Goal: Share content: Share content

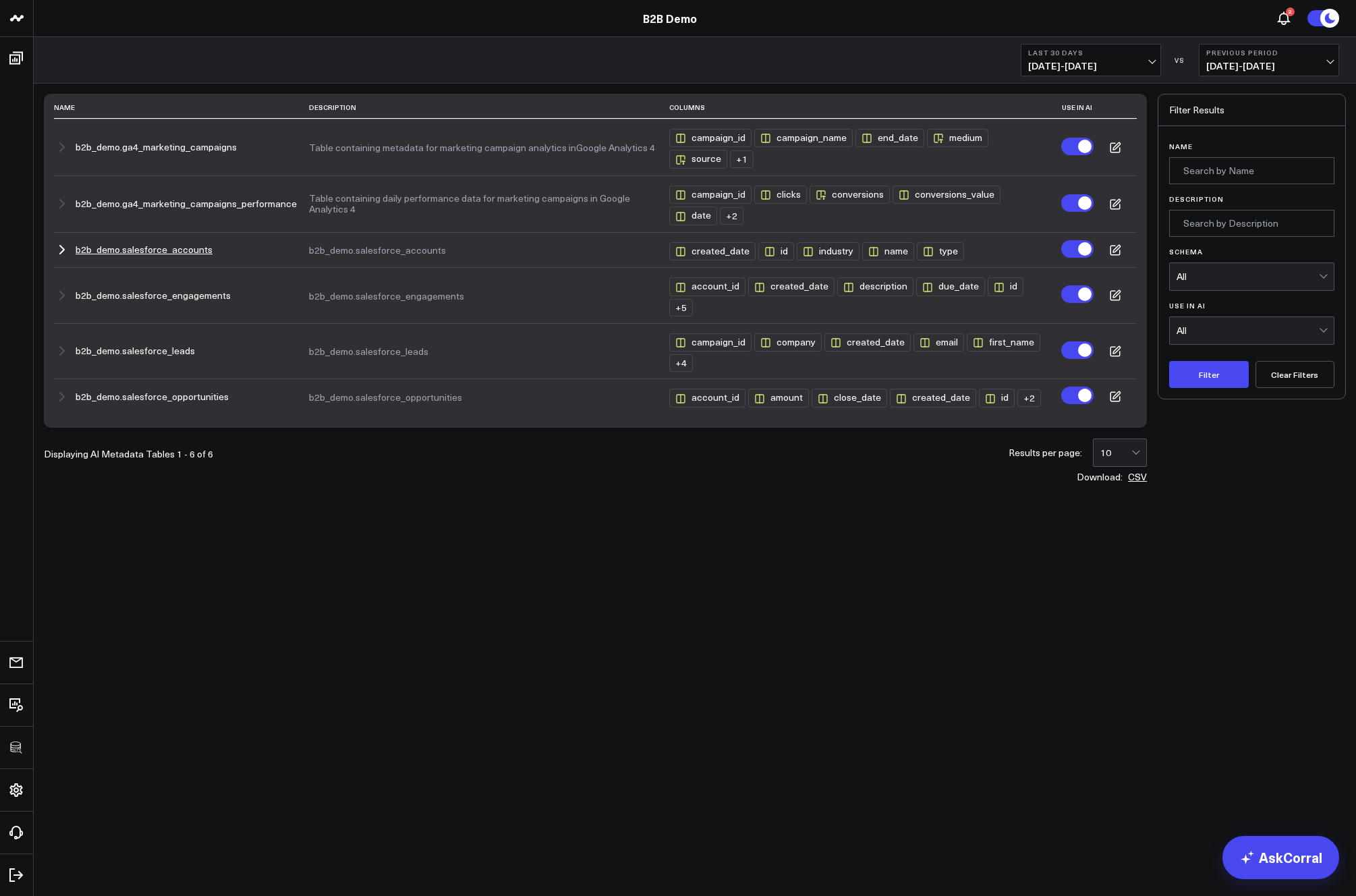
click at [178, 247] on button "b2b_demo.salesforce_accounts" at bounding box center [144, 250] width 137 height 11
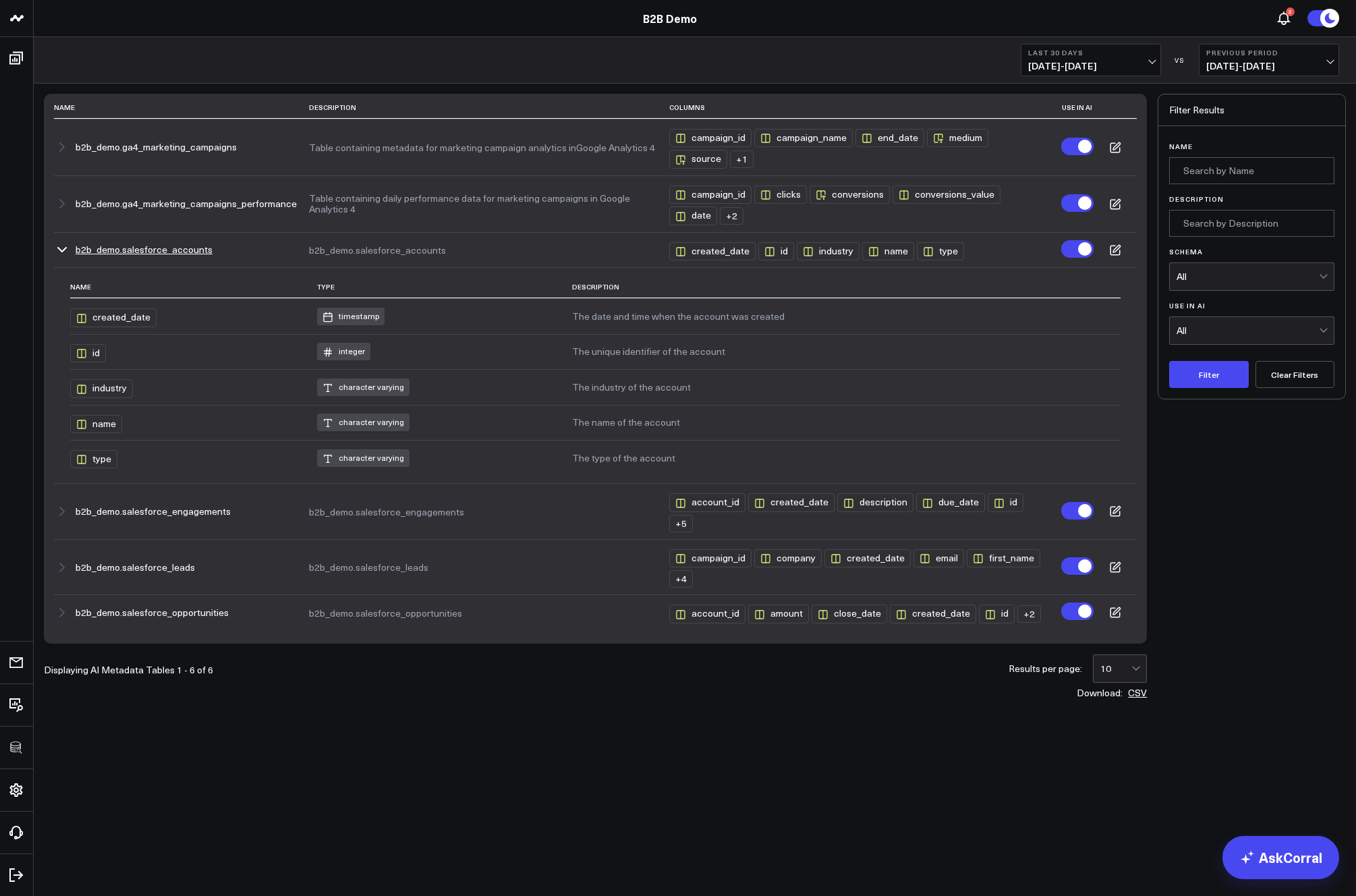
click at [1121, 250] on icon at bounding box center [1114, 250] width 12 height 12
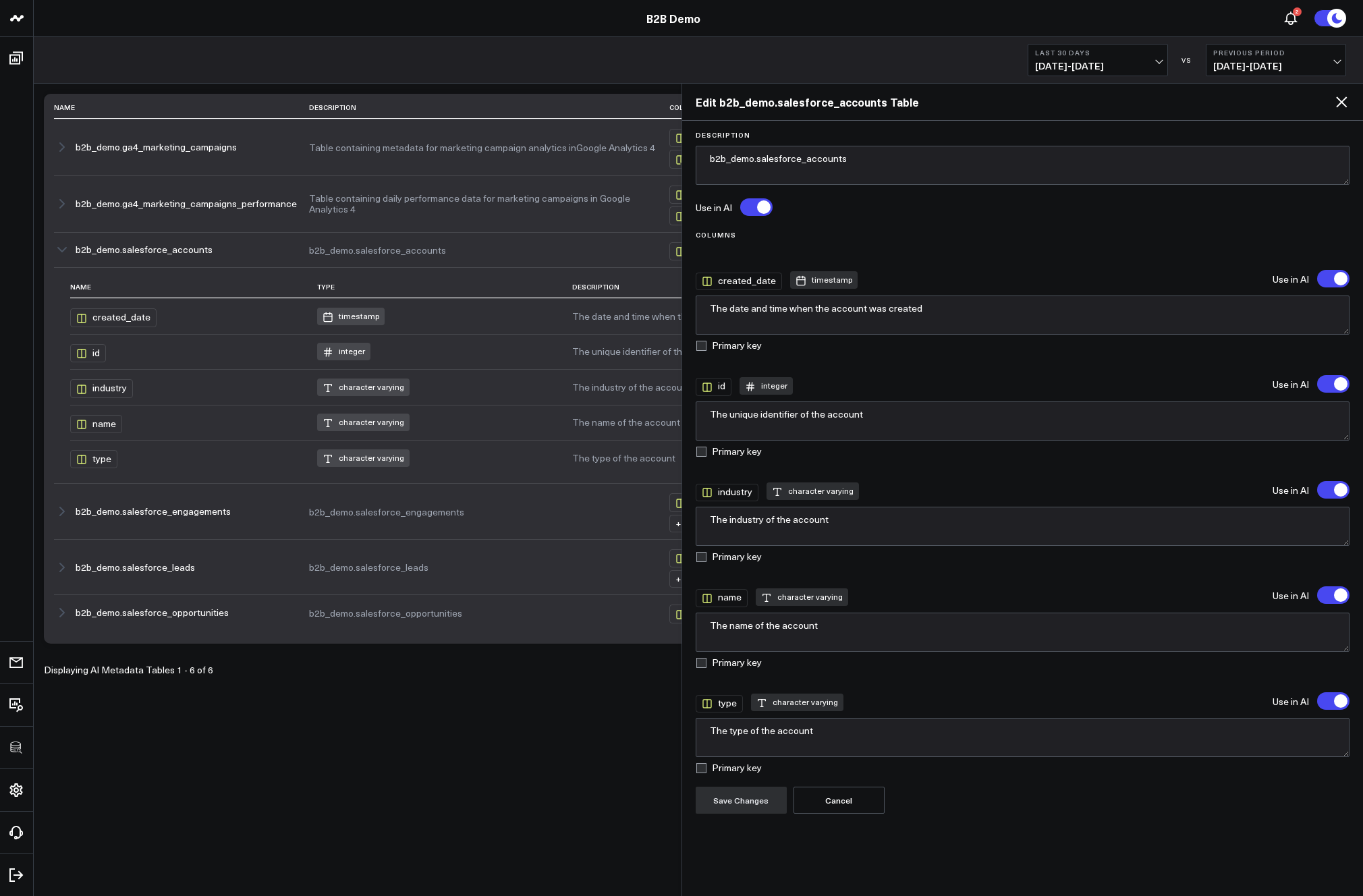
click at [1330, 383] on label at bounding box center [1333, 383] width 32 height 18
click at [1318, 384] on input "'id' will be excluded from AI searches" at bounding box center [1318, 384] width 0 height 0
click at [1330, 383] on label at bounding box center [1333, 383] width 32 height 18
click at [1318, 384] on input "'id' will be included in AI searches" at bounding box center [1318, 384] width 0 height 0
click at [1344, 104] on icon at bounding box center [1342, 102] width 11 height 11
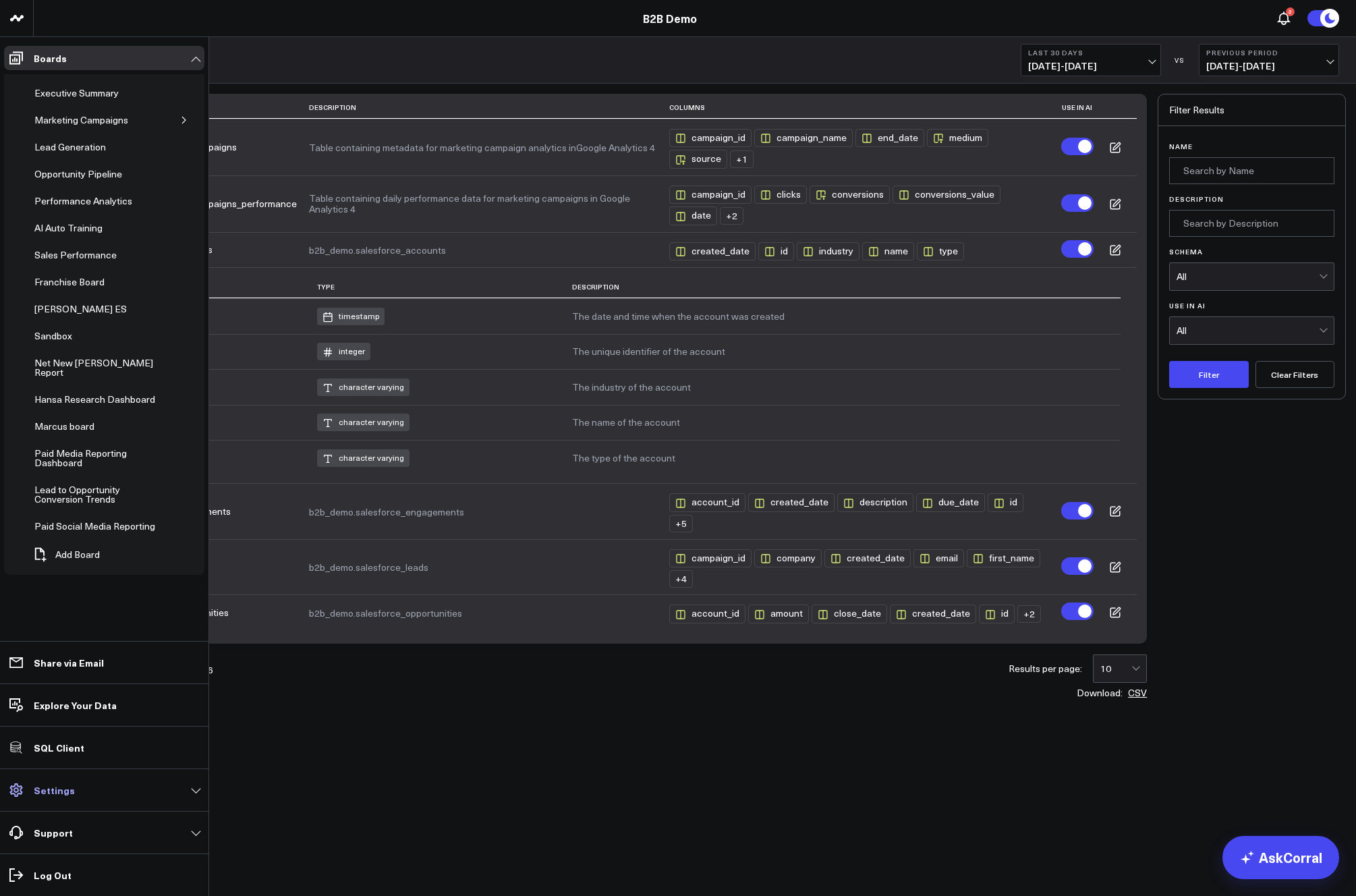
click at [62, 793] on p "Settings" at bounding box center [54, 790] width 41 height 11
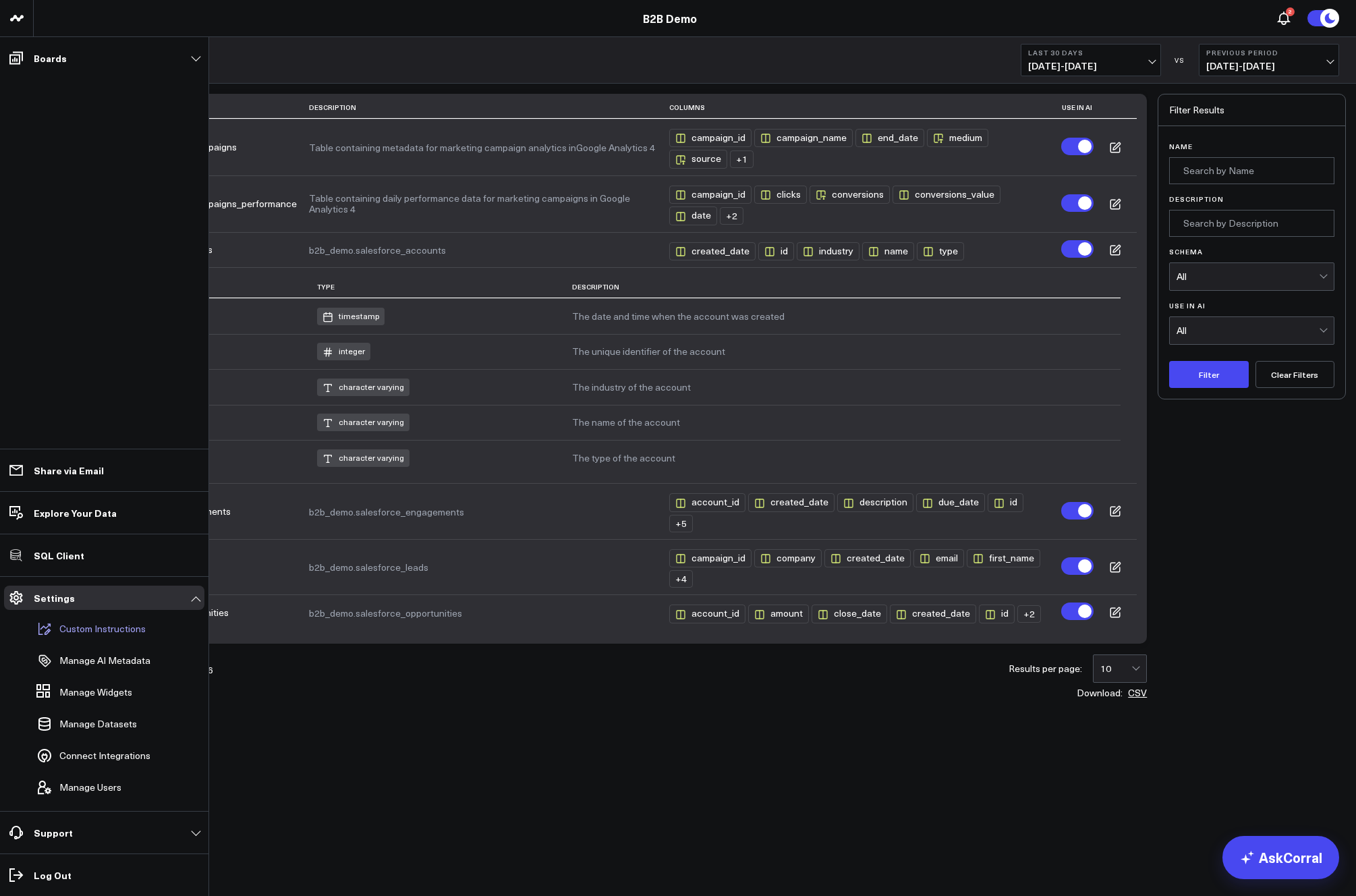
click at [89, 630] on p "Custom Instructions" at bounding box center [102, 628] width 86 height 11
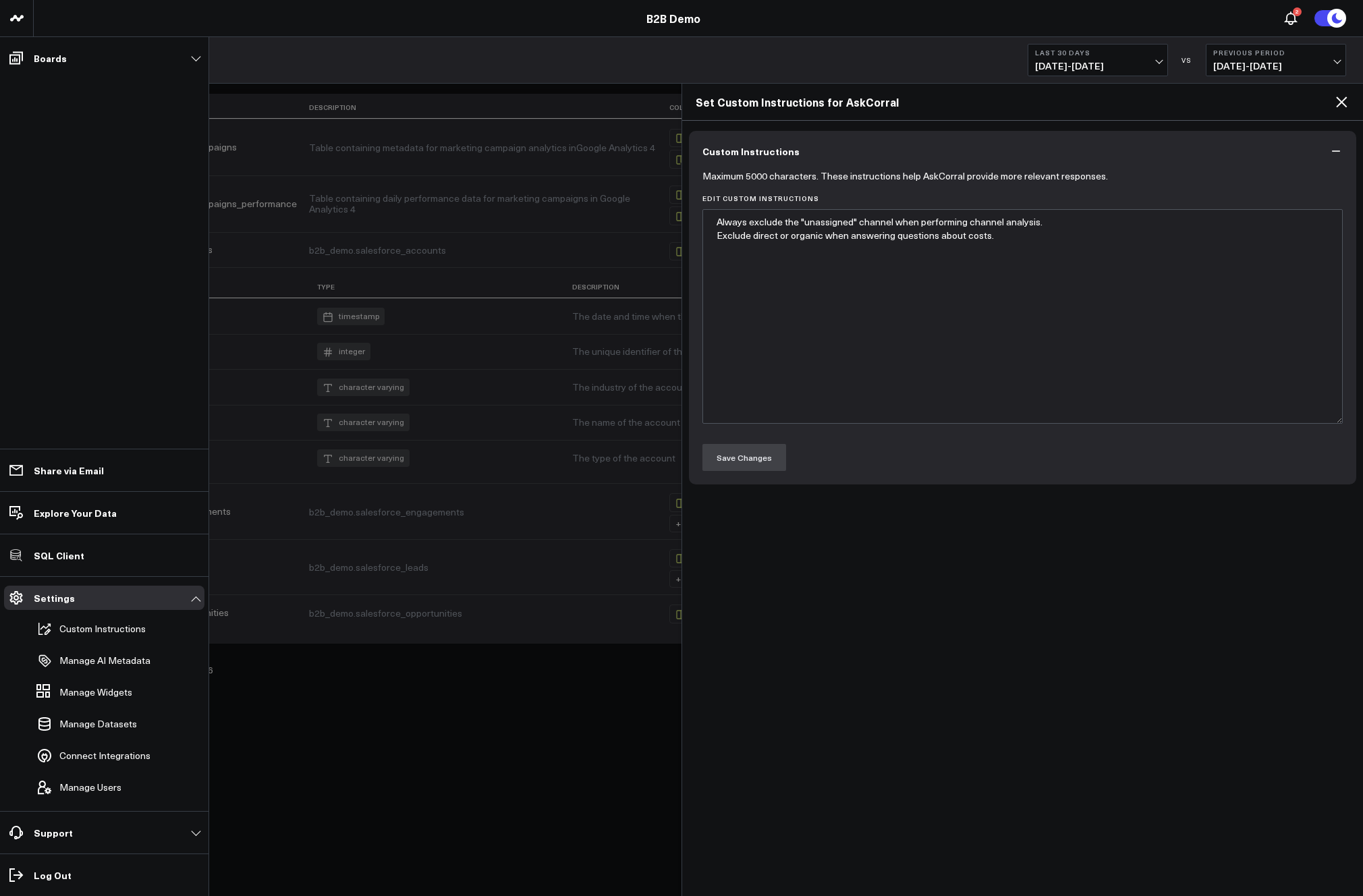
type textarea "Always exclude the "unassigned" channel when performing channel analysis. Exclu…"
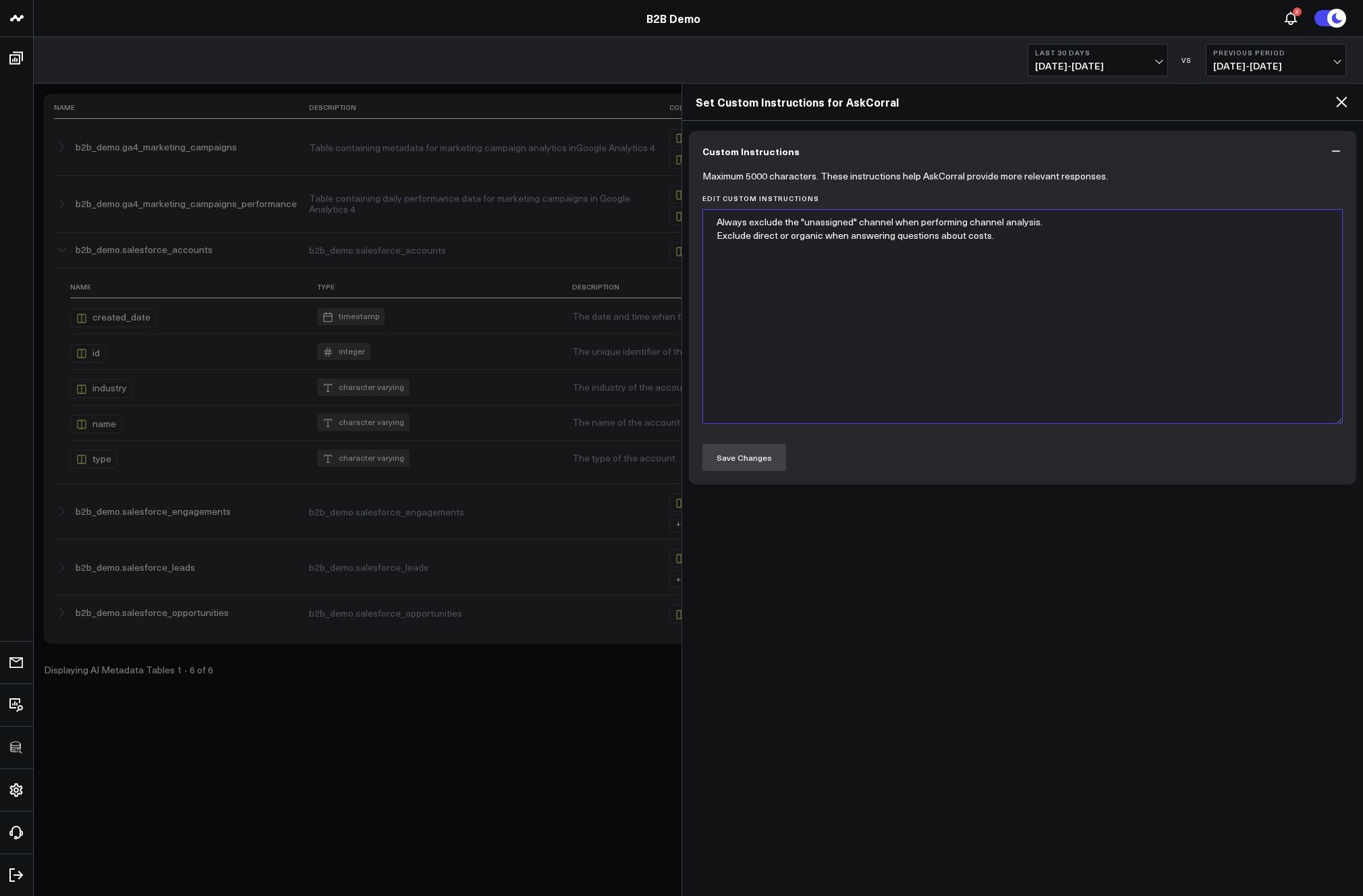
click at [907, 278] on textarea "Always exclude the "unassigned" channel when performing channel analysis. Exclu…" at bounding box center [1023, 317] width 641 height 215
click at [1343, 106] on icon at bounding box center [1341, 101] width 16 height 16
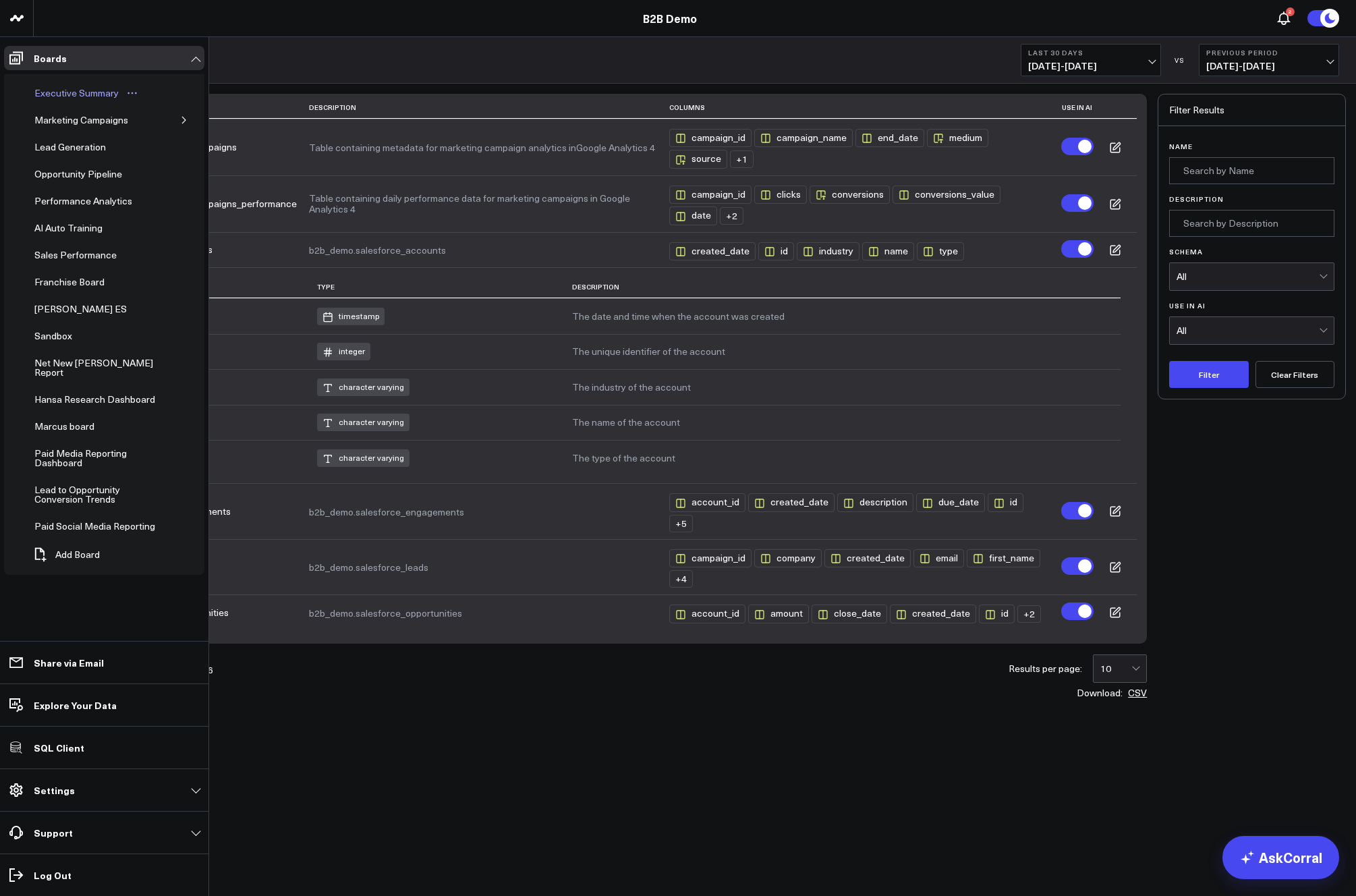
click at [48, 95] on div "Executive Summary" at bounding box center [77, 93] width 91 height 16
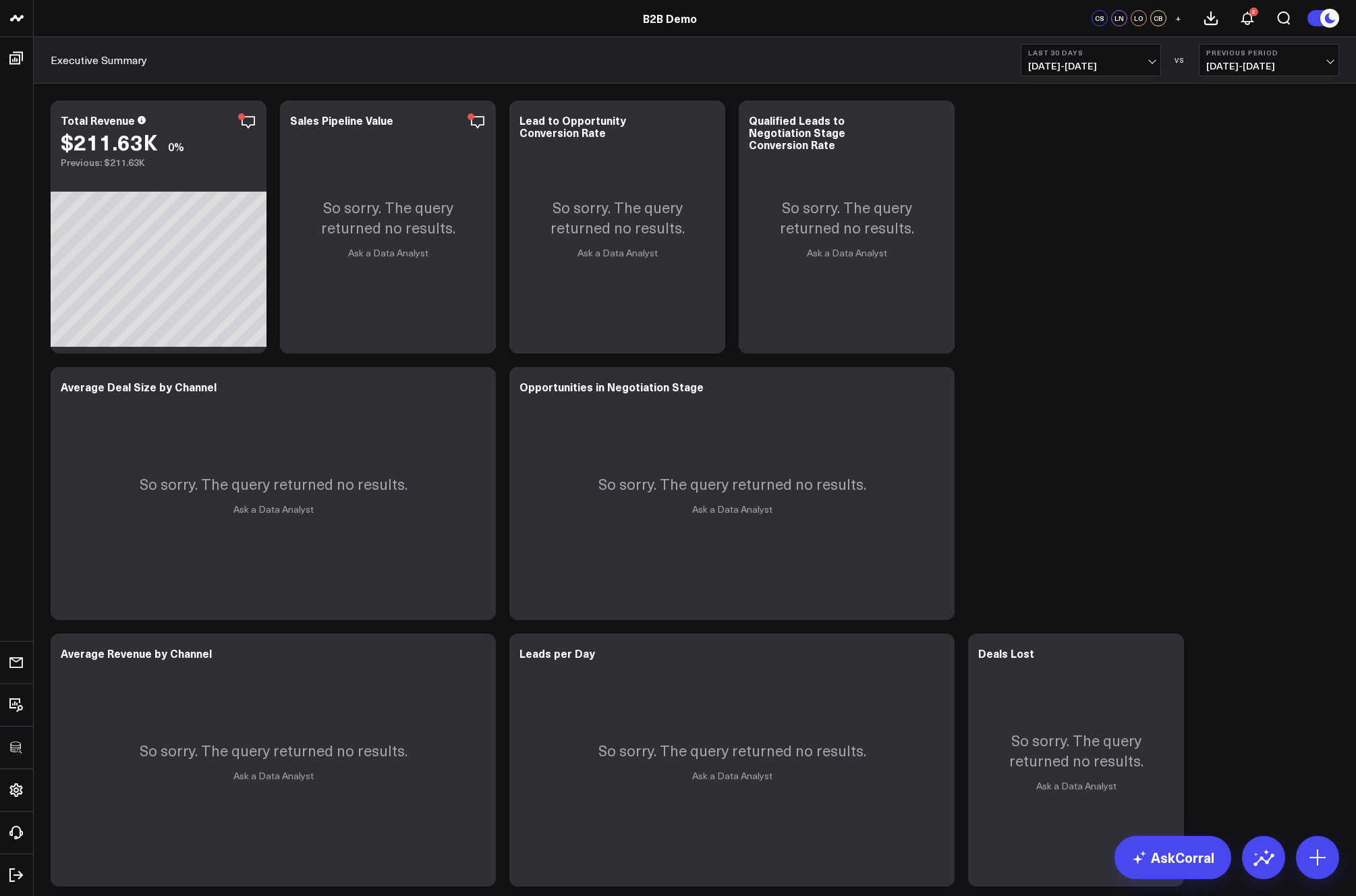
click at [1064, 52] on b "Last 30 Days" at bounding box center [1091, 52] width 126 height 8
click at [1064, 193] on link "Last 90 Days" at bounding box center [1090, 194] width 139 height 26
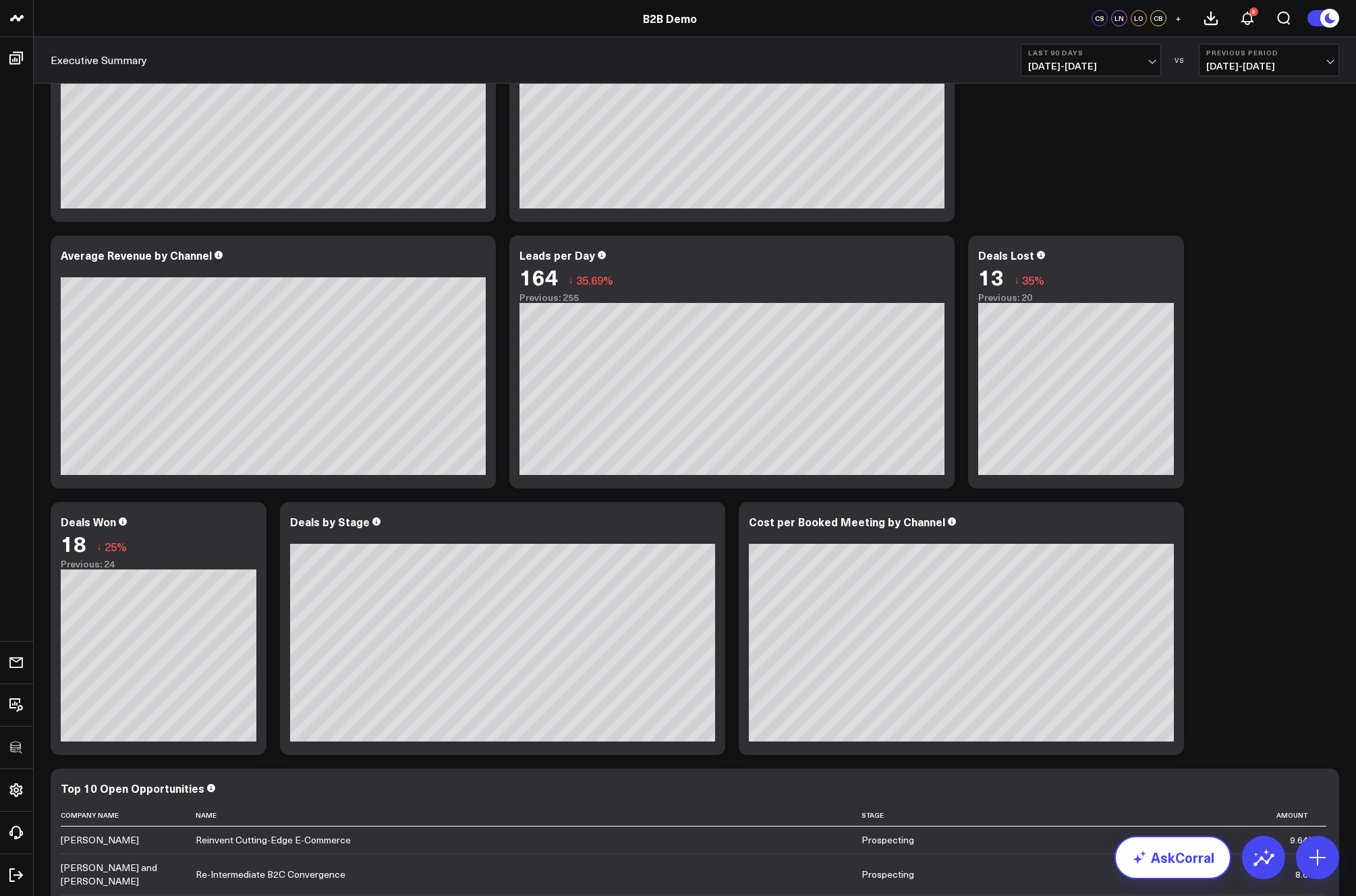
scroll to position [402, 0]
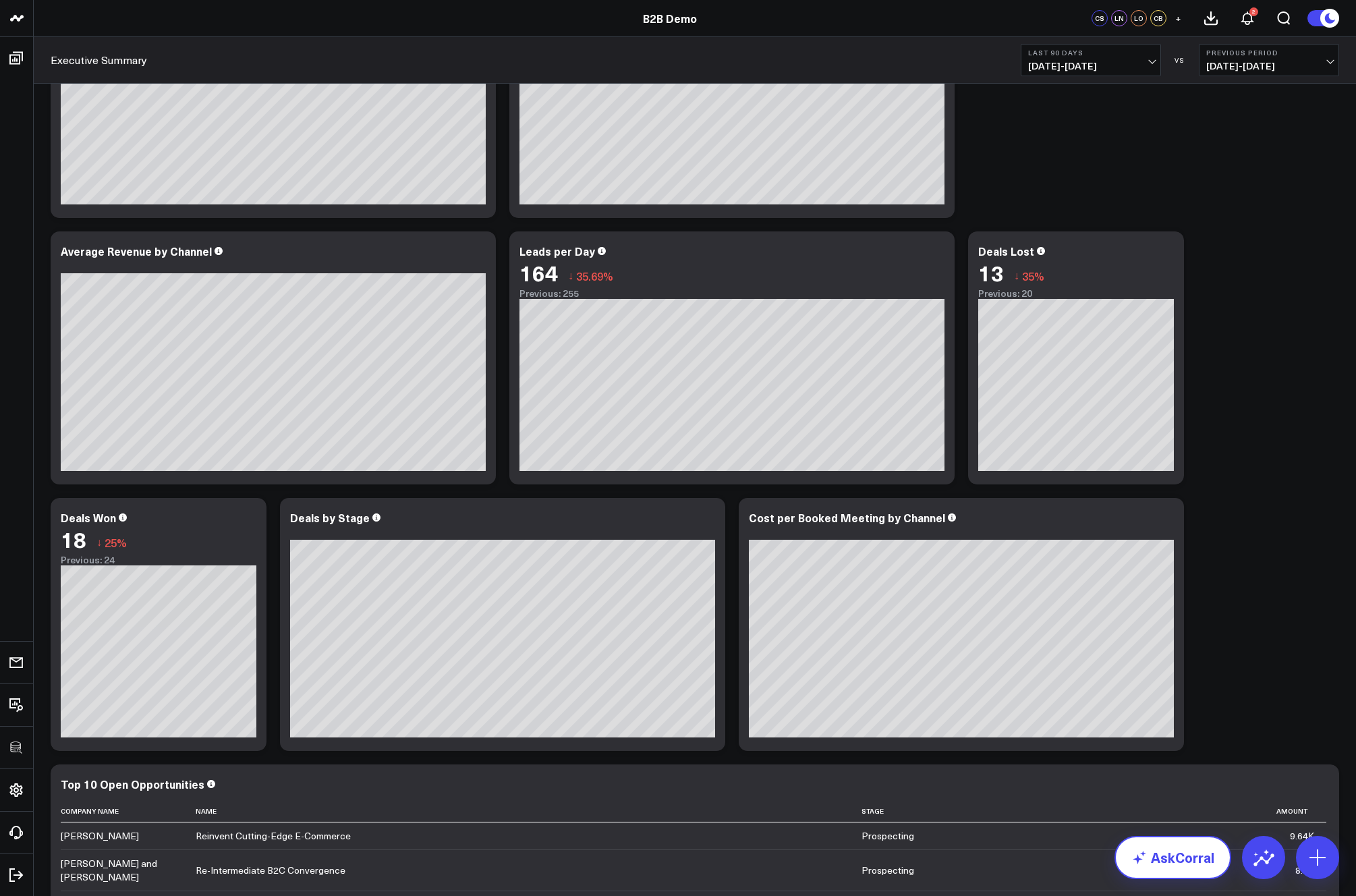
click at [1177, 859] on link "AskCorral" at bounding box center [1173, 857] width 117 height 44
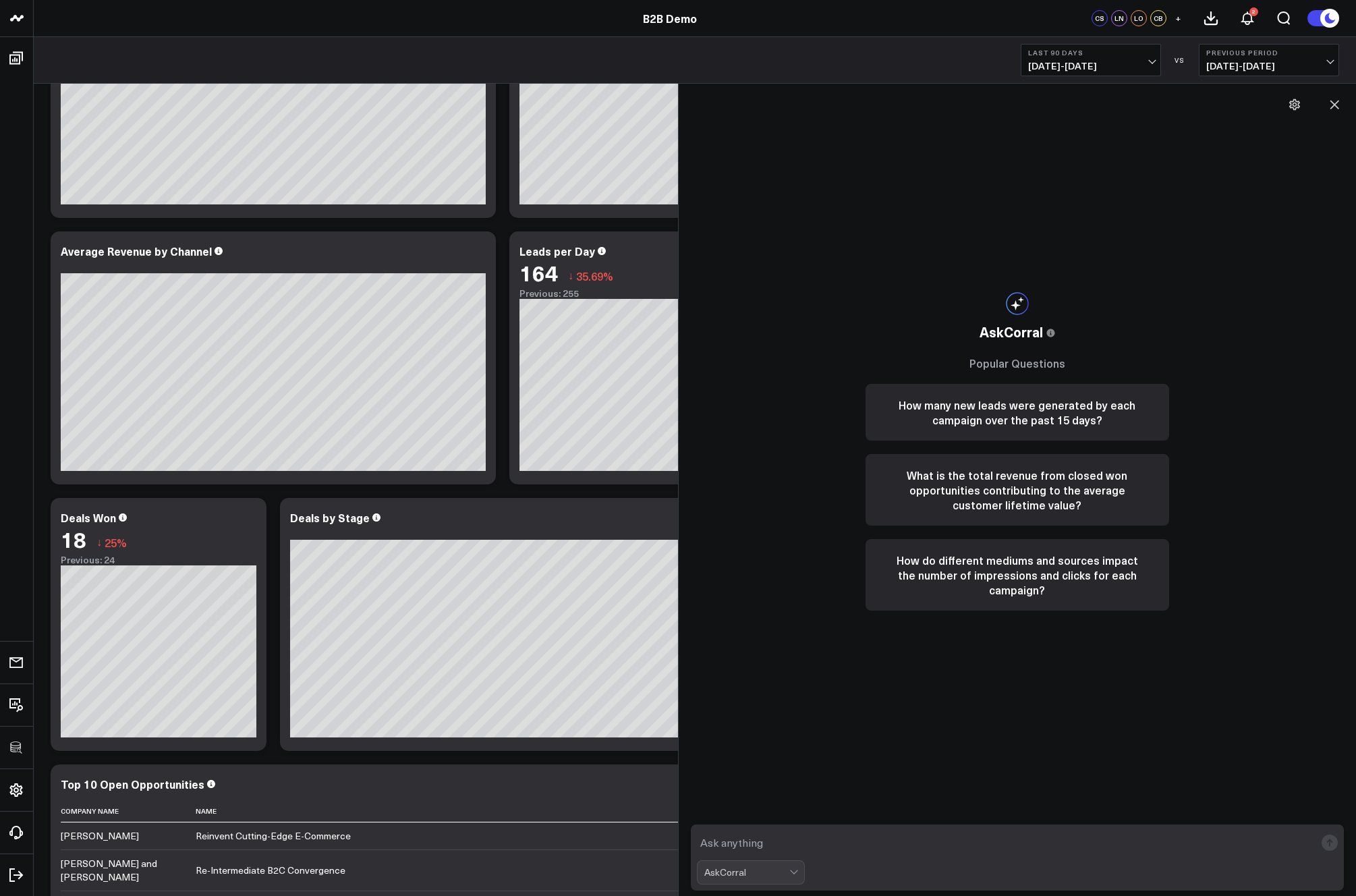
scroll to position [402, 0]
click at [798, 842] on textarea at bounding box center [1006, 842] width 618 height 24
type textarea "whats the average deal size"
type textarea "what is my cost per booked meeting?"
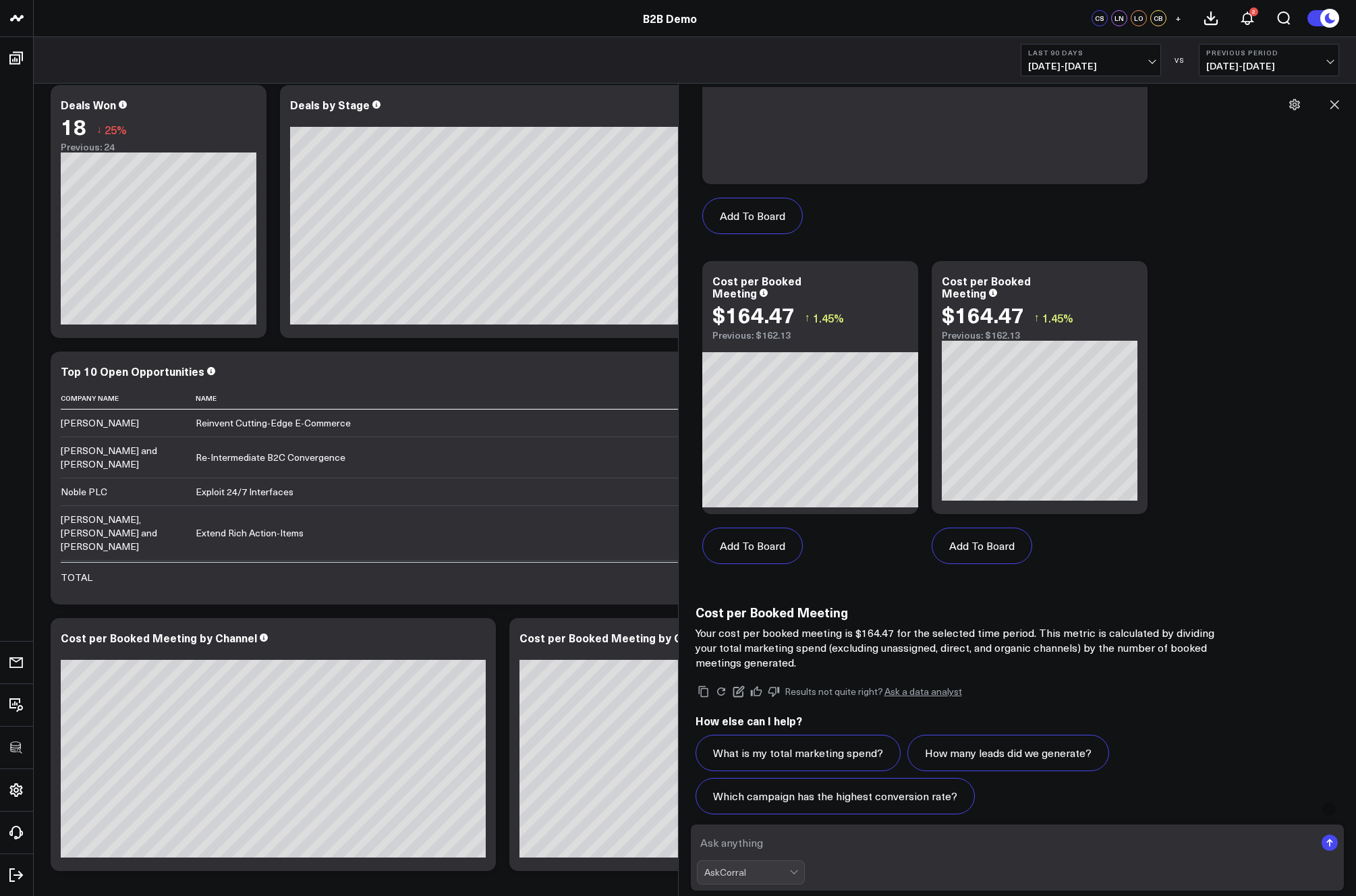
scroll to position [877, 0]
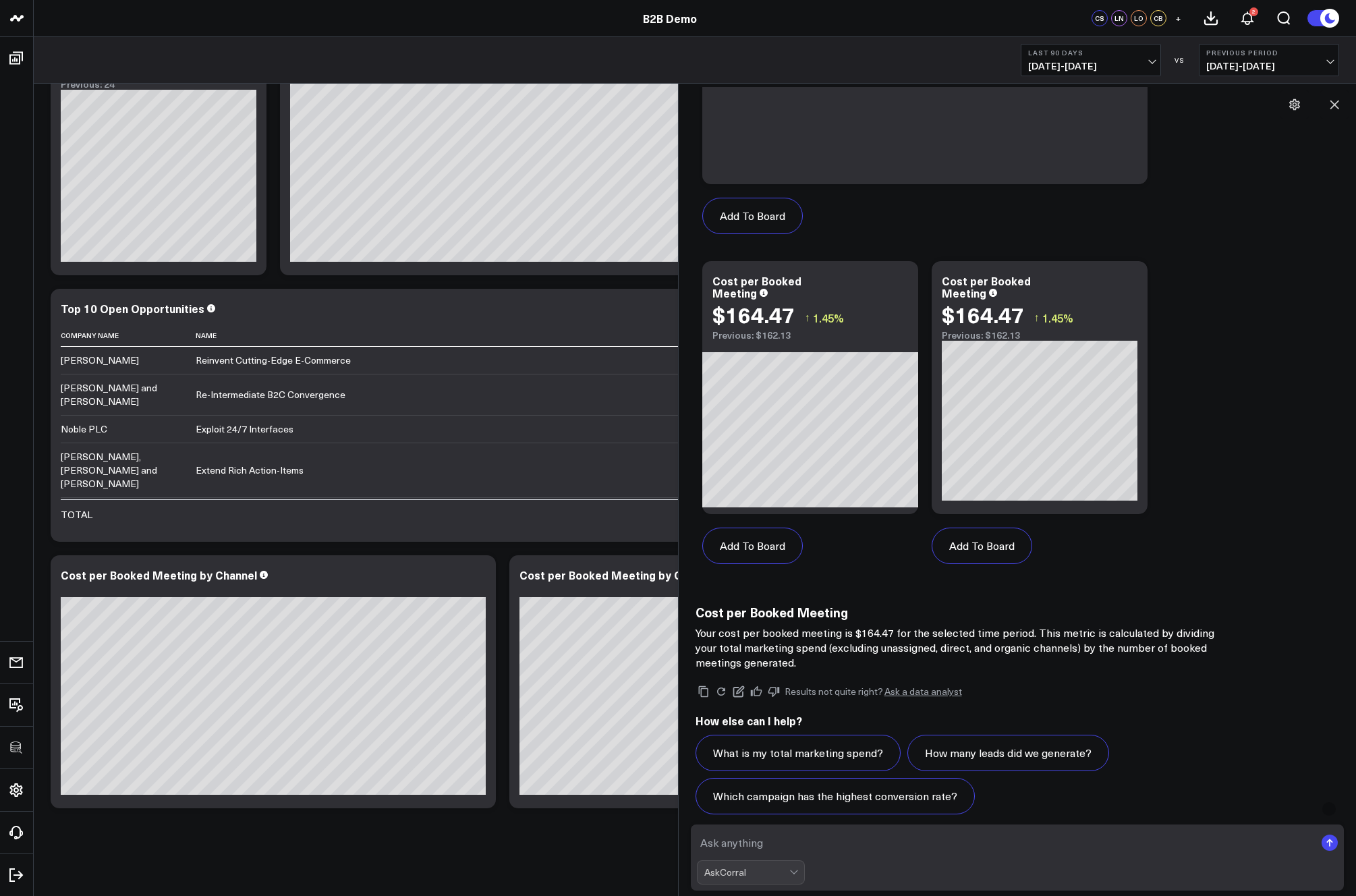
click at [776, 846] on textarea at bounding box center [1006, 842] width 618 height 24
click at [901, 278] on icon at bounding box center [900, 277] width 3 height 3
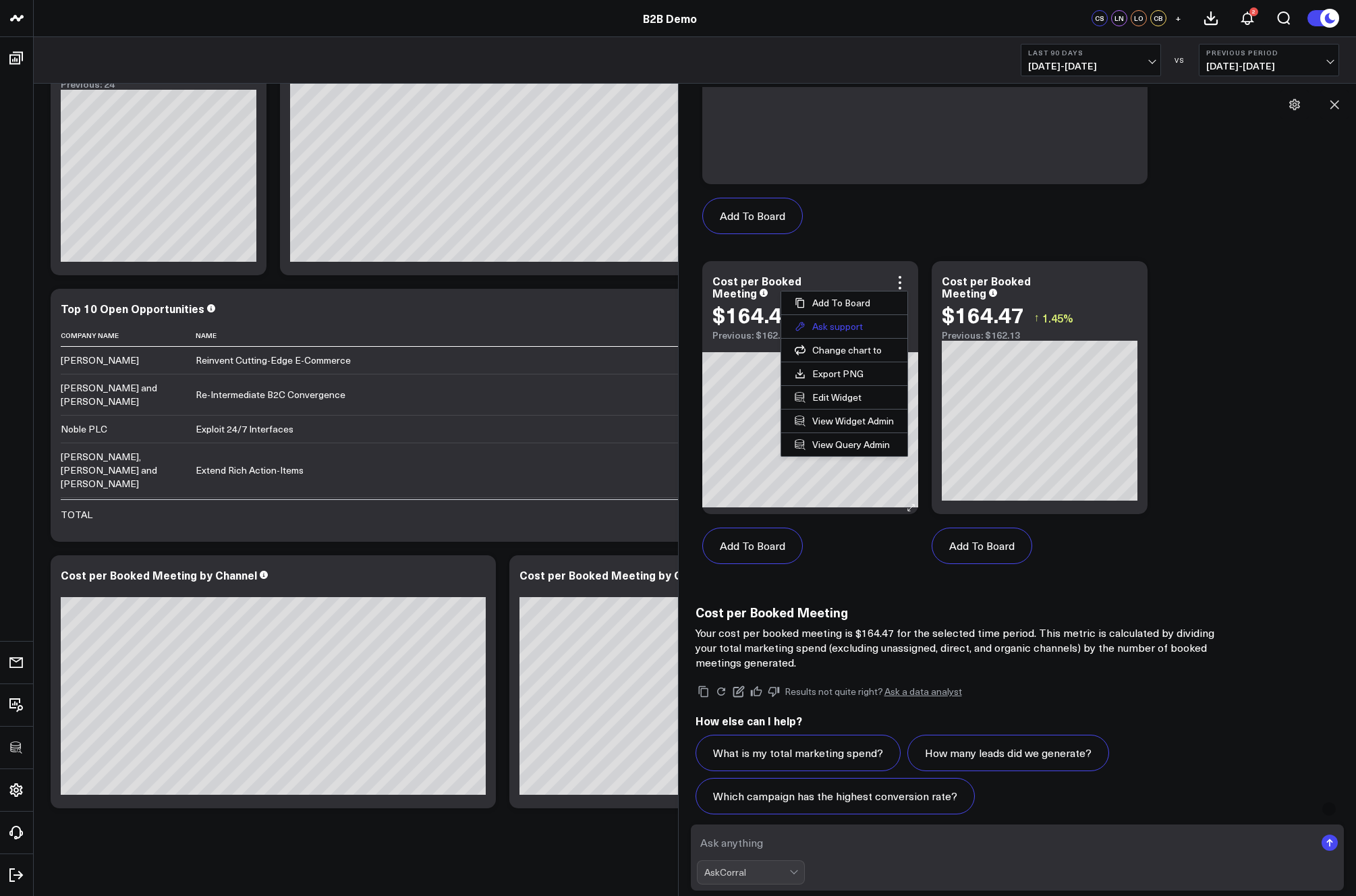
click at [827, 325] on button "Ask support" at bounding box center [844, 326] width 126 height 23
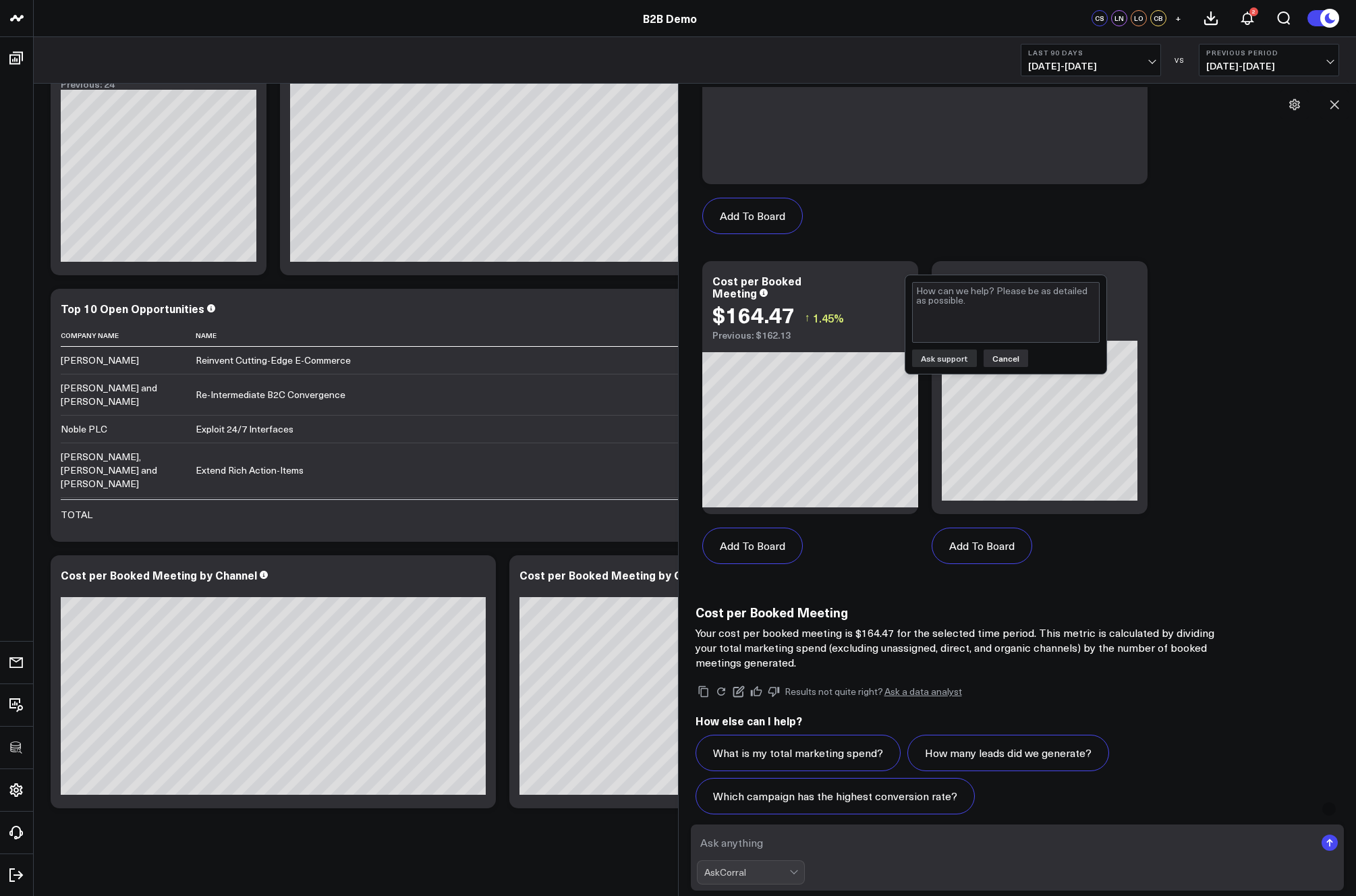
click at [1011, 357] on button "Cancel" at bounding box center [1006, 358] width 44 height 18
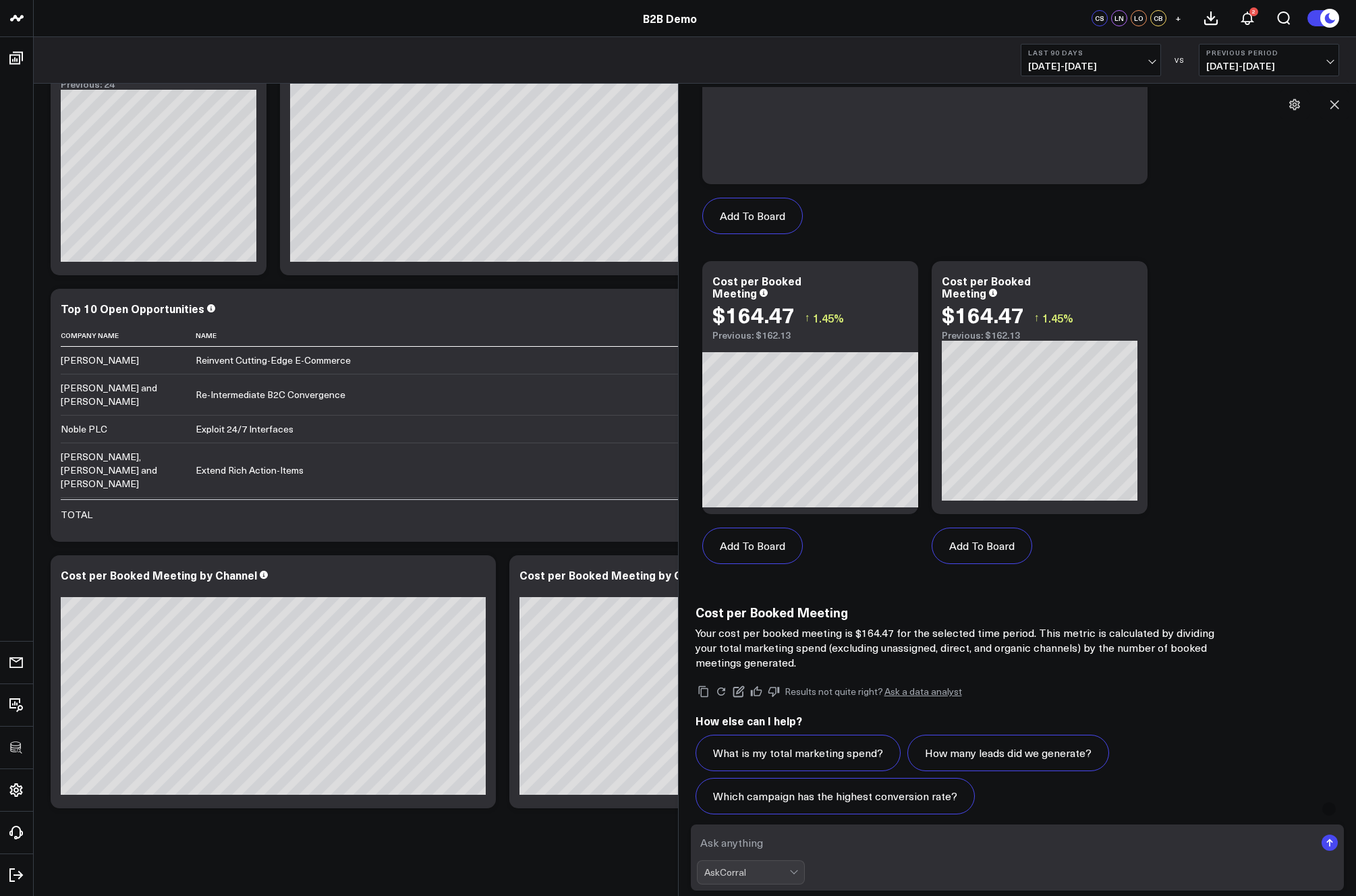
click at [769, 842] on textarea at bounding box center [1006, 842] width 618 height 24
type textarea "break this out by channel"
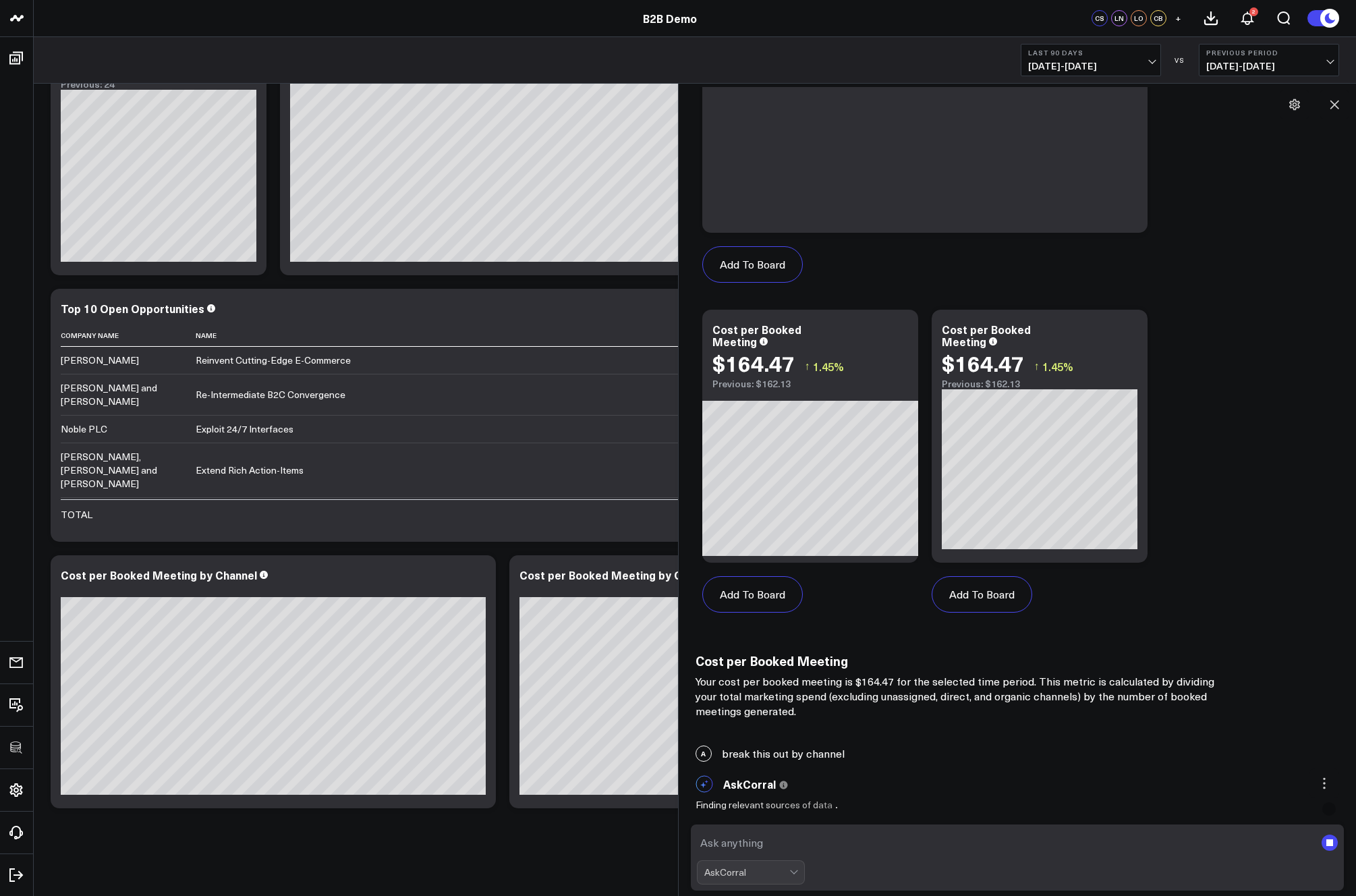
scroll to position [628, 0]
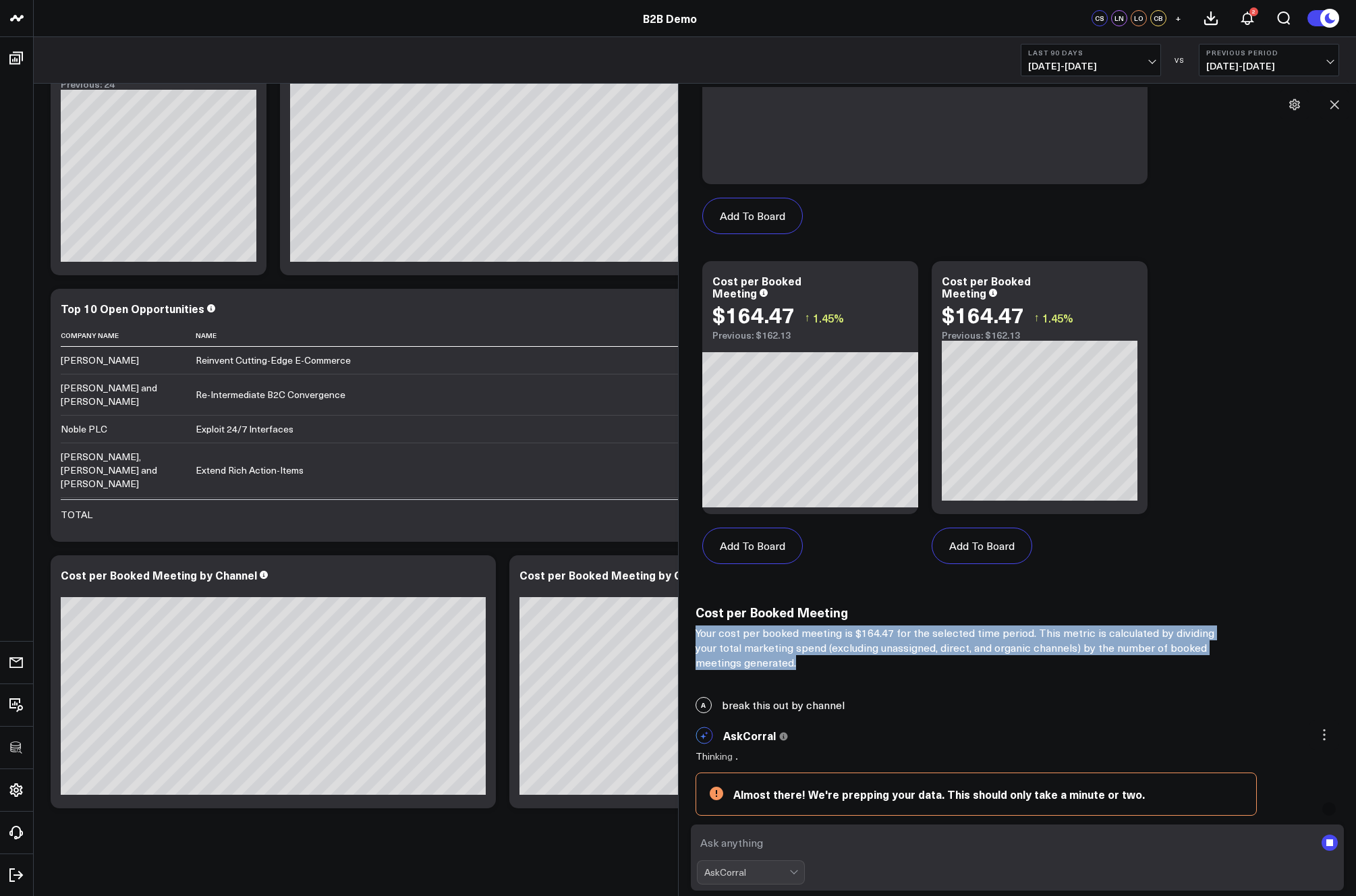
drag, startPoint x: 772, startPoint y: 663, endPoint x: 693, endPoint y: 630, distance: 85.6
click at [693, 630] on div "AskCorral This feature is experimental, yet powerful. Always check your answers…" at bounding box center [1017, 79] width 665 height 1180
click at [872, 654] on p "Your cost per booked meeting is $164.47 for the selected time period. This metr…" at bounding box center [964, 648] width 540 height 44
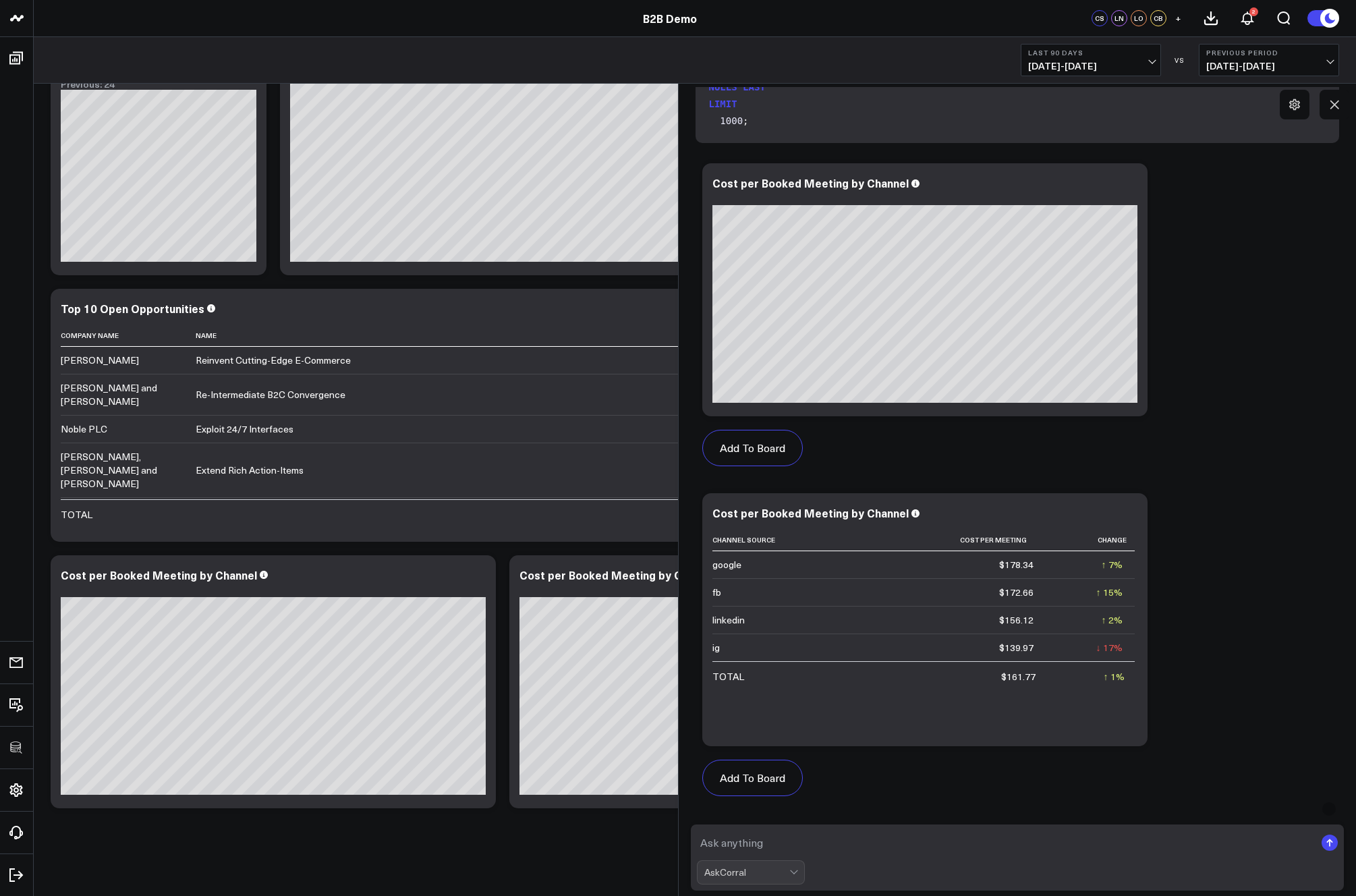
scroll to position [1630, 0]
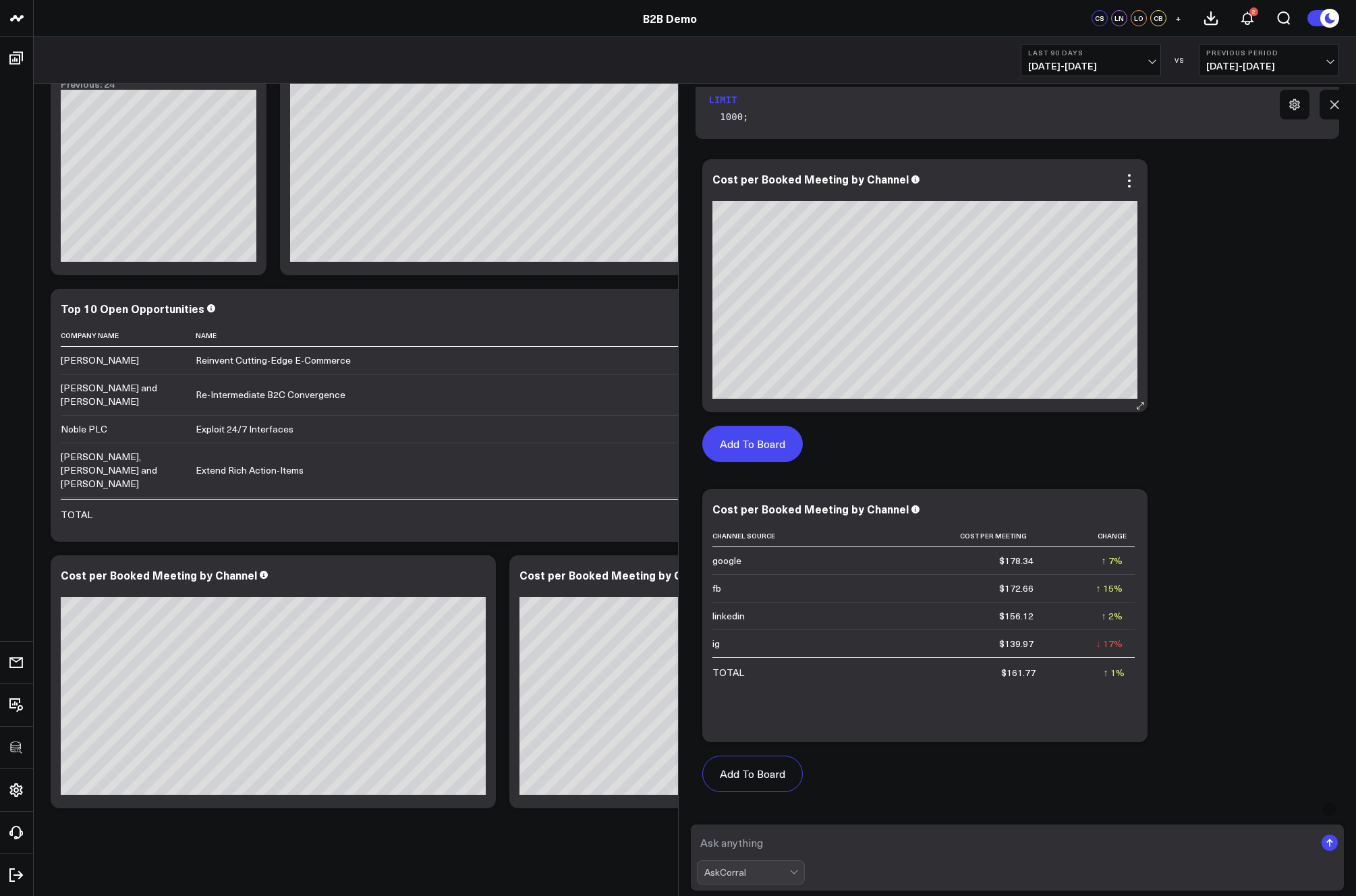
click at [761, 437] on button "Add To Board" at bounding box center [753, 443] width 101 height 36
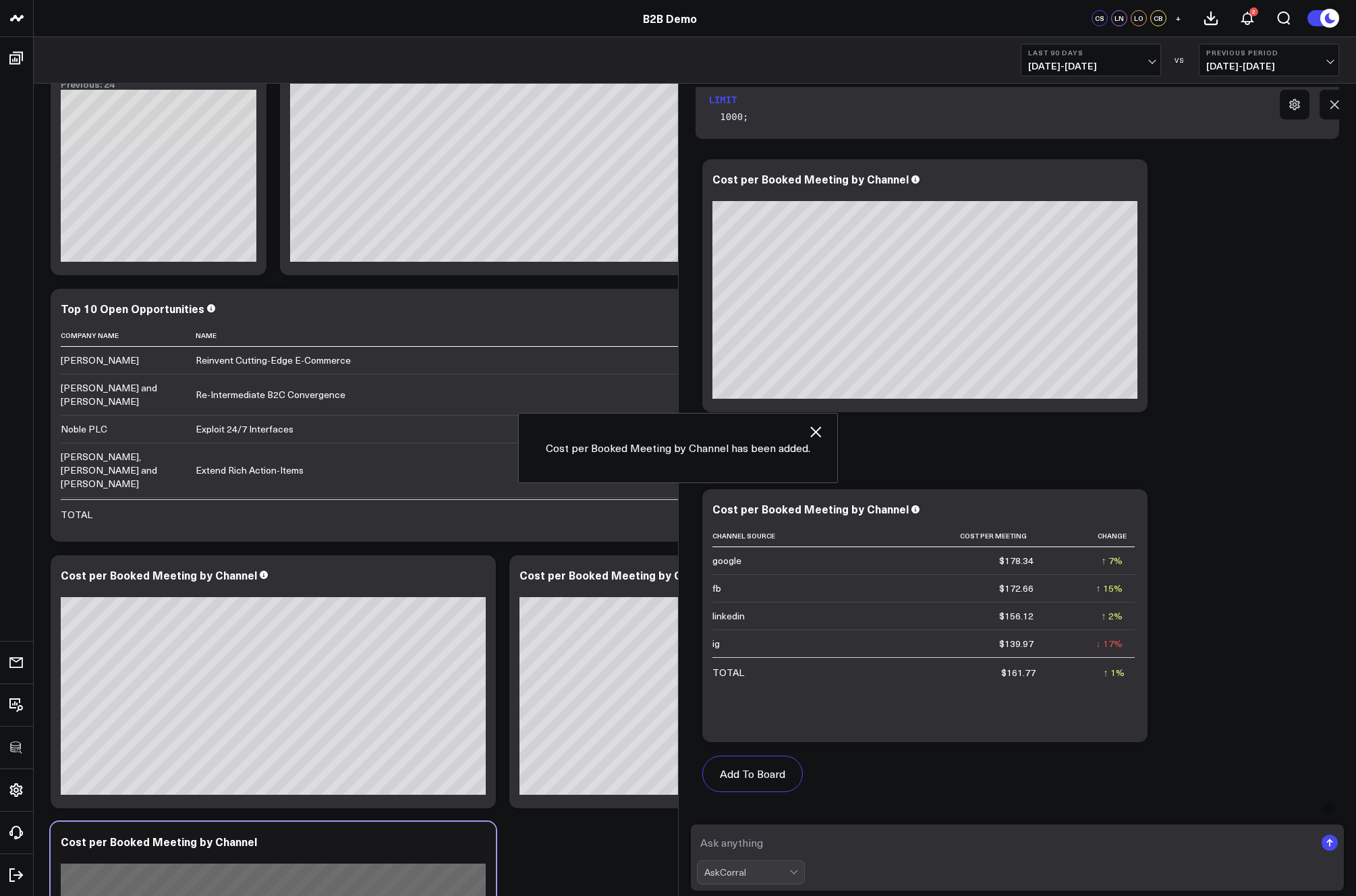
scroll to position [1144, 0]
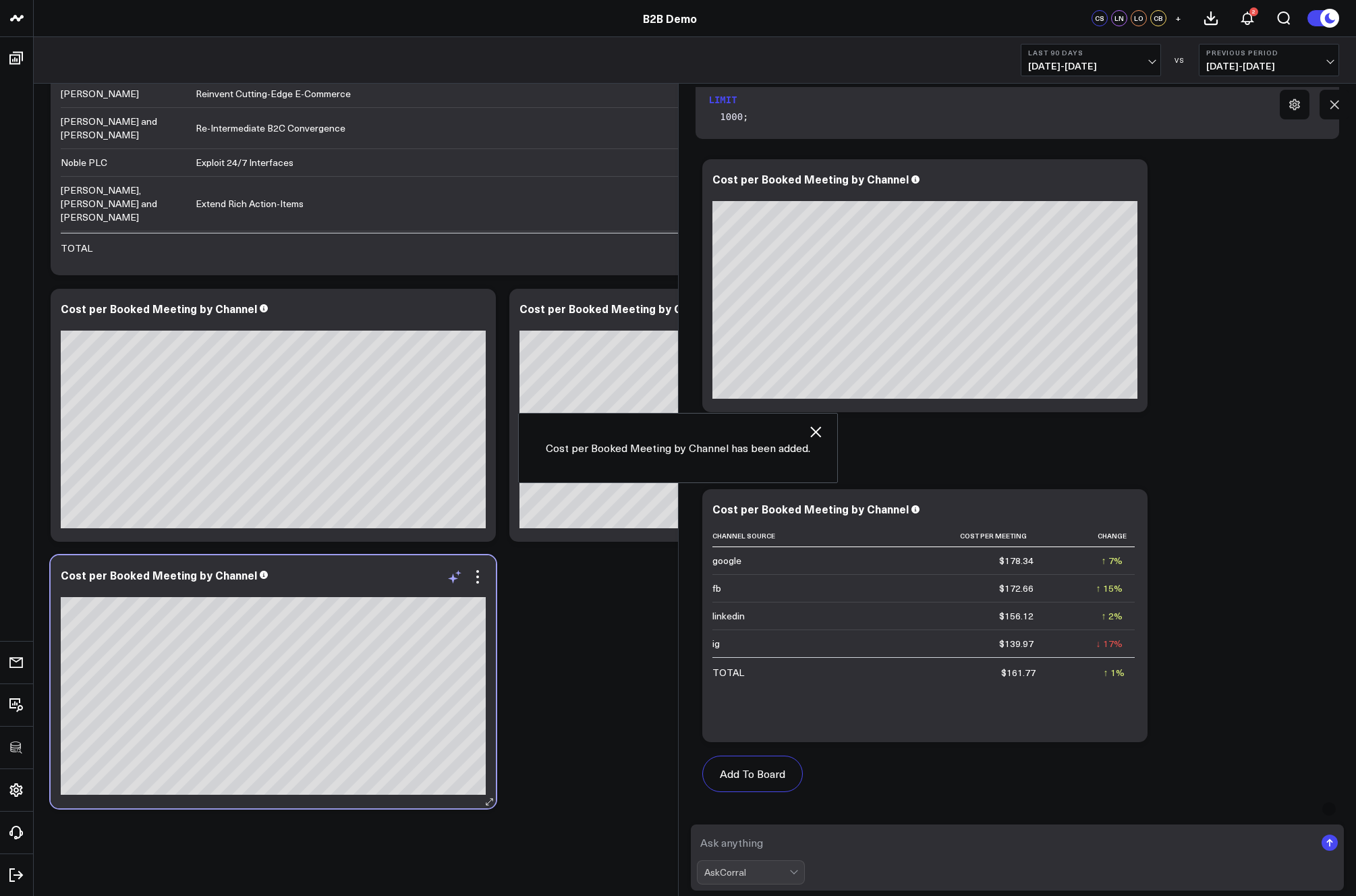
click at [456, 581] on icon at bounding box center [454, 576] width 16 height 16
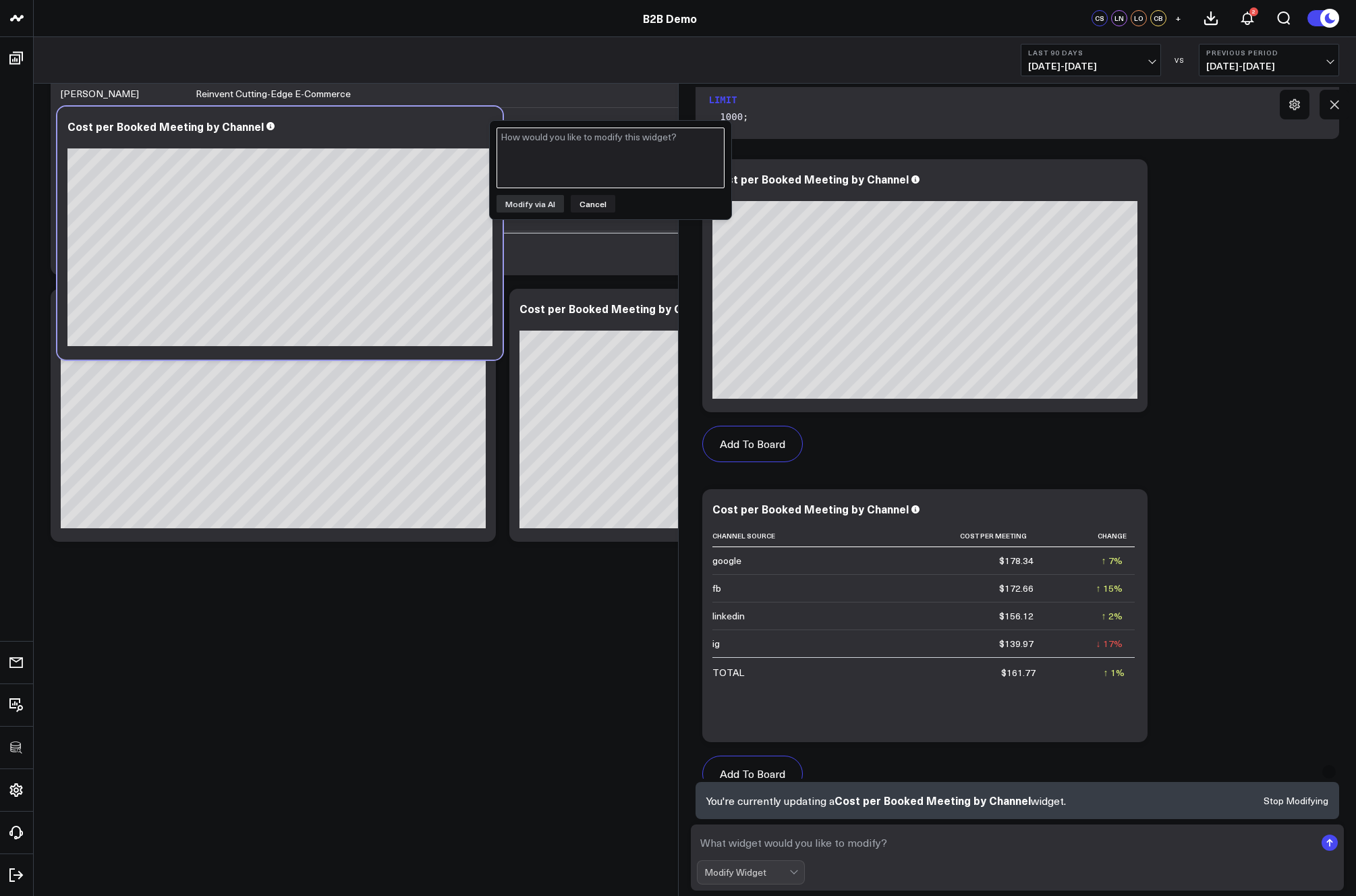
click at [563, 156] on textarea at bounding box center [610, 158] width 228 height 61
click at [590, 203] on button "Cancel" at bounding box center [593, 204] width 44 height 18
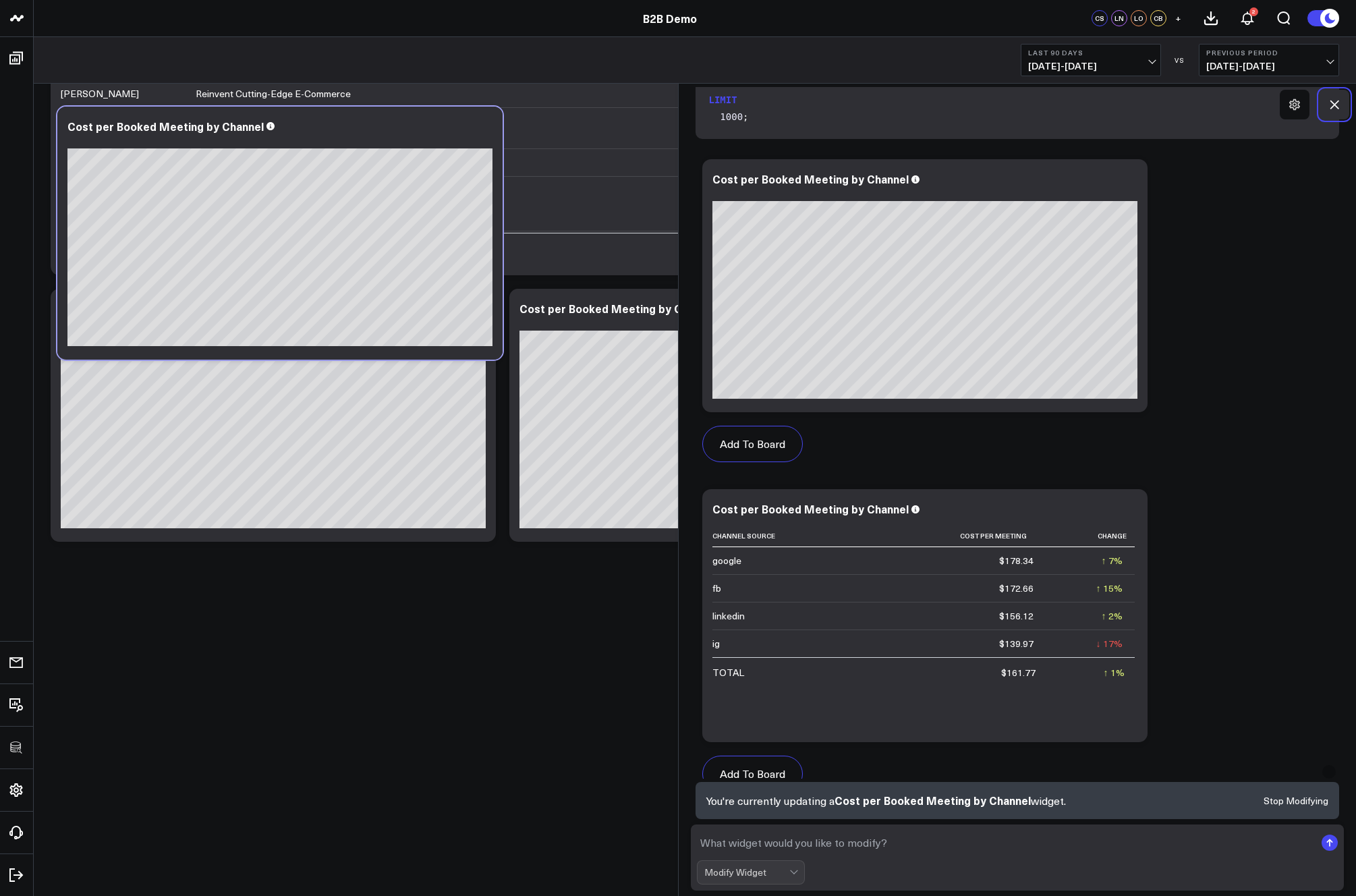
click at [1334, 105] on icon at bounding box center [1334, 105] width 8 height 8
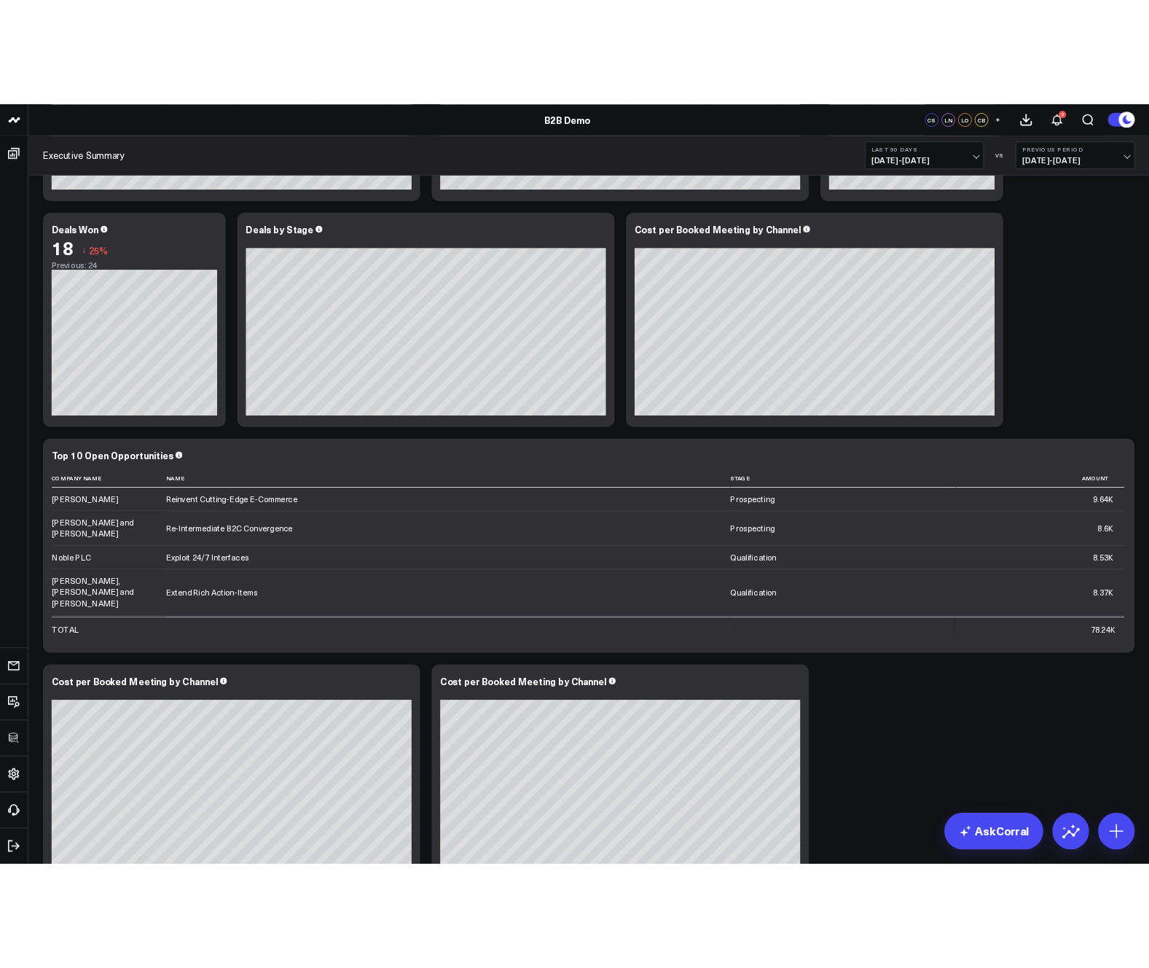
scroll to position [0, 0]
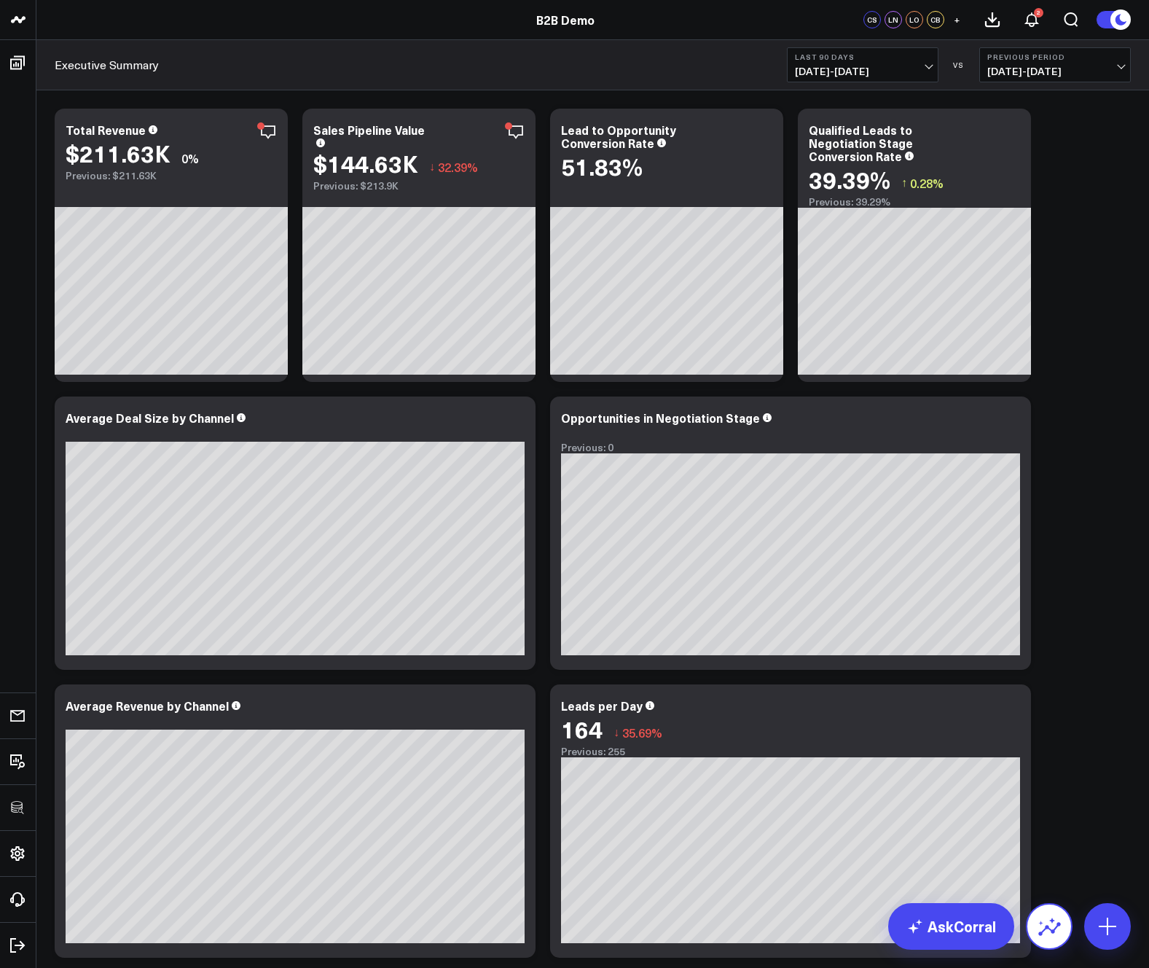
click at [1047, 928] on icon at bounding box center [1049, 926] width 23 height 23
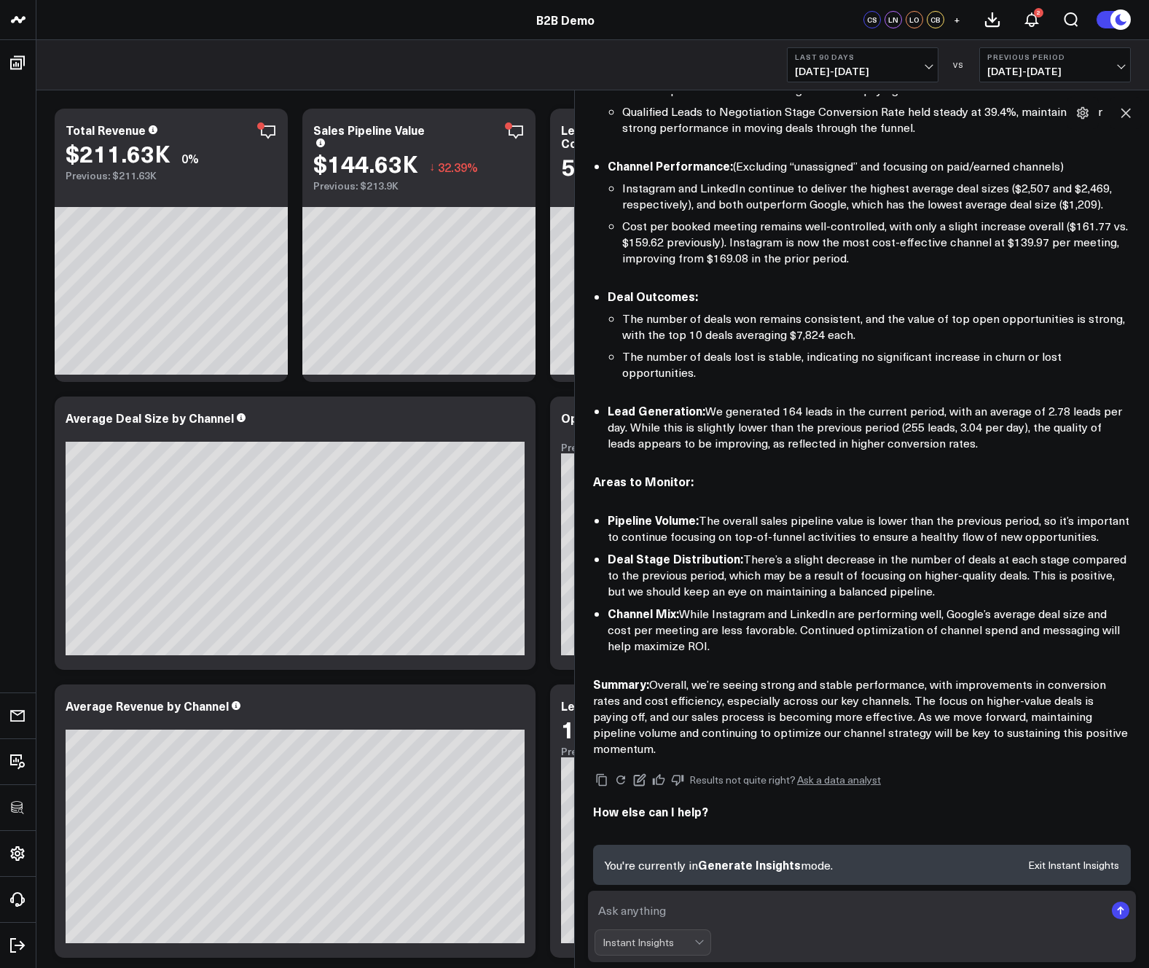
scroll to position [395, 0]
click at [1127, 114] on icon at bounding box center [1126, 113] width 9 height 9
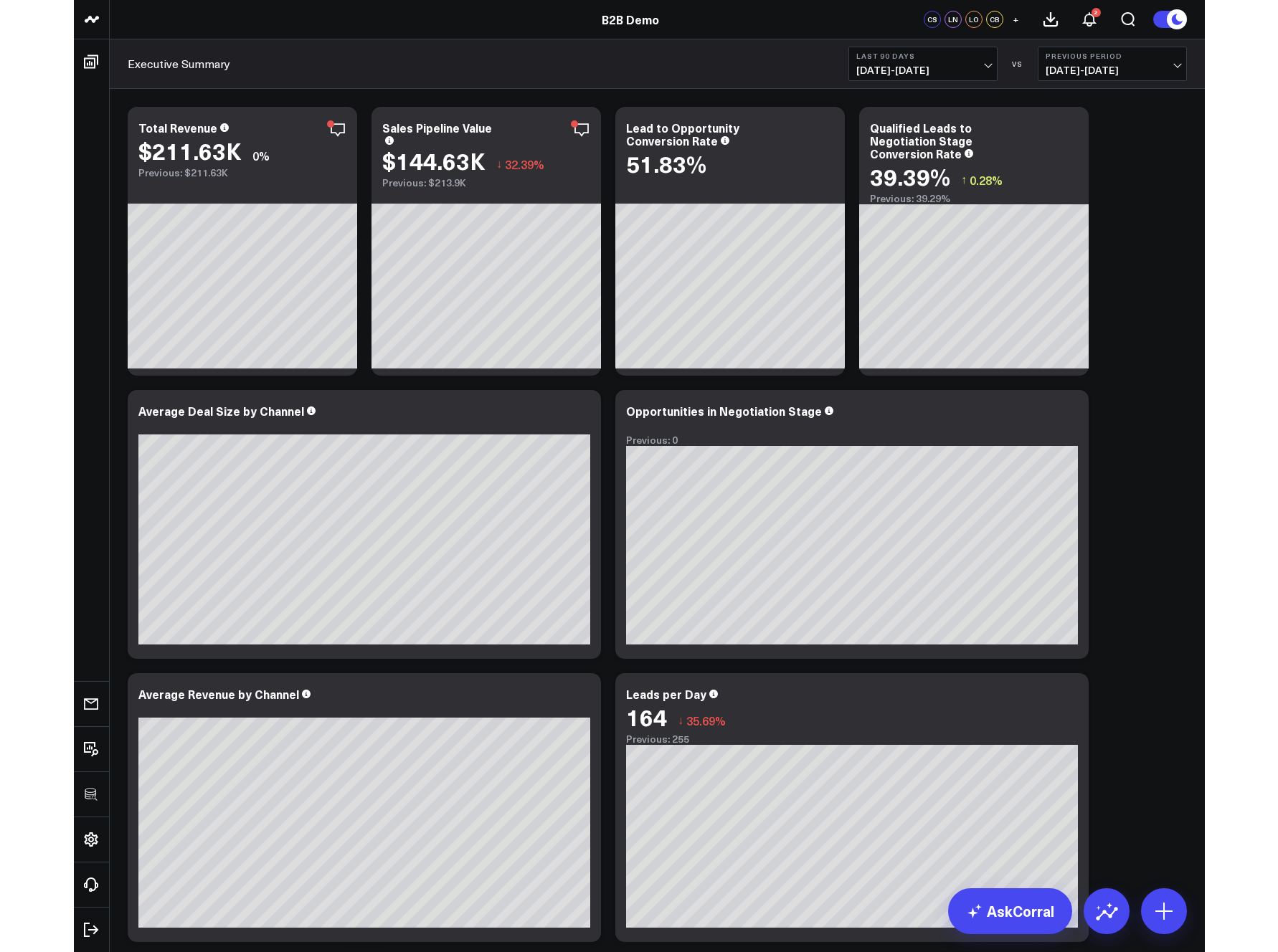
scroll to position [350, 0]
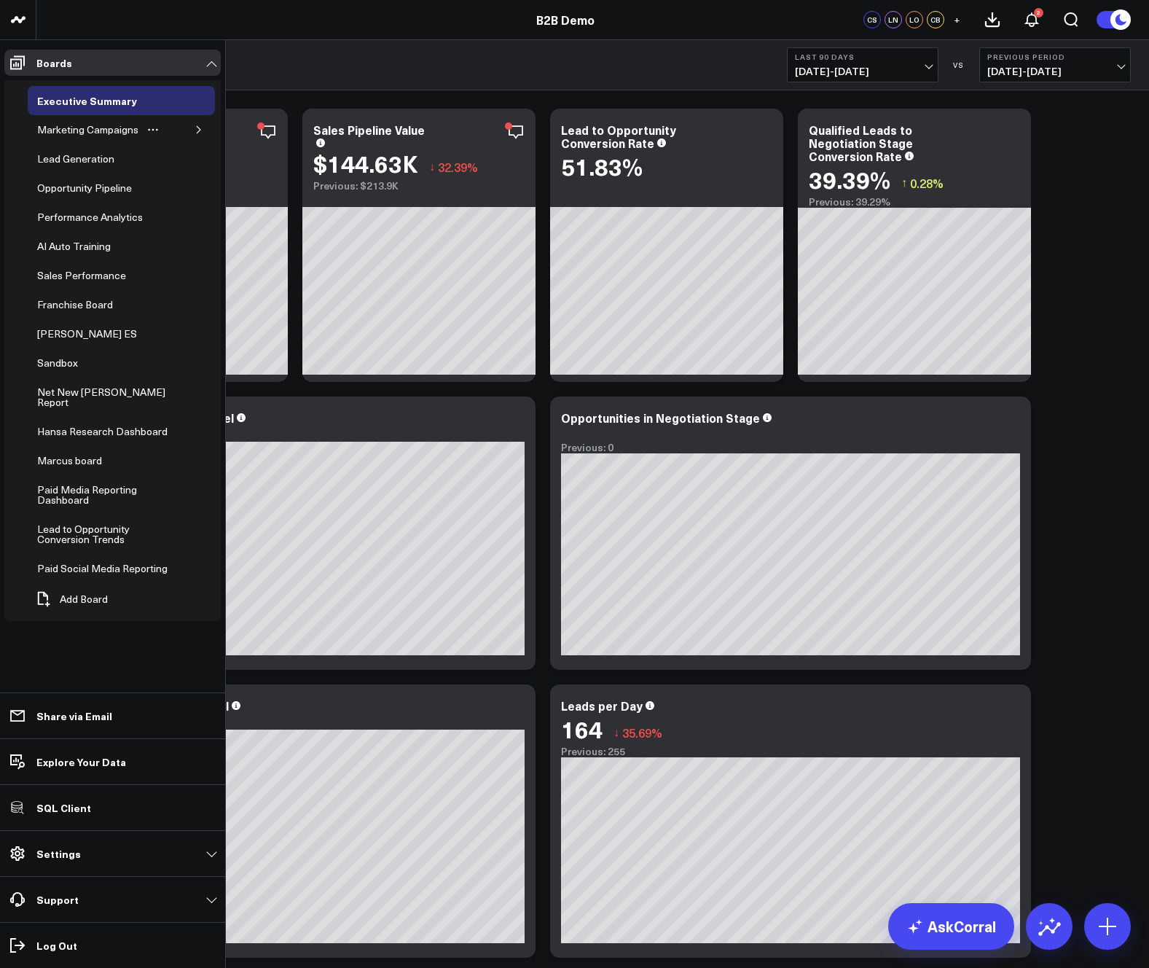
click at [198, 127] on icon "button" at bounding box center [199, 129] width 4 height 7
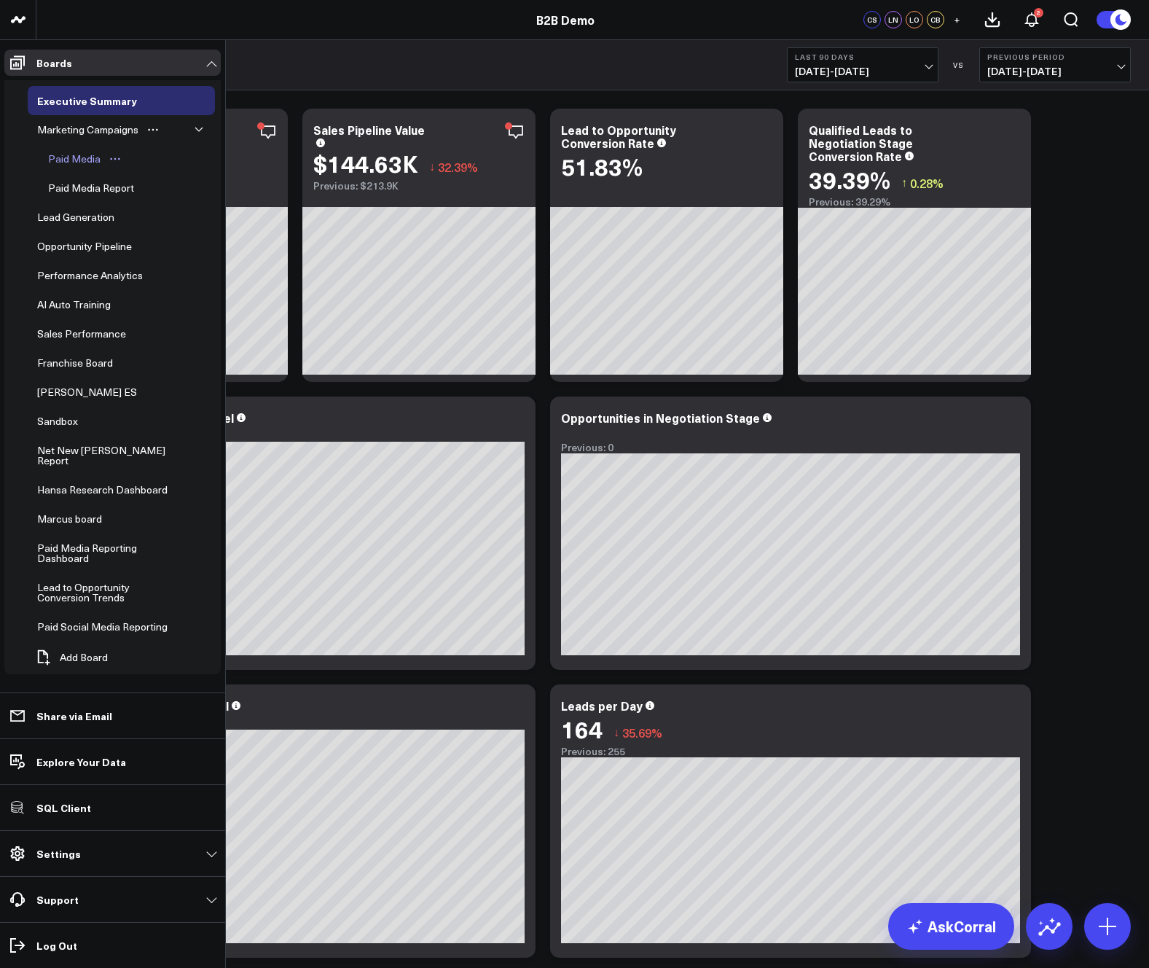
click at [85, 157] on div "Paid Media" at bounding box center [74, 158] width 60 height 17
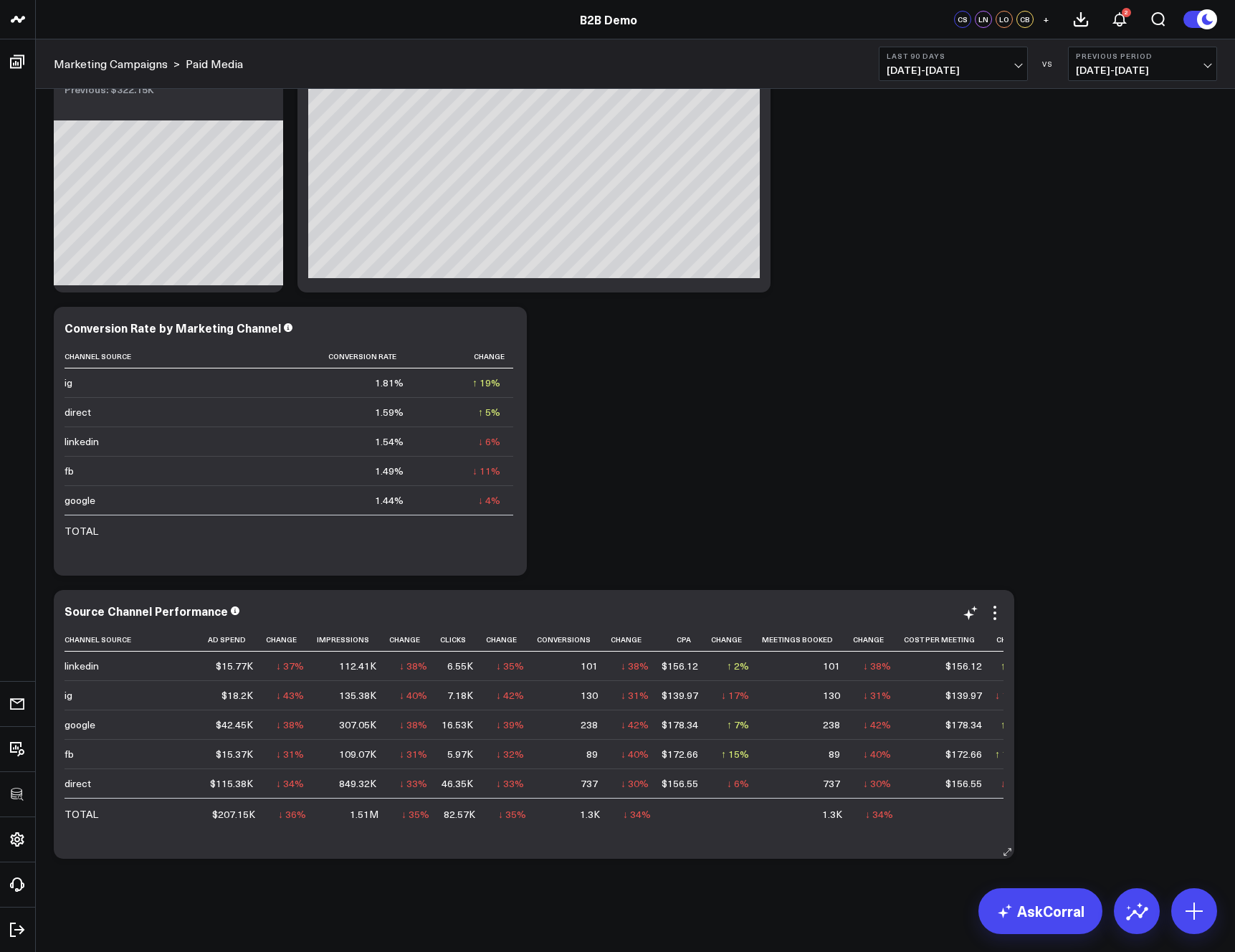
scroll to position [0, 17]
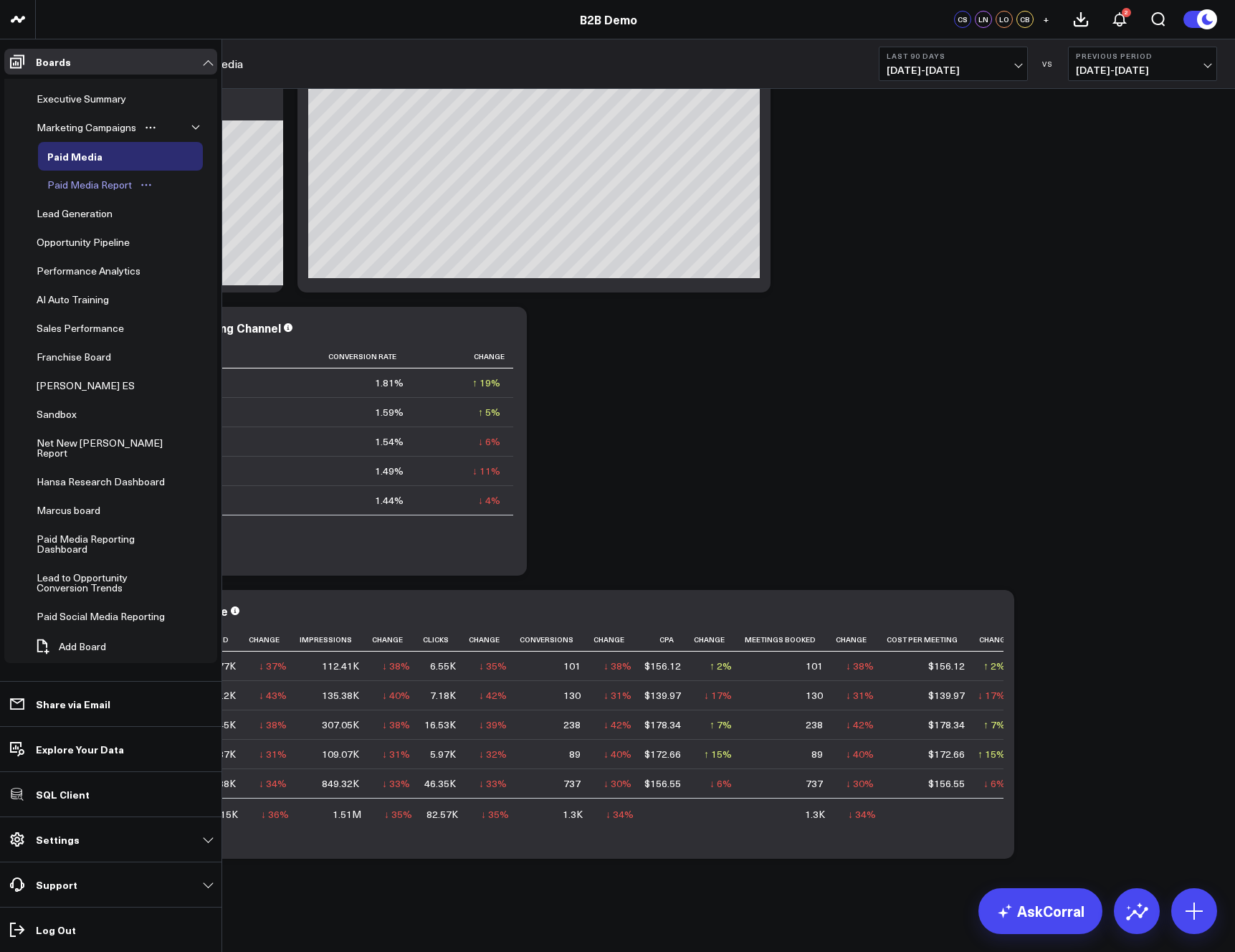
click at [84, 187] on div "Paid Media Report" at bounding box center [88, 184] width 91 height 17
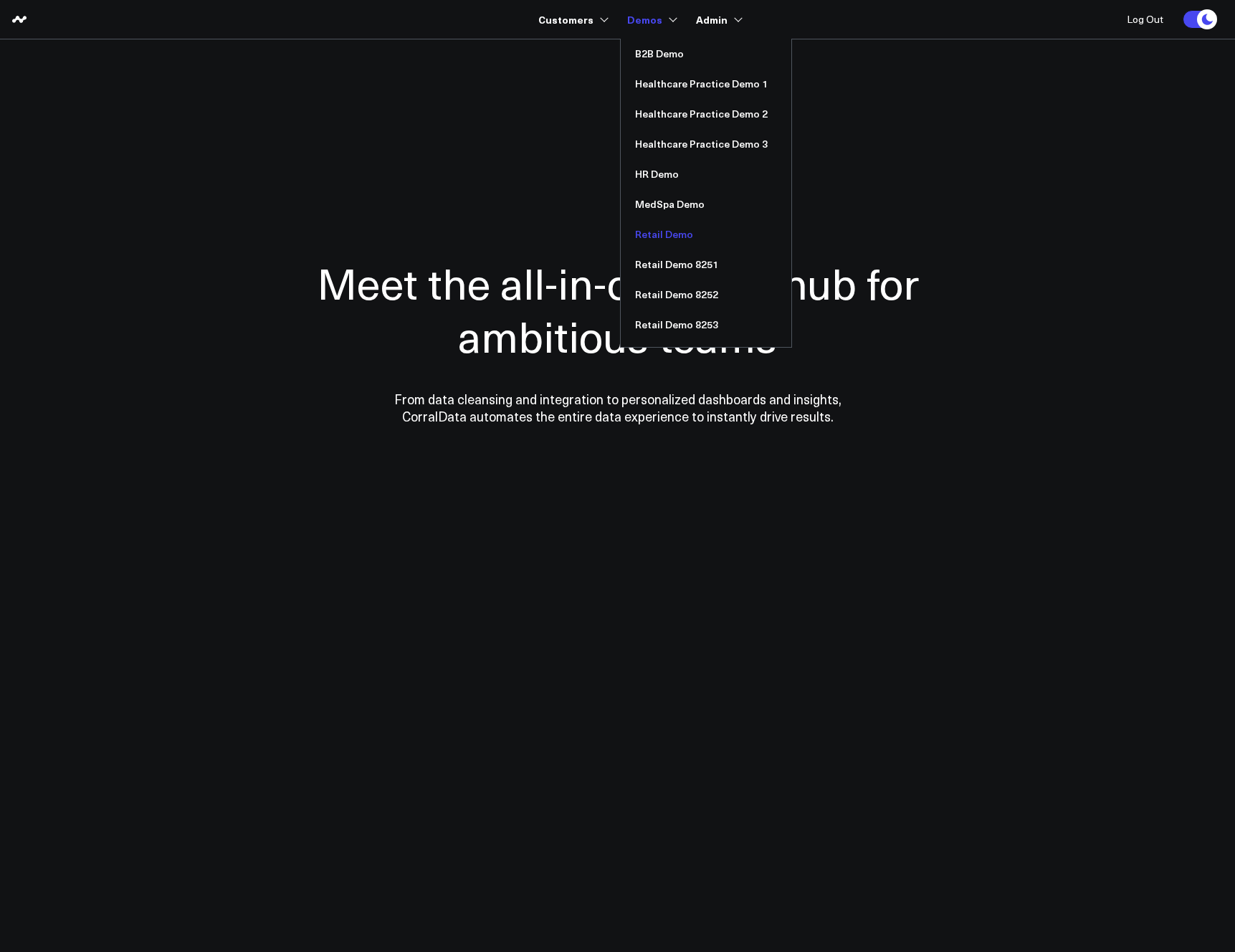
click at [659, 233] on link "Retail Demo" at bounding box center [705, 234] width 170 height 30
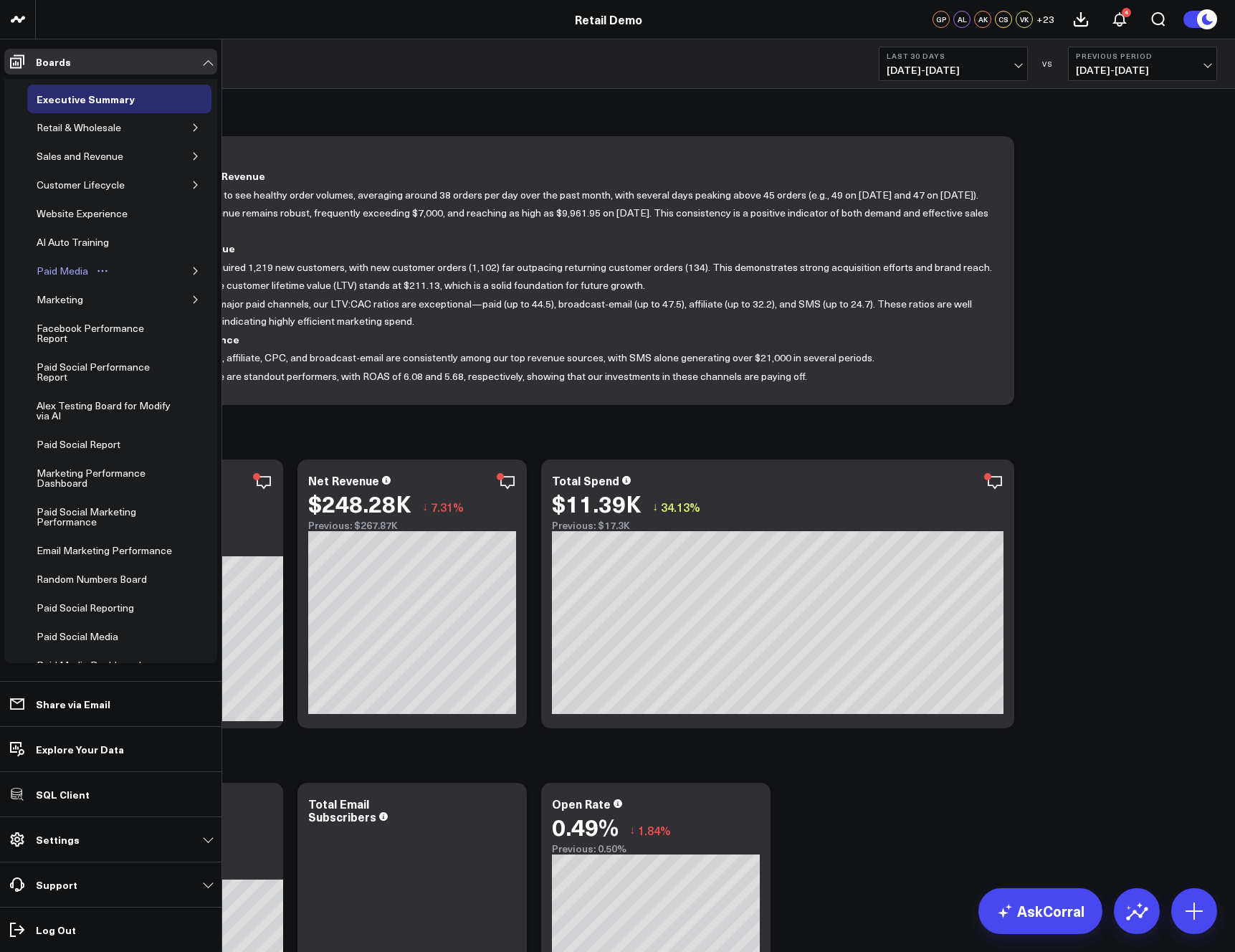
click at [54, 273] on div "Paid Media" at bounding box center [63, 270] width 59 height 17
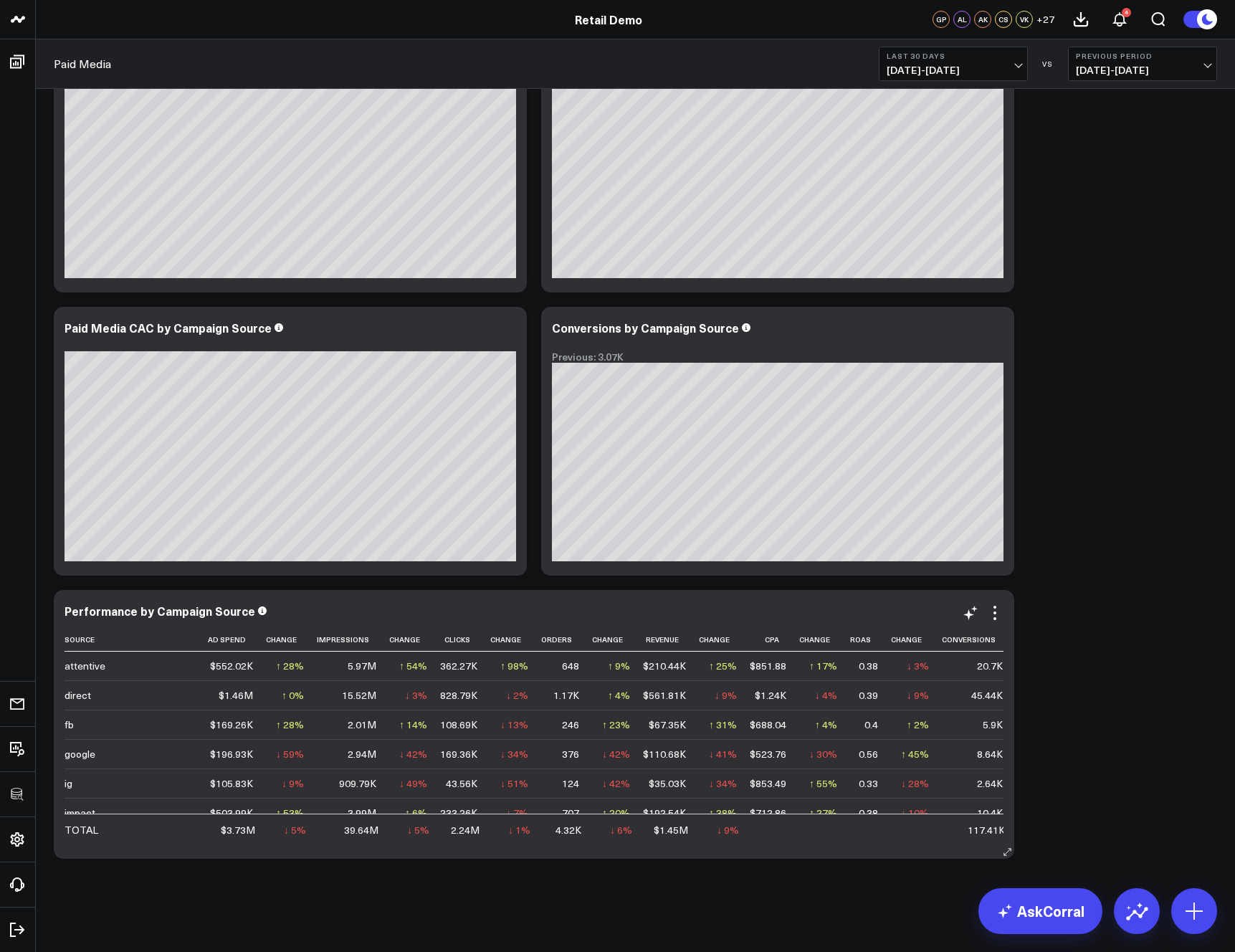
scroll to position [0, 46]
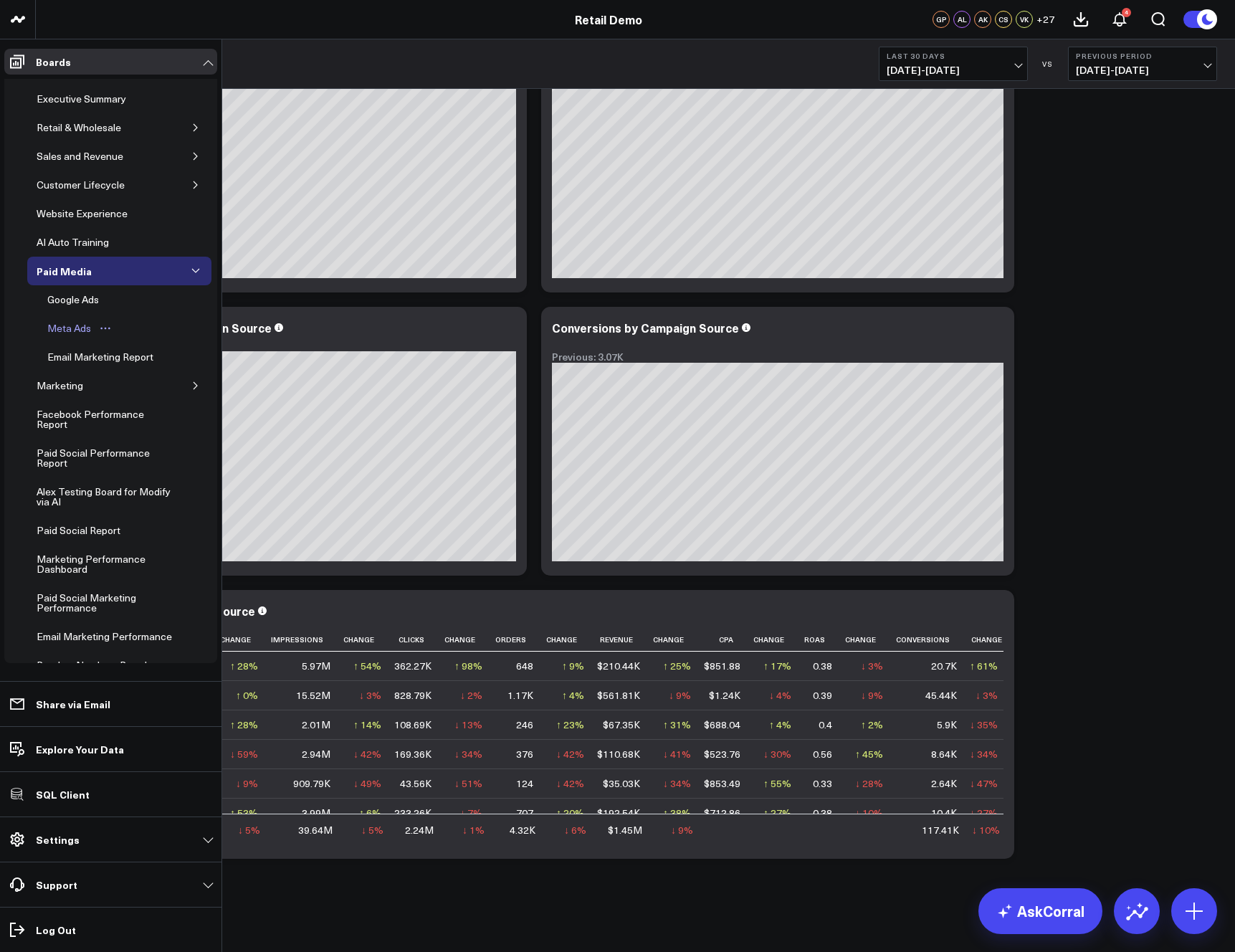
click at [64, 326] on div "Meta Ads" at bounding box center [69, 327] width 51 height 17
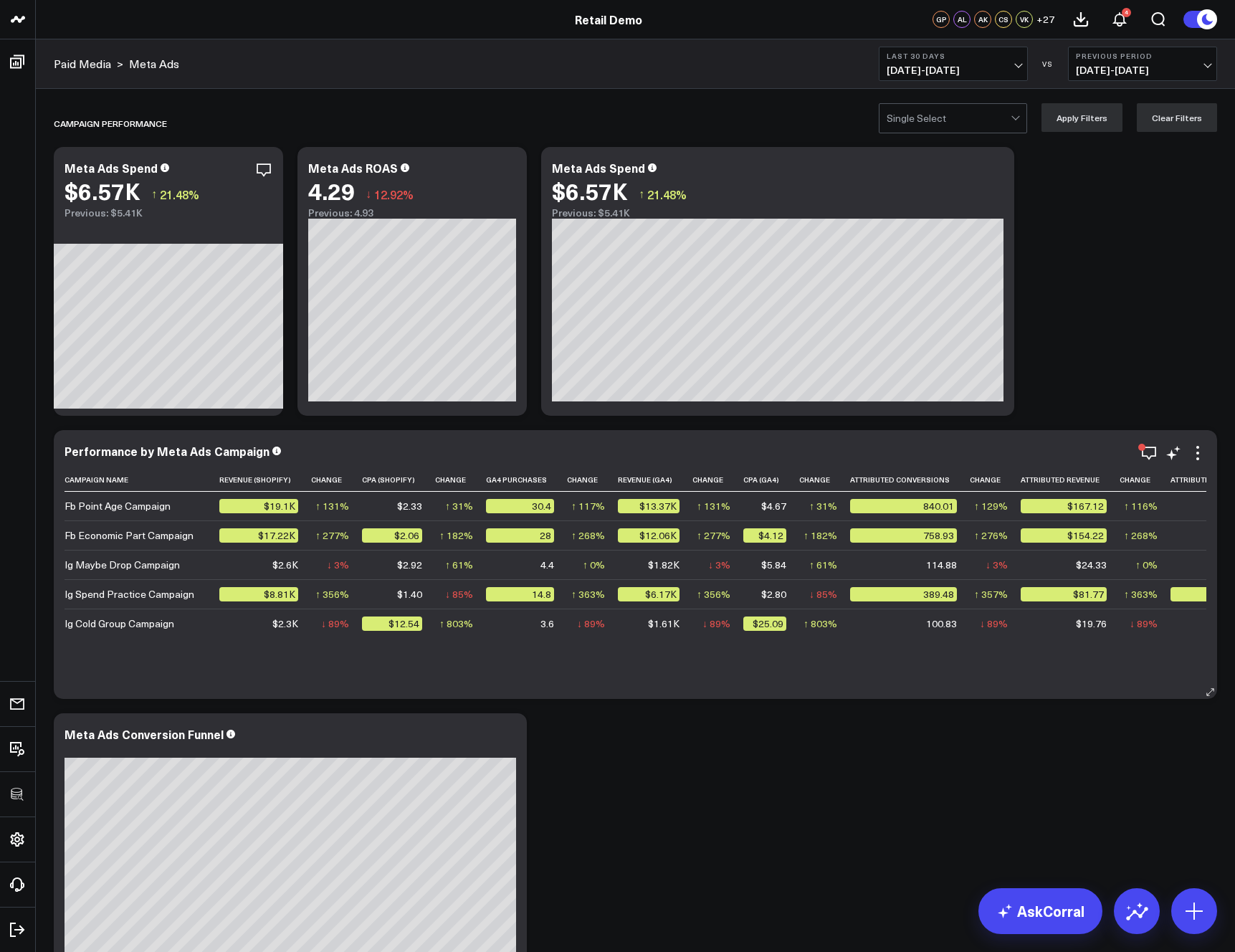
scroll to position [0, 1848]
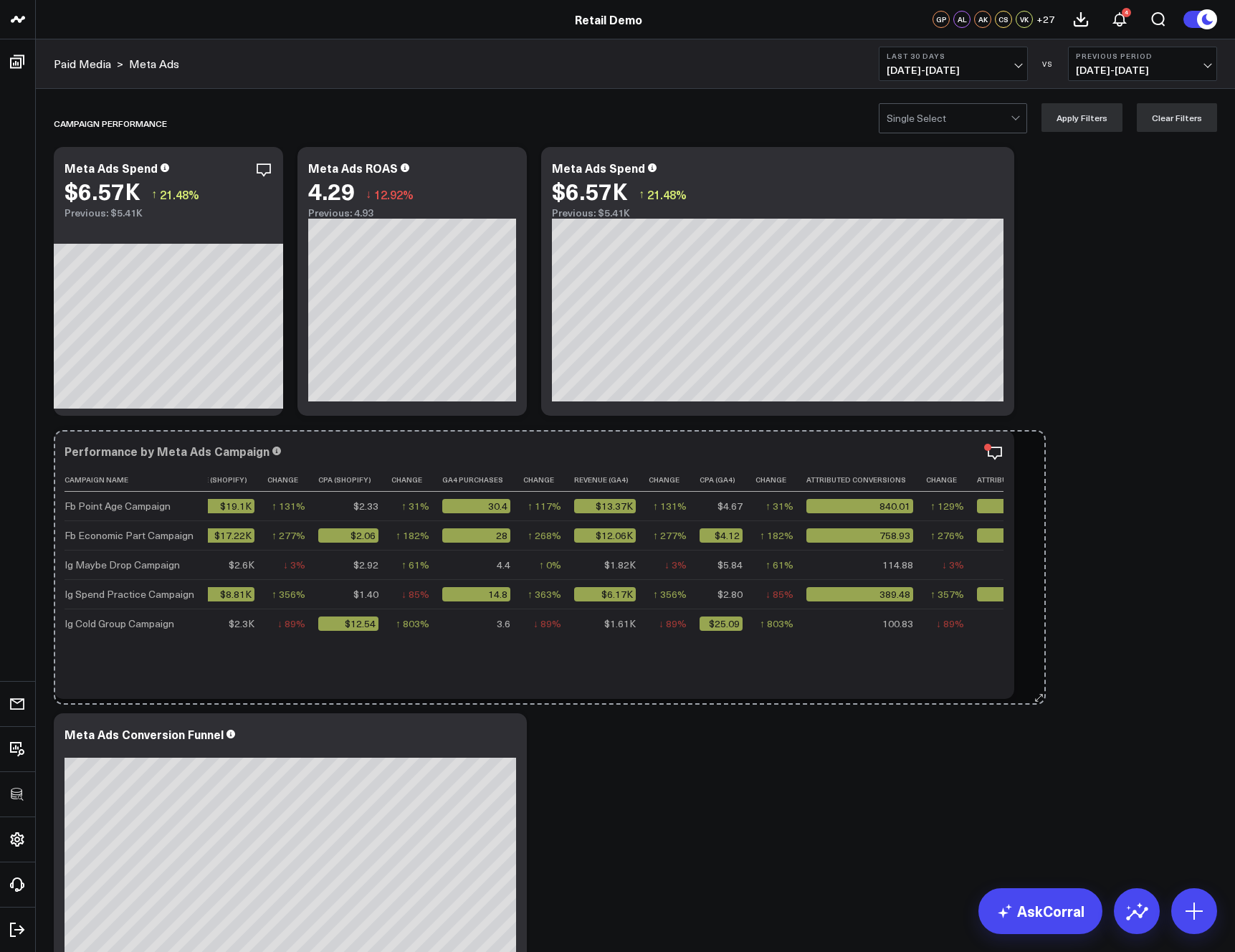
drag, startPoint x: 1180, startPoint y: 693, endPoint x: 1040, endPoint y: 697, distance: 140.1
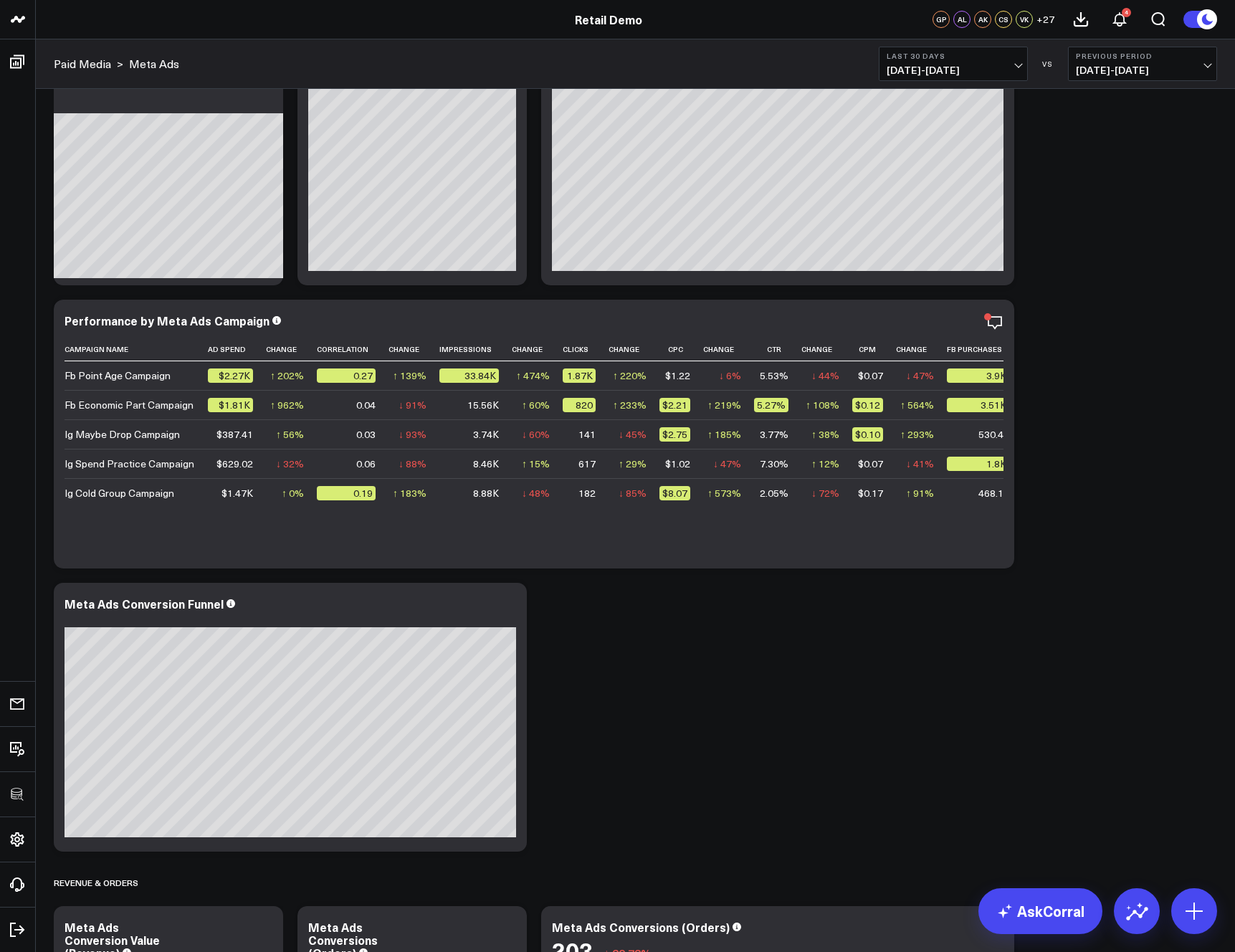
scroll to position [0, 0]
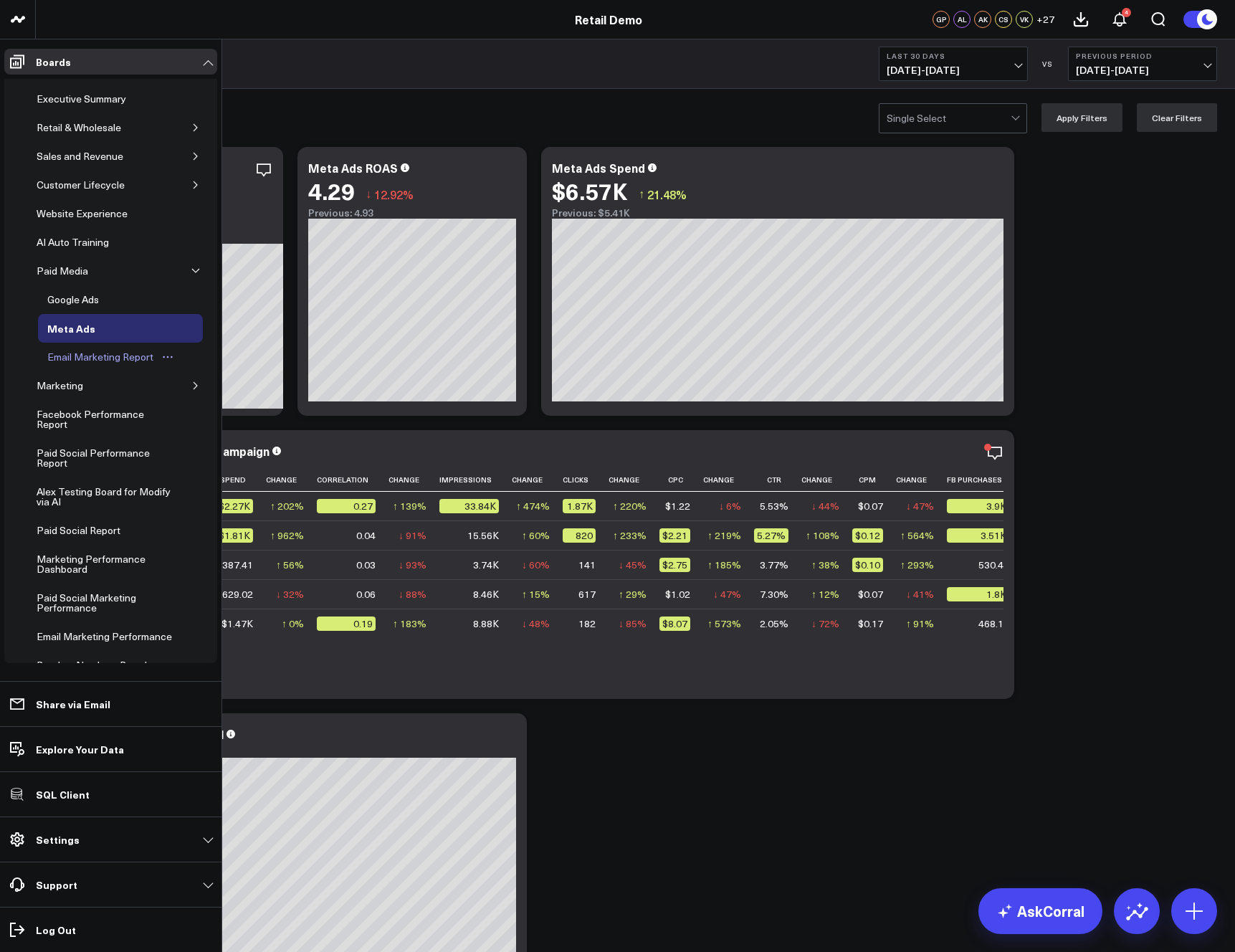
click at [98, 356] on div "Email Marketing Report" at bounding box center [99, 356] width 113 height 17
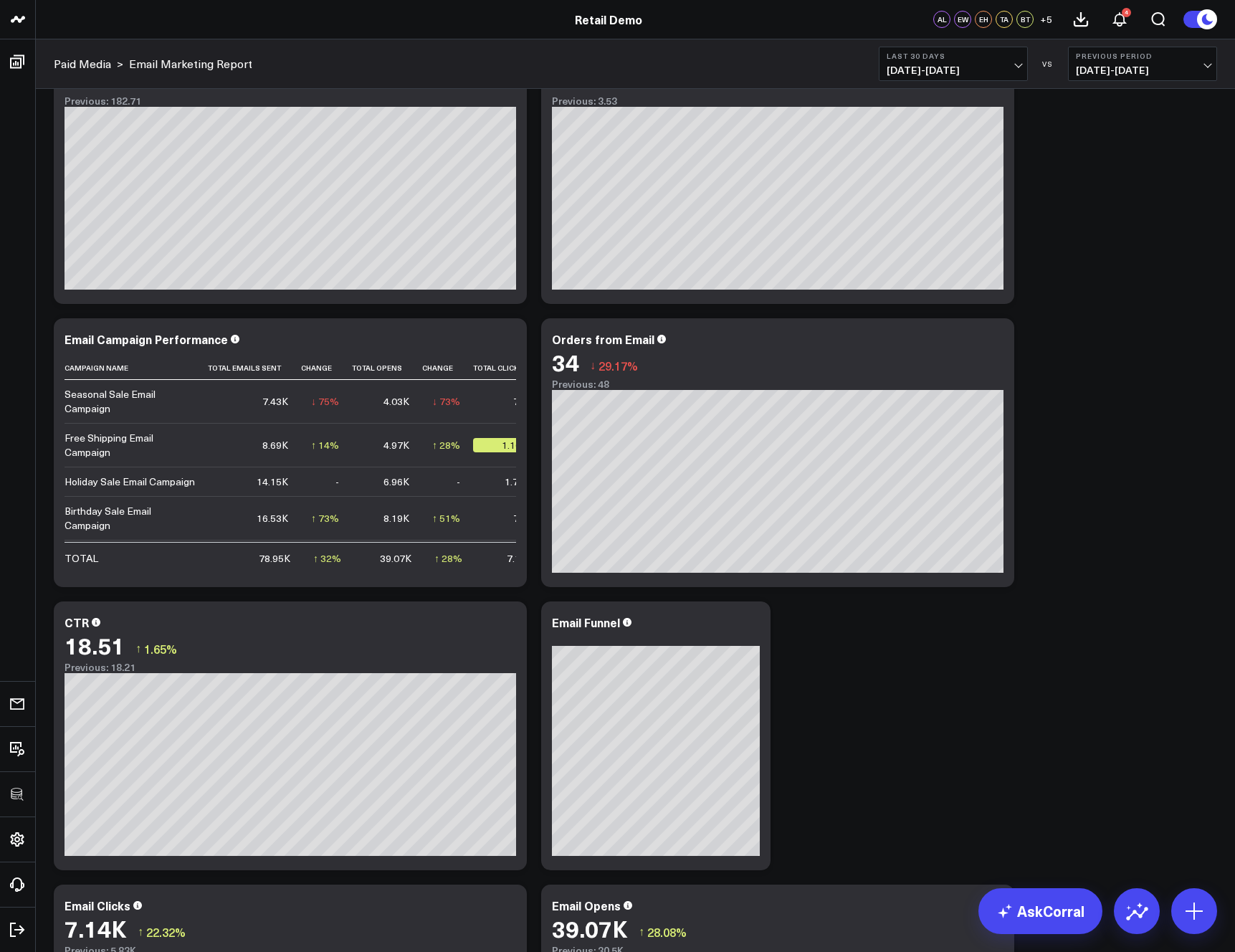
scroll to position [350, 0]
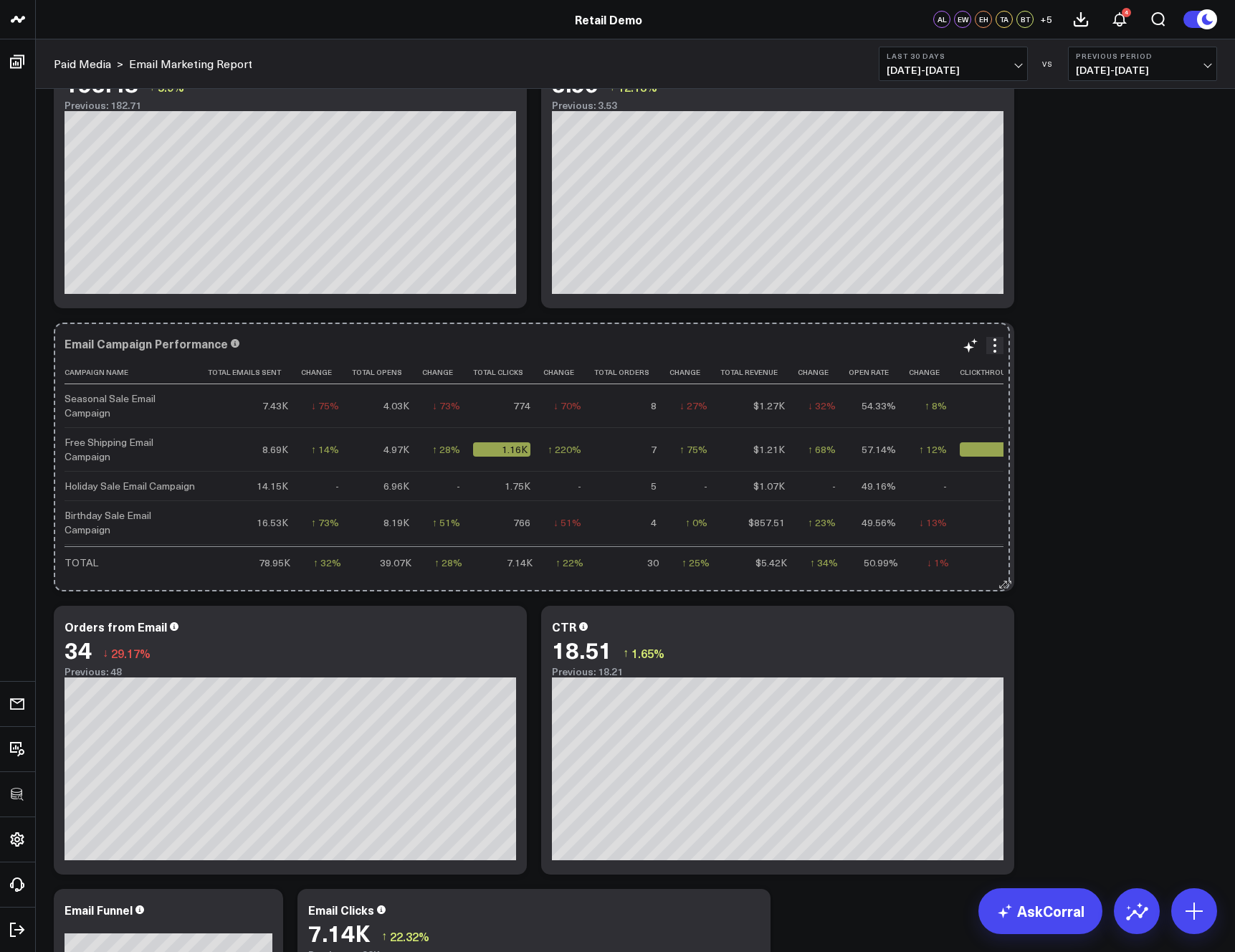
drag, startPoint x: 519, startPoint y: 581, endPoint x: 1002, endPoint y: 575, distance: 483.0
click at [1002, 575] on div "Email Campaign Performance Campaign Name Total Emails Sent Change Total Opens C…" at bounding box center [534, 456] width 961 height 268
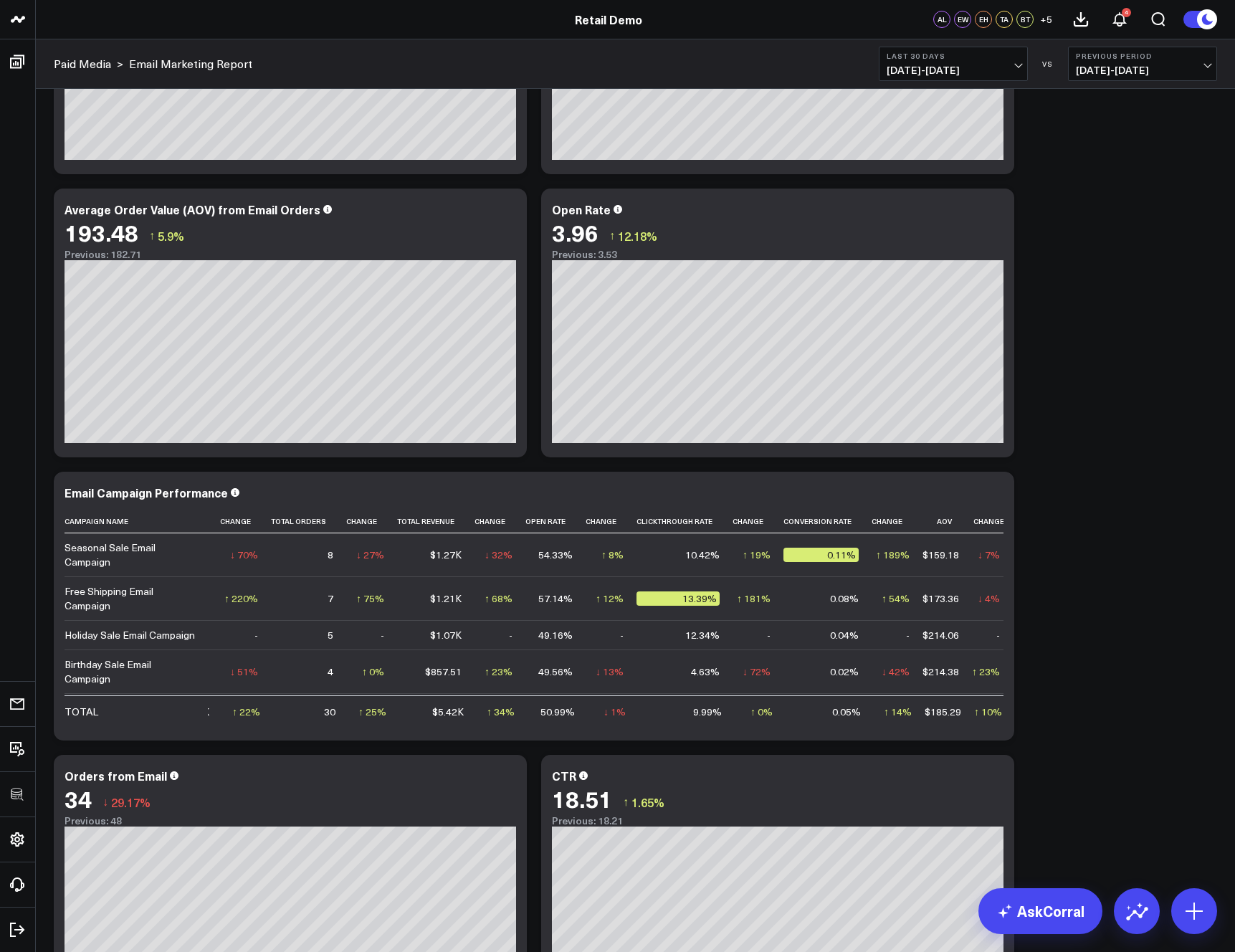
scroll to position [0, 0]
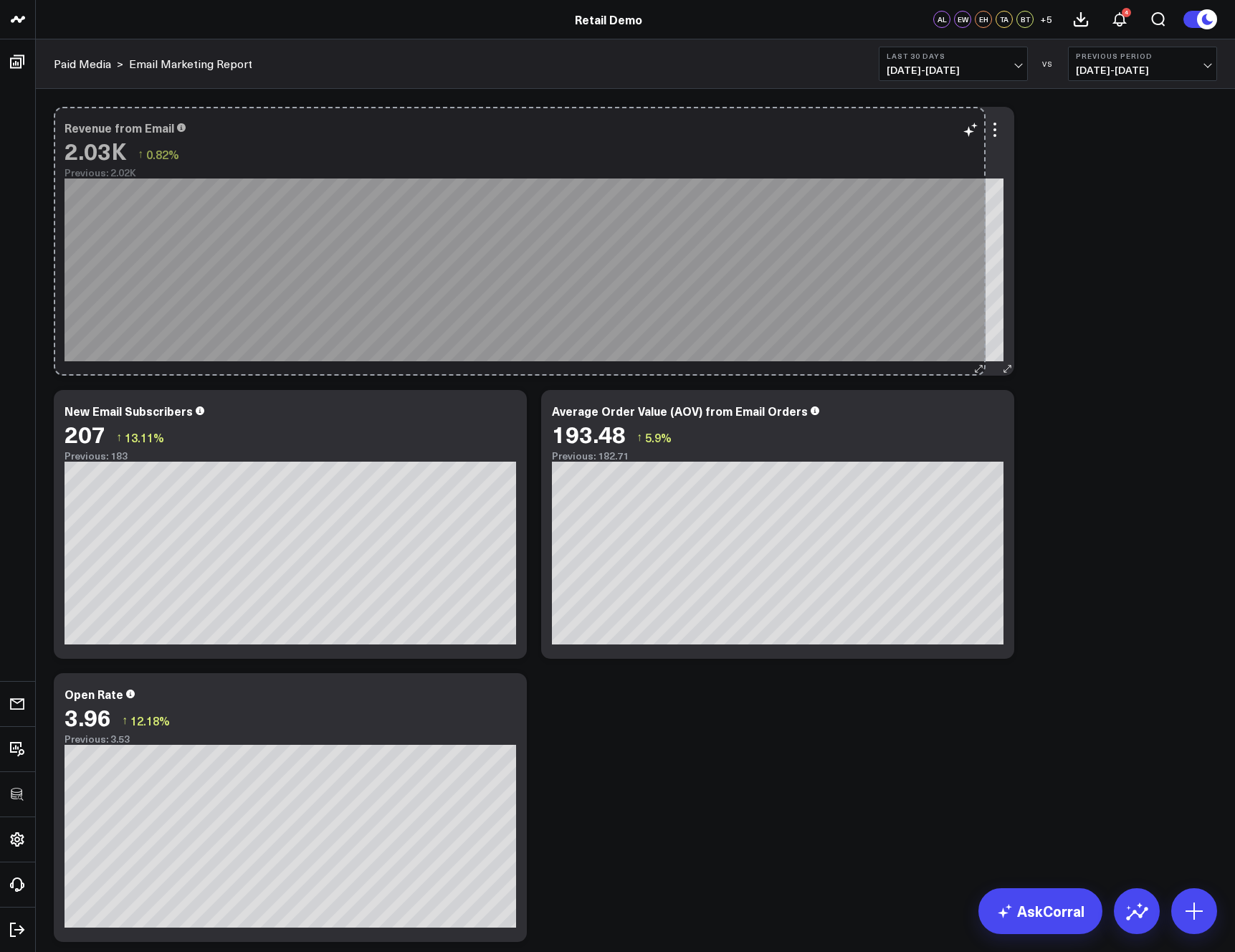
drag, startPoint x: 1037, startPoint y: 375, endPoint x: 977, endPoint y: 363, distance: 61.2
click at [976, 364] on div "Revenue from Email 2.03K ↑ 0.82% Previous: 2.02K [#fff fontSize:14px lineHeight…" at bounding box center [534, 241] width 961 height 268
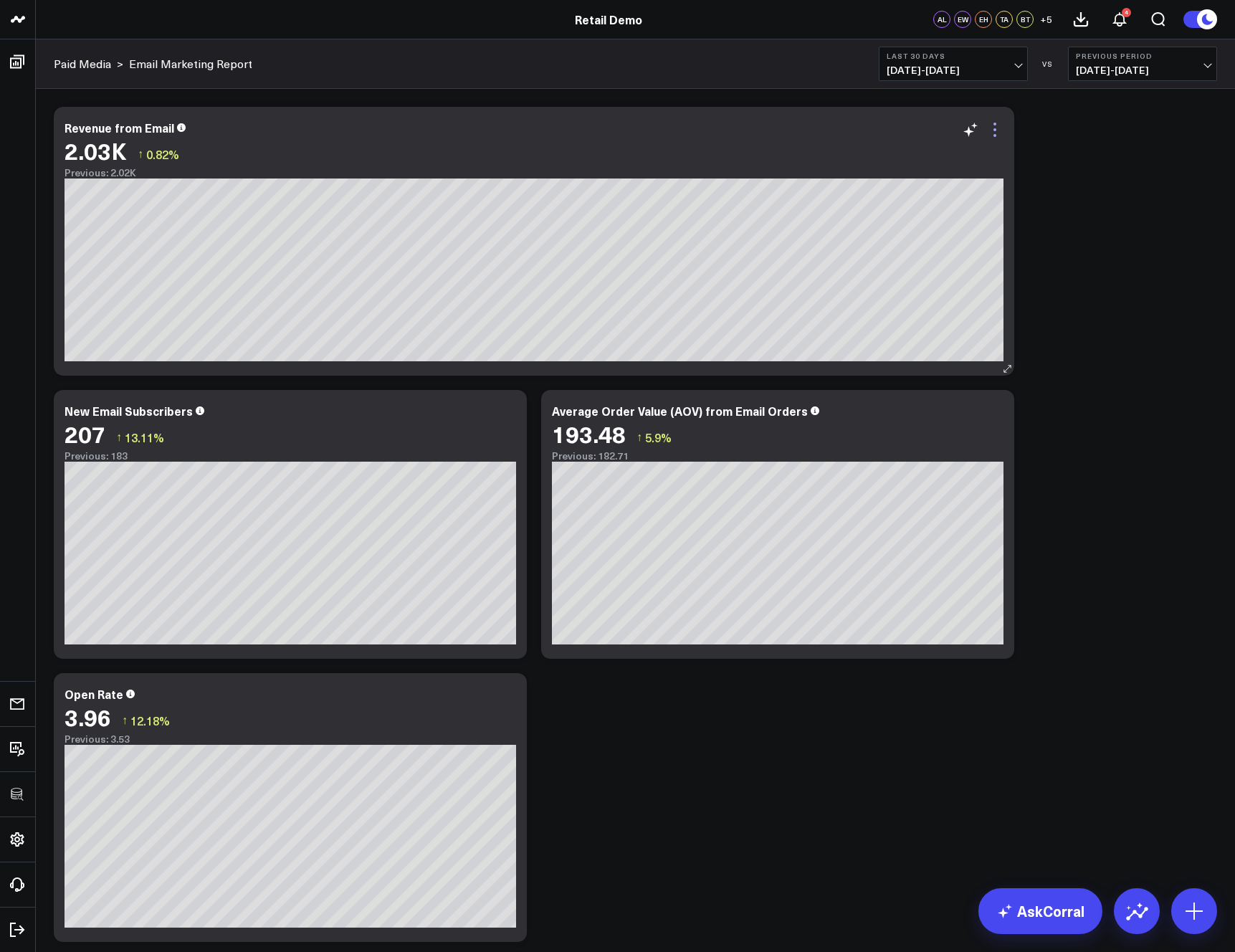
click at [997, 127] on icon at bounding box center [994, 129] width 17 height 17
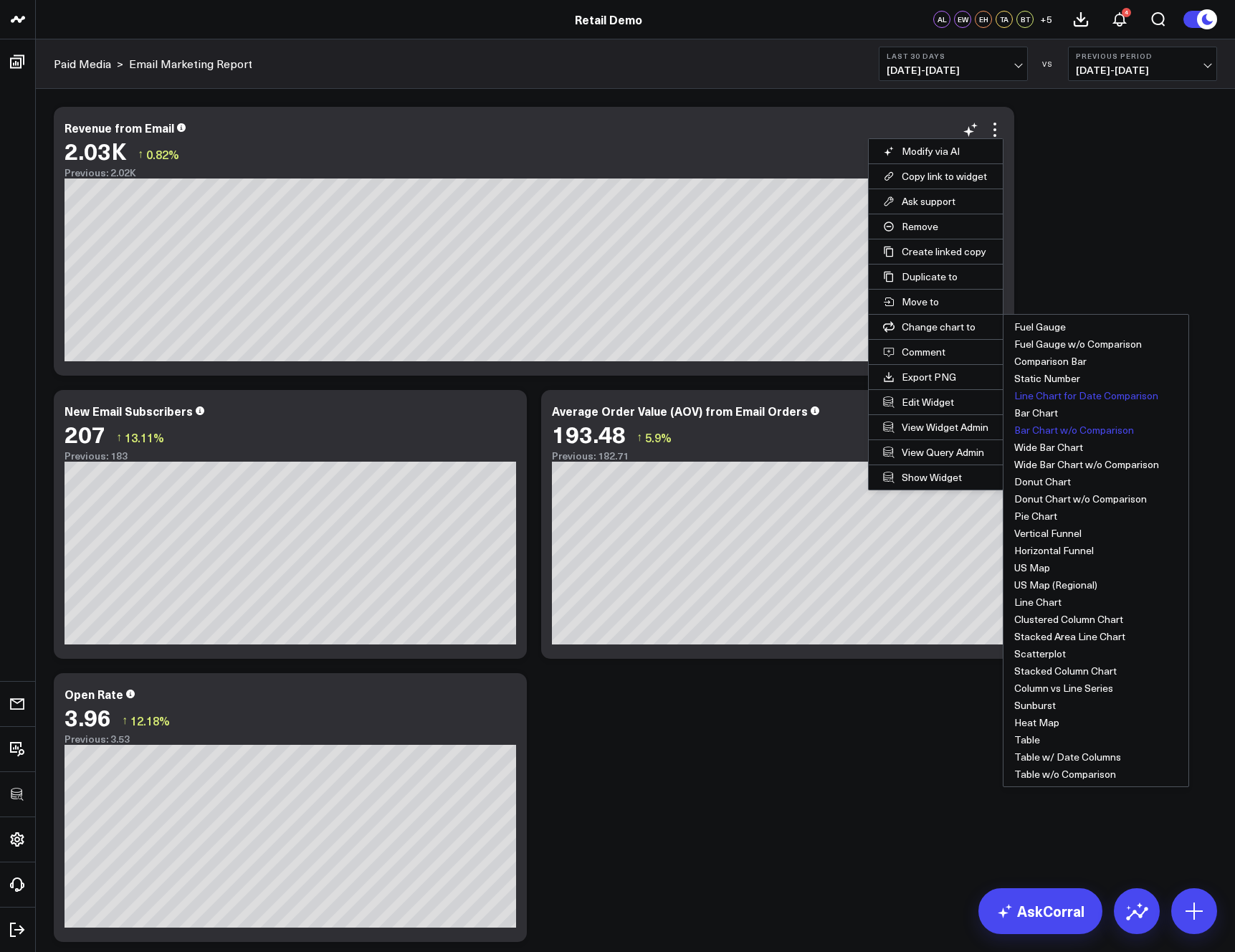
click at [1040, 432] on button "Bar Chart w/o Comparison" at bounding box center [1095, 430] width 185 height 17
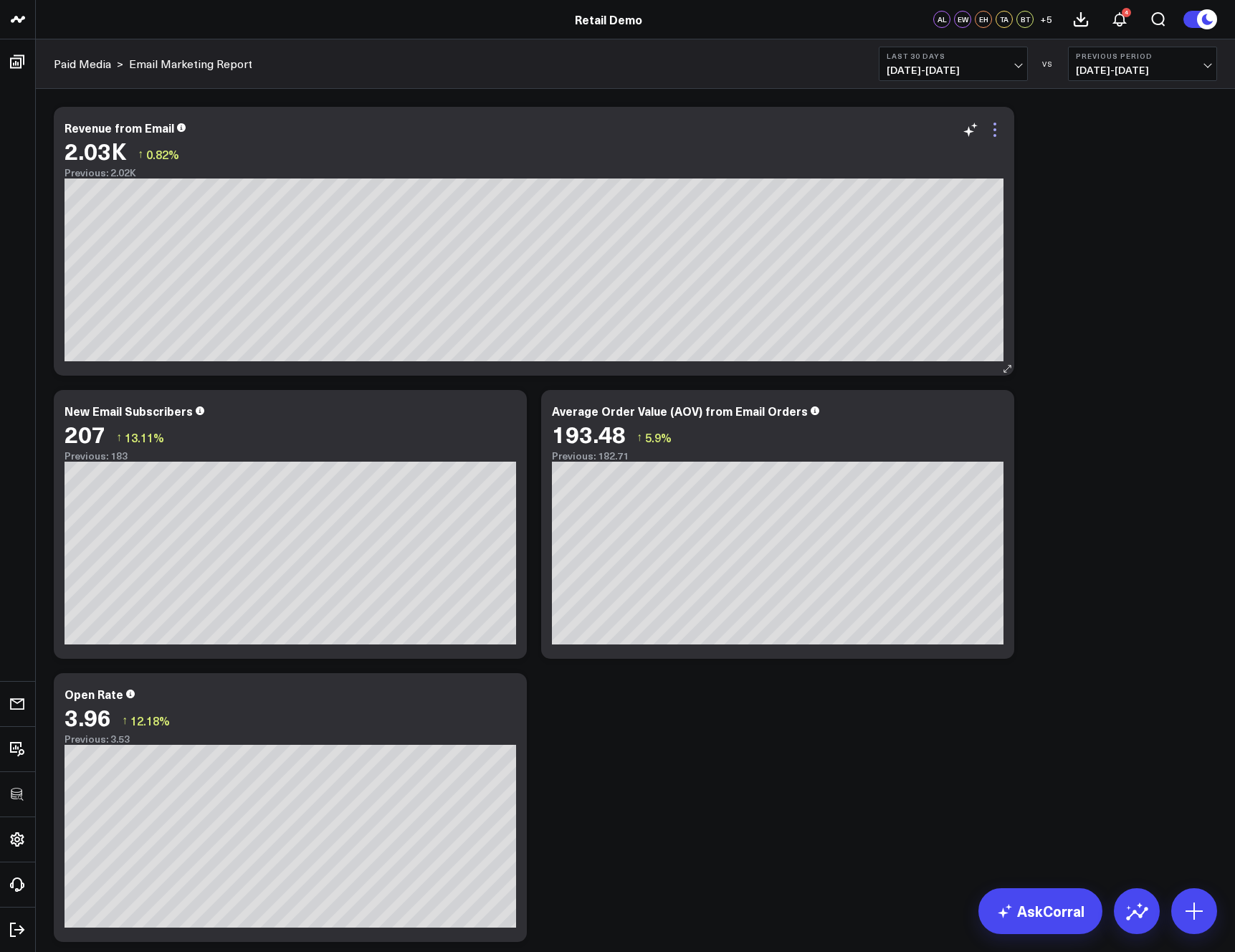
click at [993, 131] on icon at bounding box center [994, 129] width 3 height 3
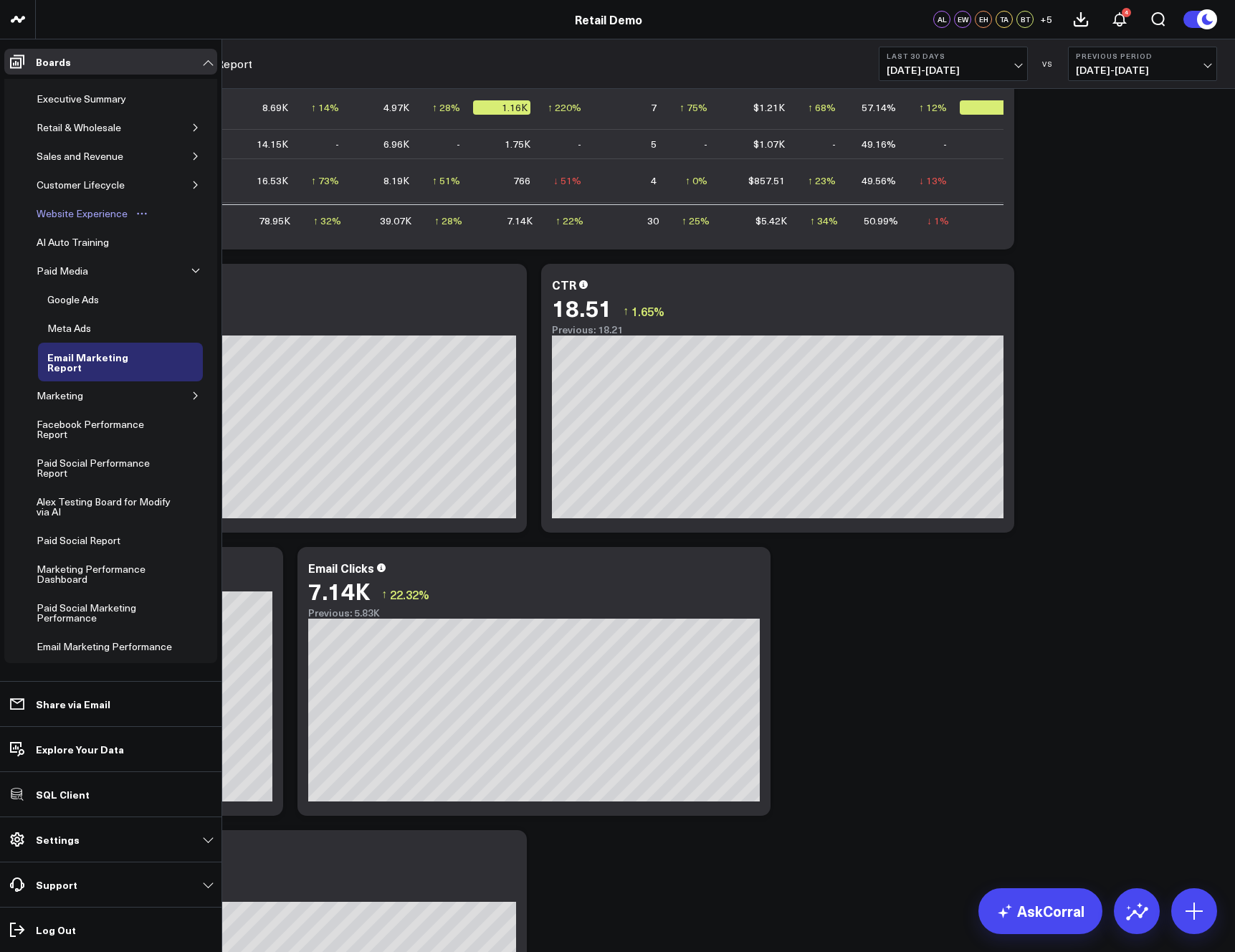
scroll to position [969, 0]
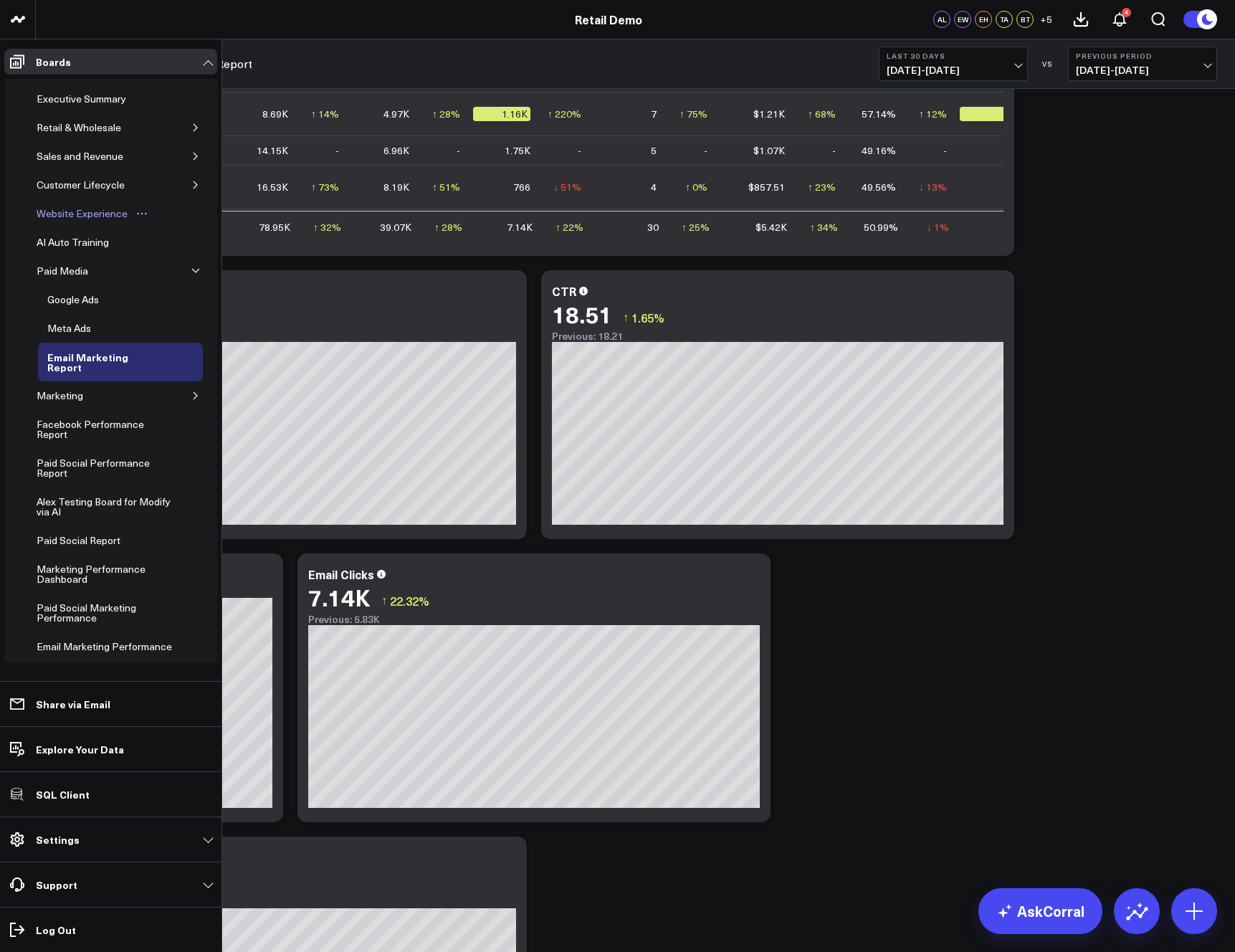
click at [73, 213] on div "Website Experience" at bounding box center [83, 212] width 98 height 17
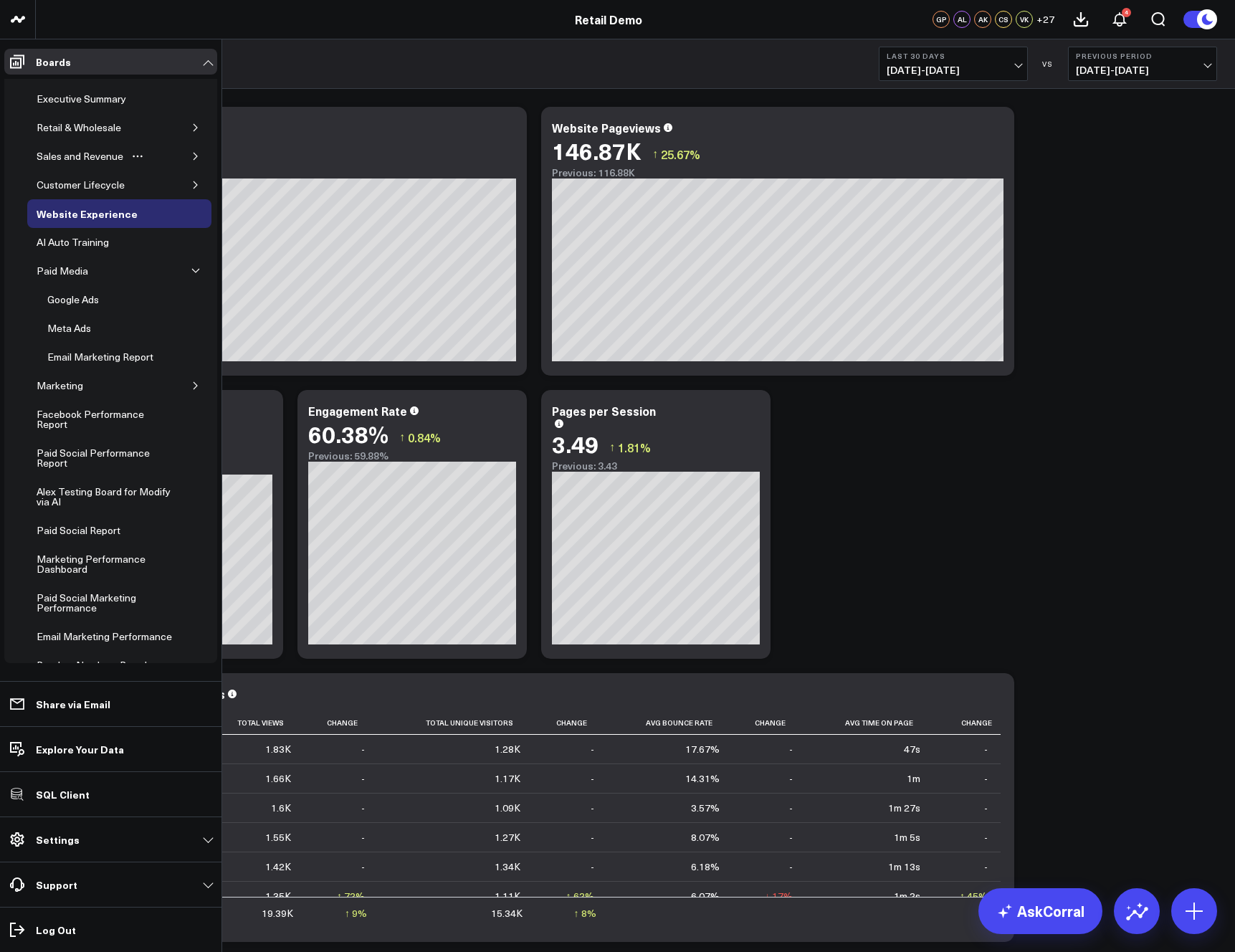
click at [192, 156] on icon "button" at bounding box center [196, 156] width 9 height 9
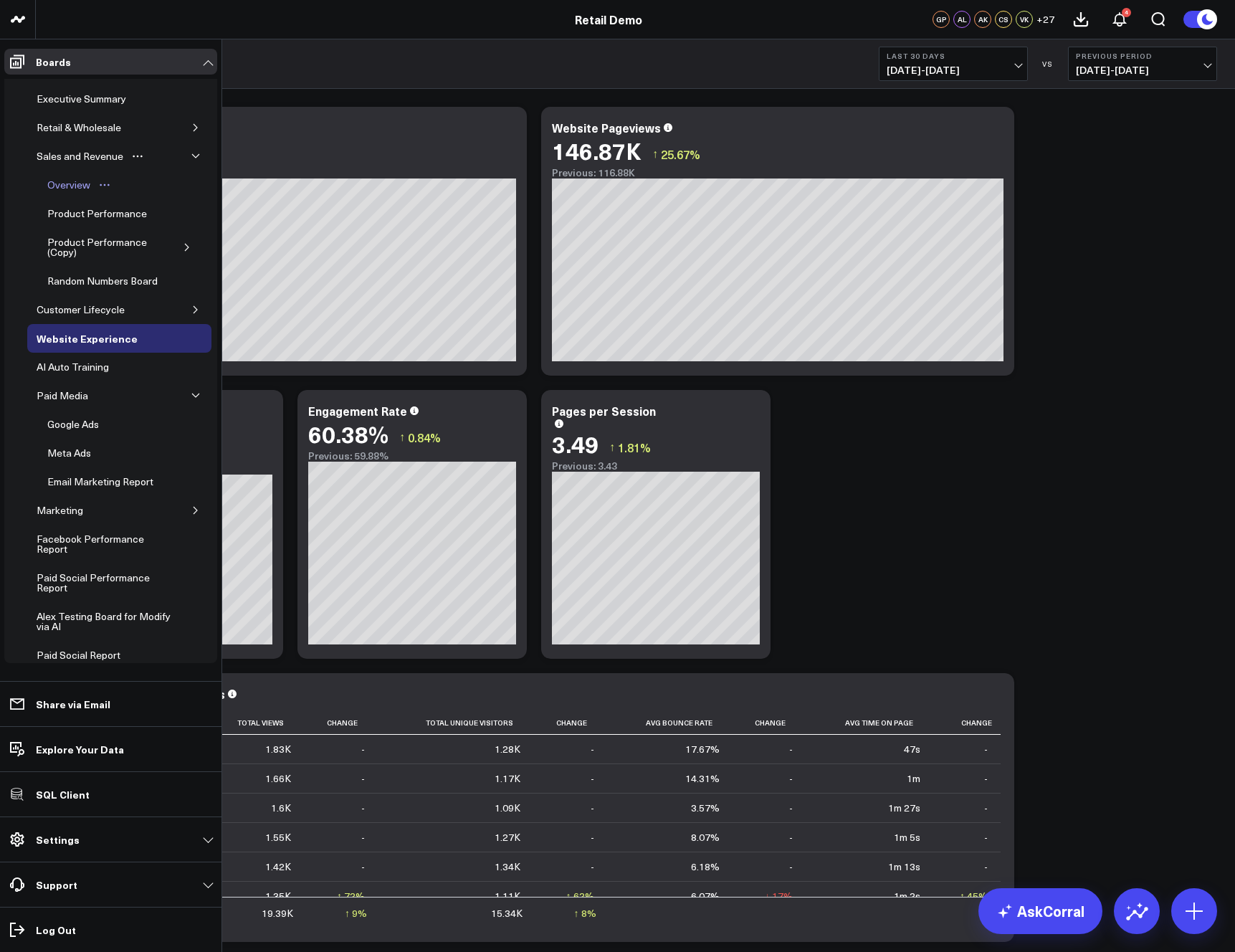
click at [75, 184] on div "Overview" at bounding box center [68, 184] width 50 height 17
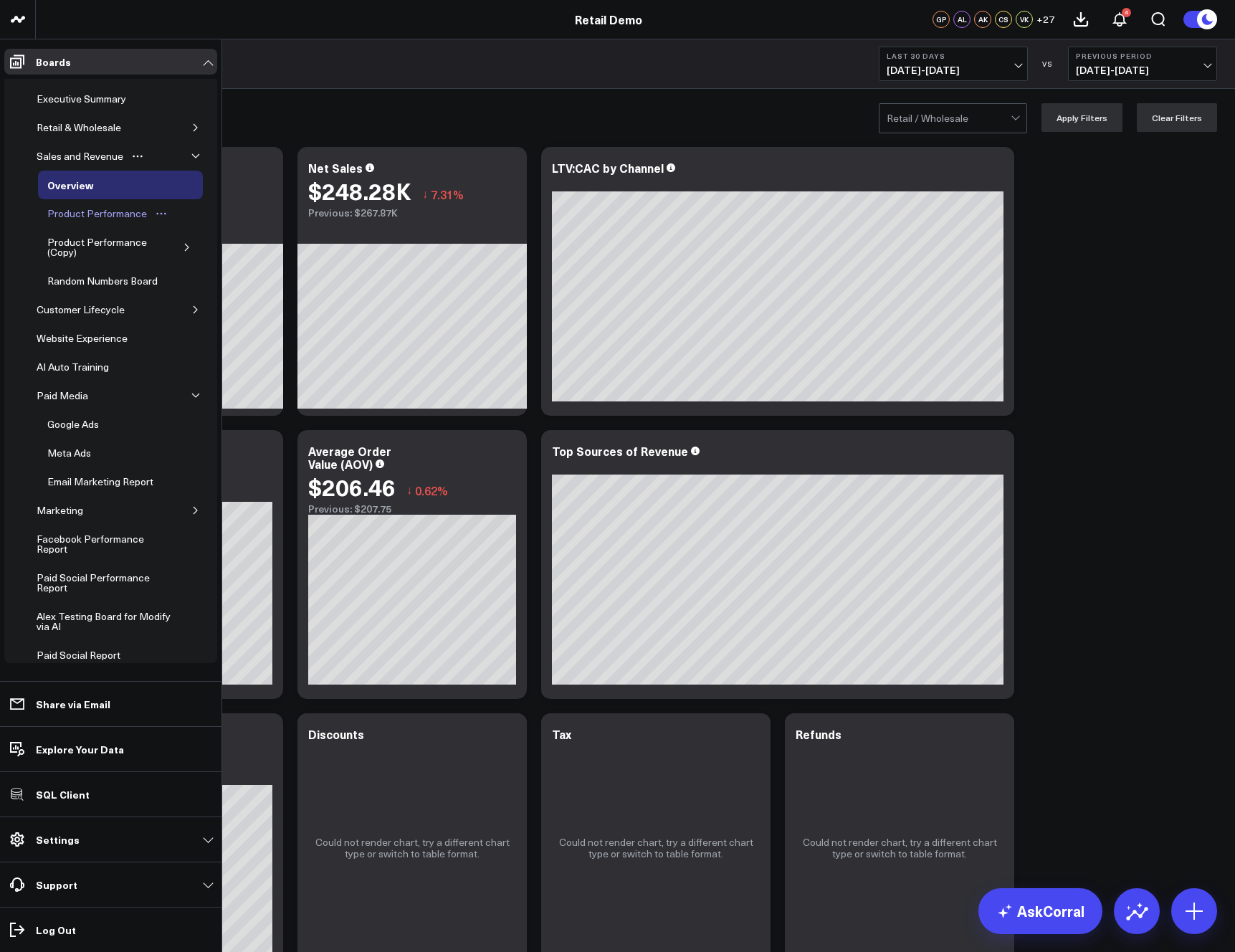
click at [83, 210] on div "Product Performance" at bounding box center [96, 212] width 107 height 17
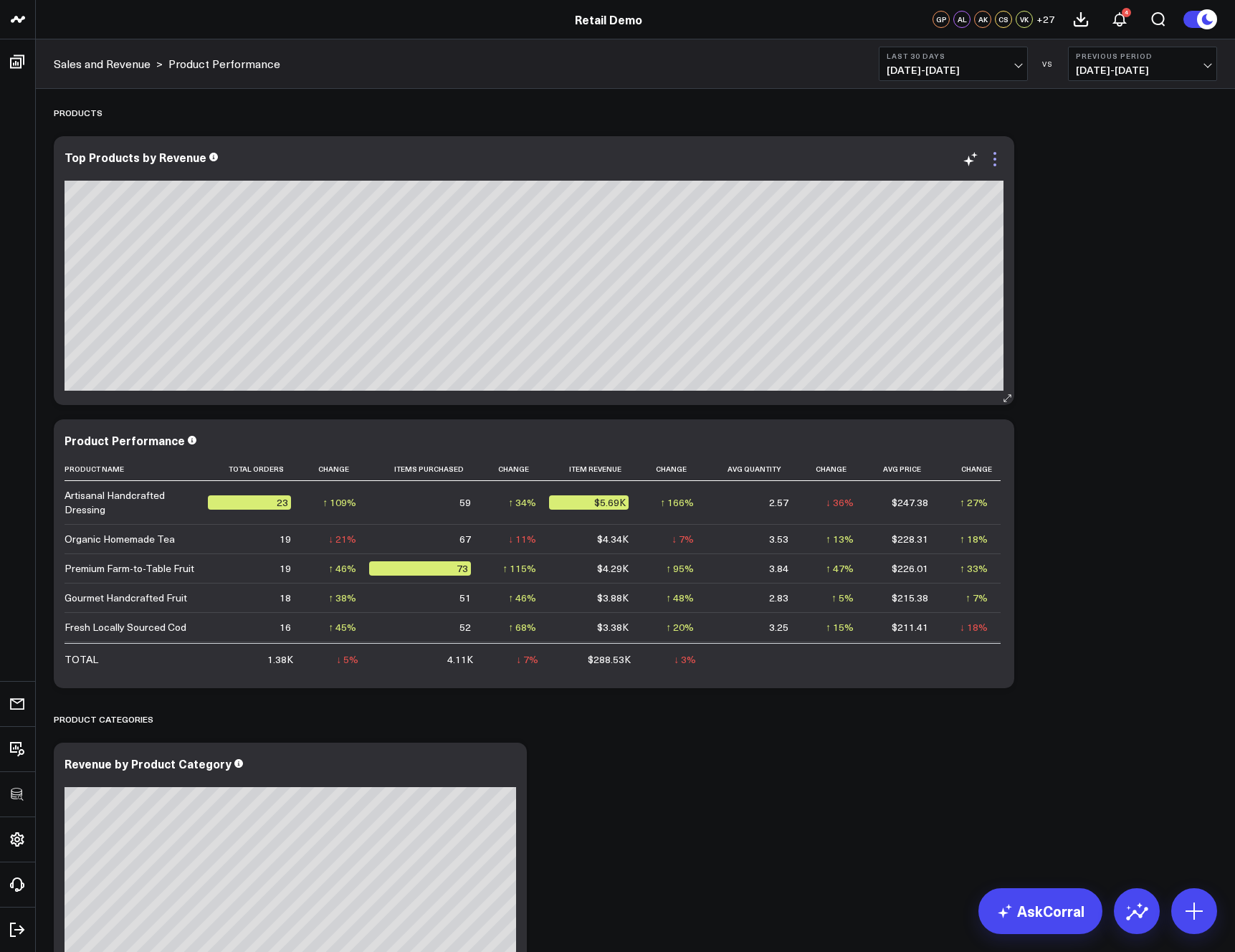
click at [995, 157] on icon at bounding box center [994, 158] width 17 height 17
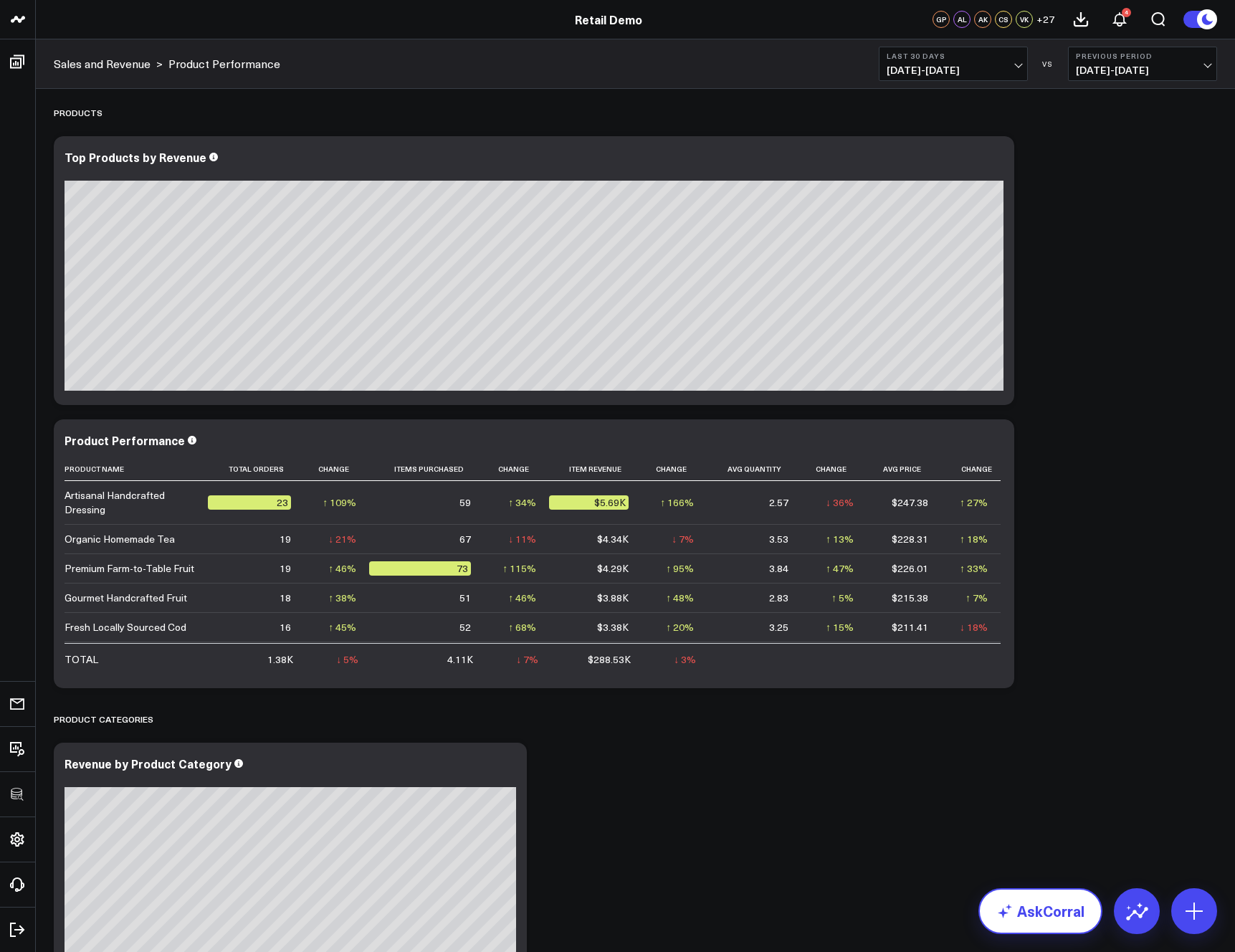
click at [1043, 930] on link "AskCorral" at bounding box center [1040, 911] width 124 height 46
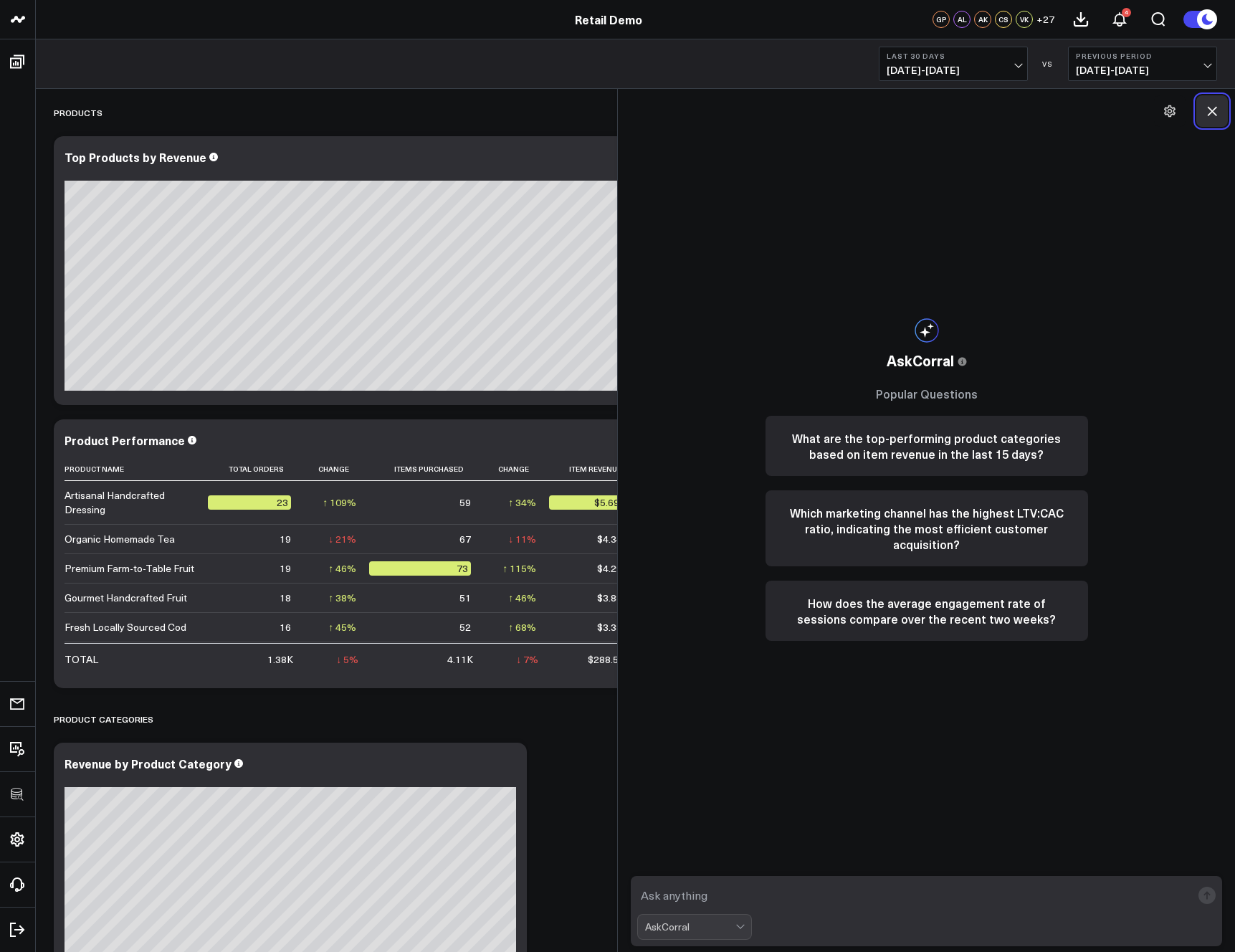
click at [1208, 112] on icon at bounding box center [1211, 111] width 15 height 15
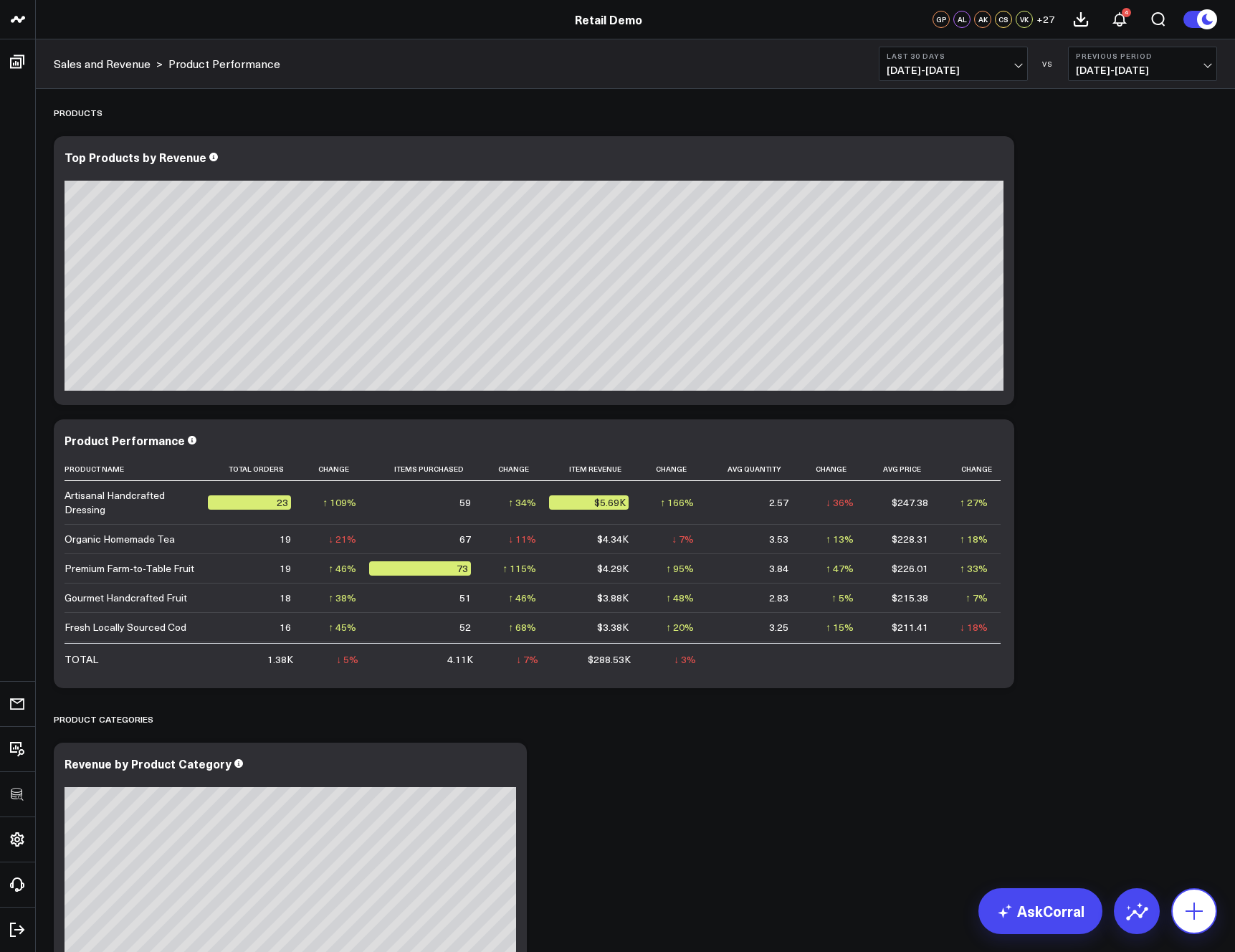
click at [1179, 919] on button at bounding box center [1194, 911] width 46 height 46
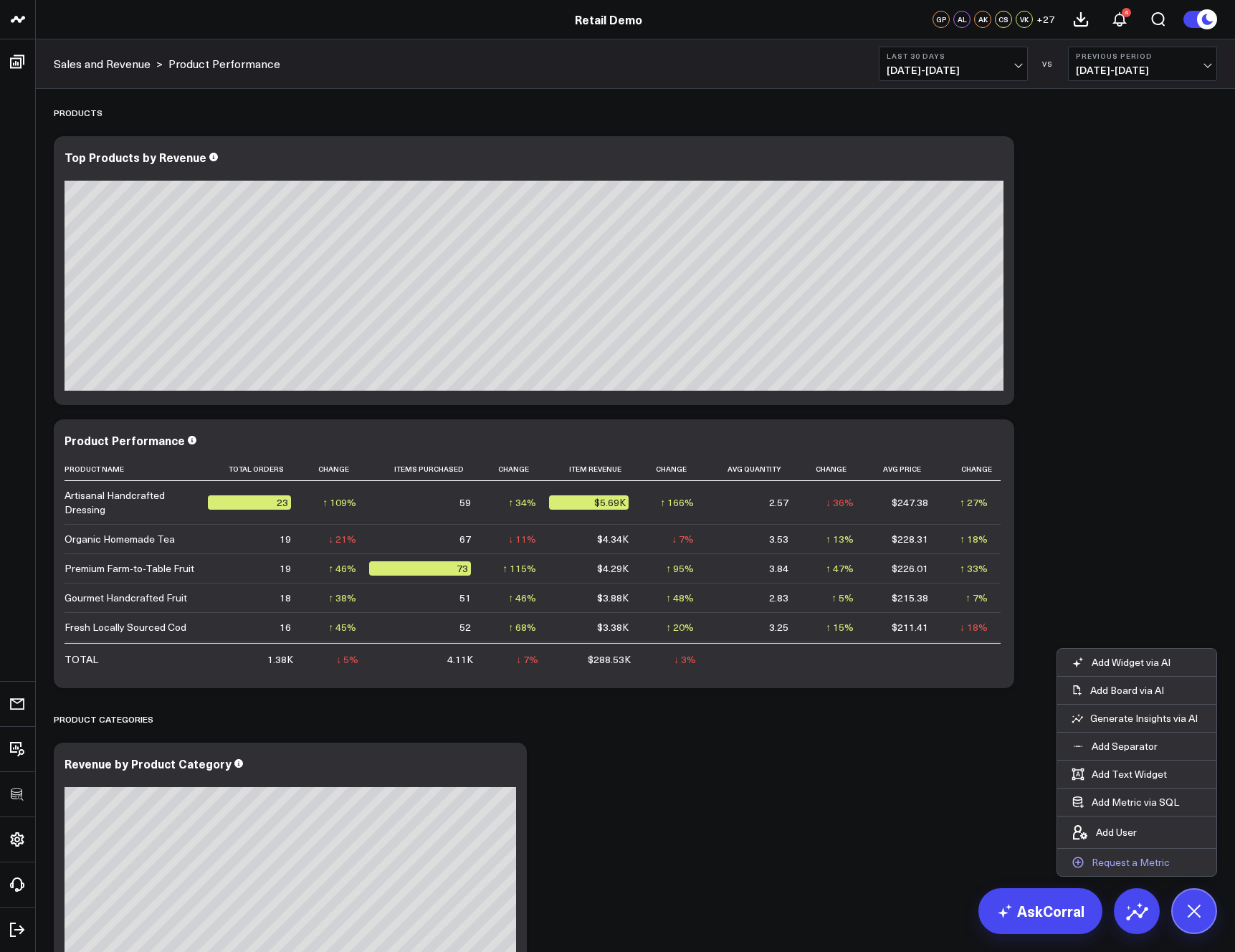
click at [1135, 863] on p "Request a Metric" at bounding box center [1130, 862] width 78 height 13
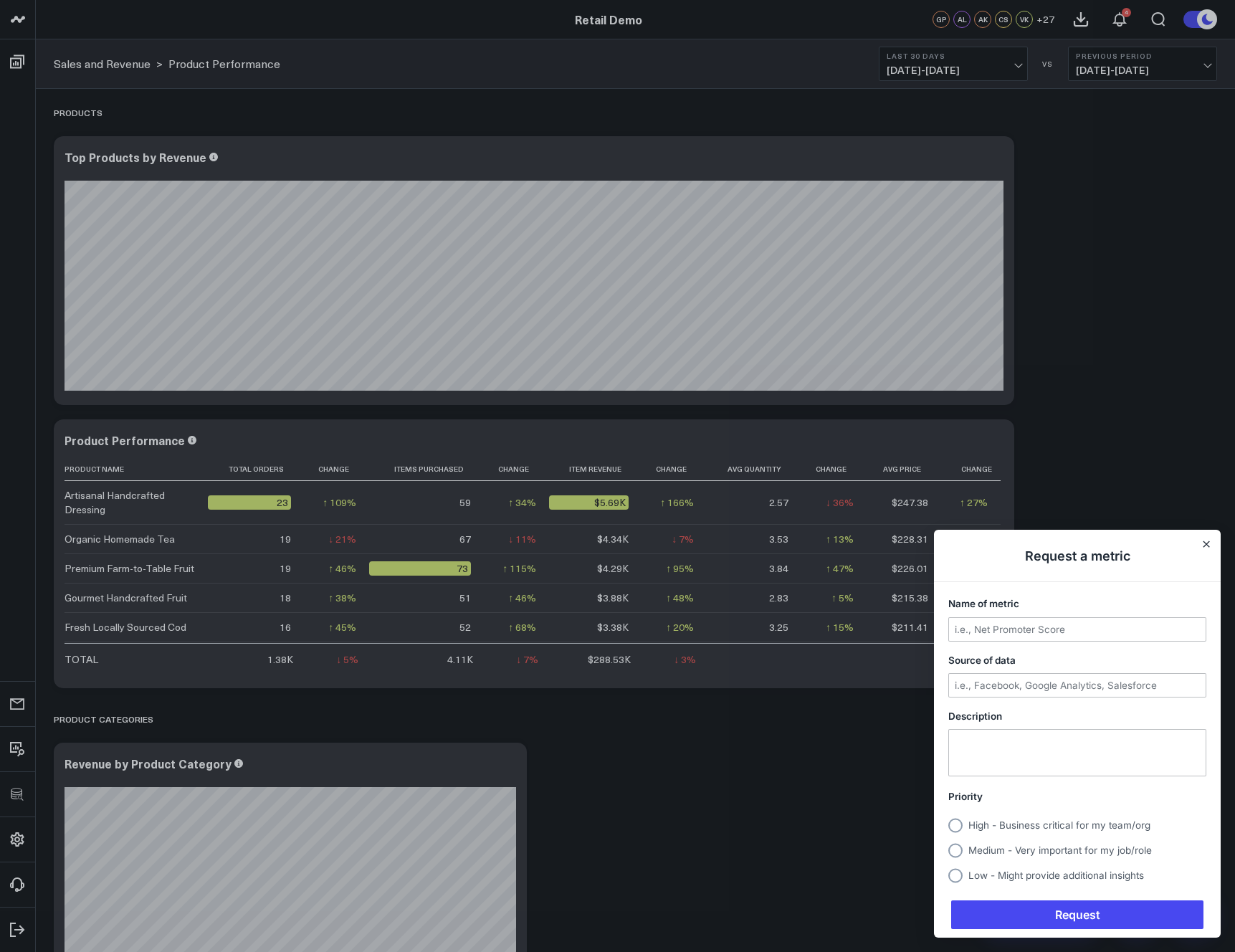
click at [1216, 546] on h1 "Request a metric" at bounding box center [1078, 556] width 287 height 52
click at [1203, 545] on icon "Close" at bounding box center [1206, 544] width 7 height 7
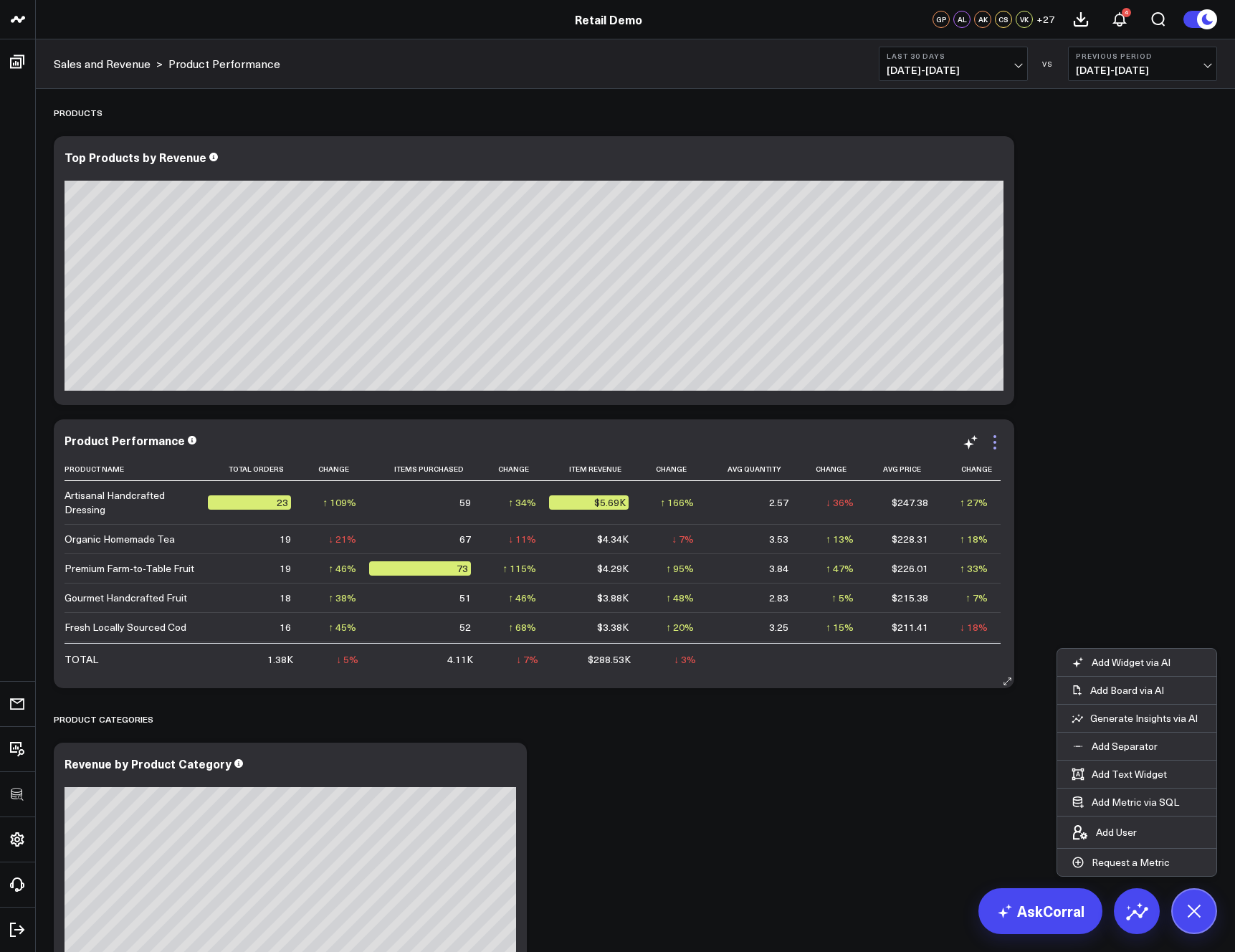
click at [996, 441] on icon at bounding box center [994, 442] width 17 height 17
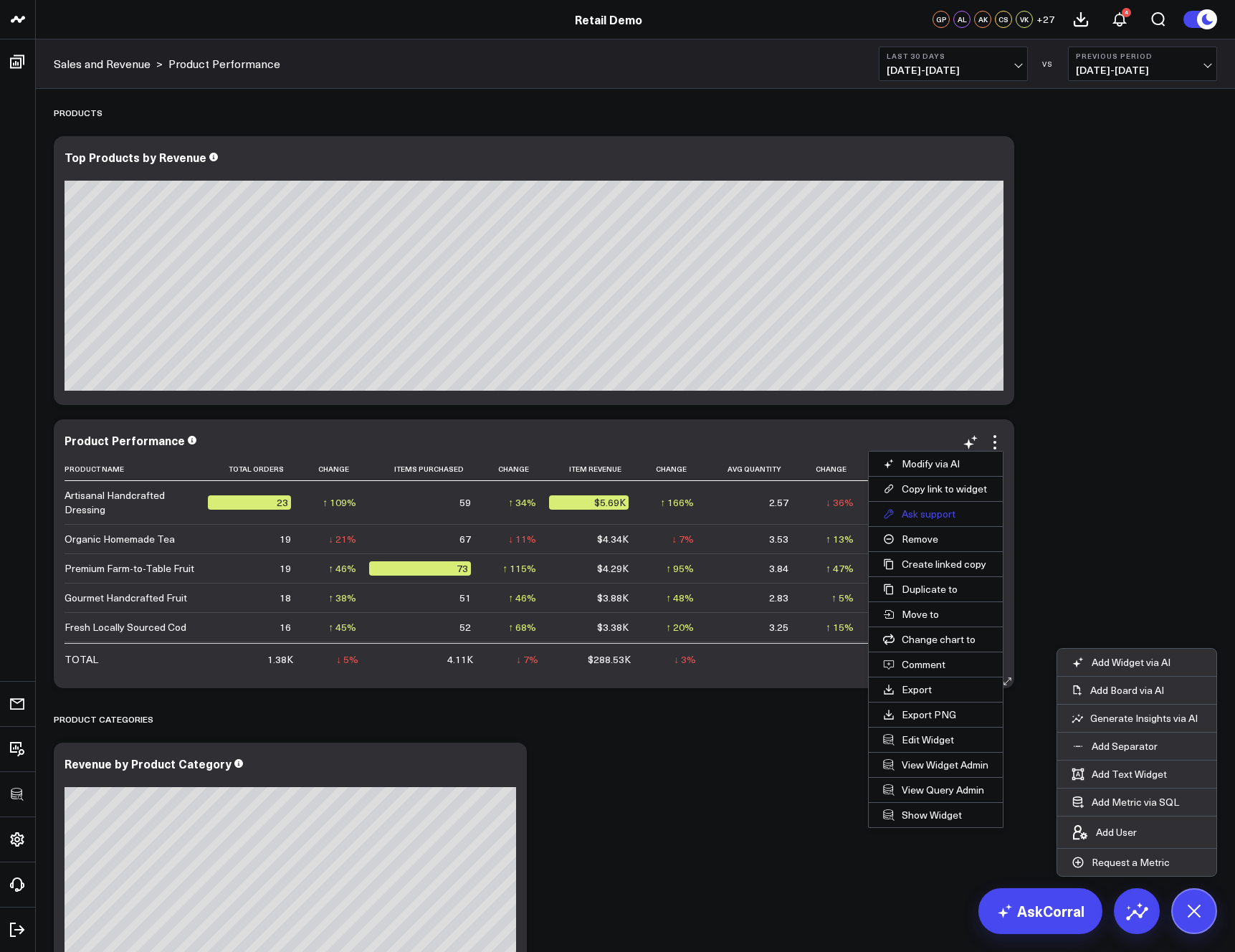
click at [931, 513] on button "Ask support" at bounding box center [935, 513] width 134 height 25
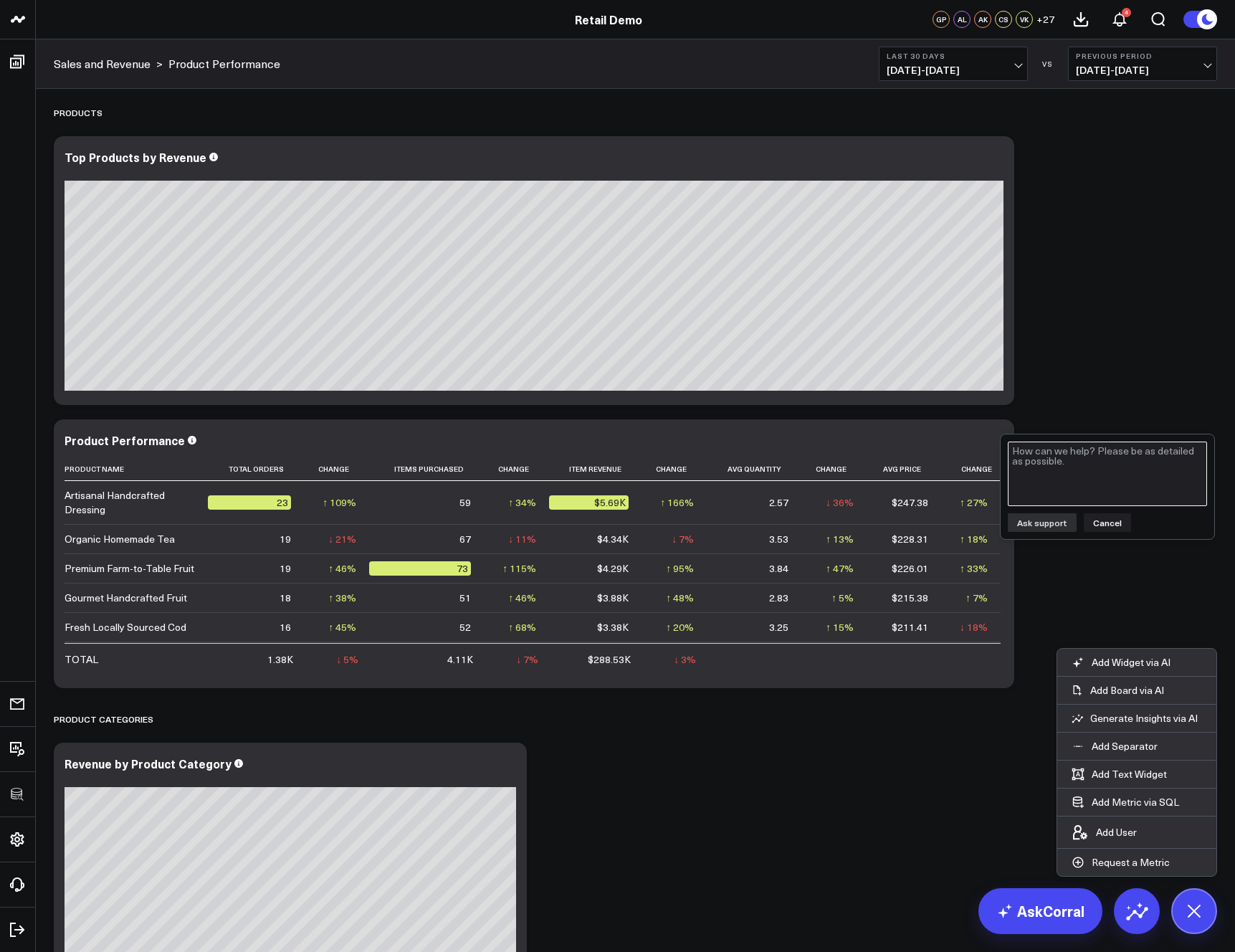
click at [1106, 469] on textarea at bounding box center [1107, 474] width 200 height 65
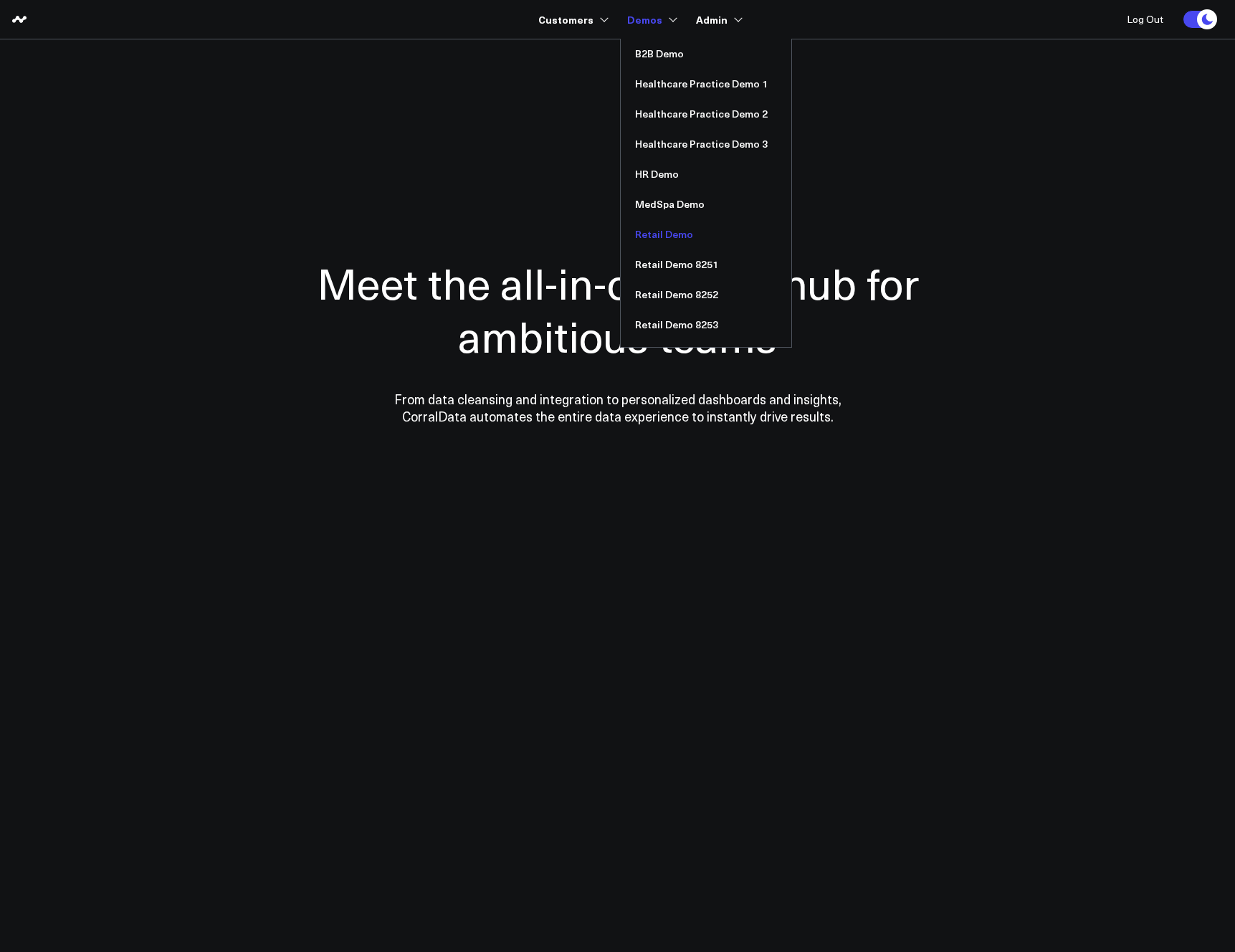
click at [670, 232] on link "Retail Demo" at bounding box center [705, 234] width 170 height 30
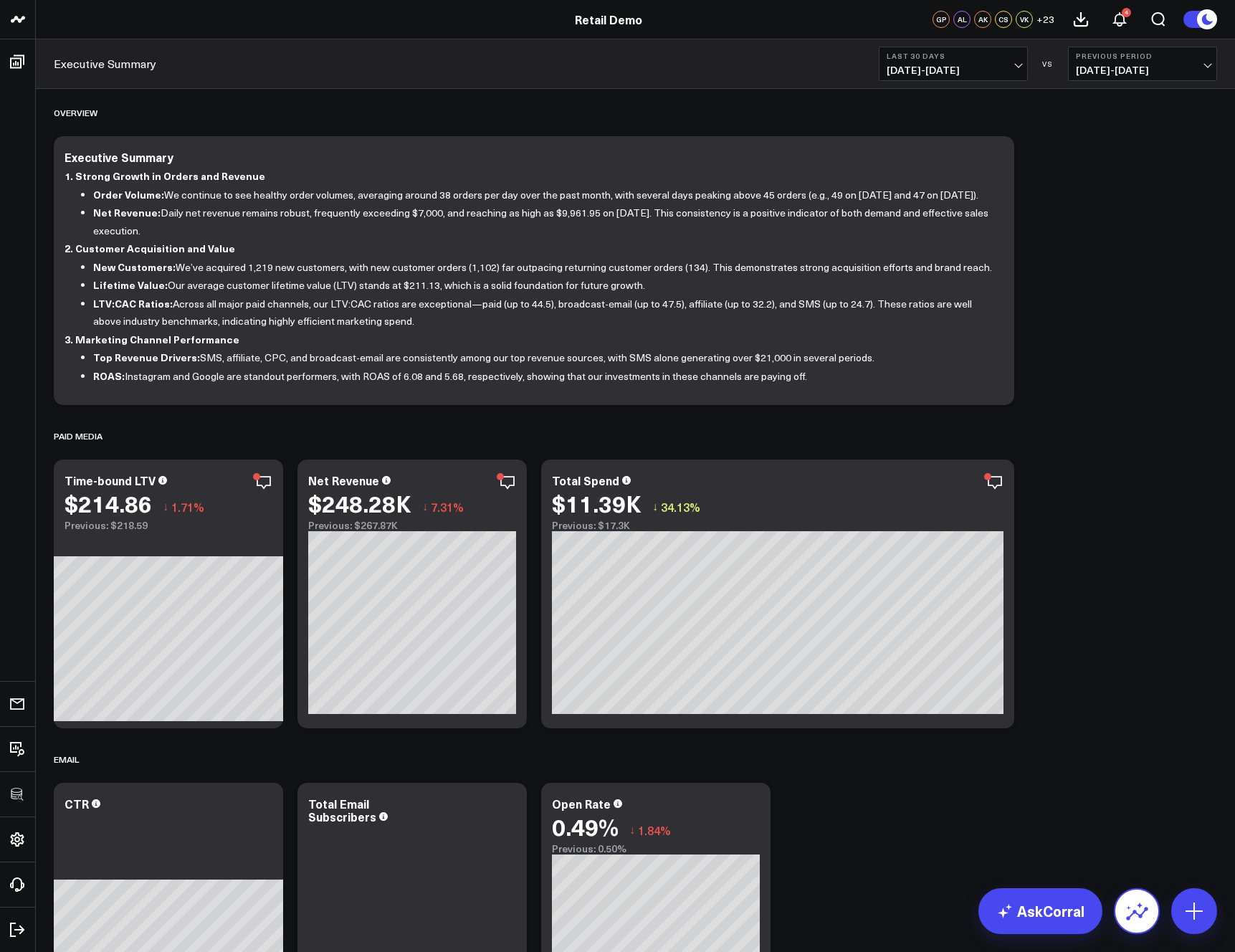
click at [1143, 916] on icon at bounding box center [1136, 911] width 23 height 23
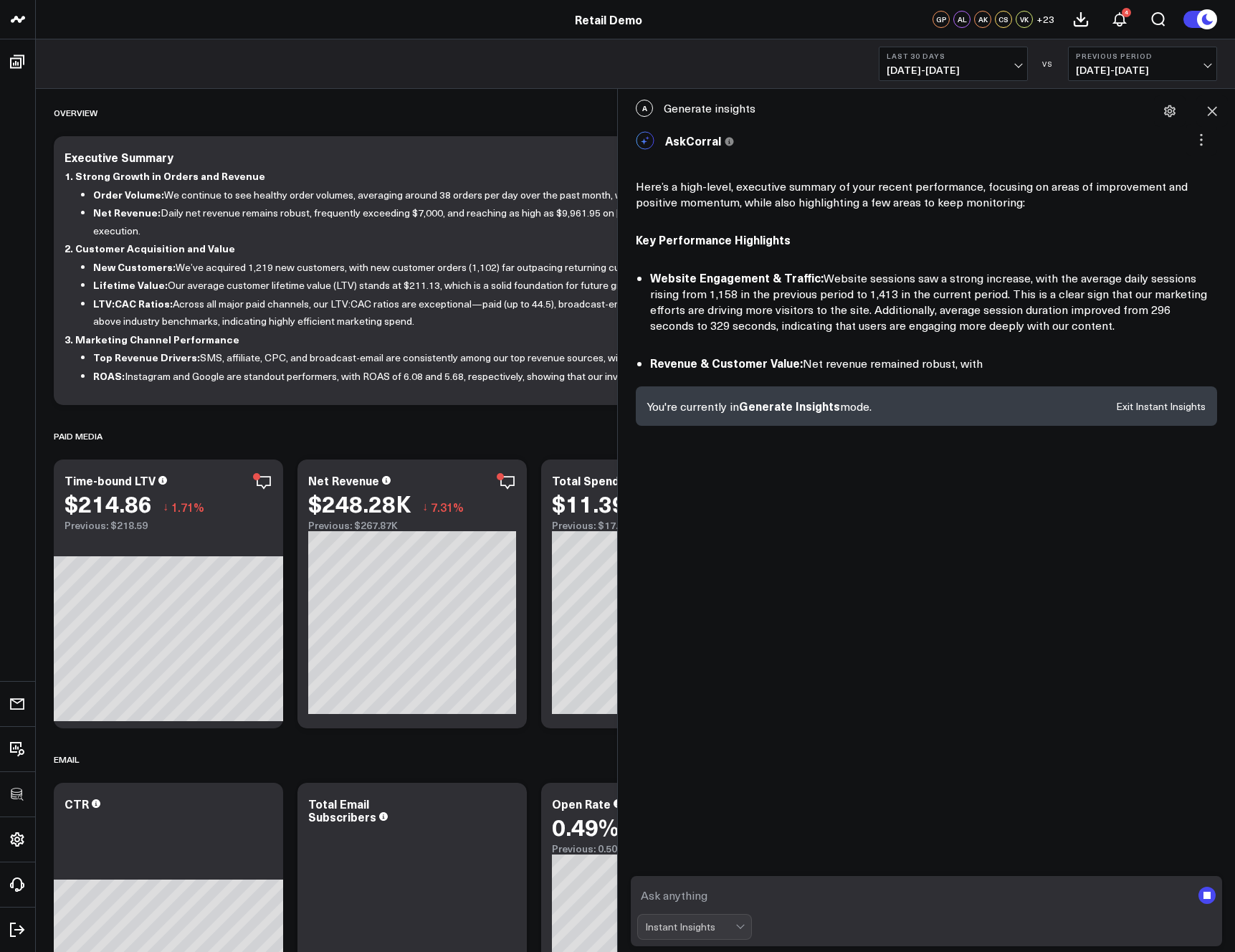
click at [697, 892] on textarea at bounding box center [913, 895] width 554 height 26
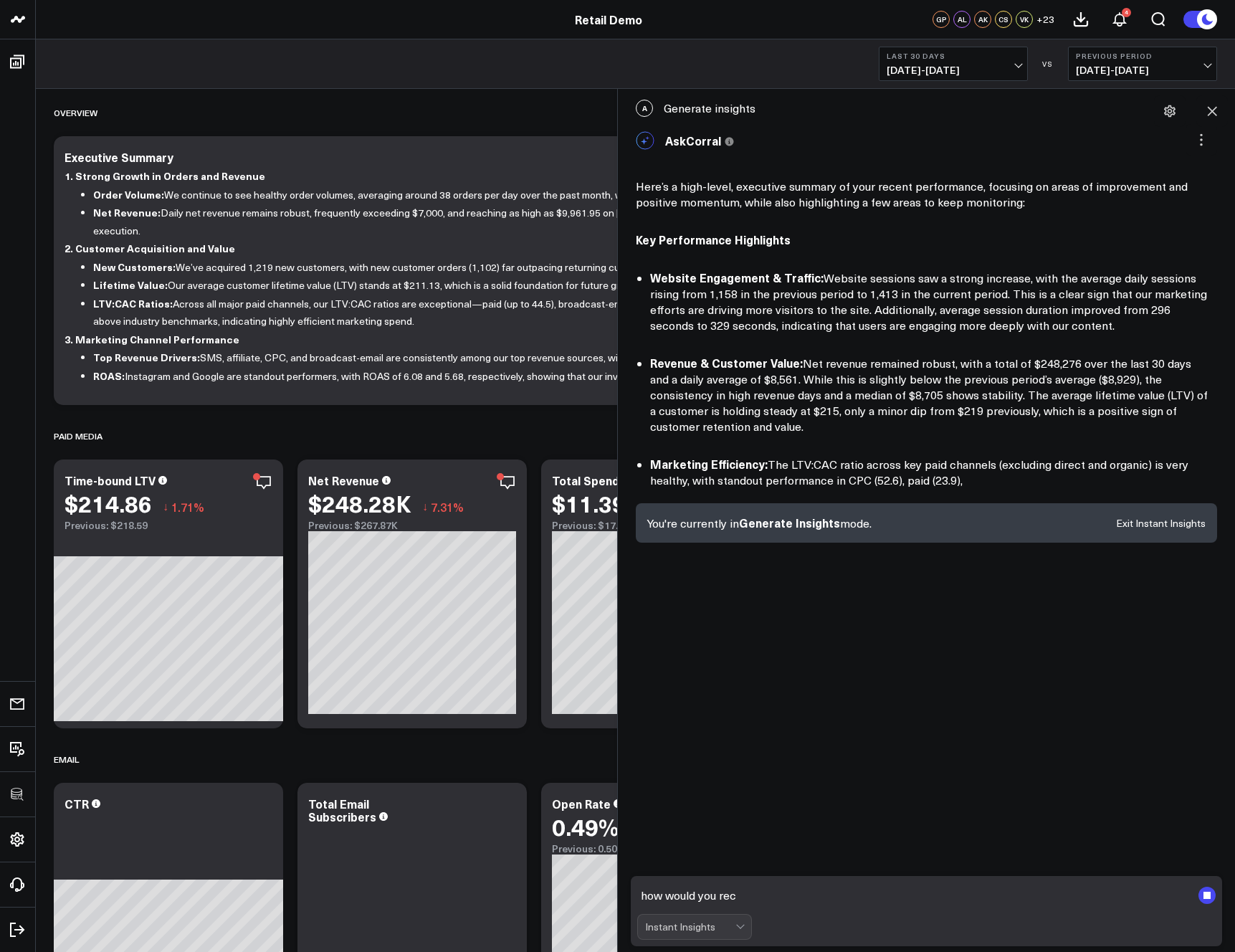
type textarea "how would you rec"
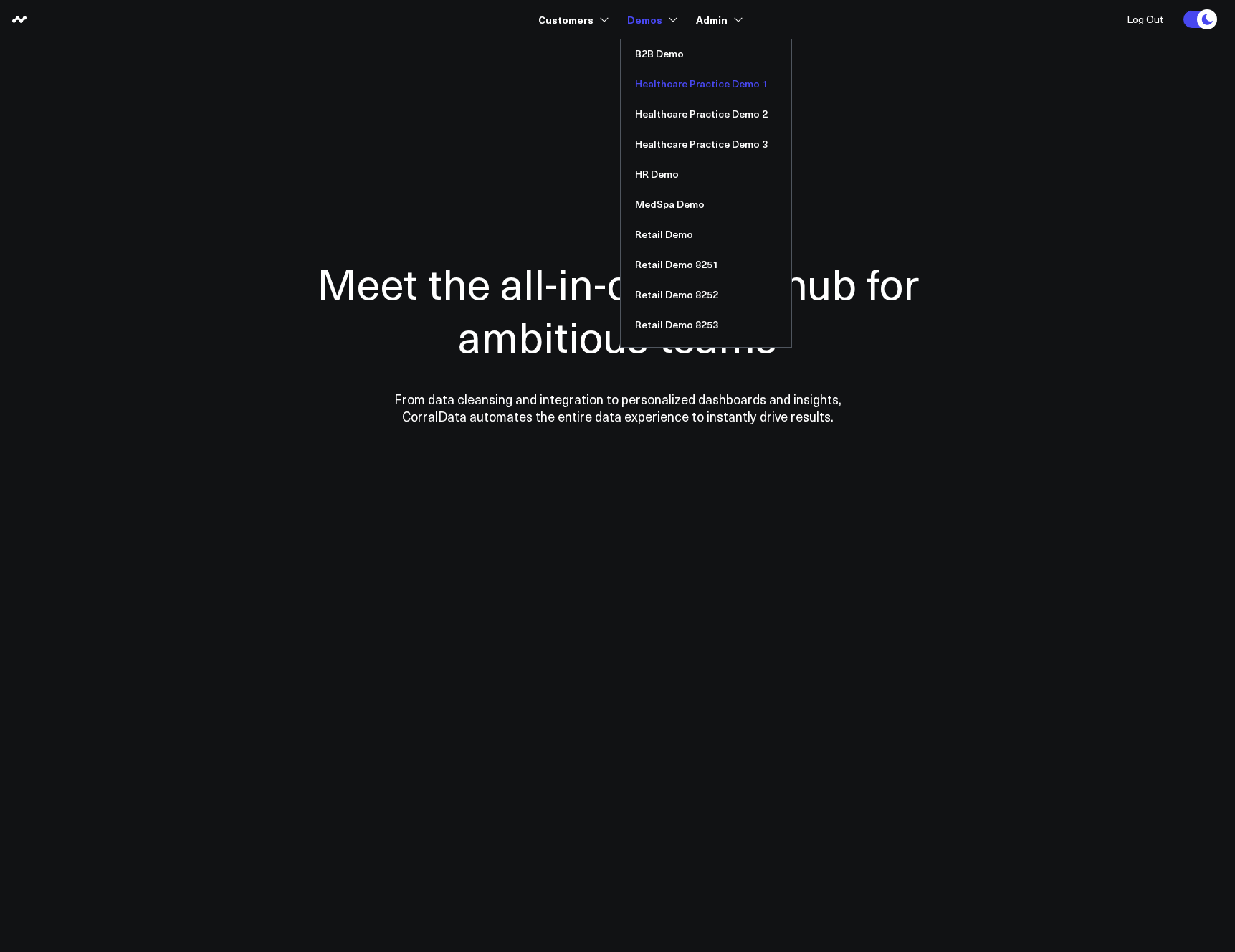
click at [687, 83] on link "Healthcare Practice Demo 1" at bounding box center [705, 84] width 170 height 30
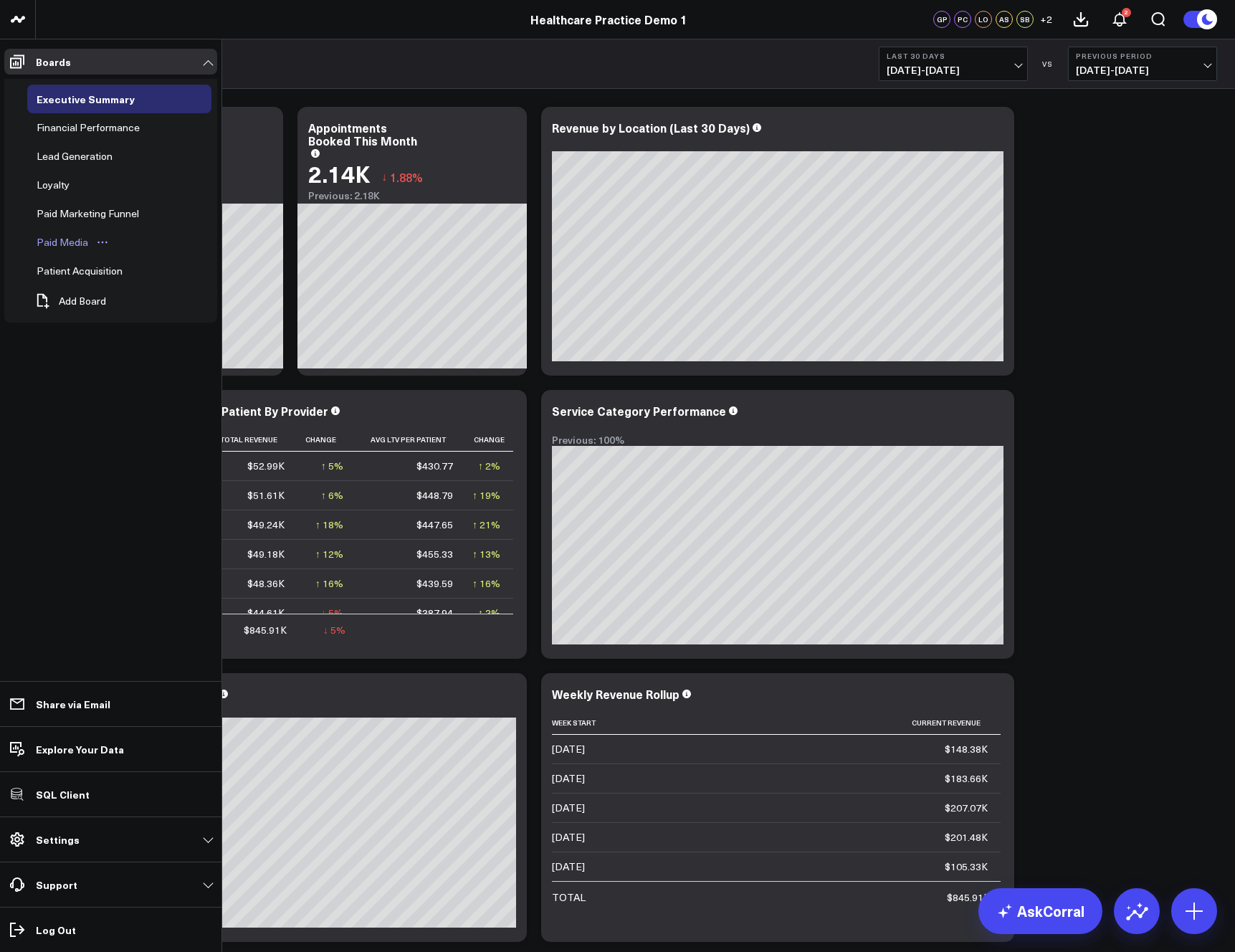
click at [63, 245] on div "Paid Media" at bounding box center [63, 242] width 59 height 17
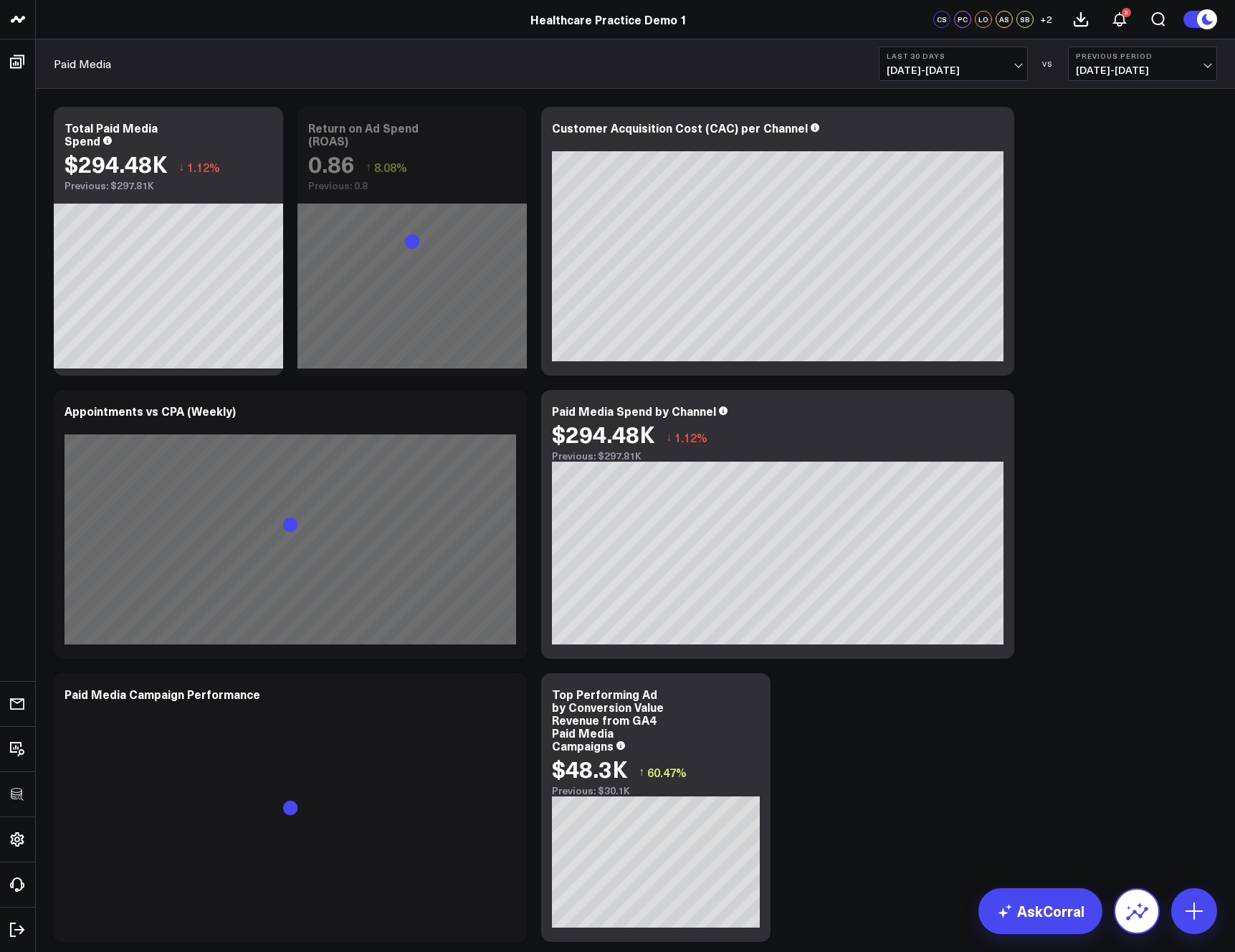
click at [1135, 900] on icon at bounding box center [1136, 911] width 23 height 23
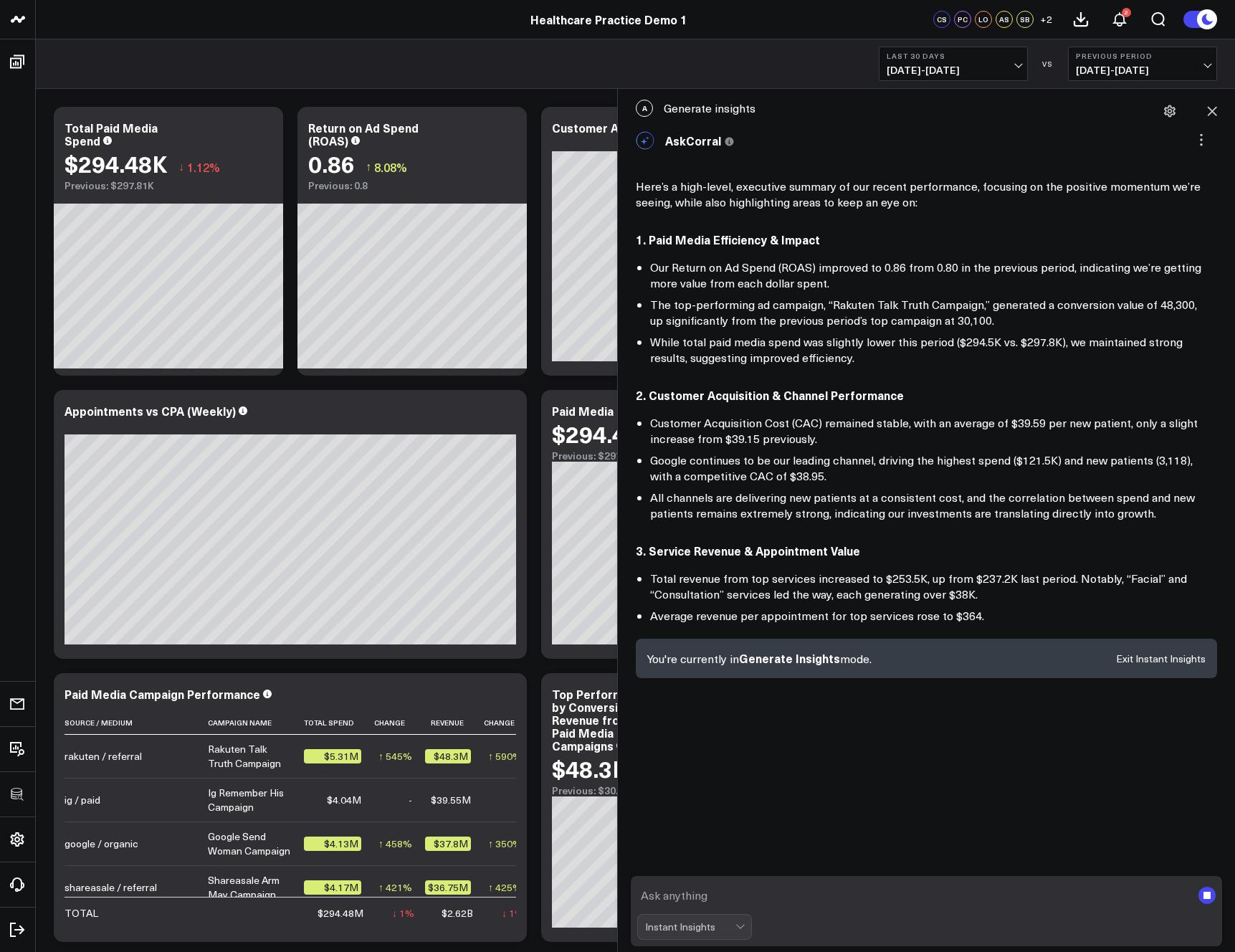
click at [593, 22] on link "Healthcare Practice Demo 1" at bounding box center [609, 20] width 157 height 16
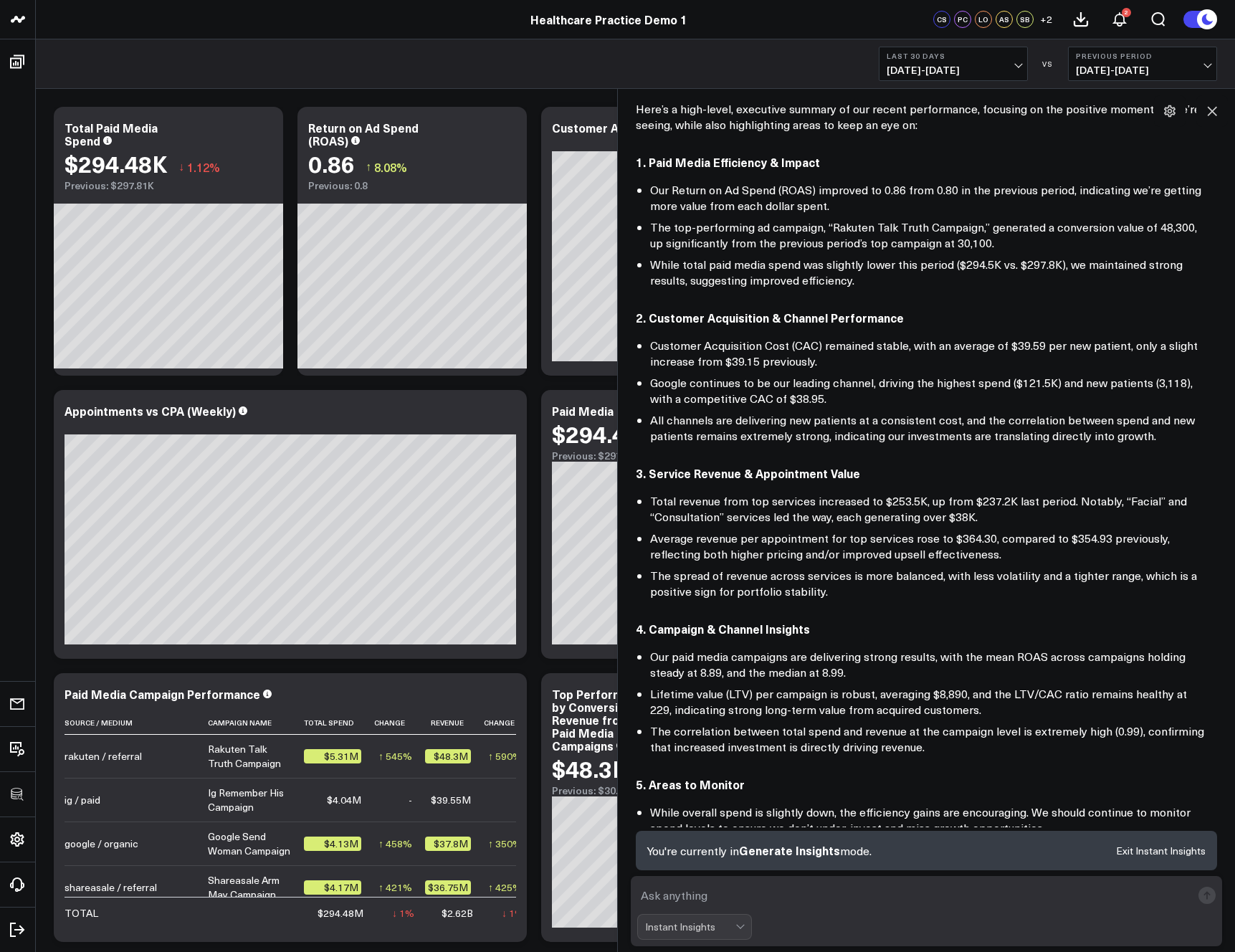
scroll to position [339, 0]
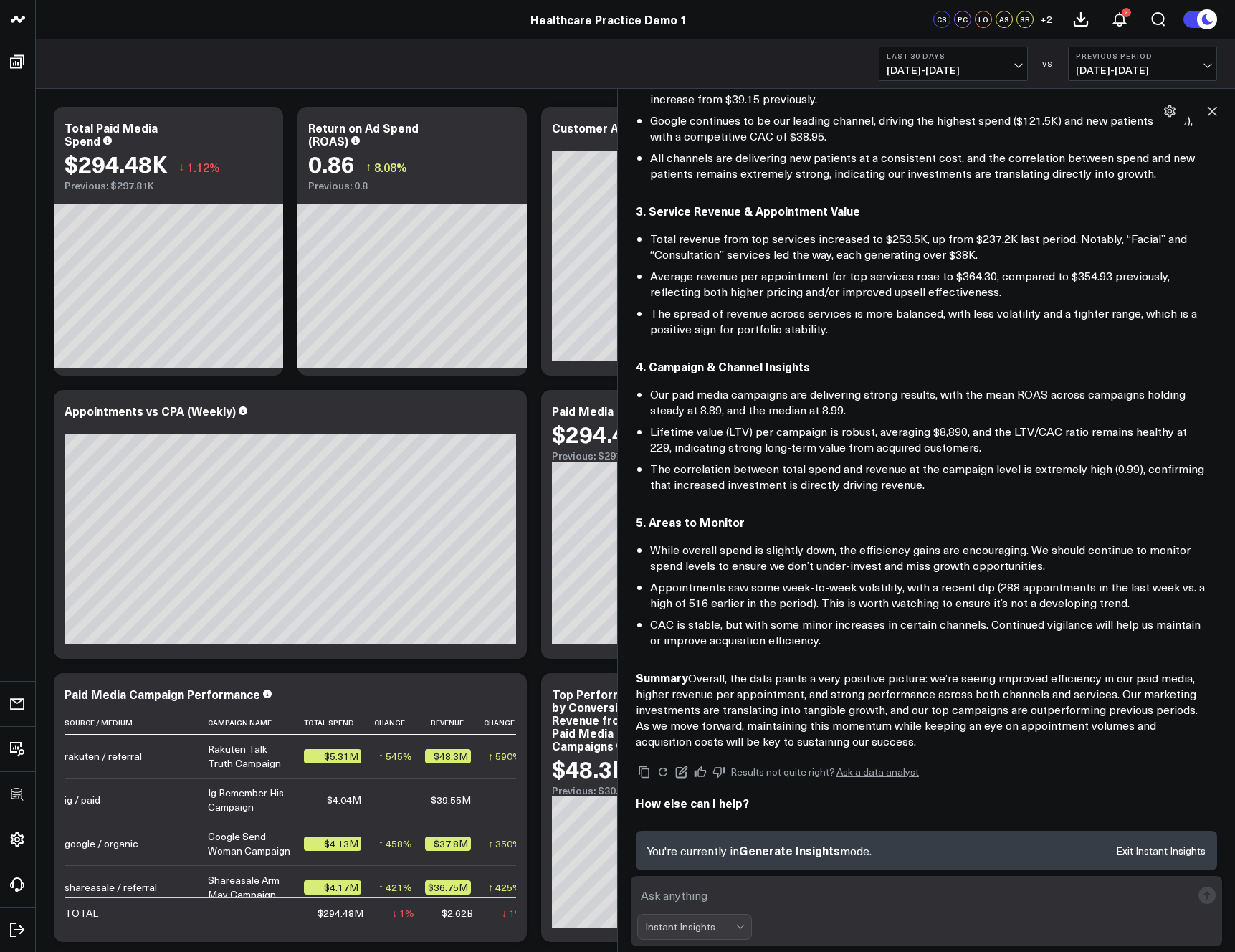
click at [688, 889] on textarea at bounding box center [913, 895] width 554 height 26
type textarea "how would you recommend i optimize my campaigns"
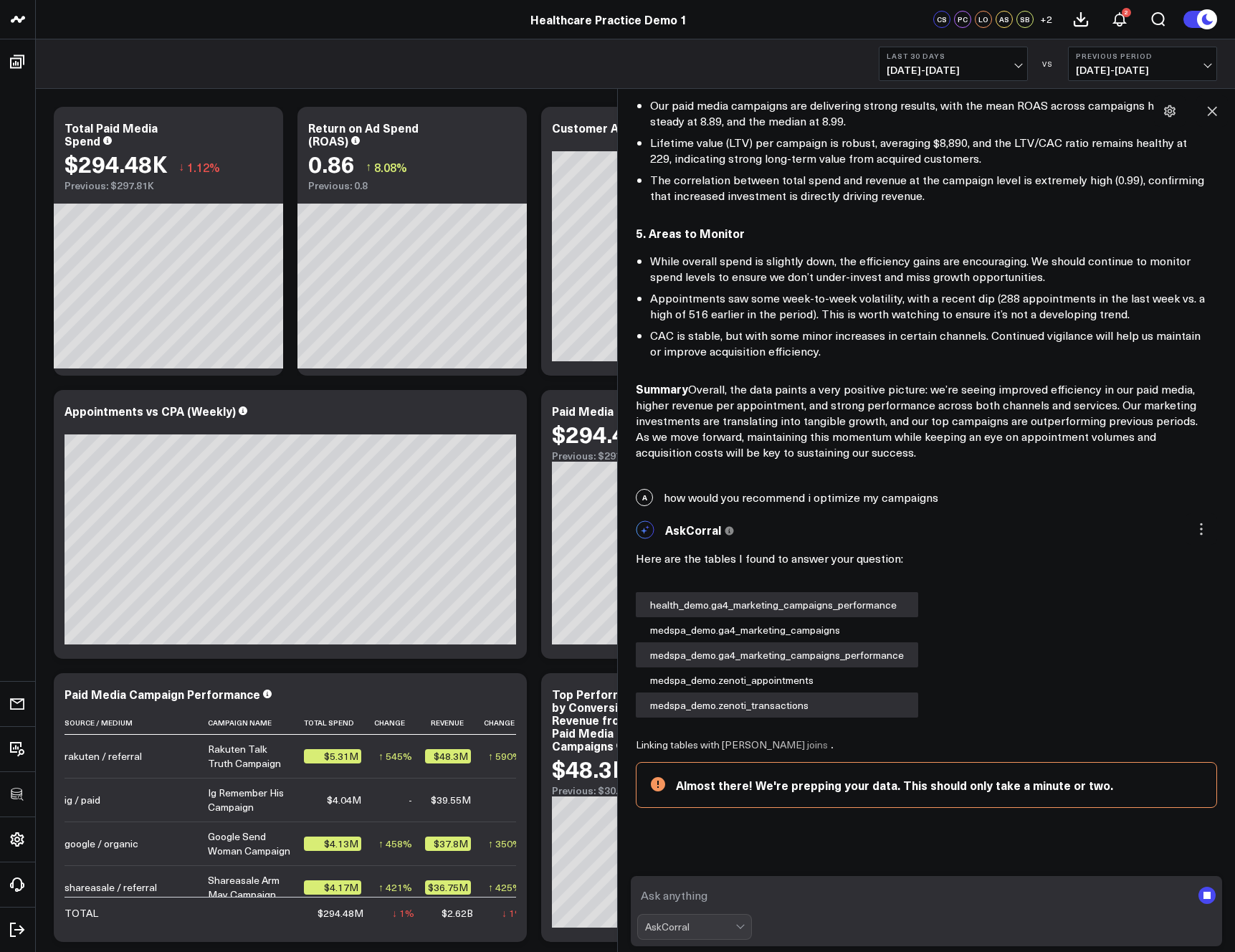
scroll to position [642, 0]
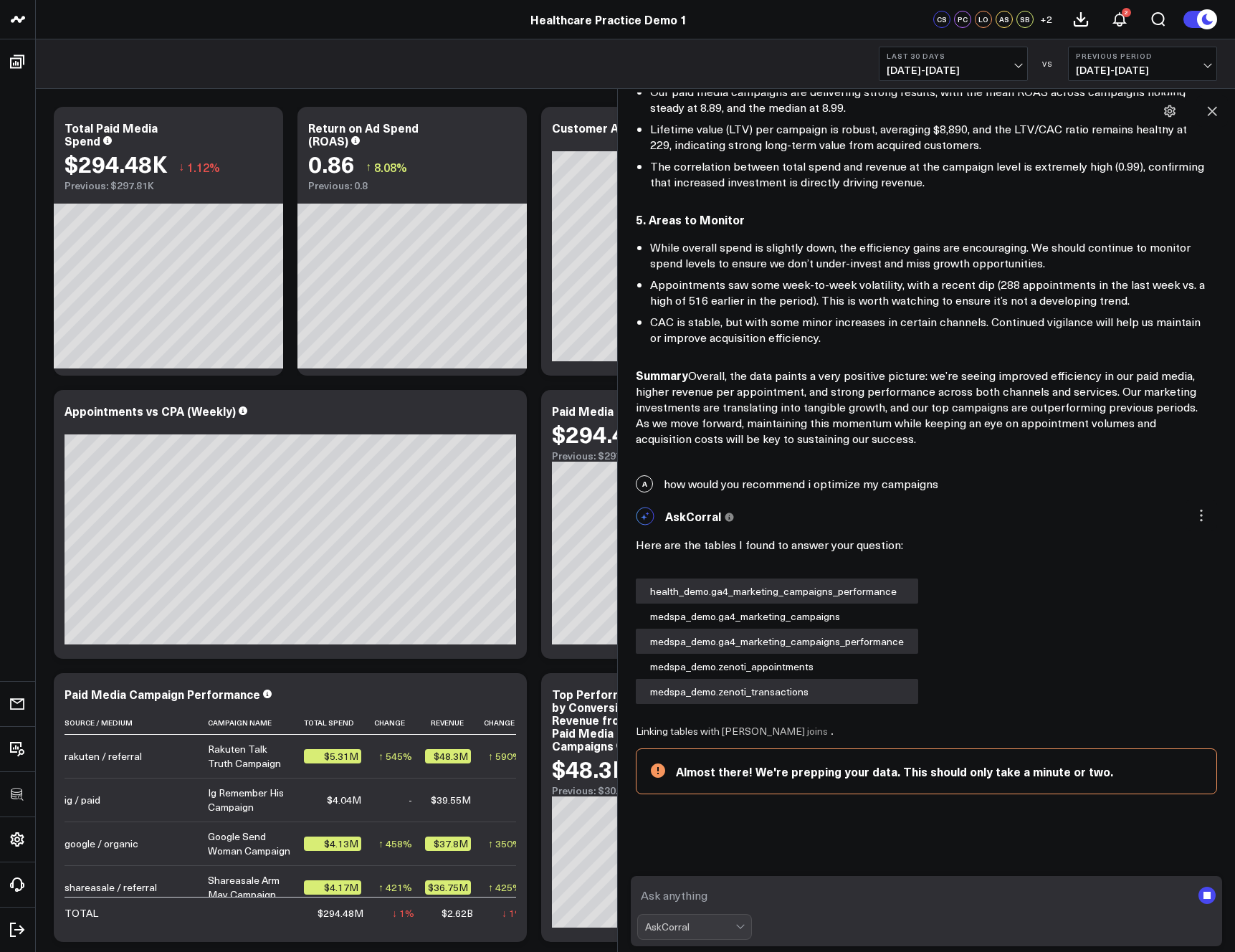
click at [707, 926] on div "AskCorral" at bounding box center [694, 926] width 115 height 26
drag, startPoint x: 1206, startPoint y: 897, endPoint x: 1140, endPoint y: 909, distance: 67.1
click at [1206, 897] on rect "submit" at bounding box center [1206, 895] width 7 height 7
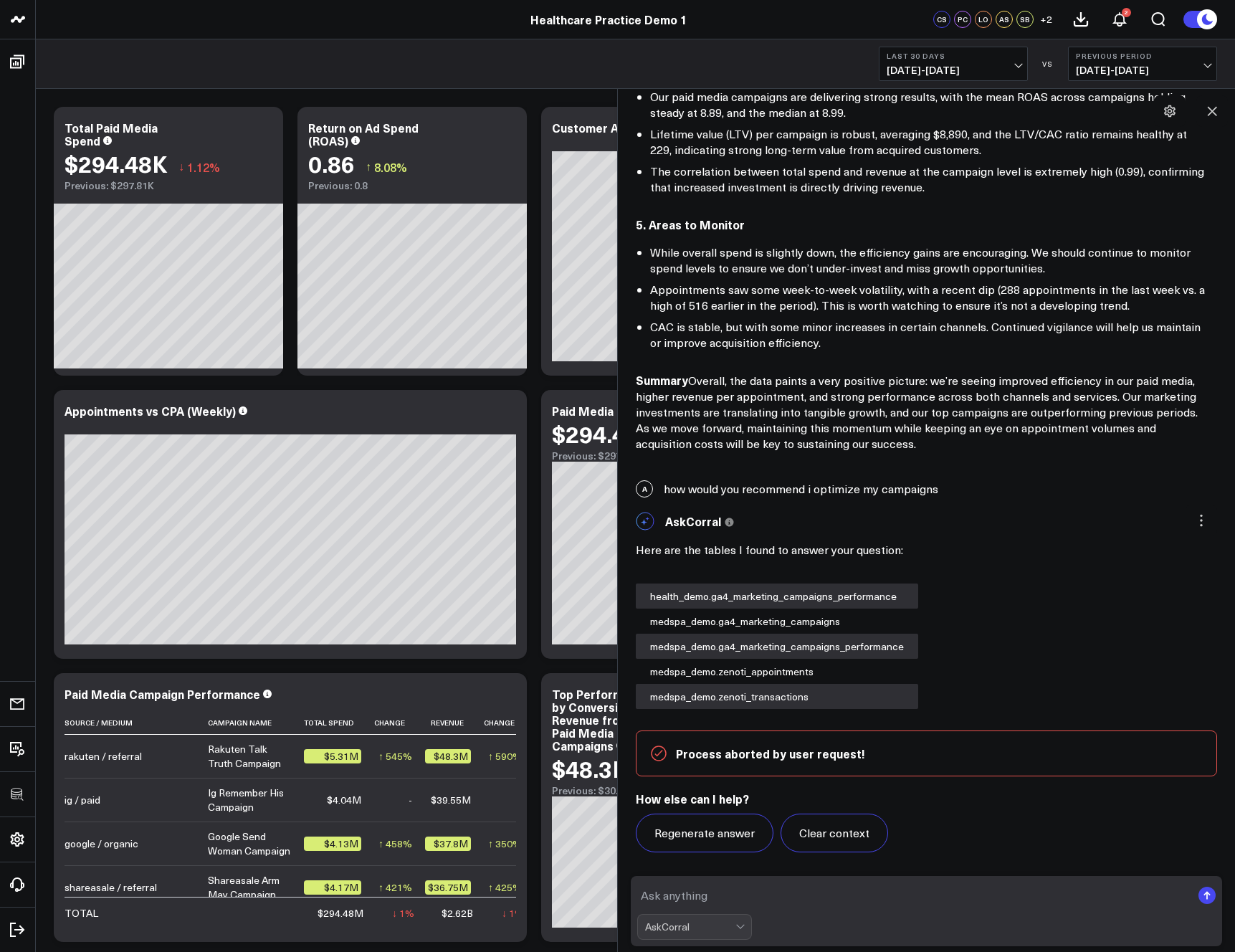
scroll to position [633, 0]
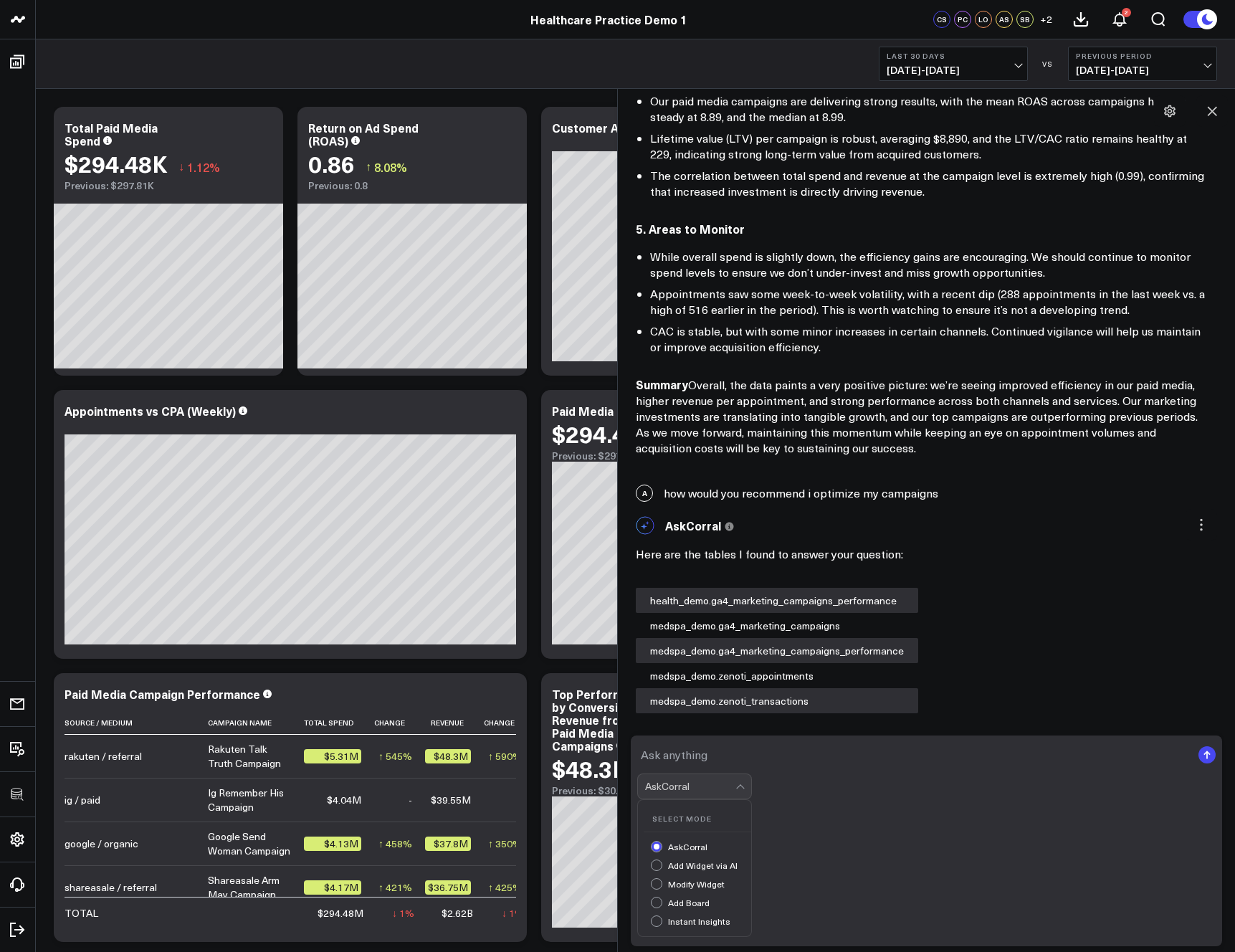
click at [697, 792] on div "AskCorral" at bounding box center [690, 787] width 90 height 12
click at [677, 916] on div "Instant Insights" at bounding box center [701, 922] width 100 height 15
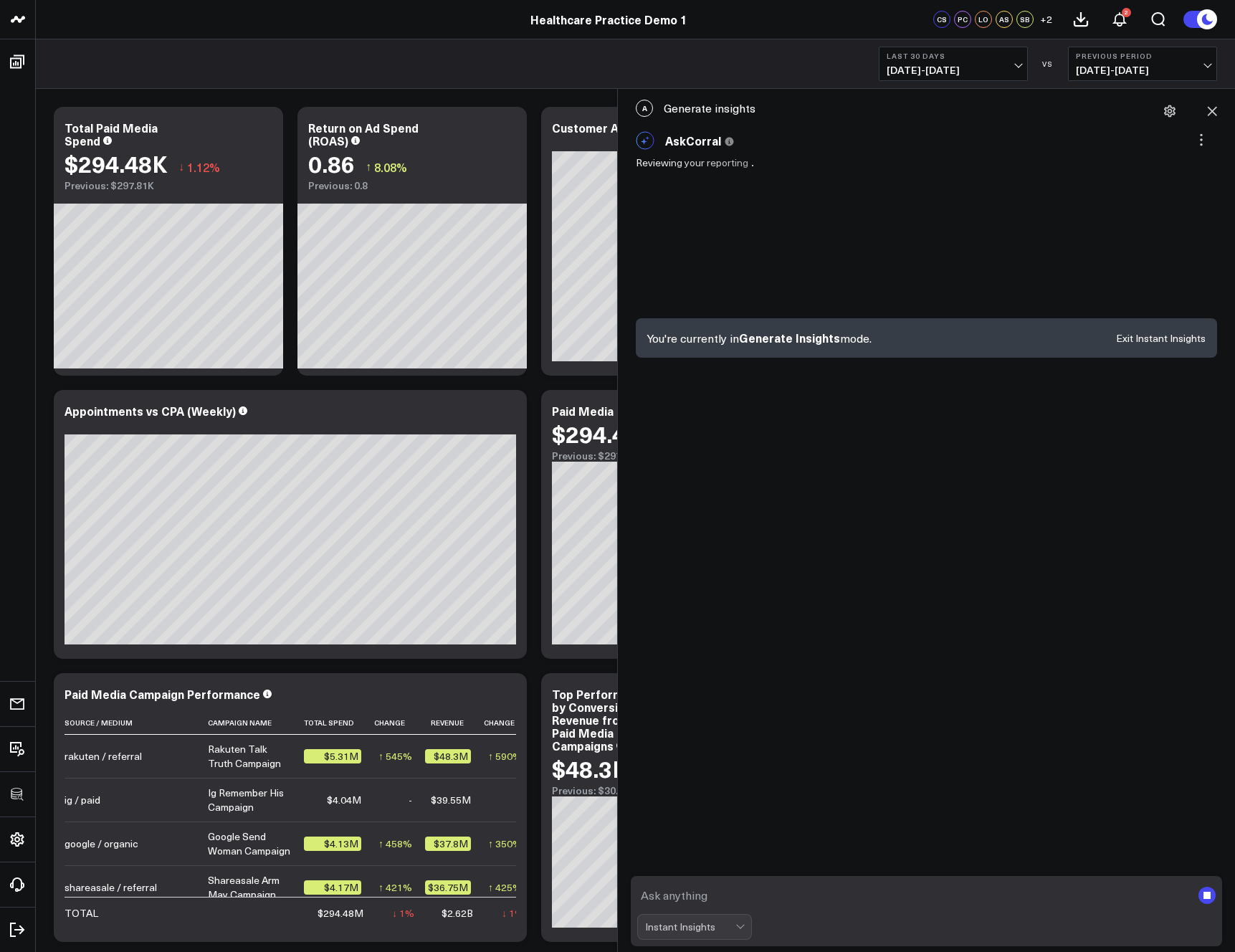
click at [712, 897] on textarea at bounding box center [913, 895] width 554 height 26
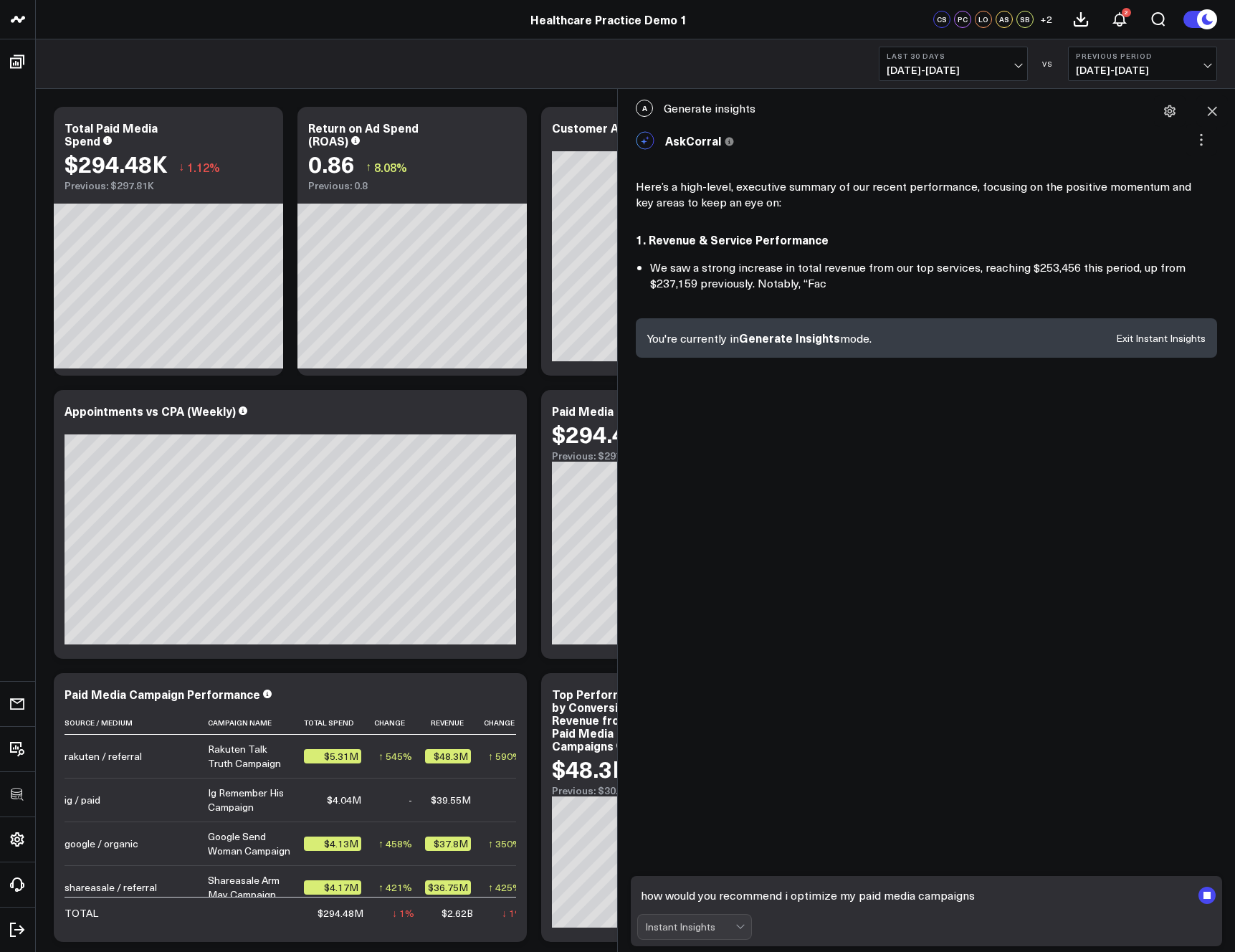
type textarea "how would you recommend i optimize my paid media campaigns?"
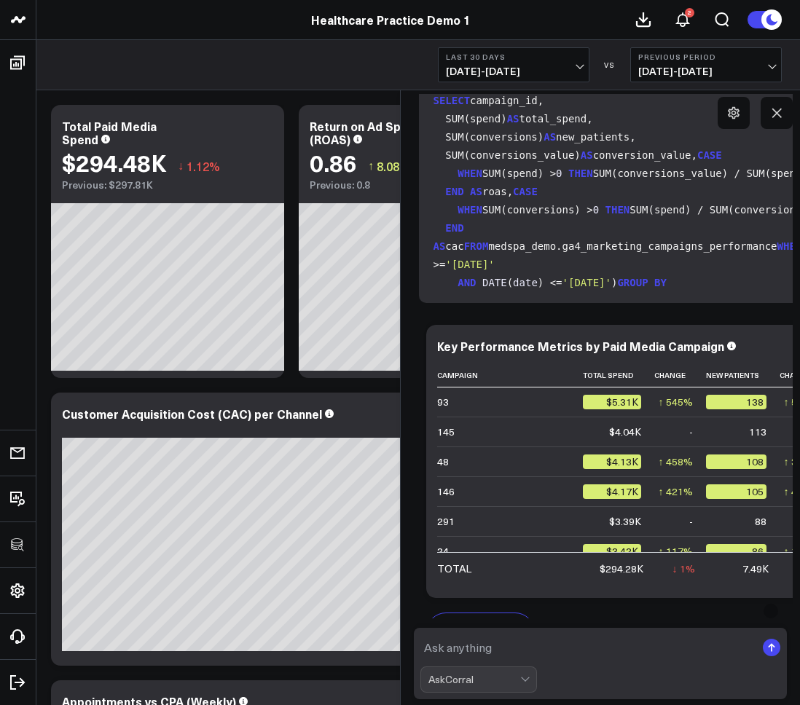
scroll to position [1582, 0]
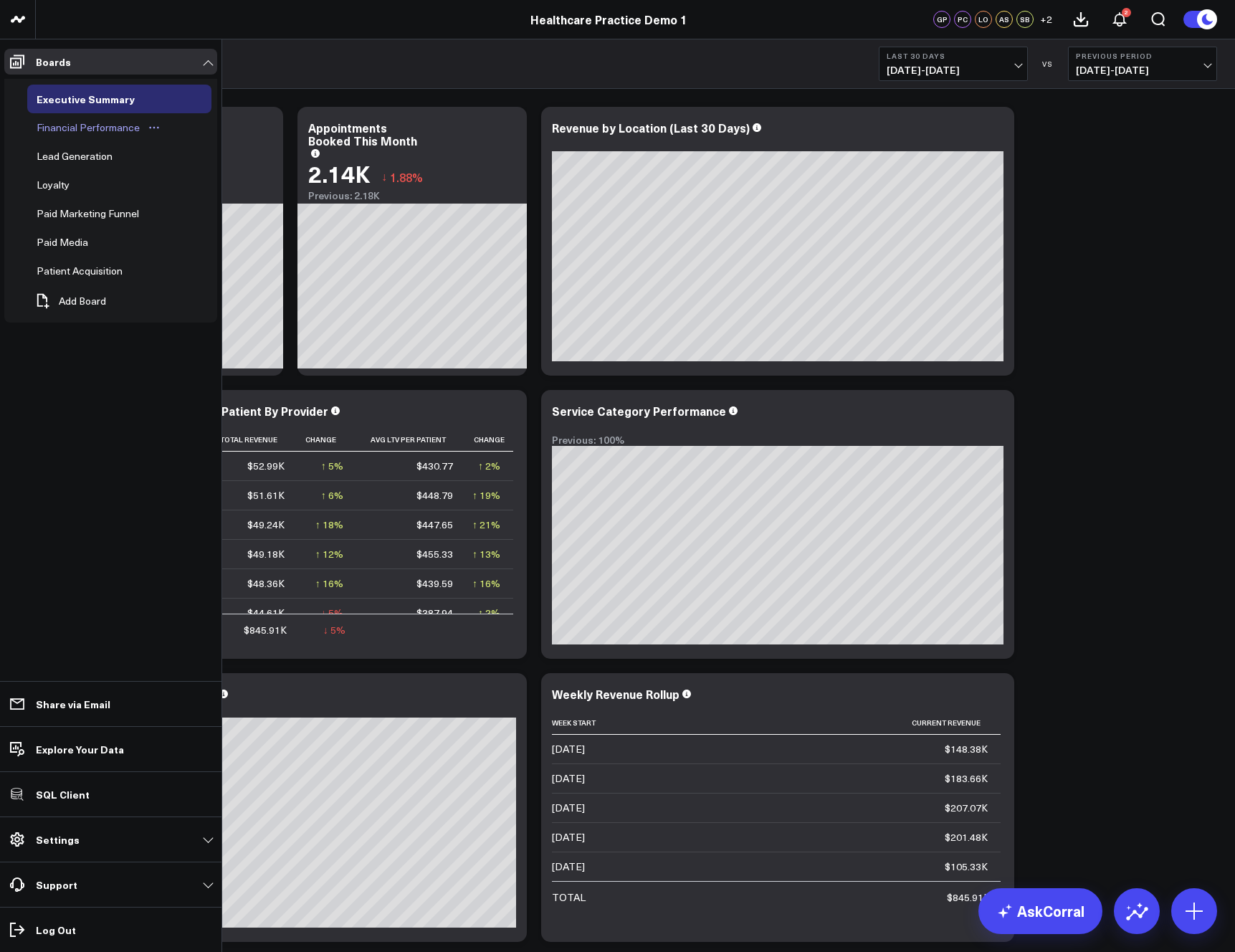
click at [65, 126] on div "Financial Performance" at bounding box center [88, 127] width 110 height 17
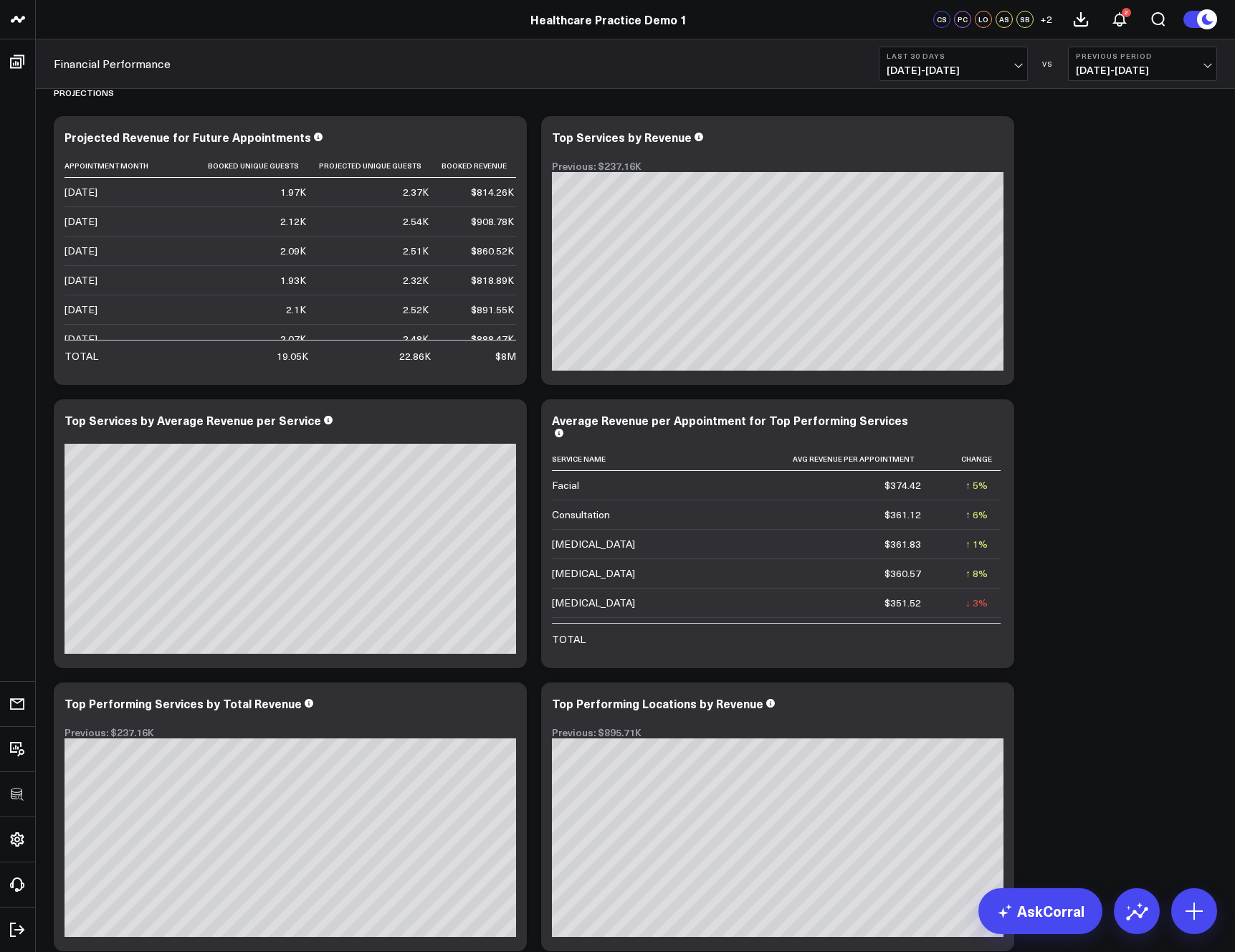
scroll to position [973, 0]
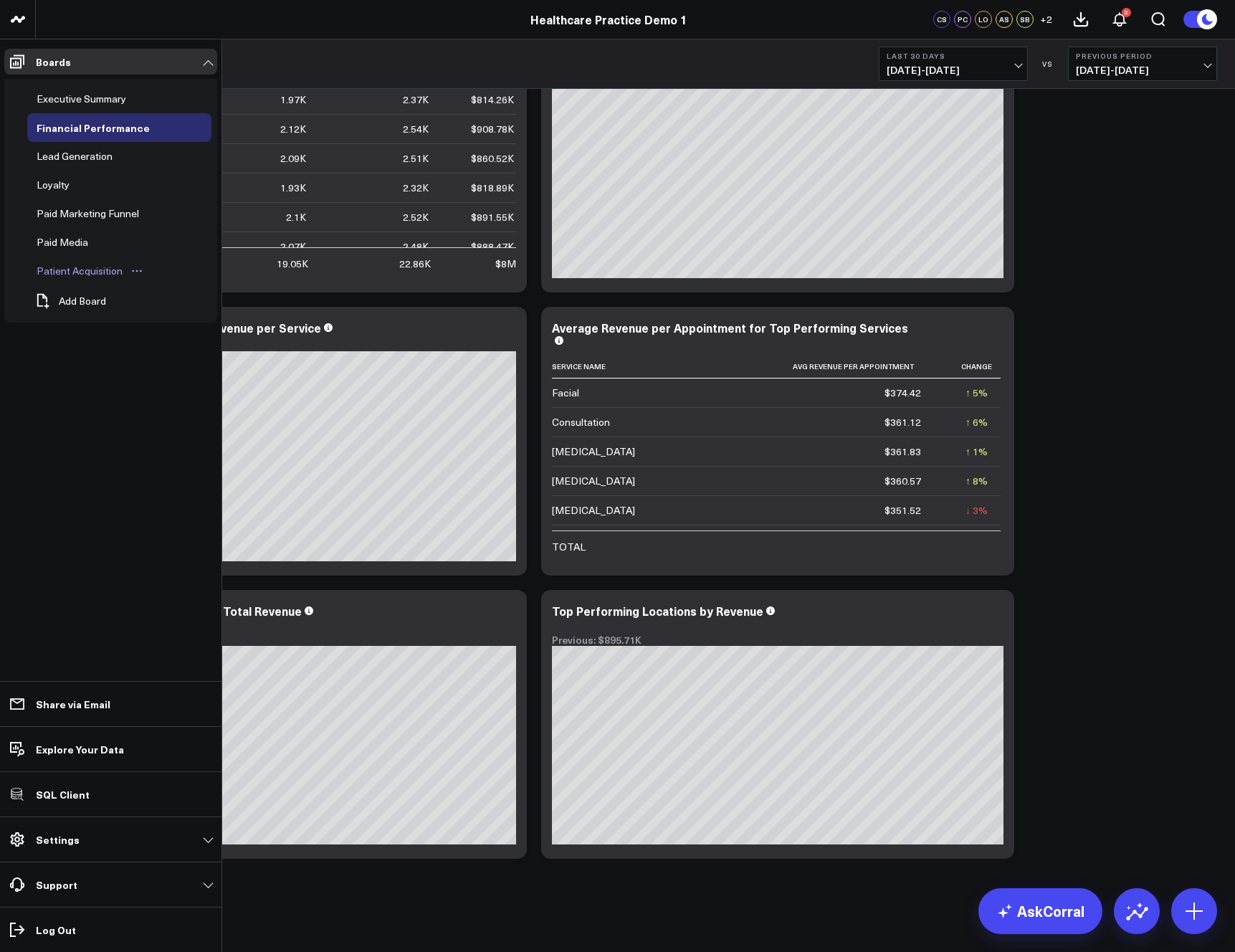
click at [64, 273] on div "Patient Acquisition" at bounding box center [80, 270] width 93 height 17
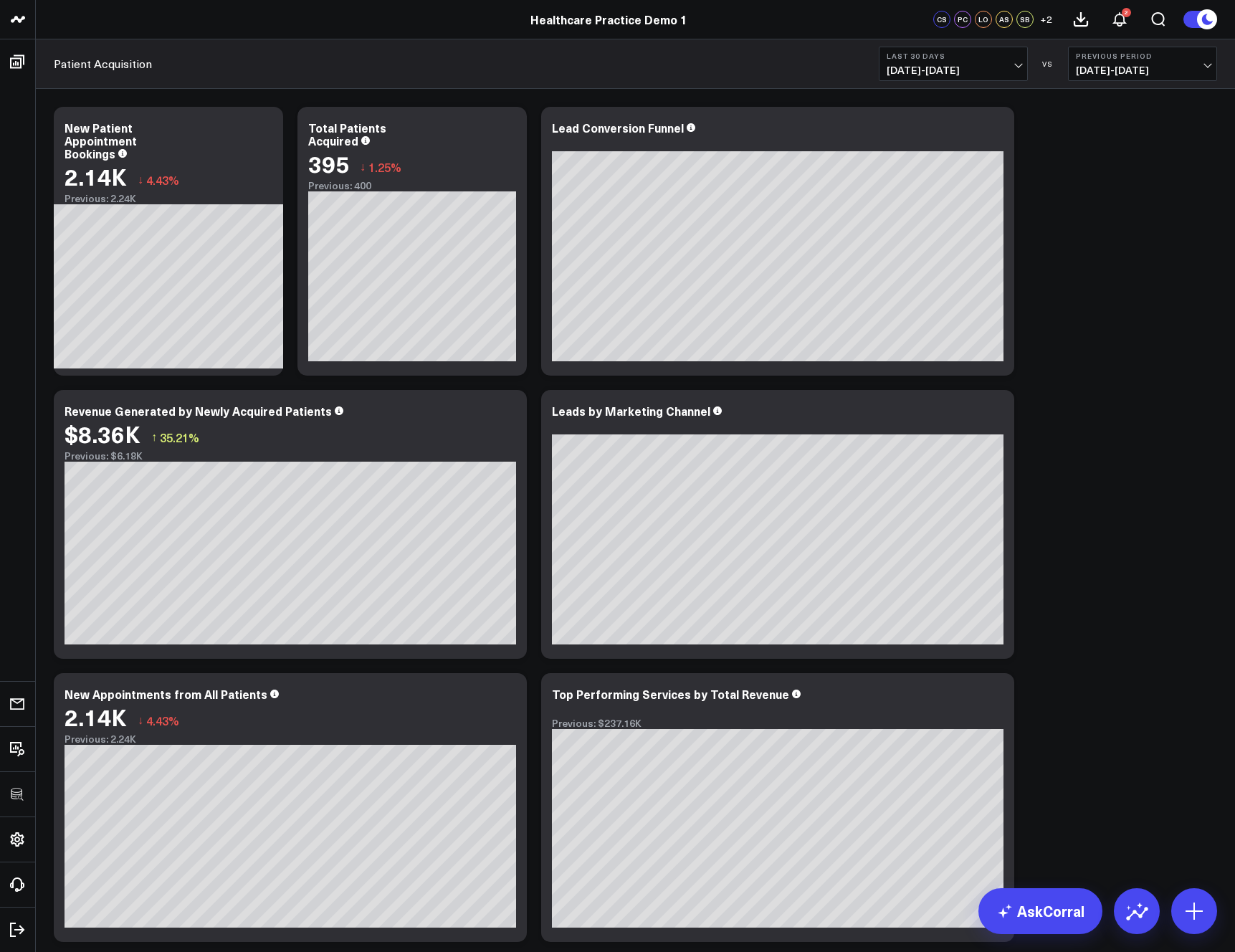
scroll to position [84, 0]
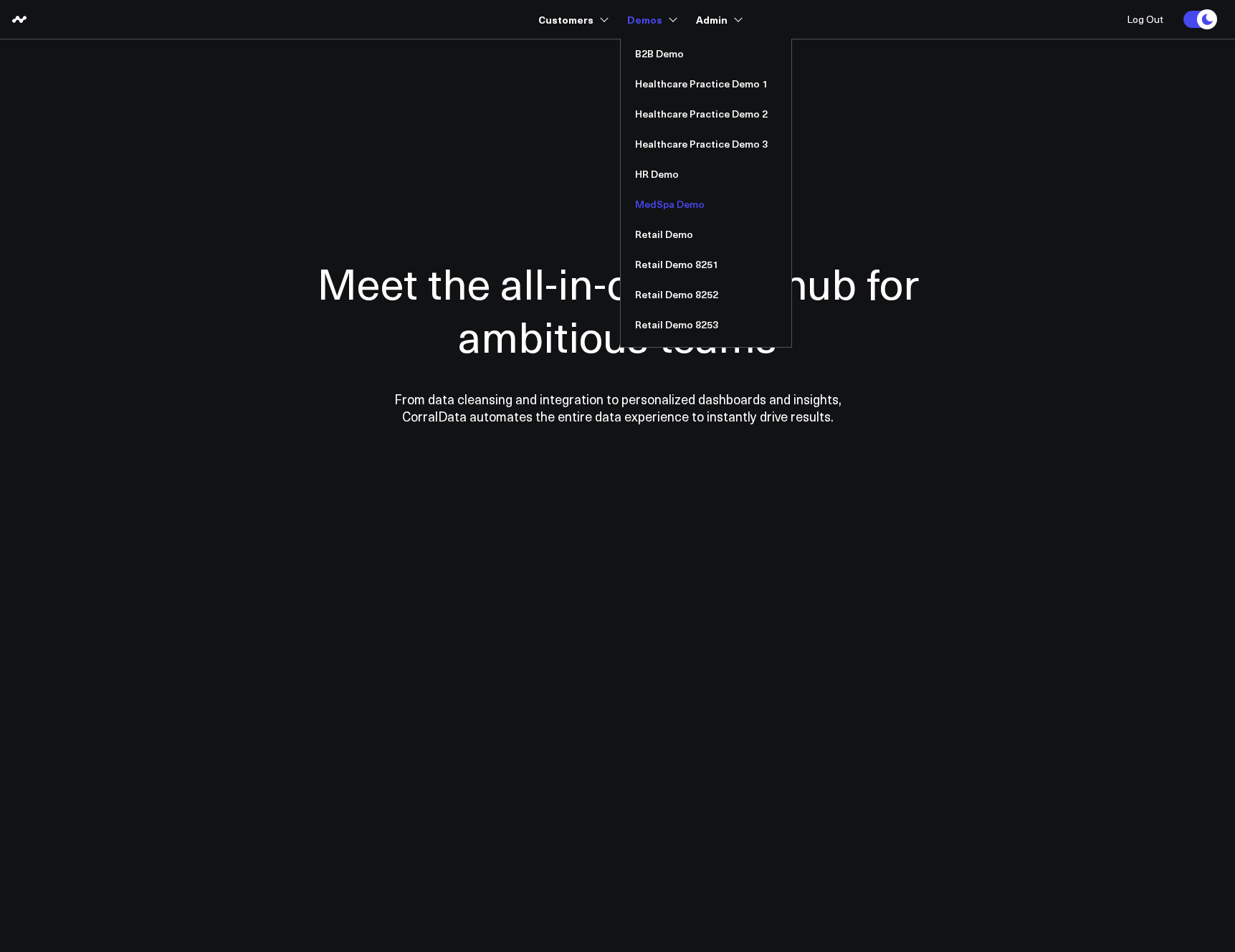
click at [675, 204] on link "MedSpa Demo" at bounding box center [705, 204] width 170 height 30
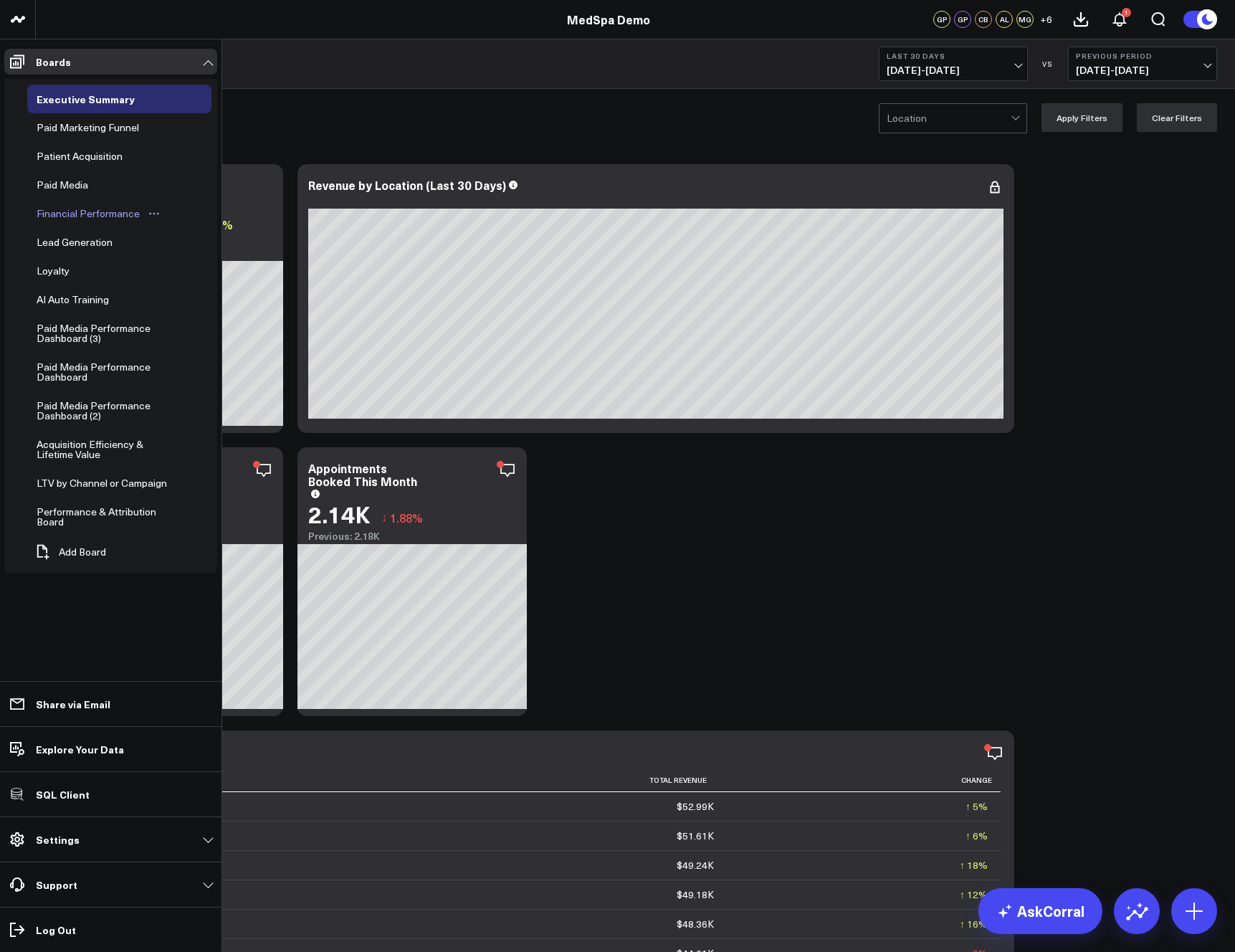
click at [72, 213] on div "Financial Performance" at bounding box center [88, 212] width 110 height 17
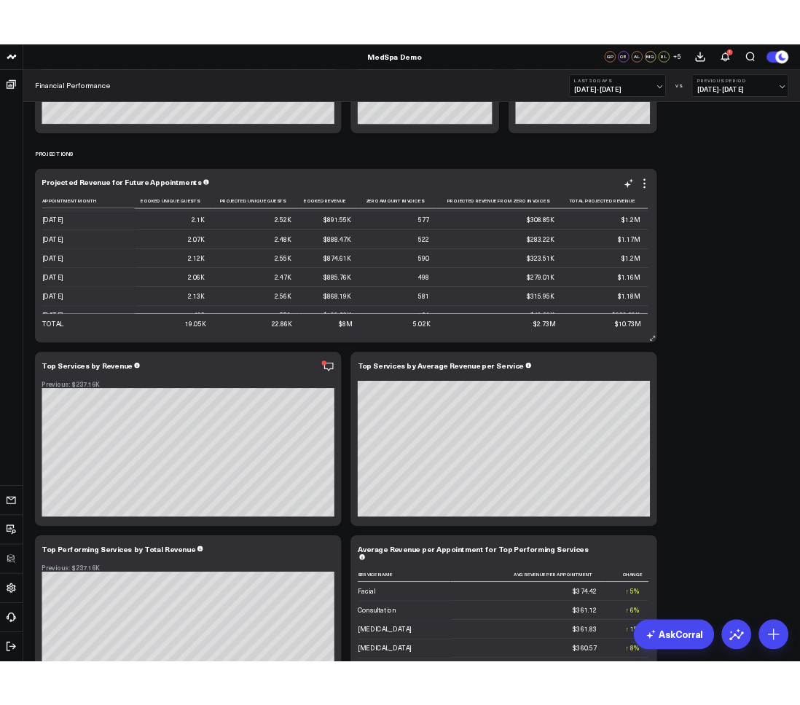
scroll to position [133, 0]
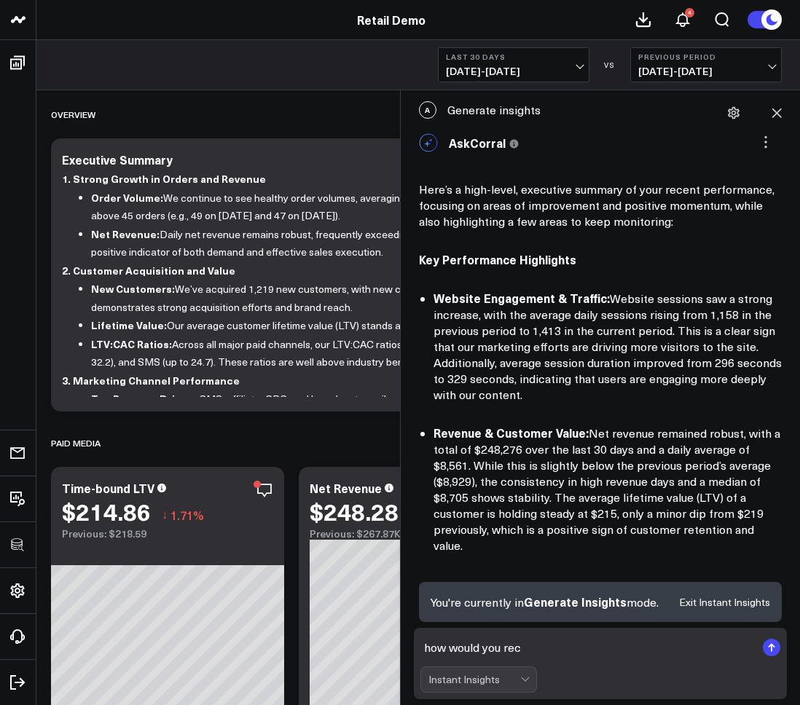
scroll to position [1284, 0]
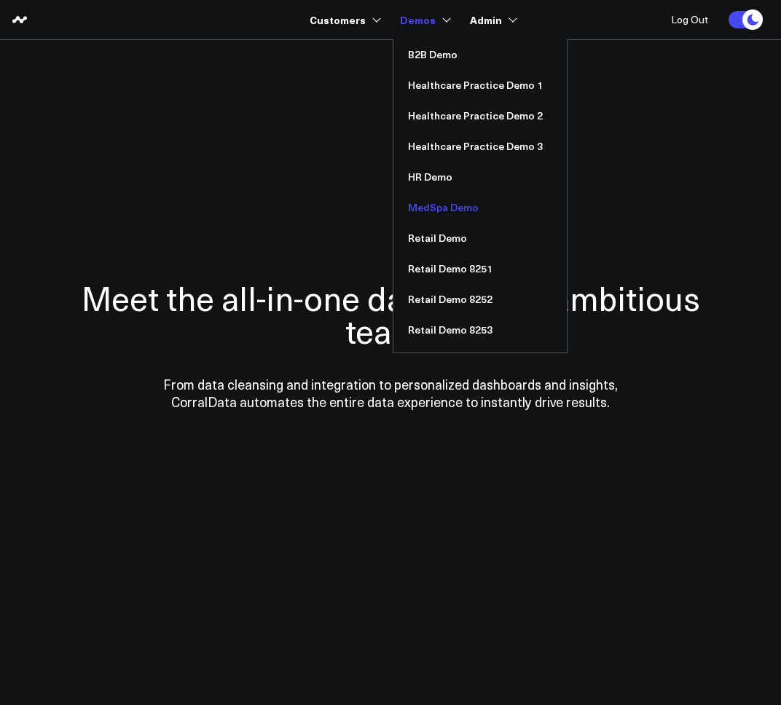
click at [428, 212] on link "MedSpa Demo" at bounding box center [480, 207] width 173 height 31
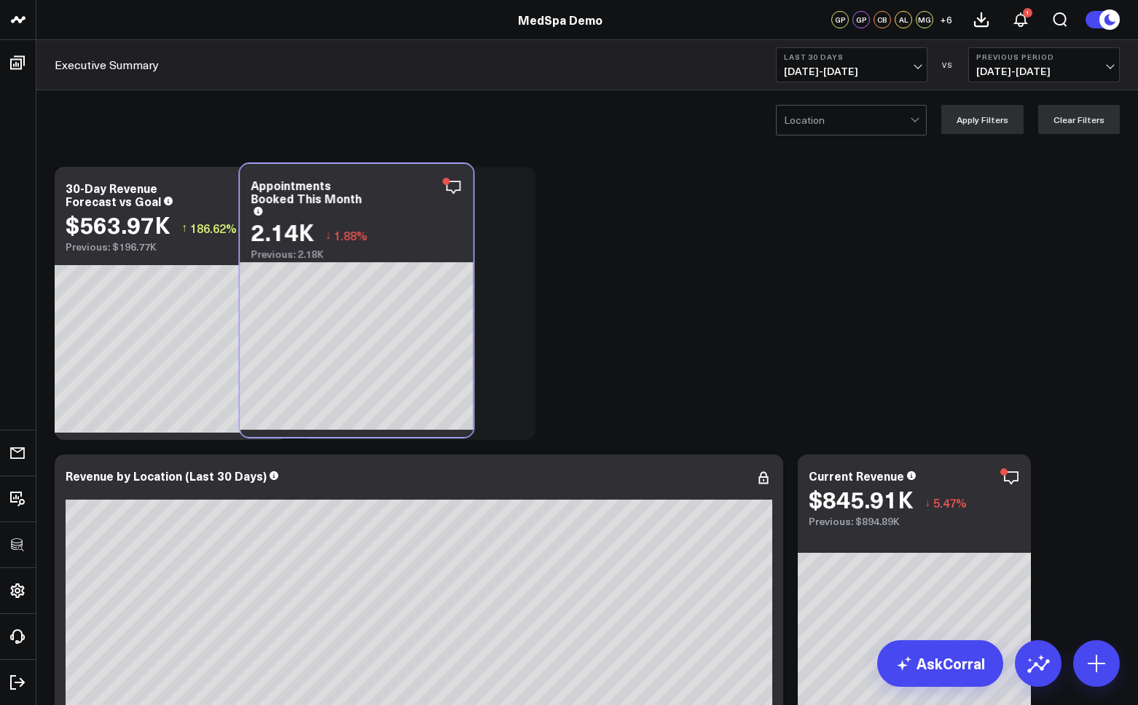
drag, startPoint x: 426, startPoint y: 468, endPoint x: 520, endPoint y: 205, distance: 279.6
click at [363, 177] on div "Appointments Booked This Month 2.14K ↓ 1.88% Previous: 2.18K" at bounding box center [356, 212] width 233 height 96
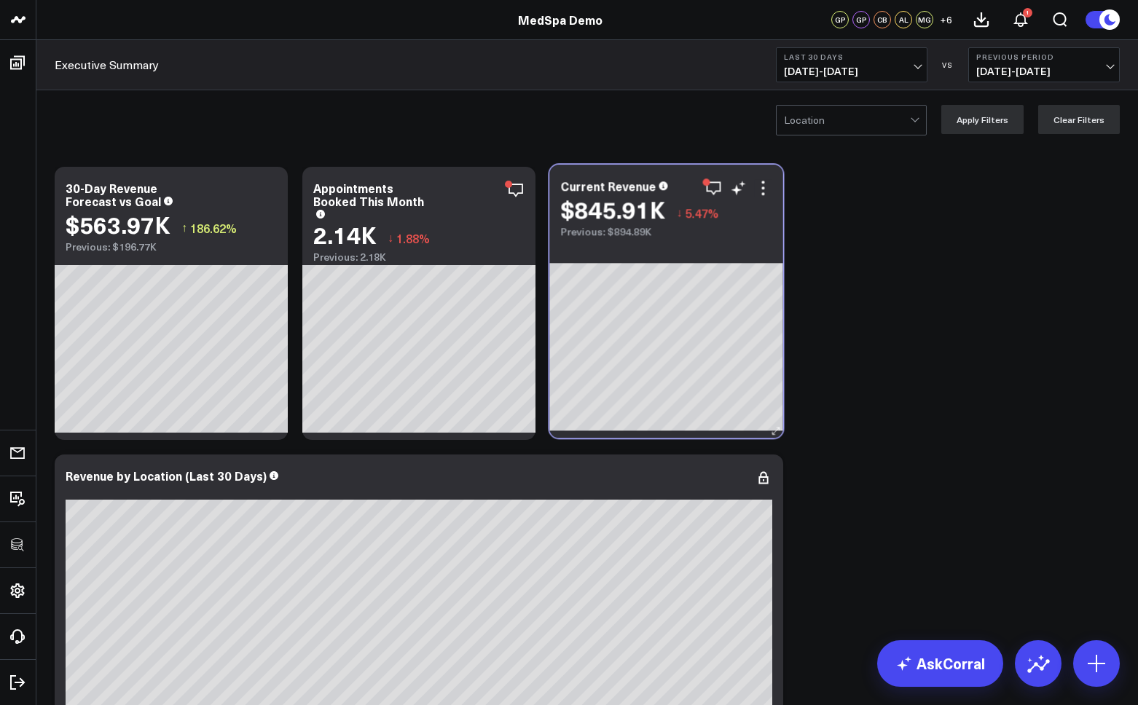
drag, startPoint x: 929, startPoint y: 462, endPoint x: 681, endPoint y: 172, distance: 381.5
click at [681, 172] on div "Current Revenue $845.91K ↓ 5.47% Previous: $894.89K" at bounding box center [666, 201] width 233 height 73
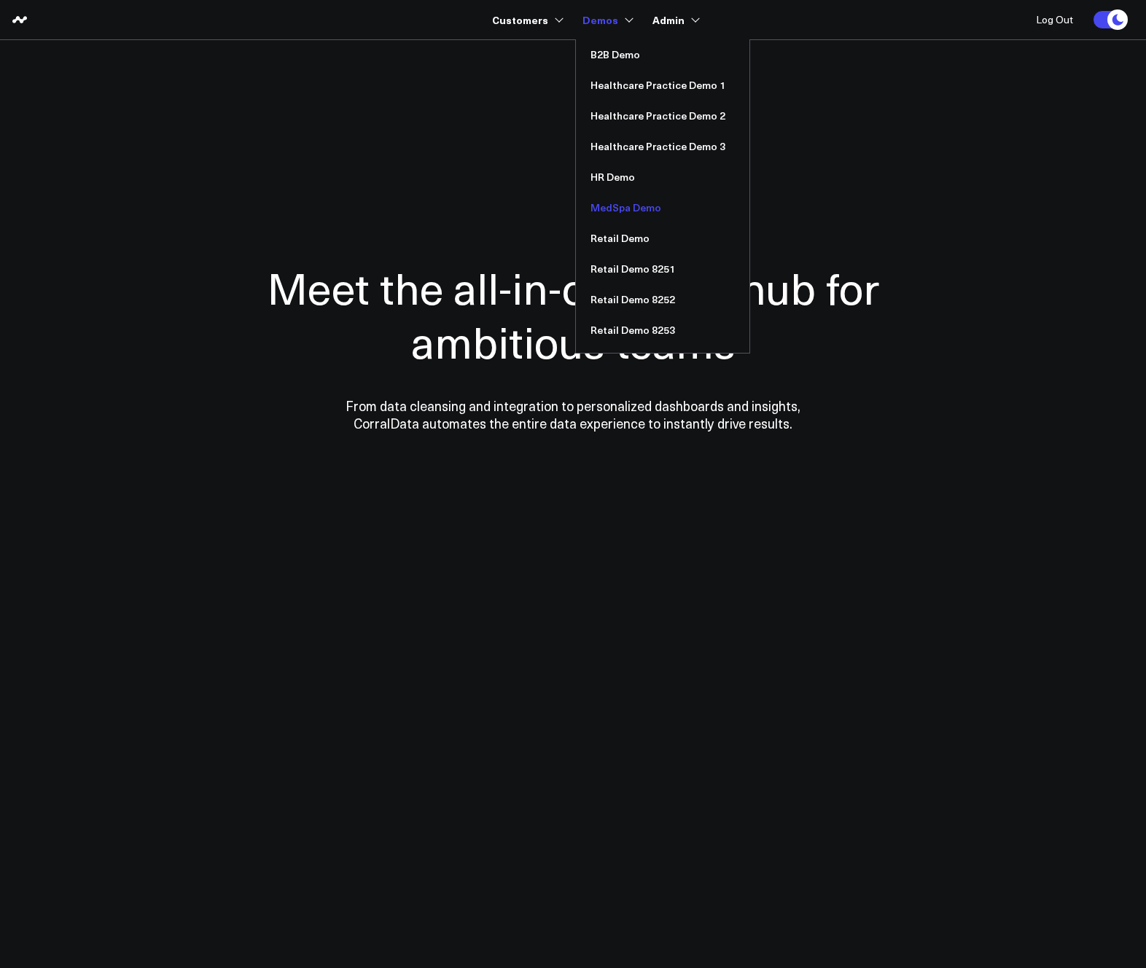
click at [619, 205] on link "MedSpa Demo" at bounding box center [662, 207] width 173 height 31
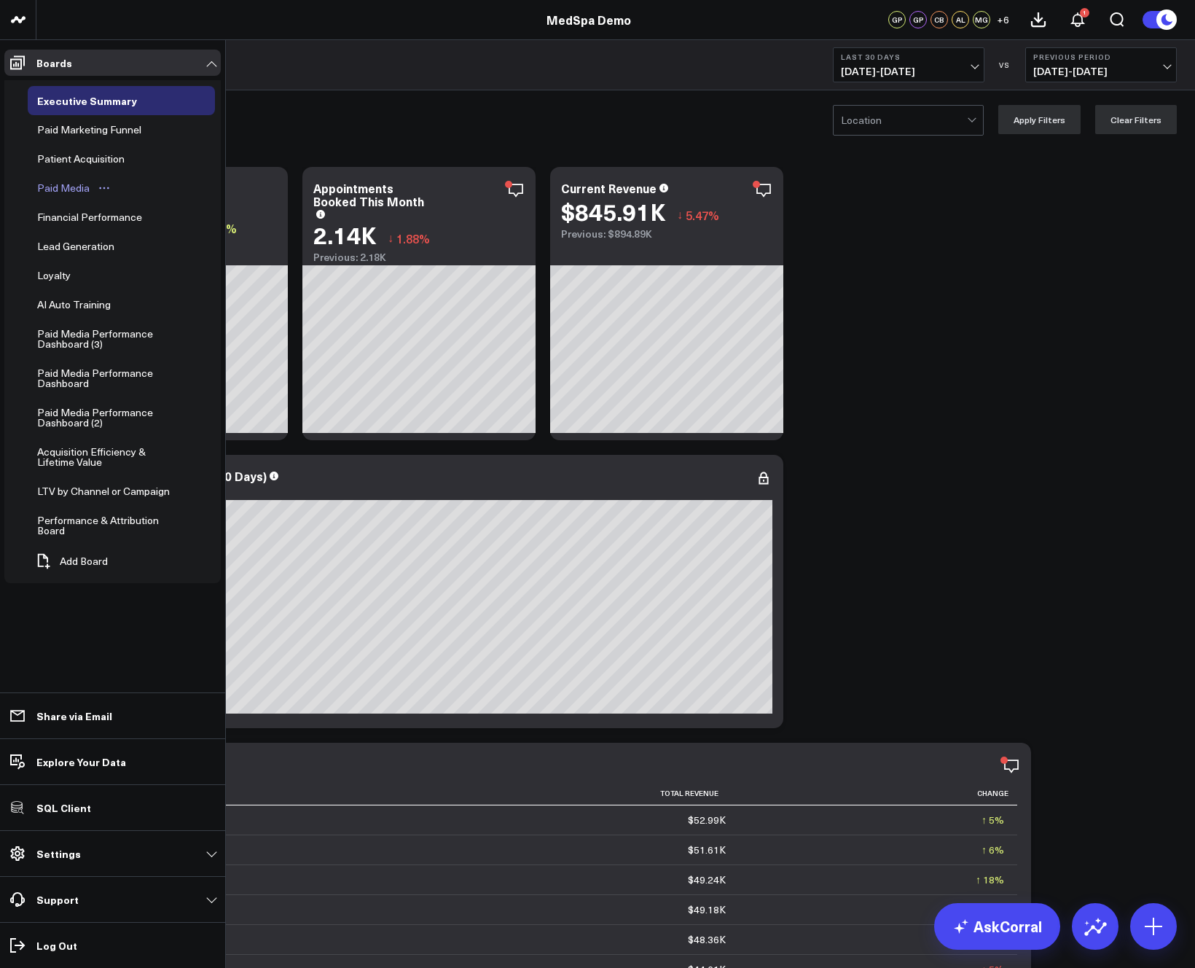
click at [64, 187] on div "Paid Media" at bounding box center [64, 187] width 60 height 17
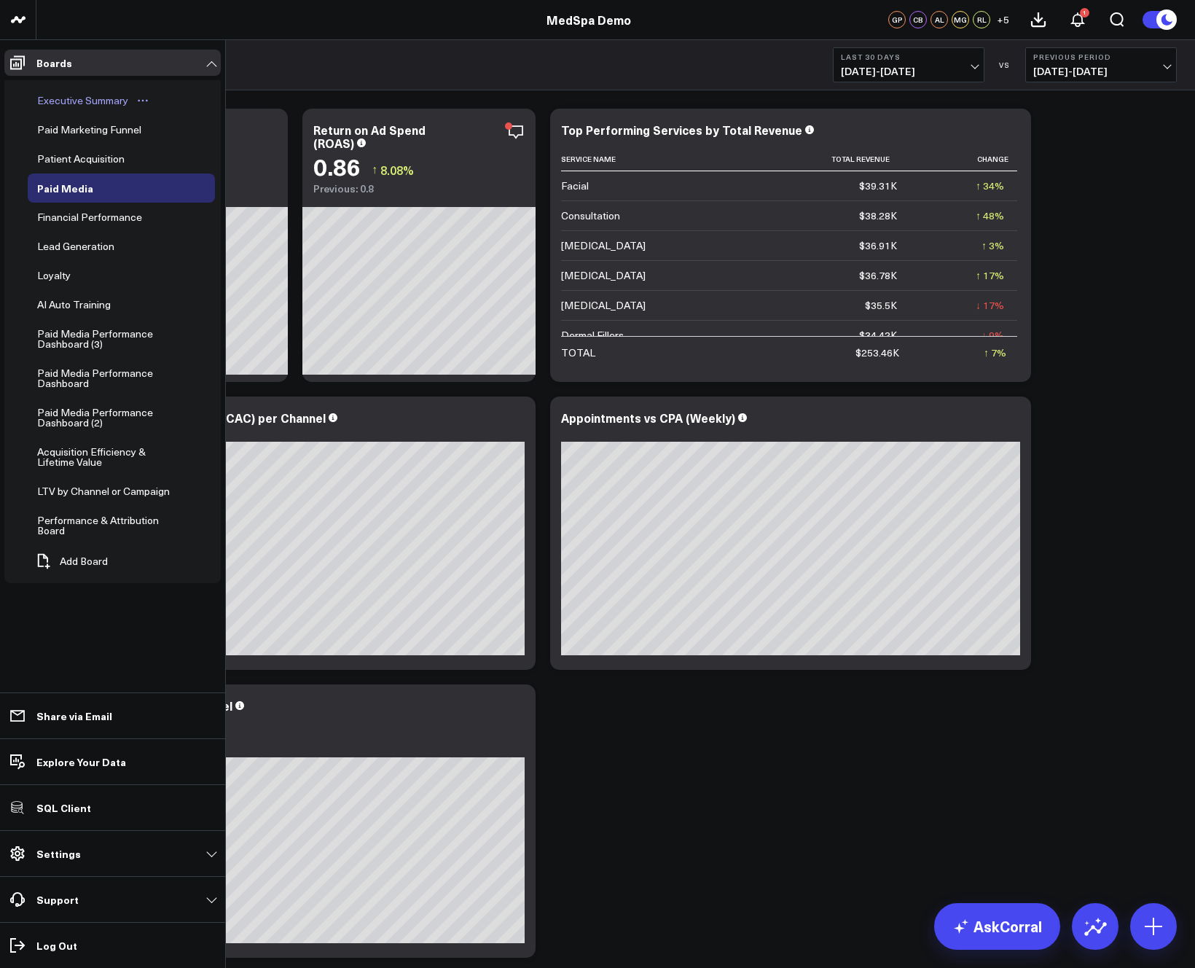
click at [51, 94] on div "Executive Summary" at bounding box center [83, 100] width 98 height 17
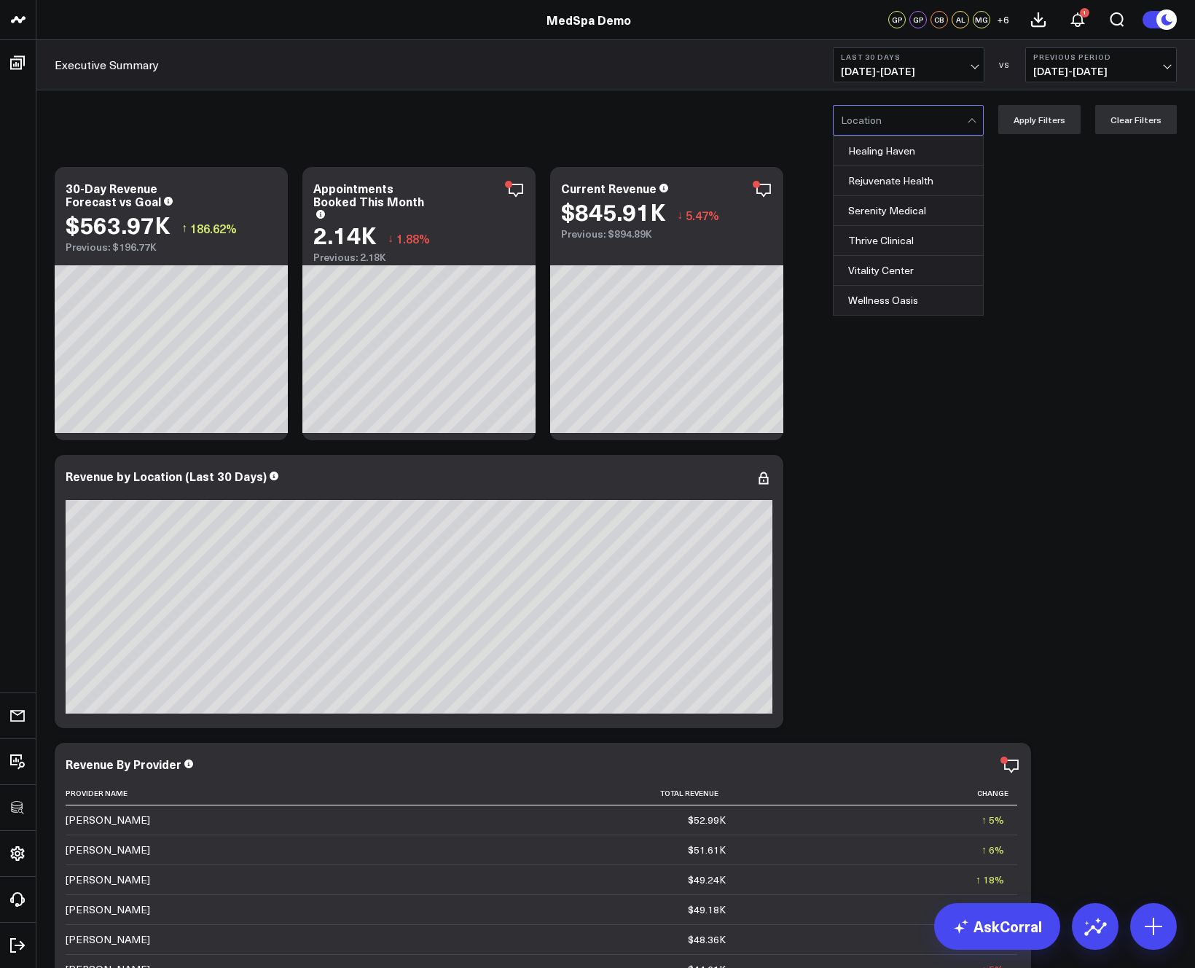
click at [880, 106] on div at bounding box center [904, 120] width 126 height 29
click at [883, 208] on div "Serenity Medical" at bounding box center [908, 211] width 149 height 30
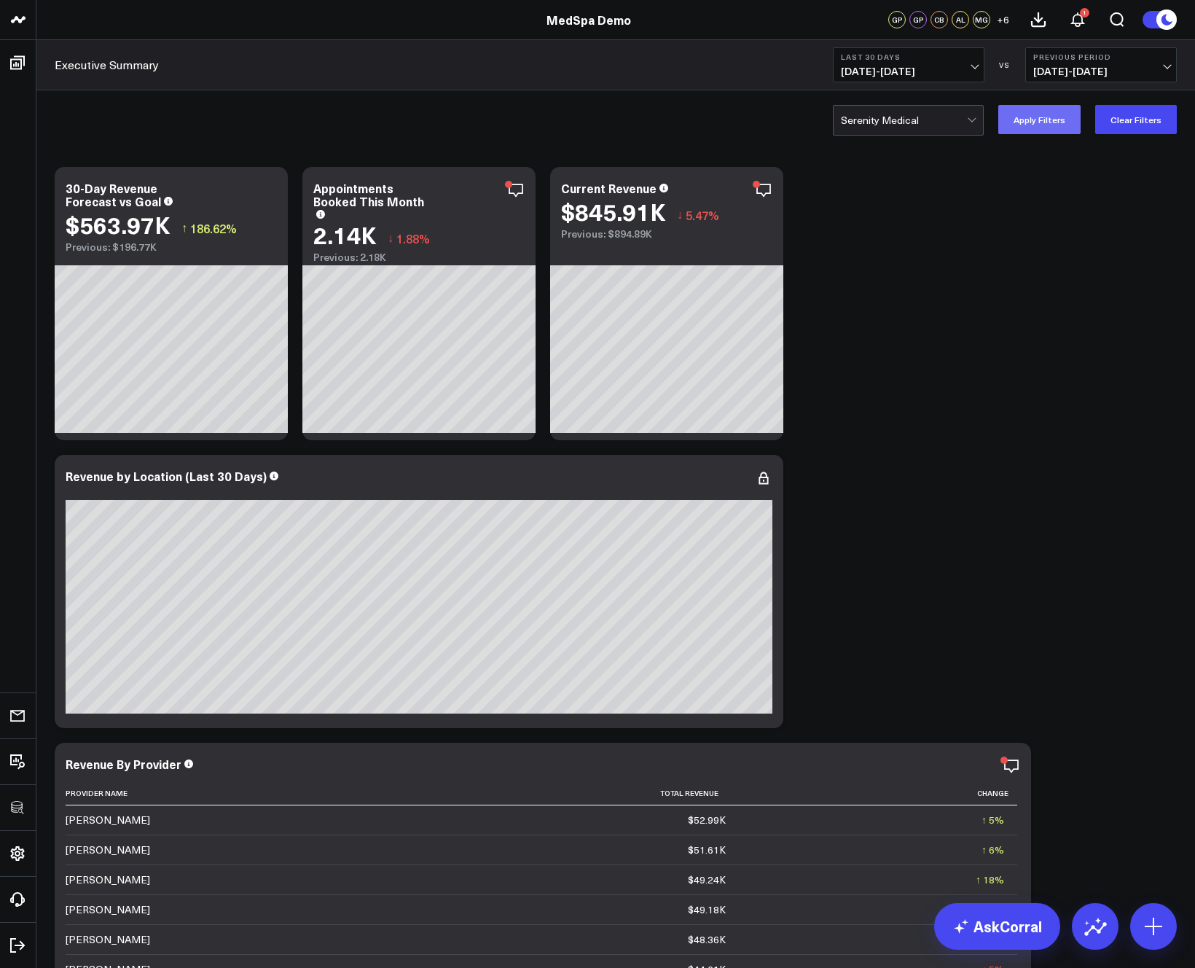
click at [1052, 122] on button "Apply Filters" at bounding box center [1039, 119] width 82 height 29
click at [1137, 112] on button "Clear Filters" at bounding box center [1136, 119] width 82 height 29
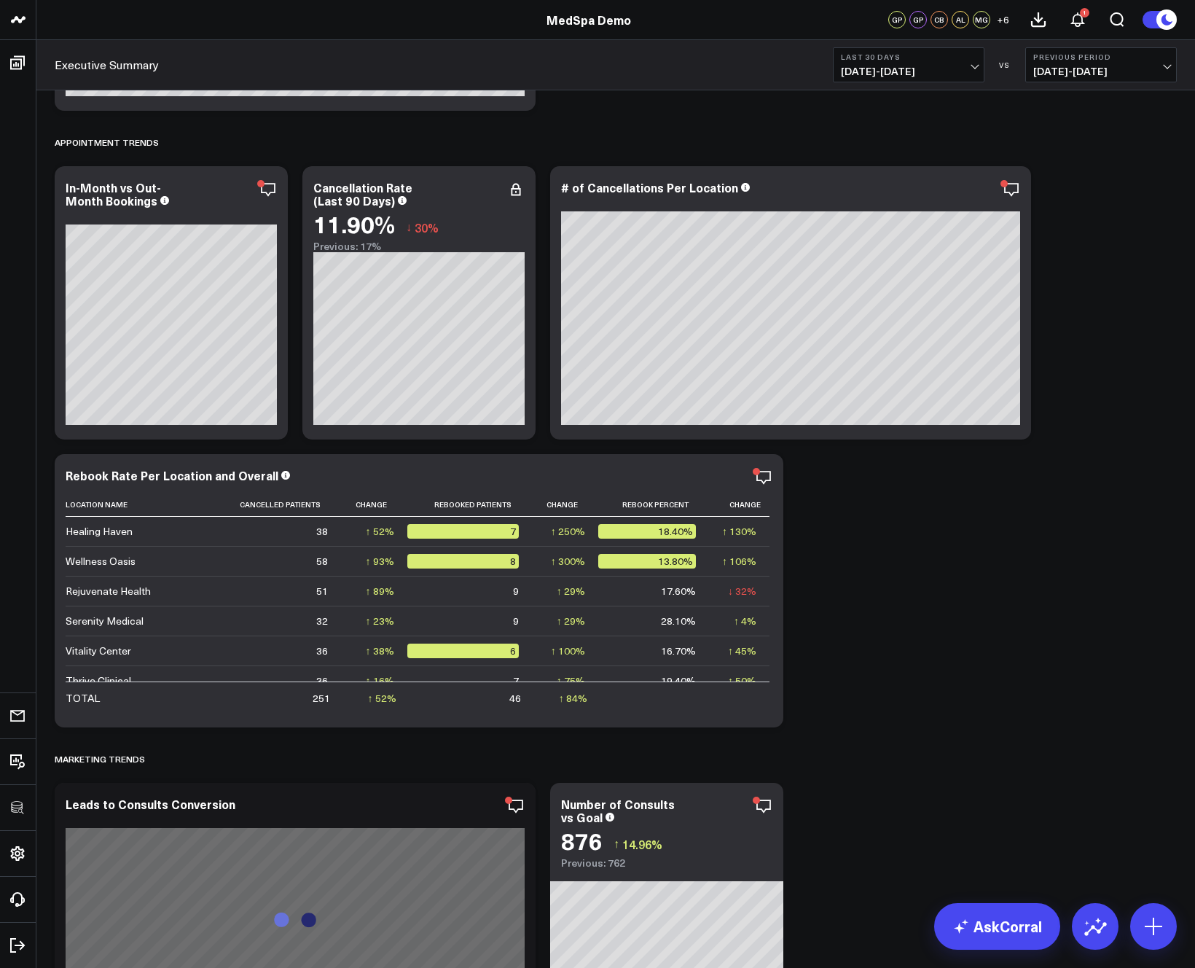
scroll to position [1528, 0]
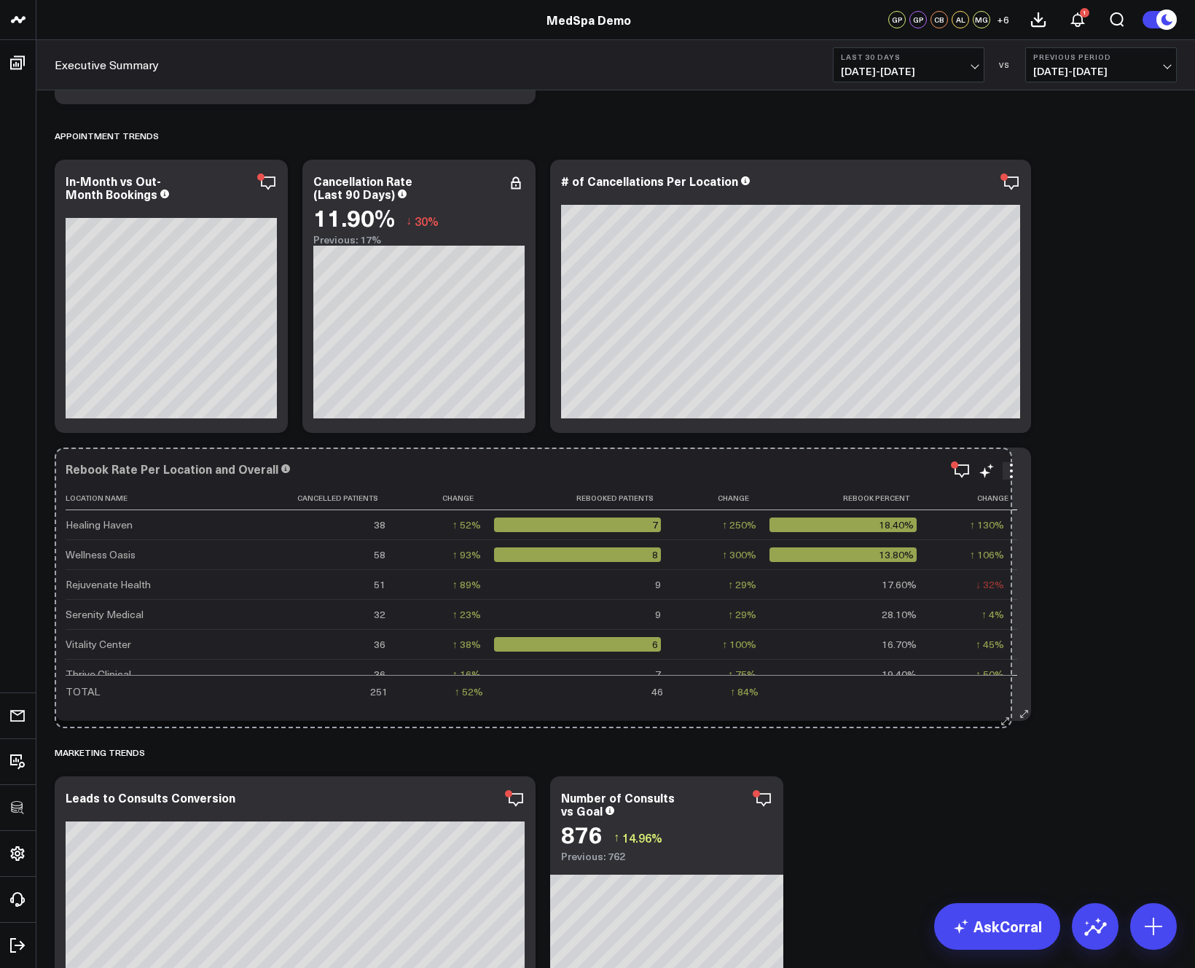
drag, startPoint x: 769, startPoint y: 708, endPoint x: 996, endPoint y: 716, distance: 227.5
click at [998, 716] on div "Rebook Rate Per Location and Overall Location Name Cancelled Patients Change Re…" at bounding box center [543, 583] width 977 height 273
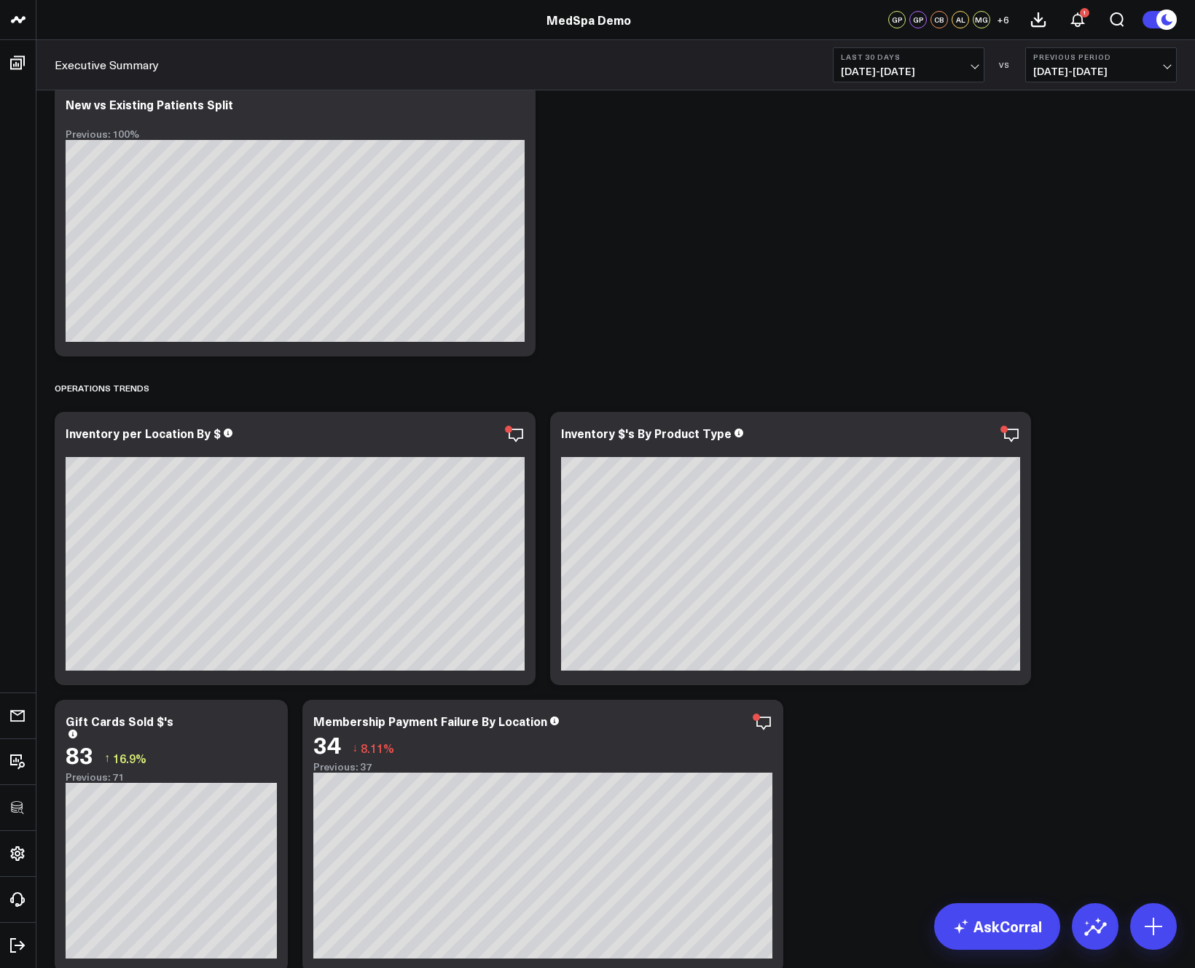
scroll to position [2799, 0]
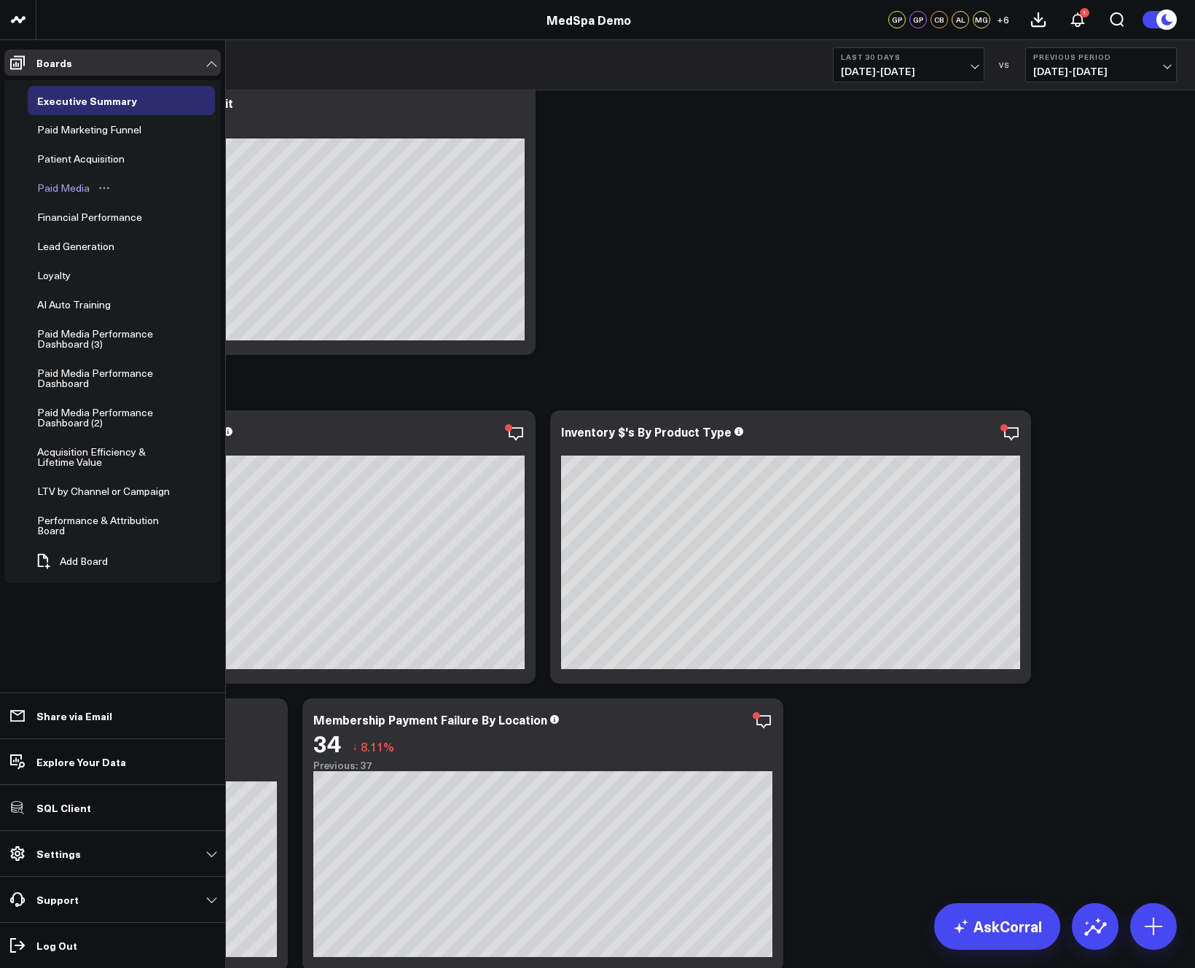
click at [58, 184] on div "Paid Media" at bounding box center [64, 187] width 60 height 17
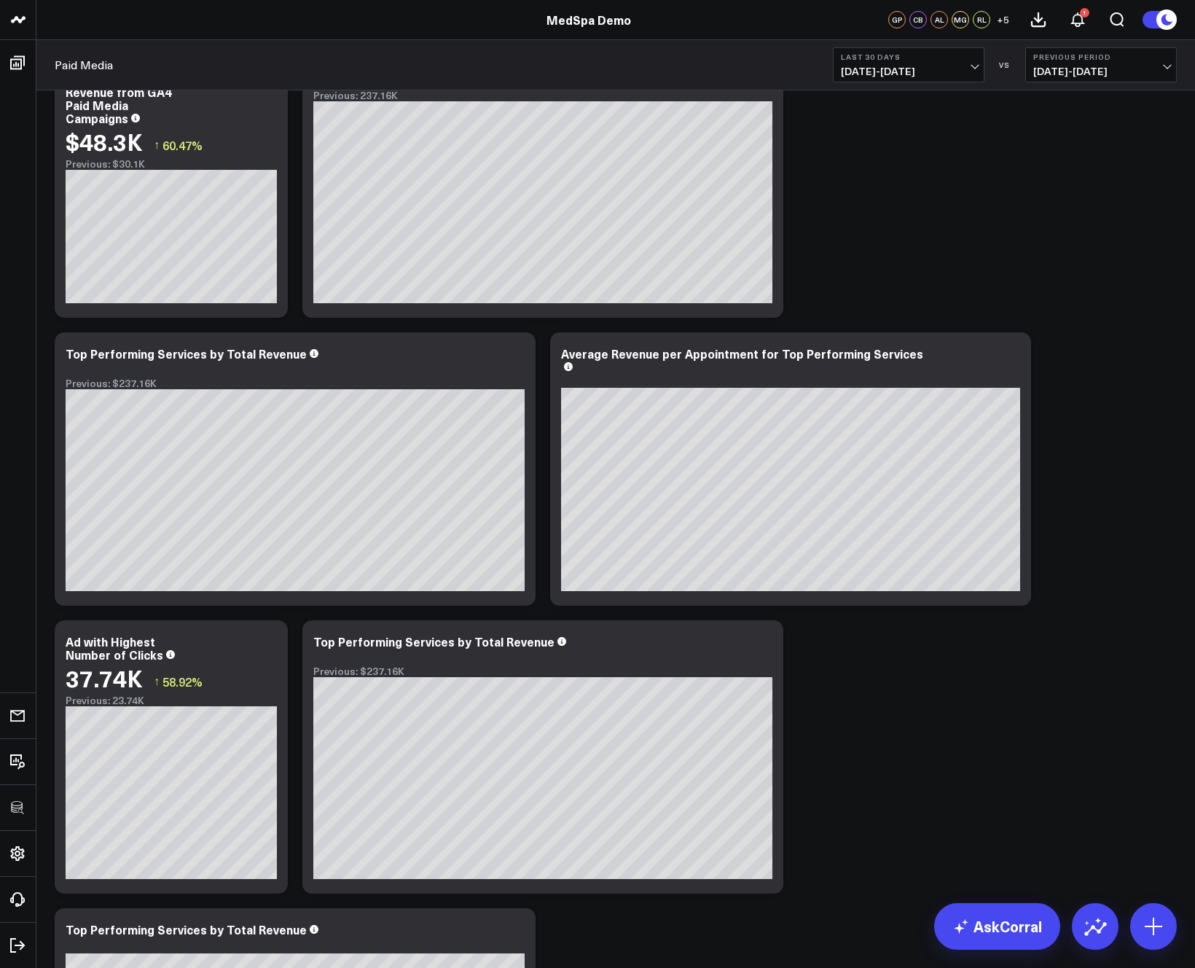
scroll to position [1524, 0]
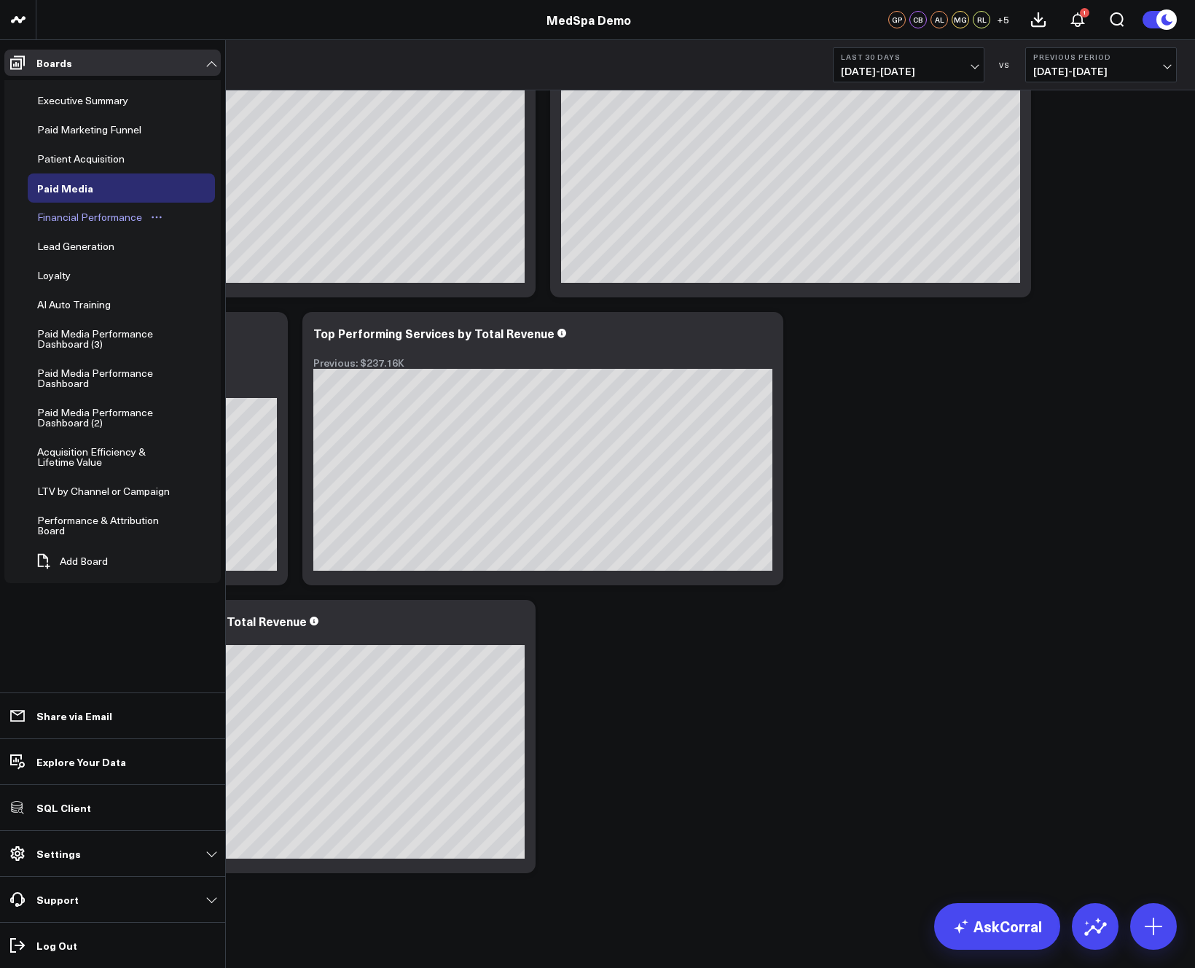
click at [62, 220] on div "Financial Performance" at bounding box center [90, 216] width 112 height 17
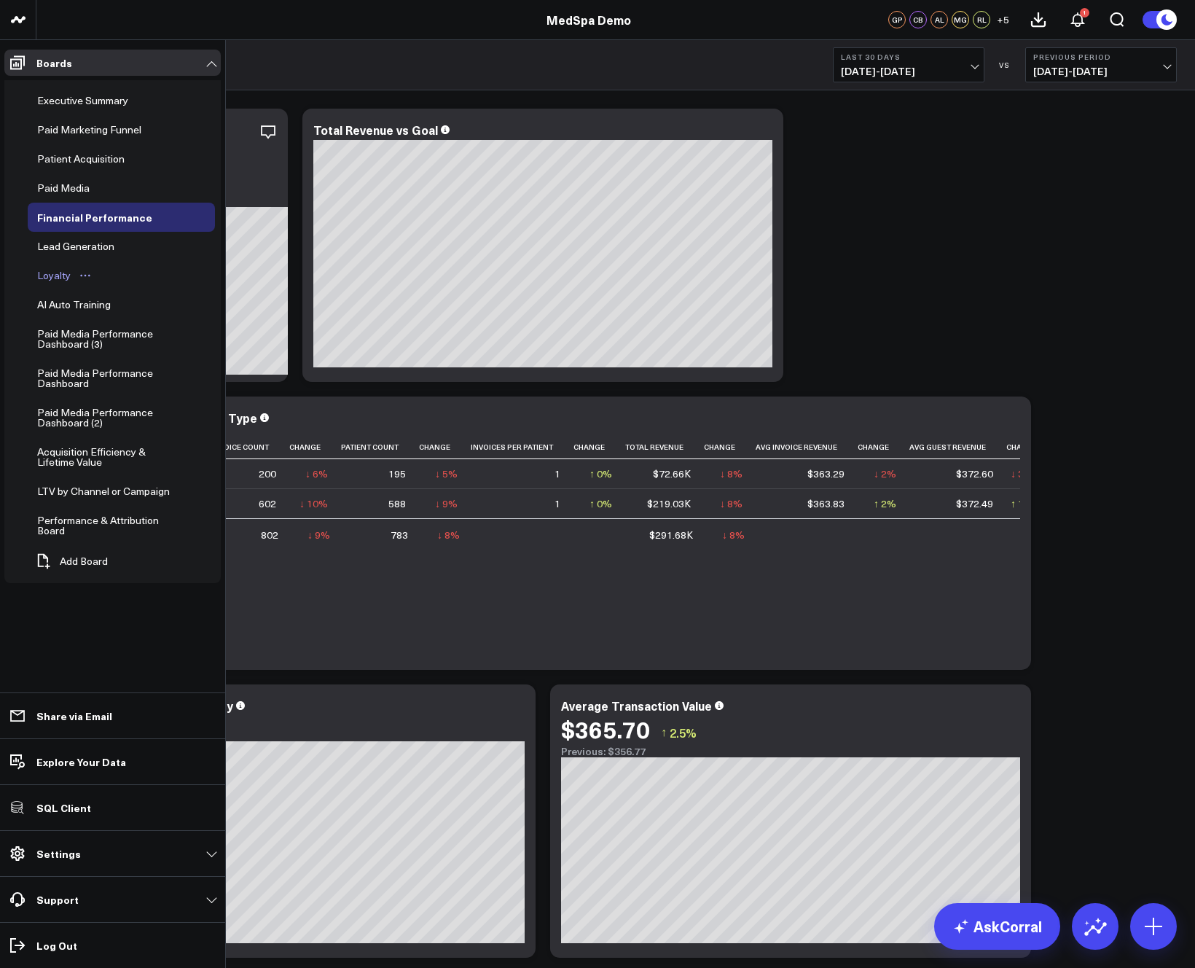
click at [47, 273] on div "Loyalty" at bounding box center [54, 275] width 41 height 17
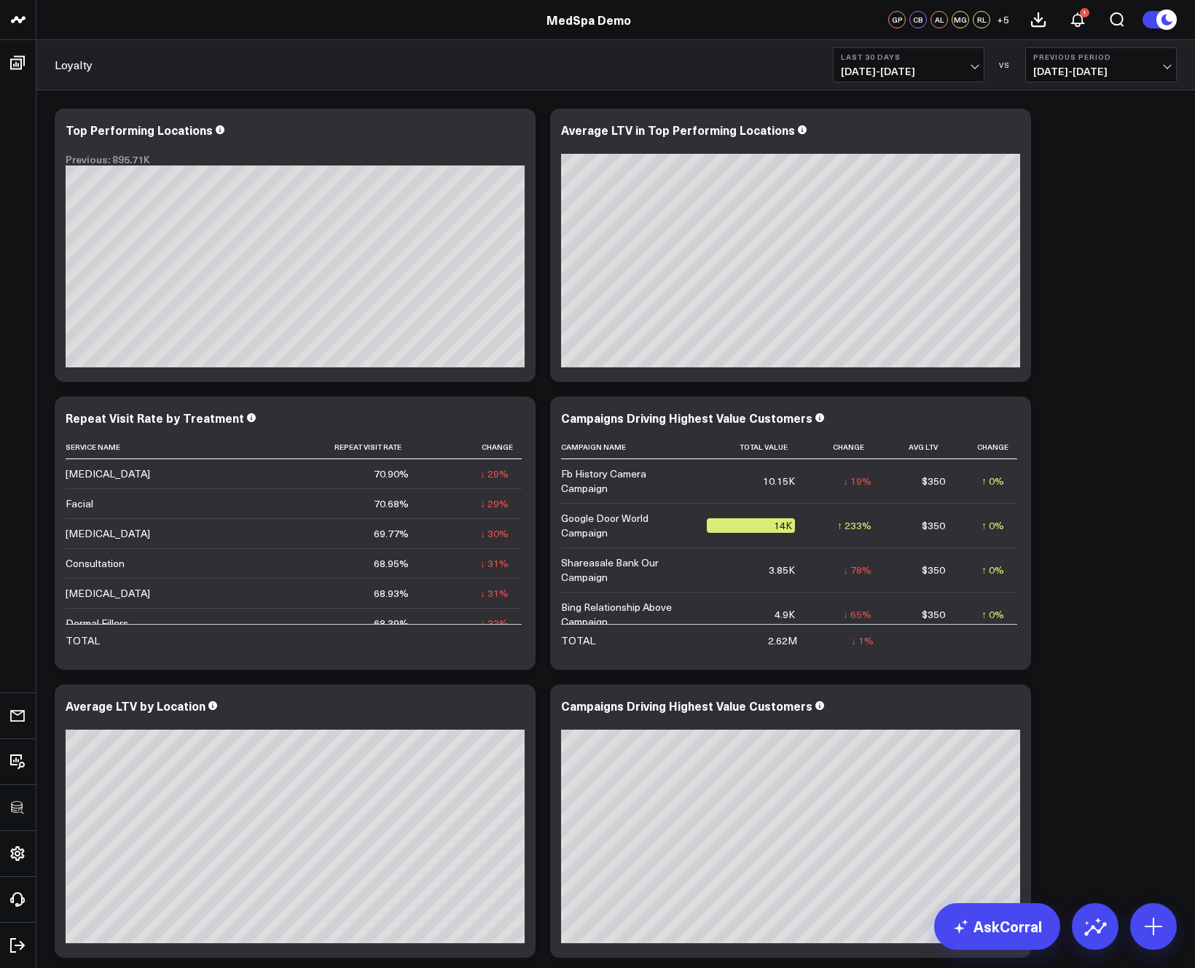
scroll to position [85, 0]
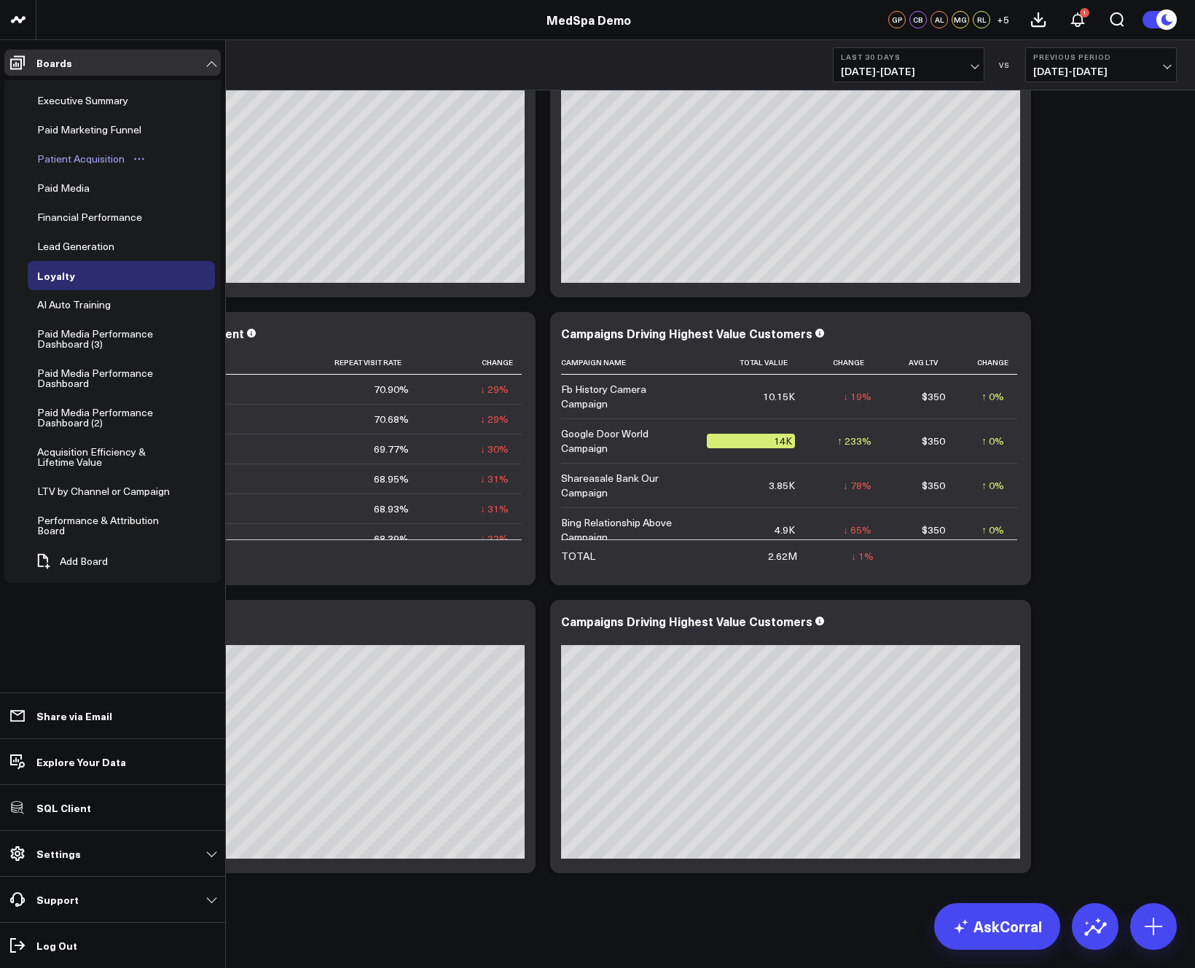
click at [62, 161] on div "Patient Acquisition" at bounding box center [81, 158] width 95 height 17
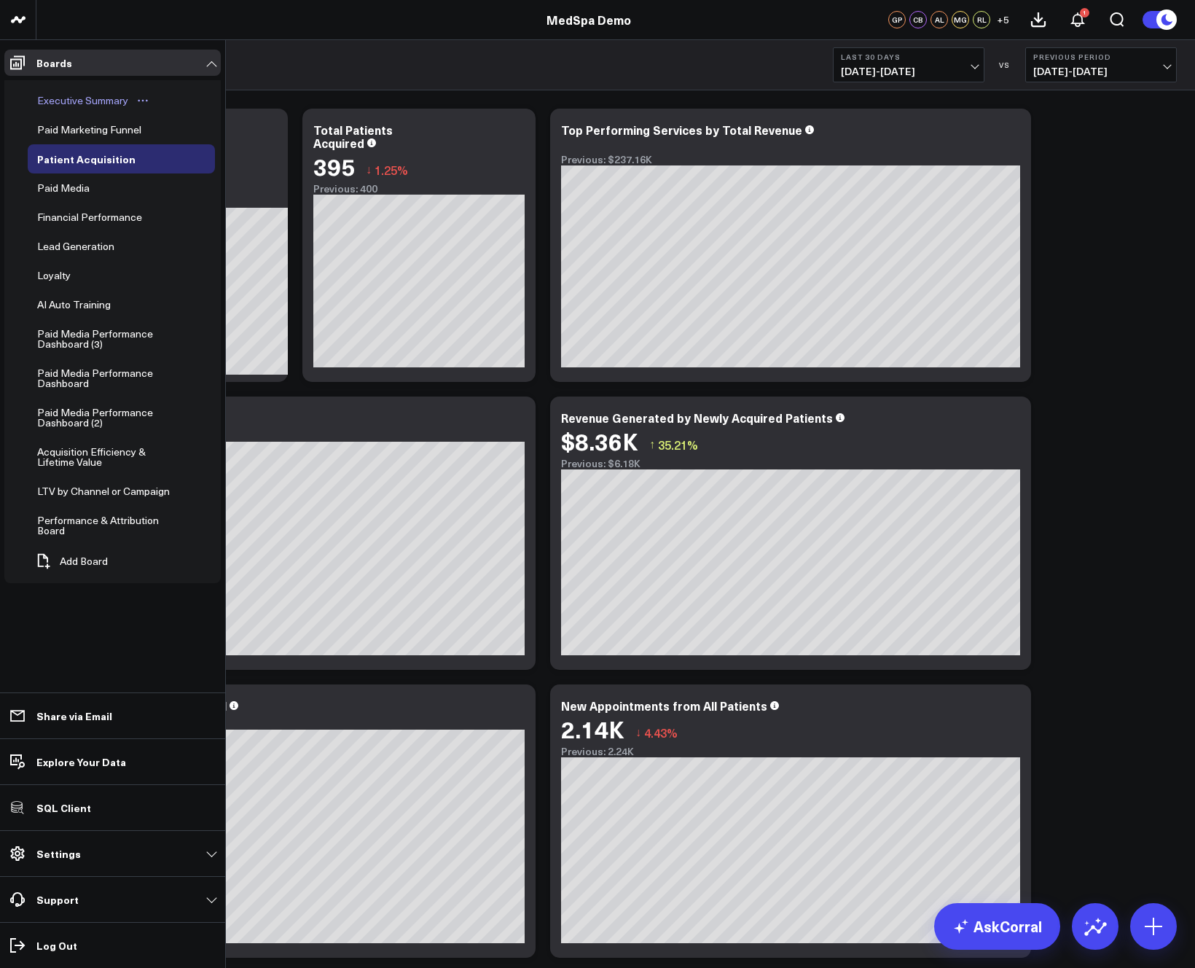
click at [52, 98] on div "Executive Summary" at bounding box center [83, 100] width 98 height 17
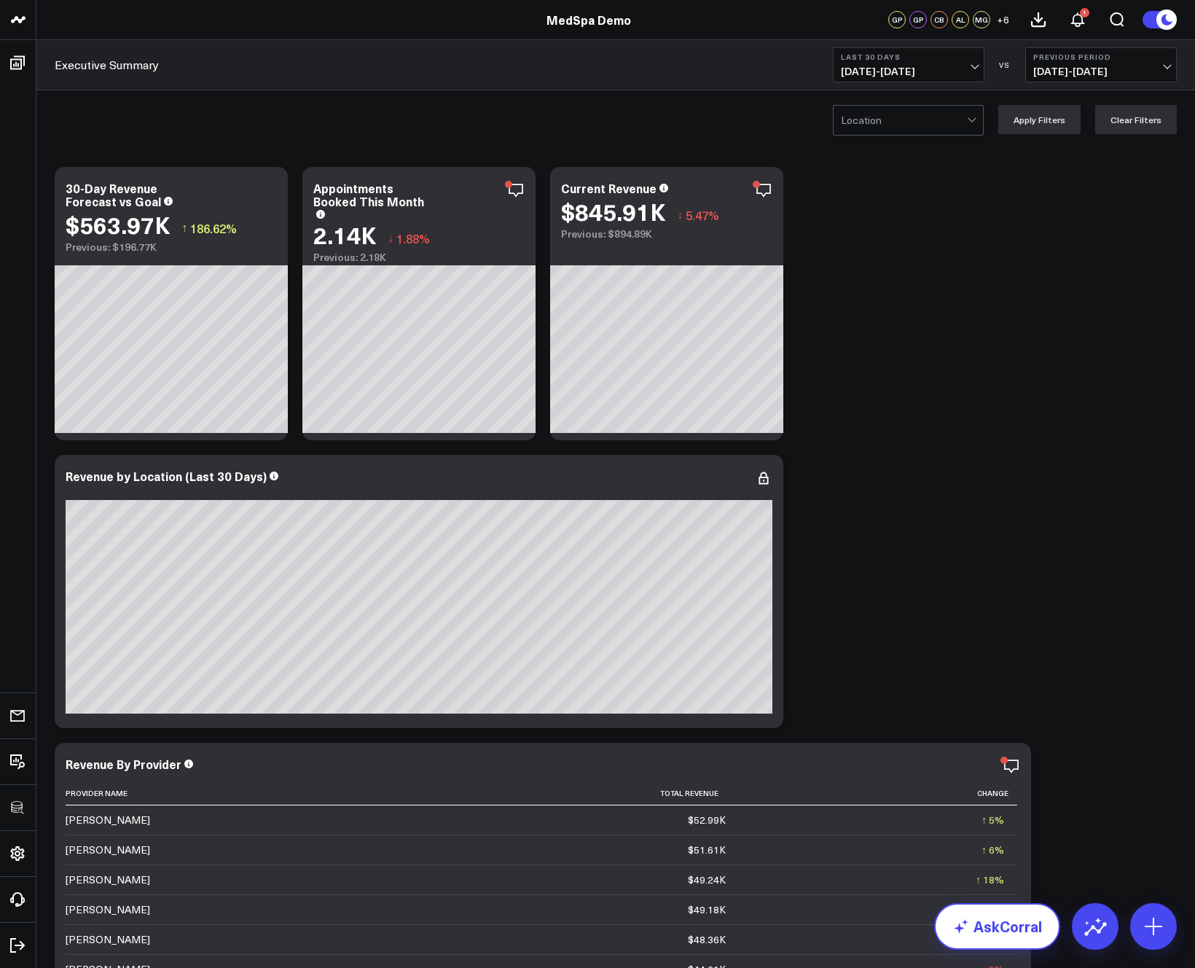
click at [984, 941] on link "AskCorral" at bounding box center [997, 926] width 126 height 47
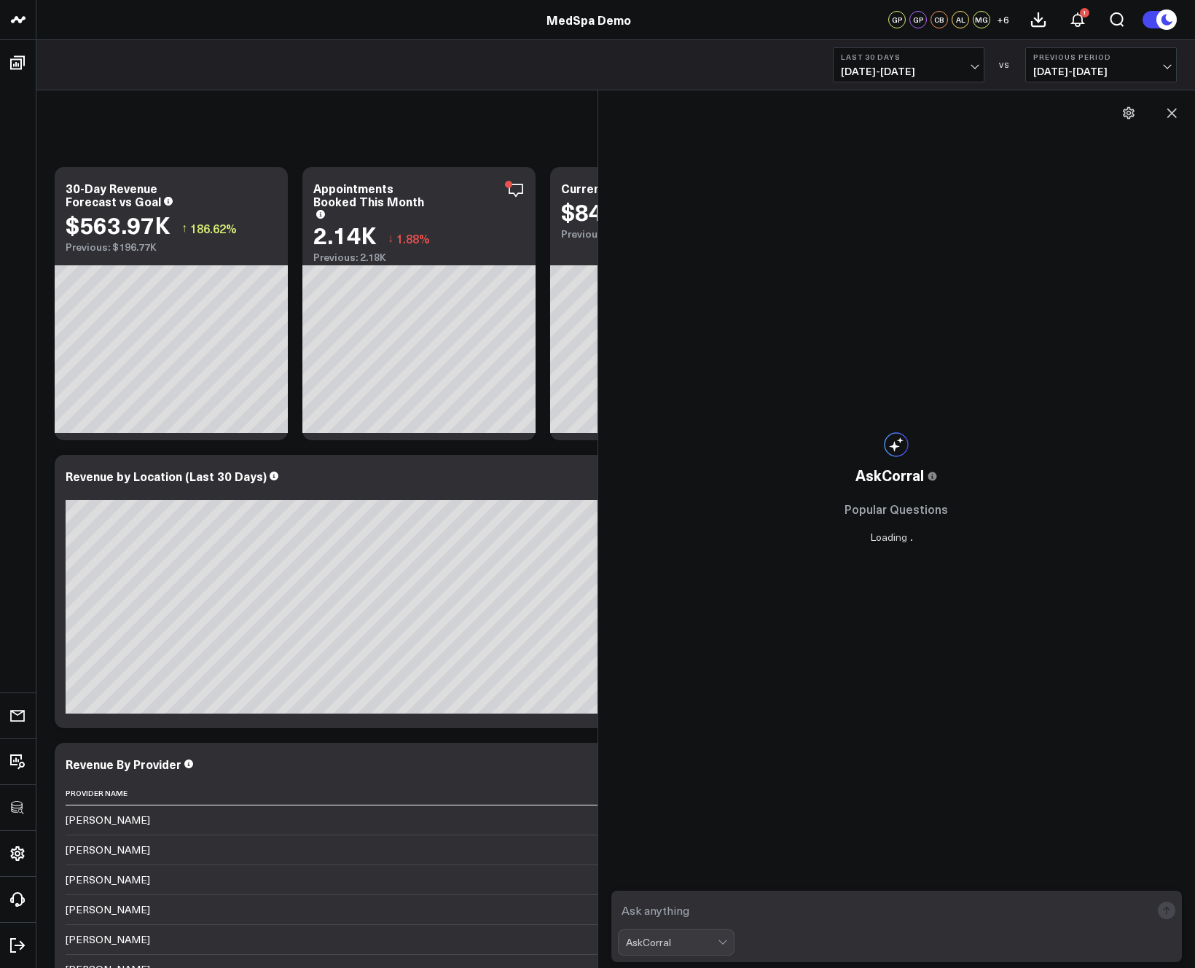
click at [738, 917] on textarea at bounding box center [884, 910] width 533 height 26
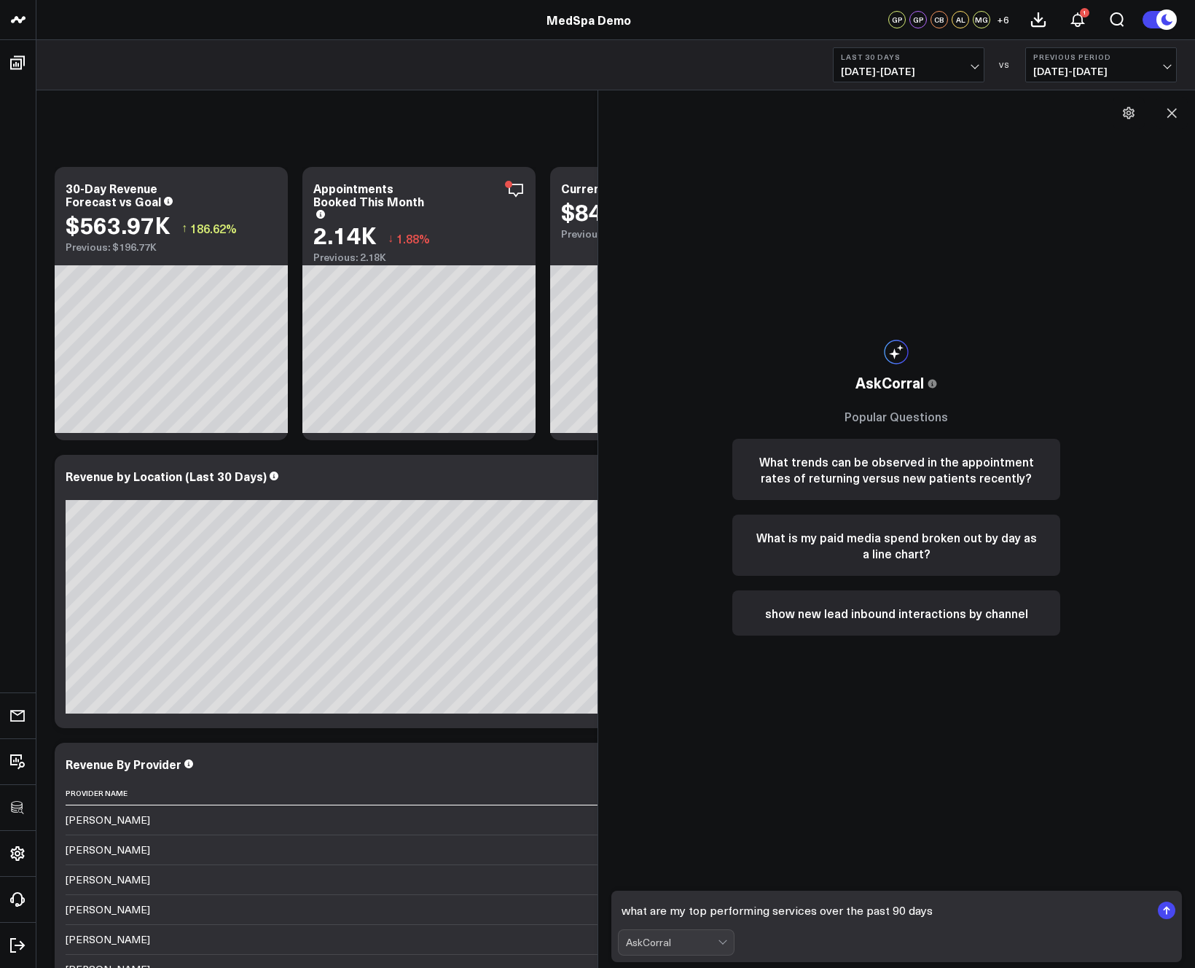
type textarea "what are my top performing services over the past 90 days?"
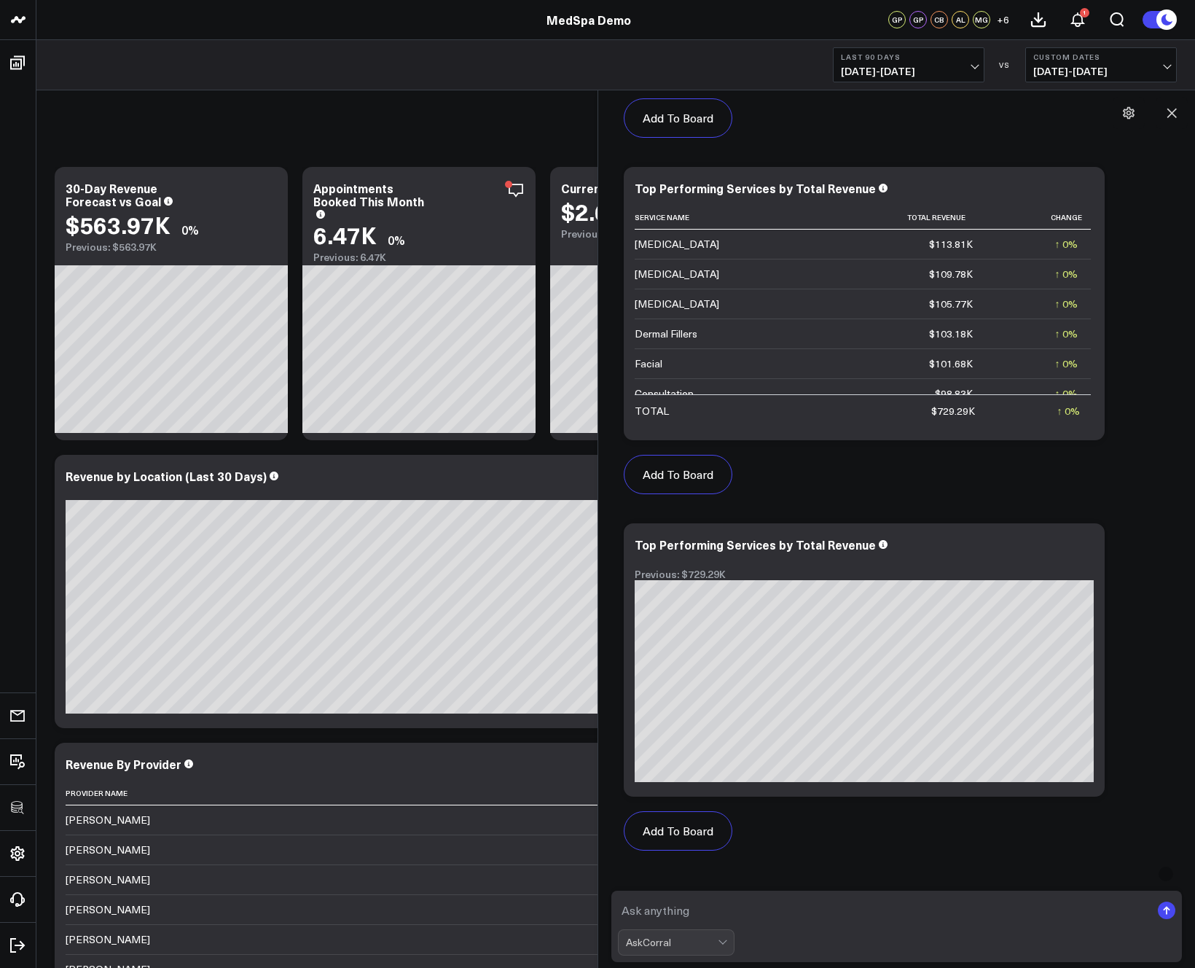
scroll to position [1094, 0]
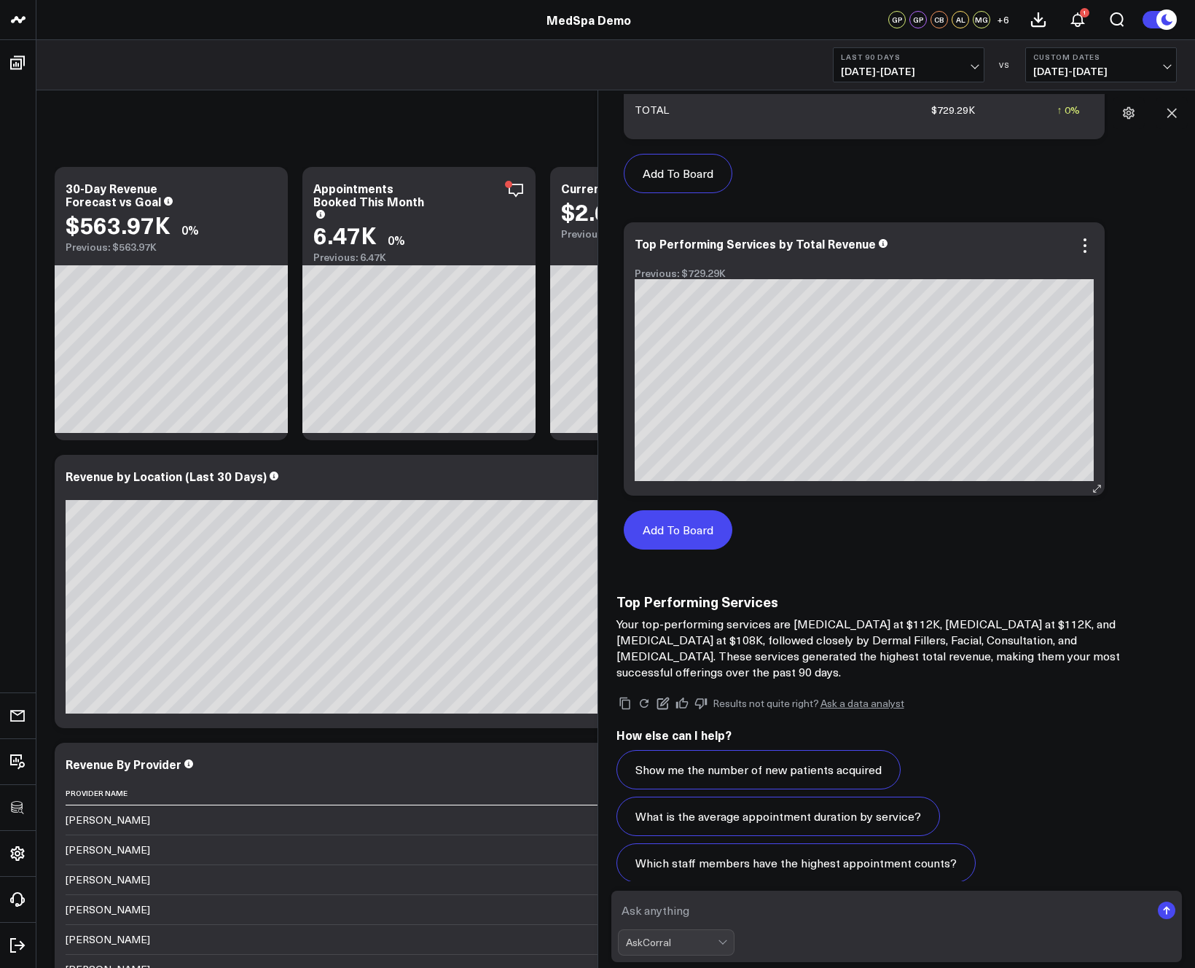
click at [673, 533] on button "Add To Board" at bounding box center [678, 529] width 109 height 39
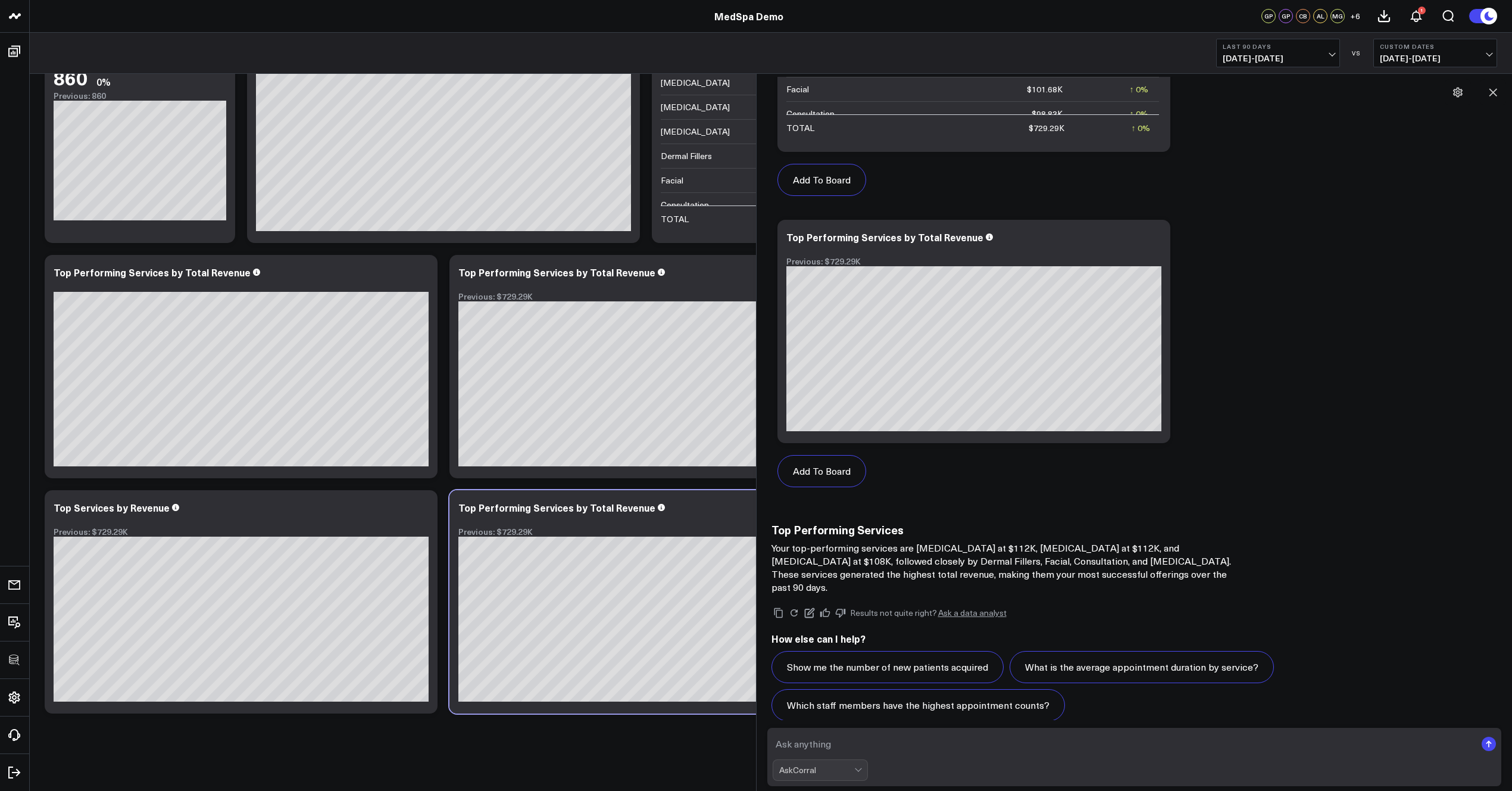
scroll to position [2838, 0]
click at [935, 89] on icon at bounding box center [1492, 92] width 12 height 12
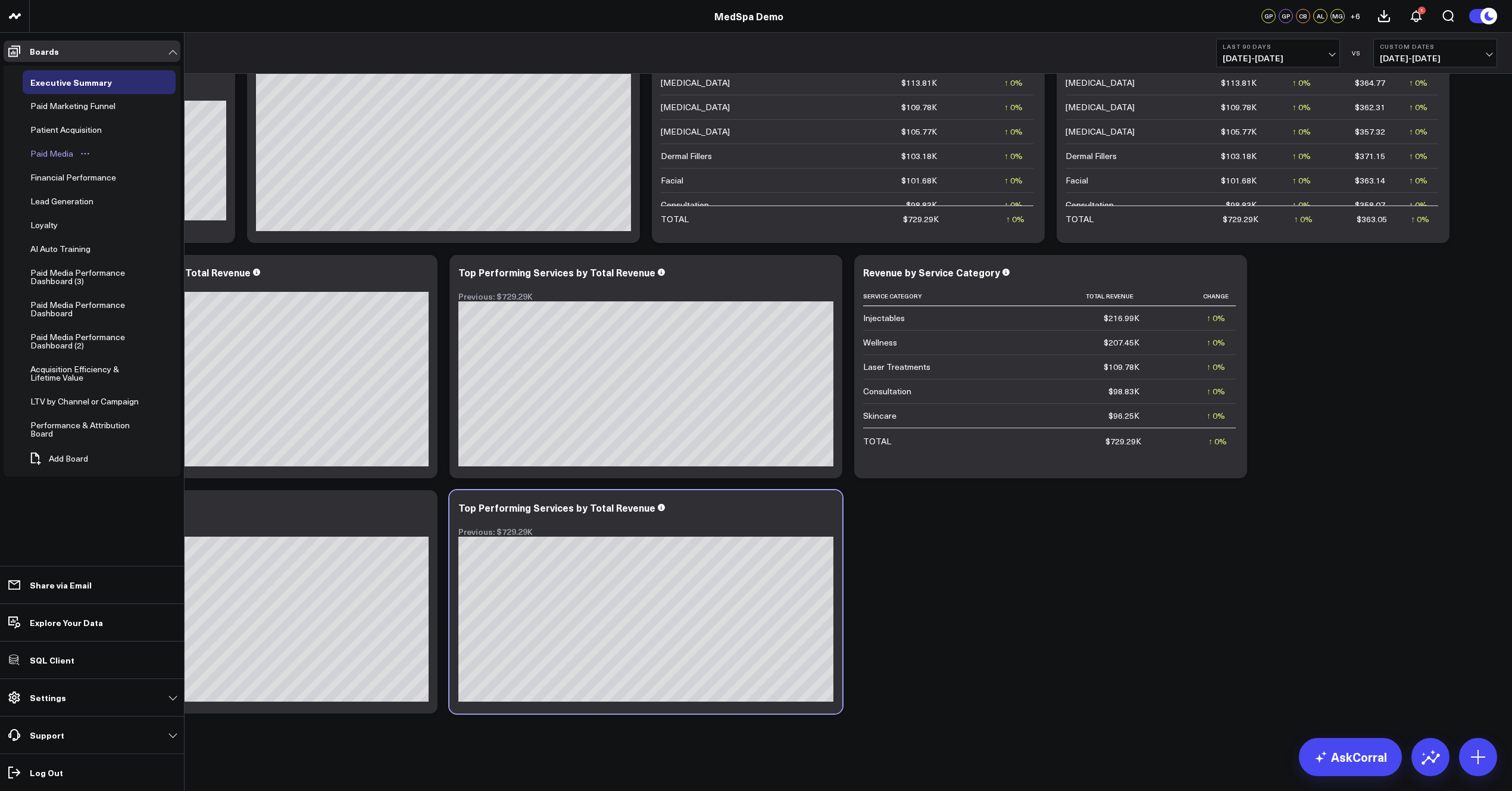
click at [43, 153] on div "Paid Media" at bounding box center [52, 153] width 49 height 14
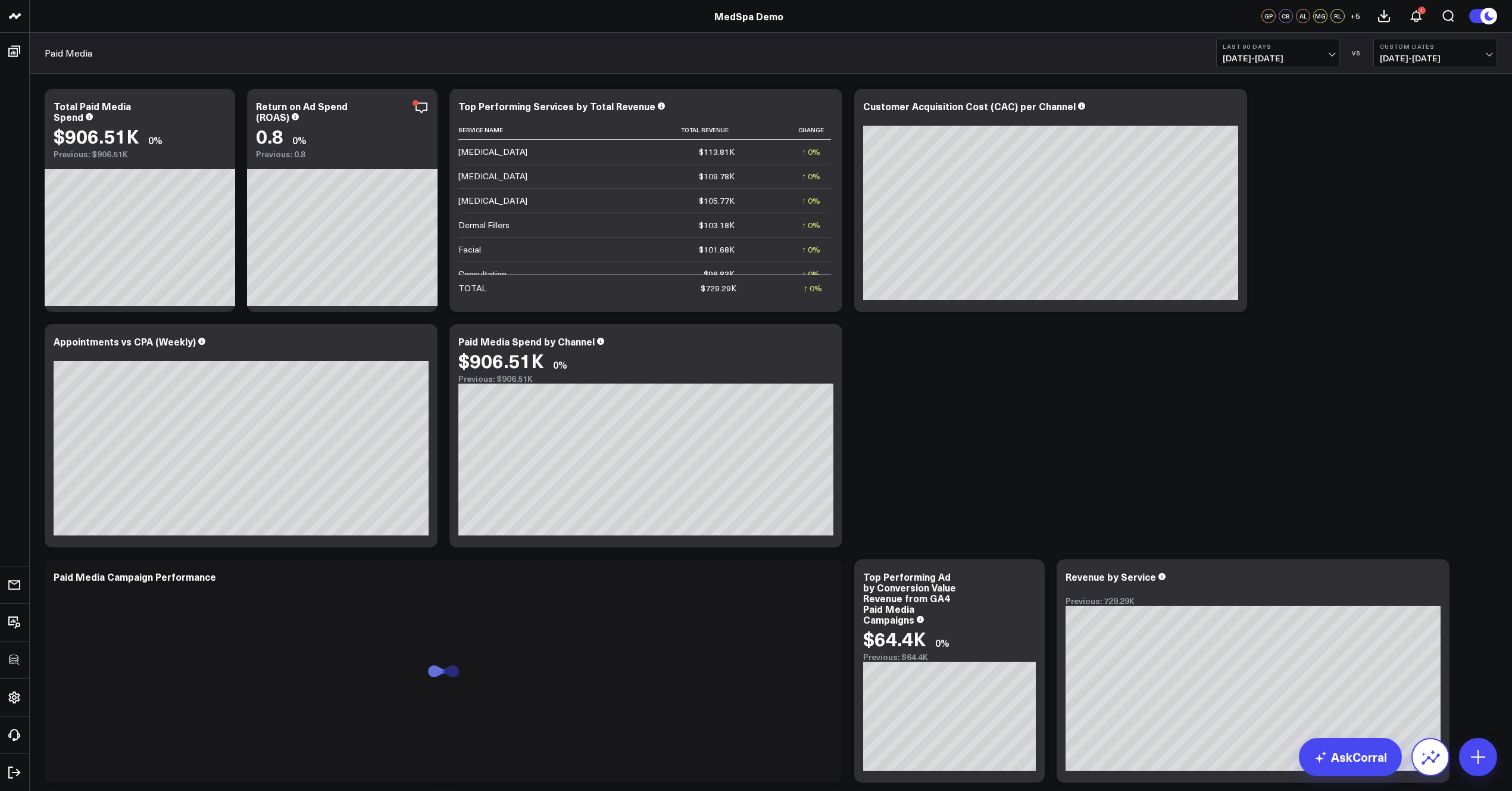
click at [935, 757] on icon at bounding box center [1430, 757] width 19 height 19
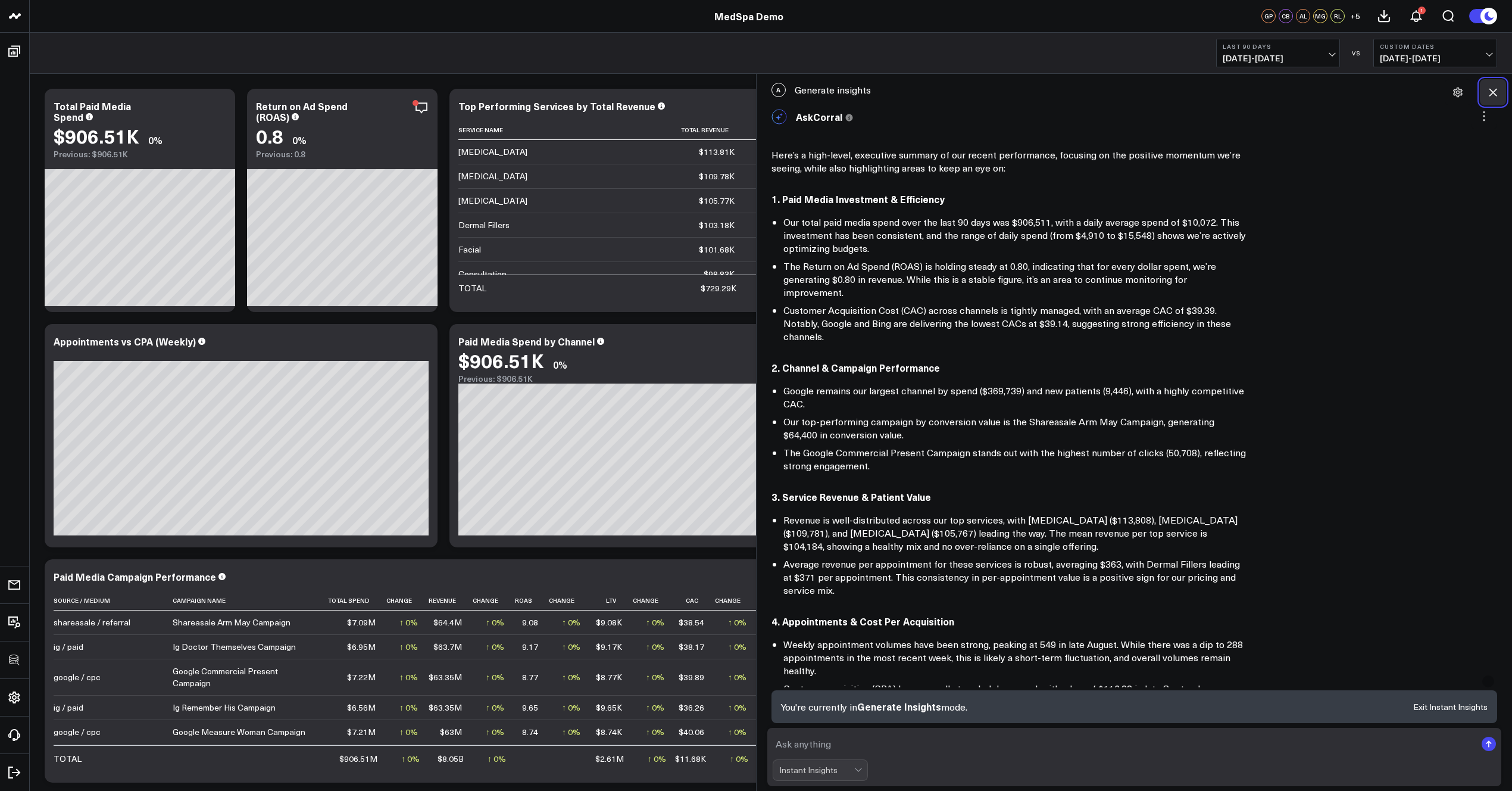
click at [935, 89] on icon at bounding box center [1492, 92] width 12 height 12
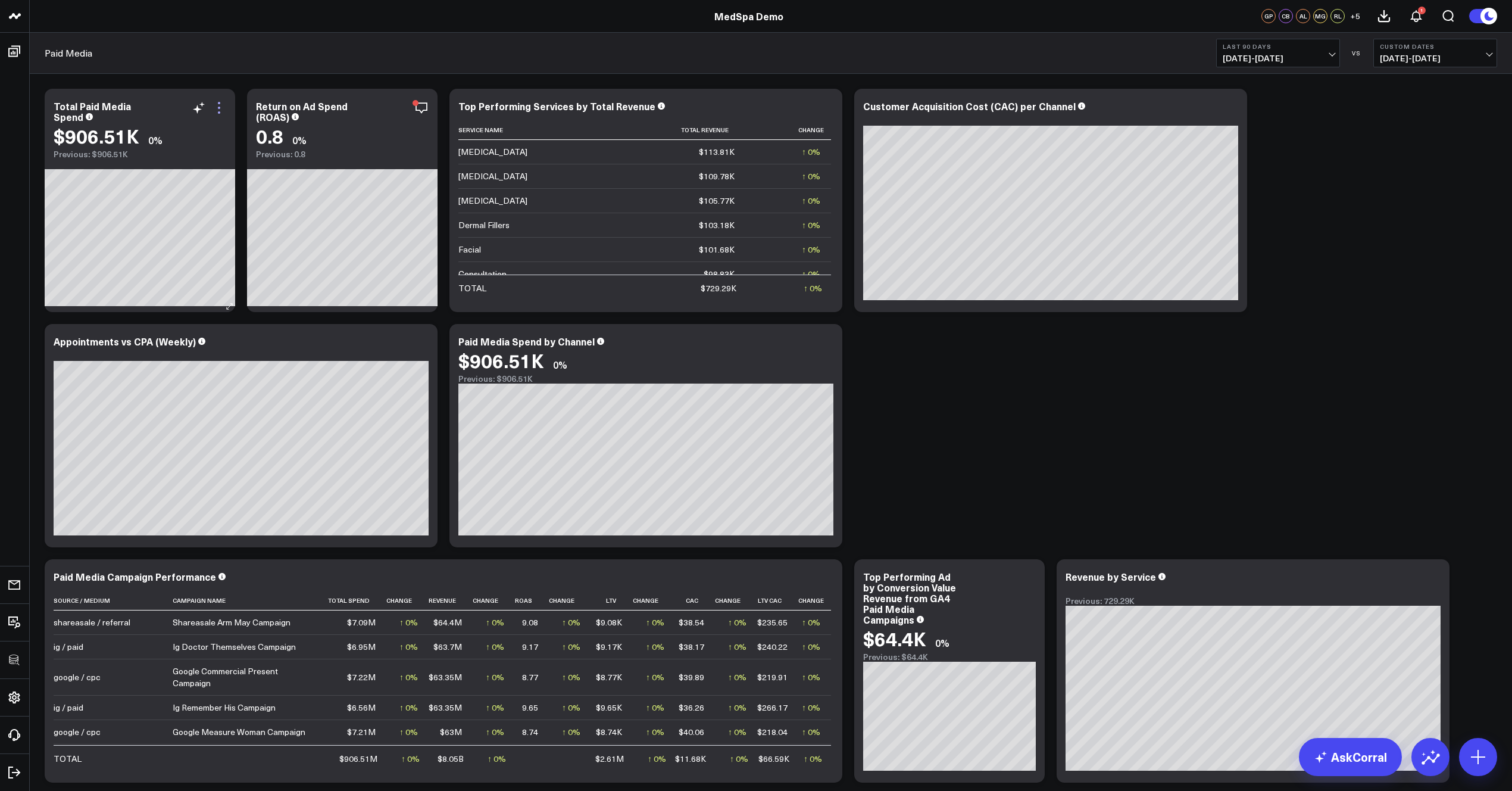
click at [219, 105] on icon at bounding box center [218, 107] width 14 height 14
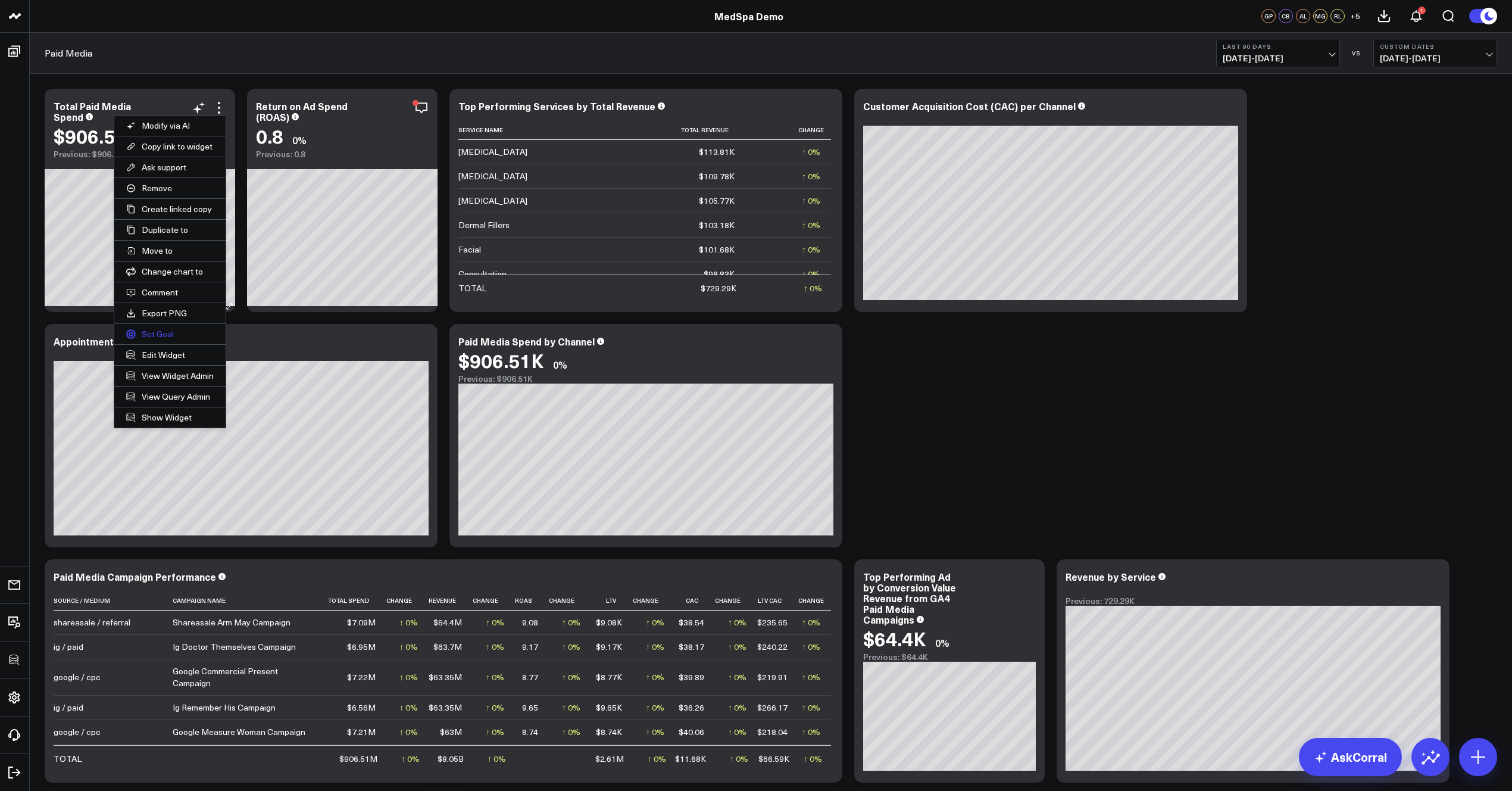
click at [163, 333] on button "Set Goal" at bounding box center [170, 333] width 111 height 20
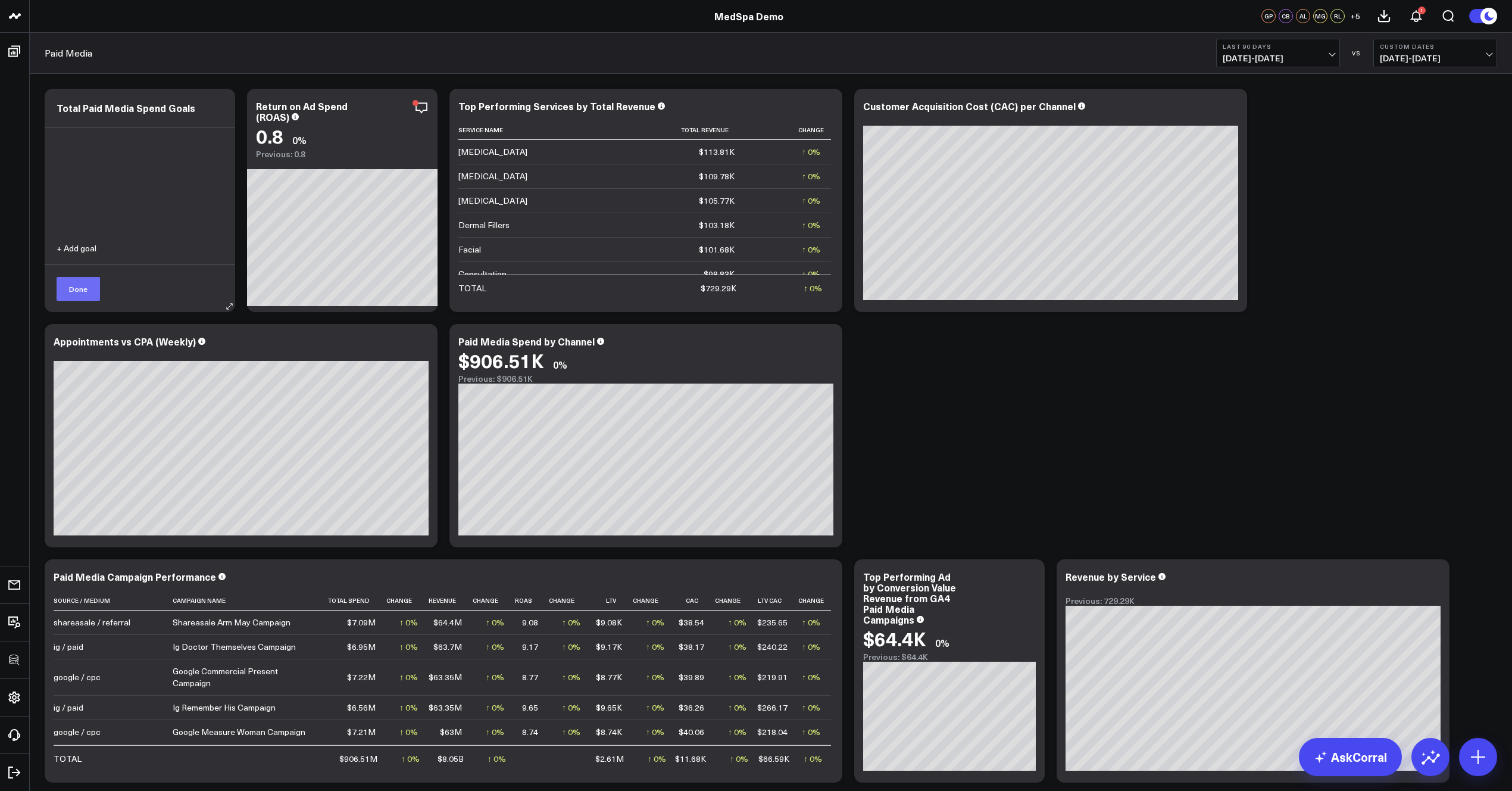
click at [78, 293] on button "Done" at bounding box center [78, 288] width 43 height 24
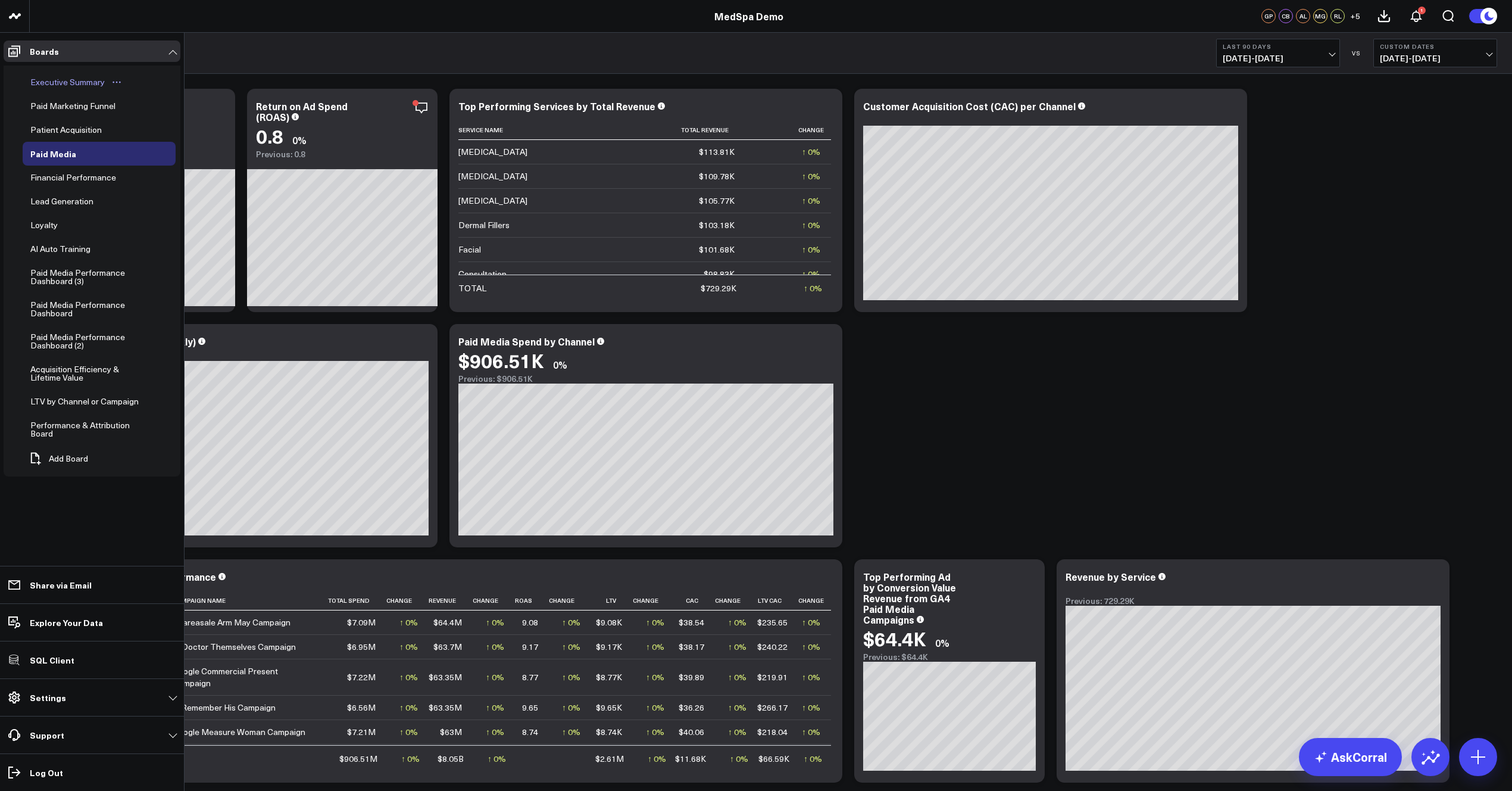
click at [44, 83] on div "Executive Summary" at bounding box center [68, 82] width 80 height 14
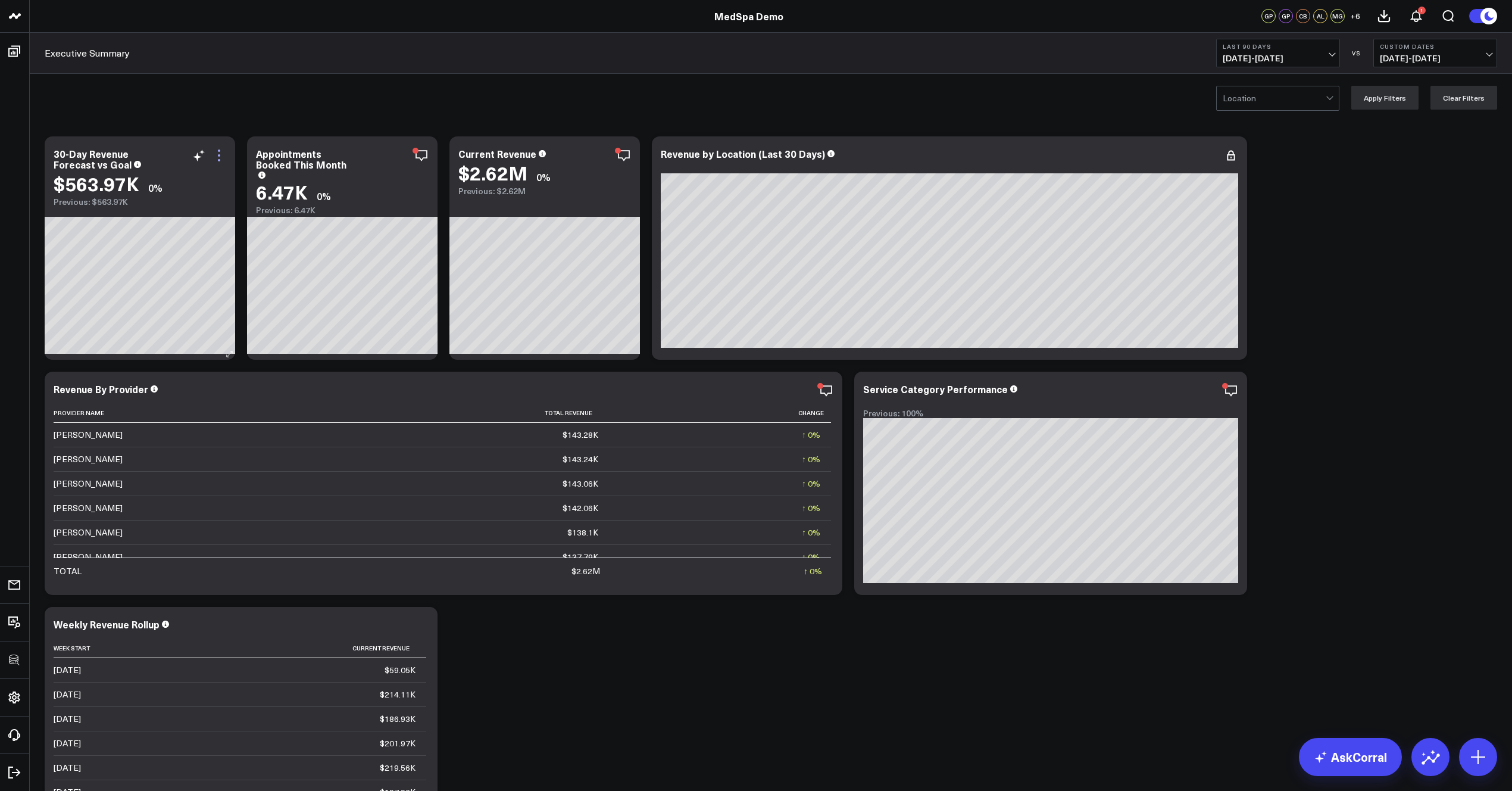
click at [221, 152] on icon at bounding box center [218, 154] width 14 height 14
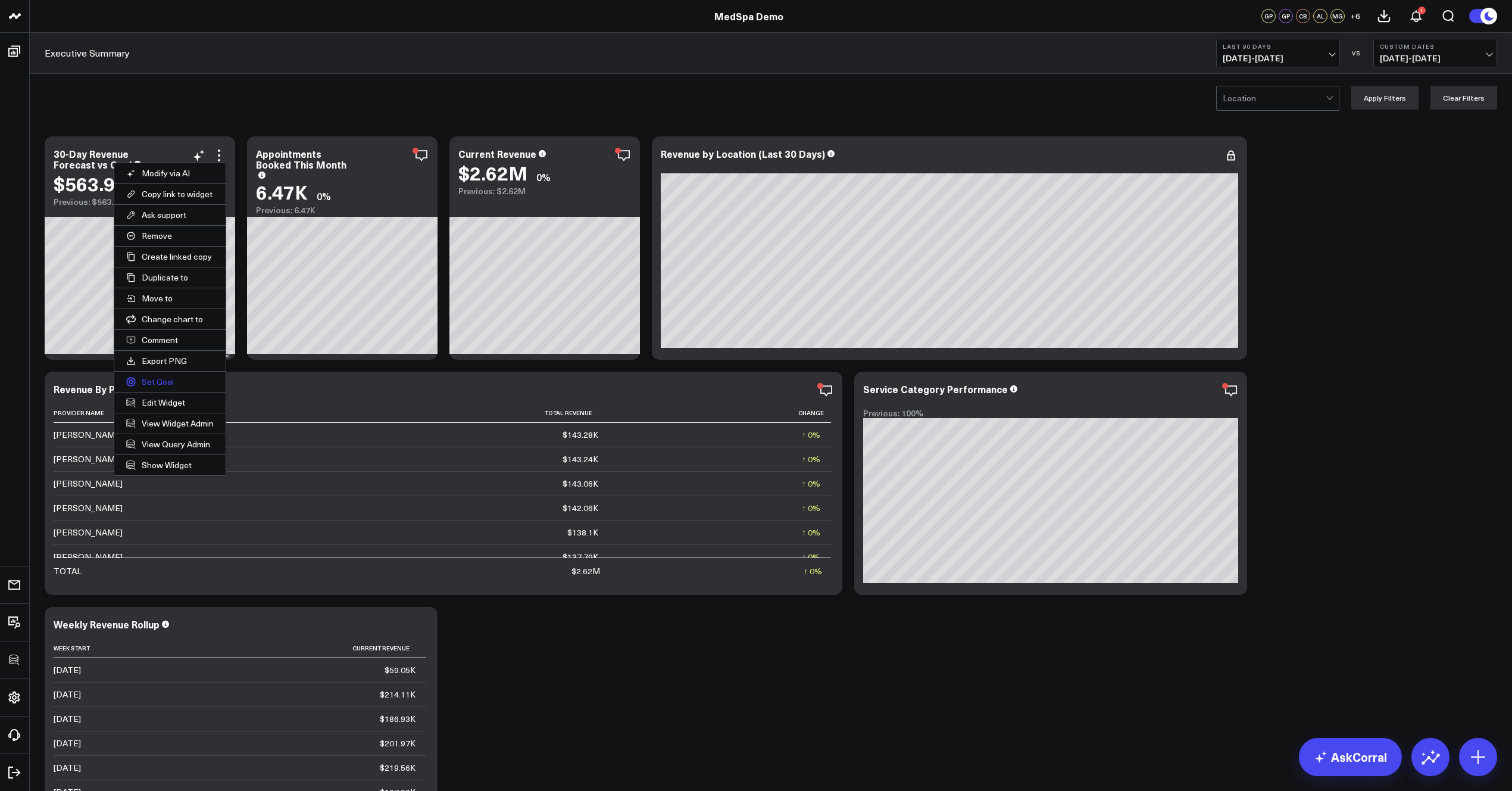
click at [151, 378] on button "Set Goal" at bounding box center [170, 382] width 111 height 20
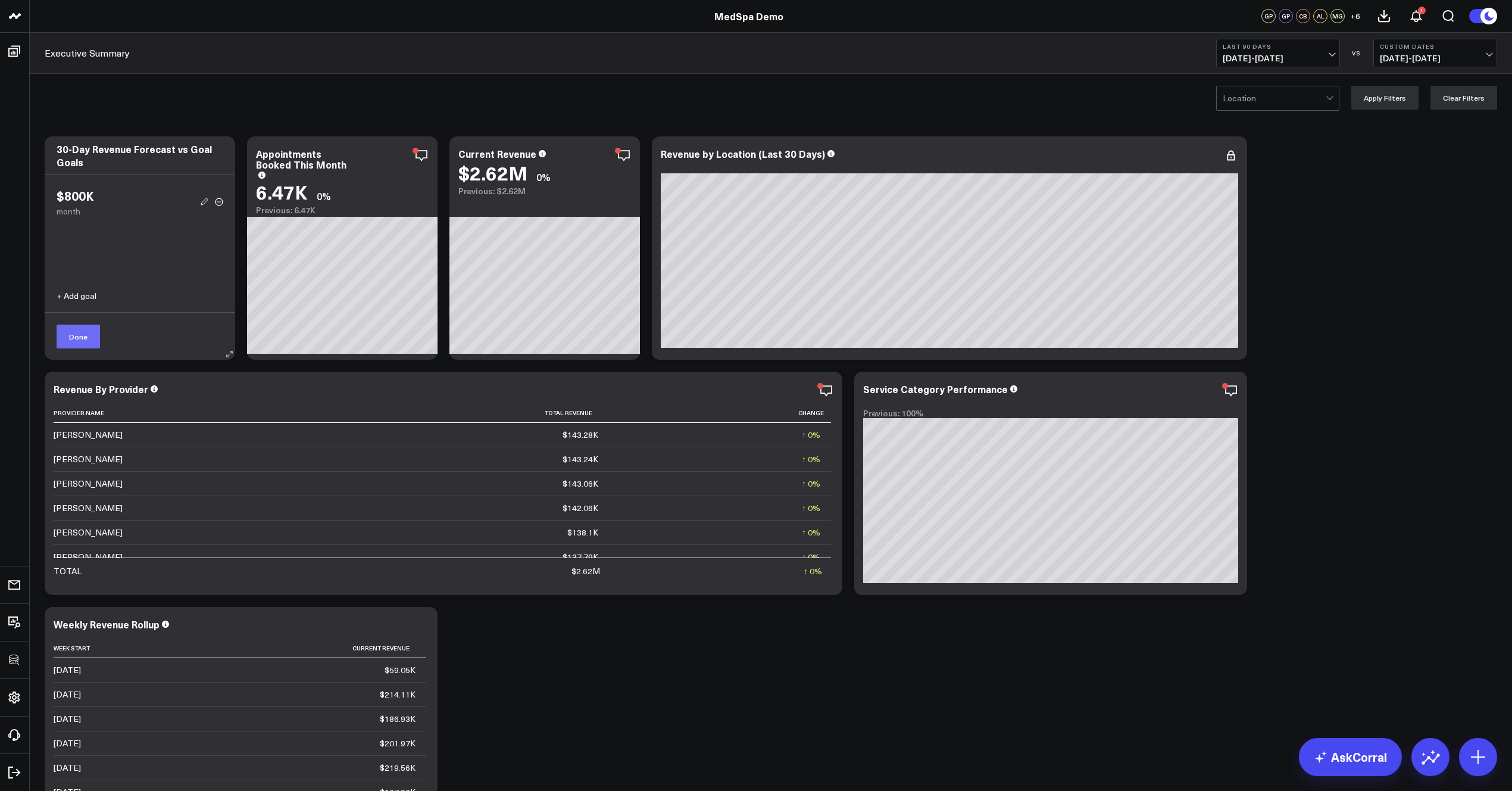
click at [82, 342] on button "Done" at bounding box center [78, 336] width 43 height 24
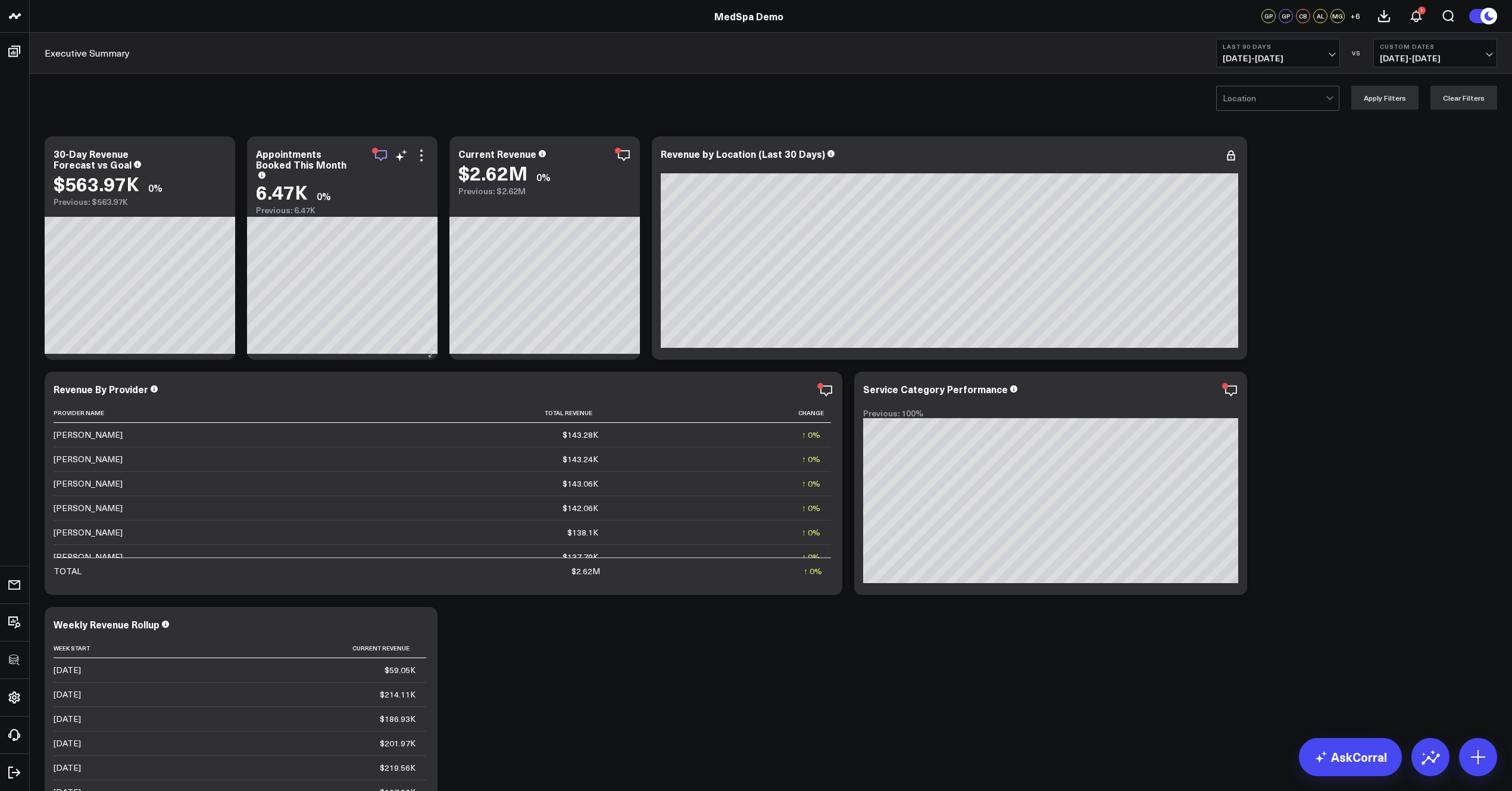
click at [378, 156] on icon "button" at bounding box center [381, 154] width 14 height 14
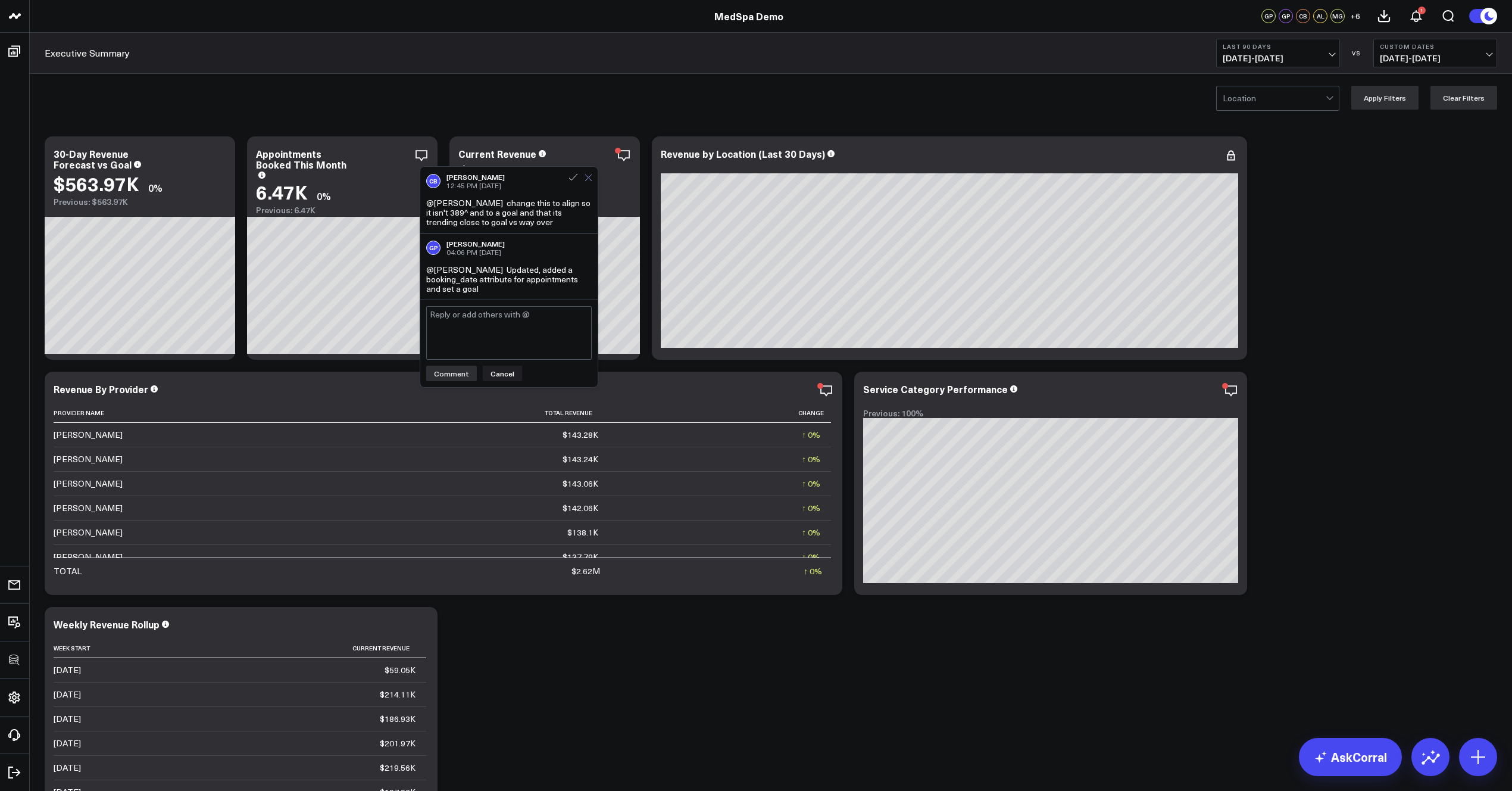
click at [589, 177] on icon at bounding box center [588, 177] width 7 height 7
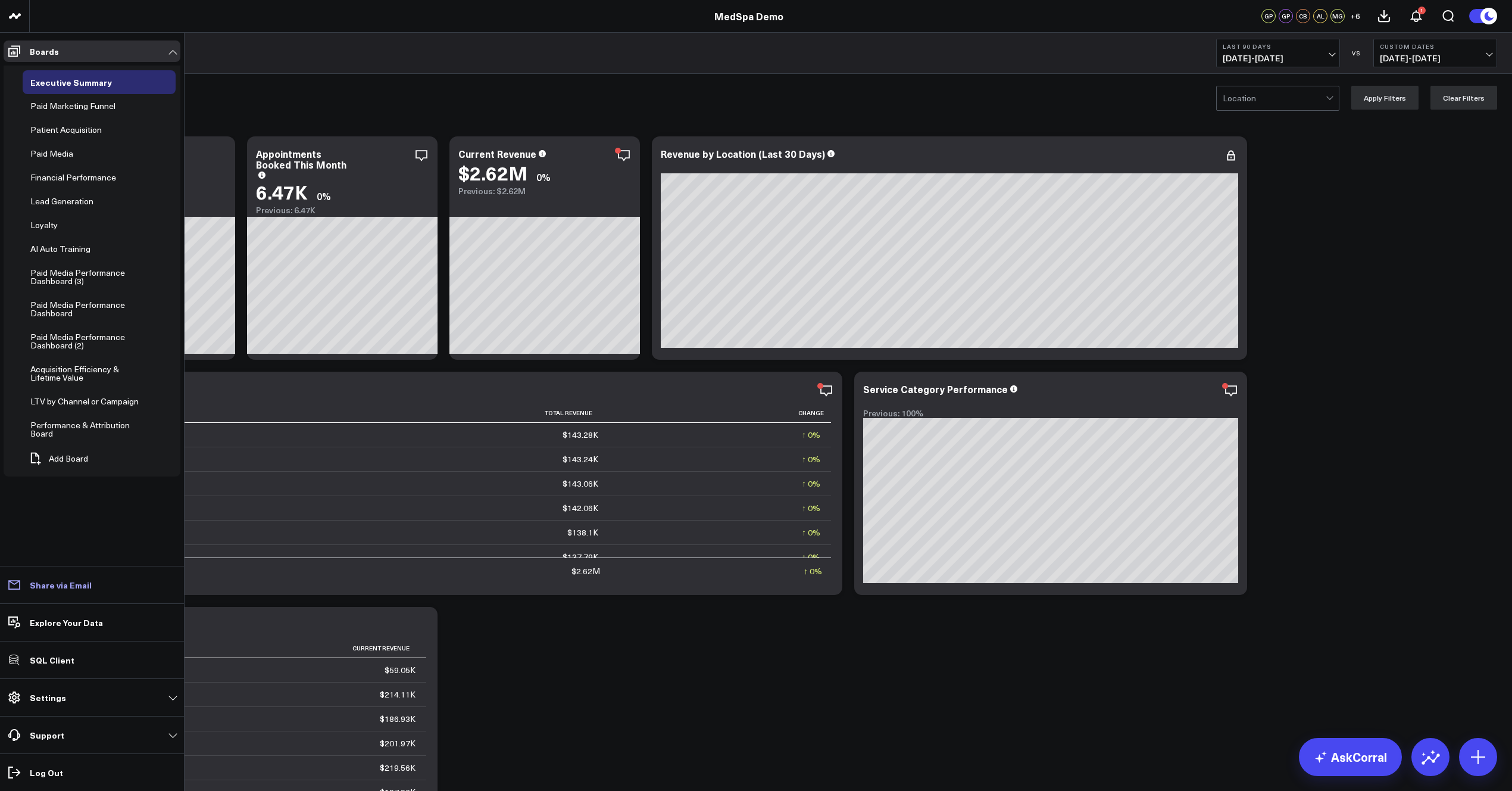
click at [60, 586] on p "Share via Email" at bounding box center [60, 585] width 62 height 10
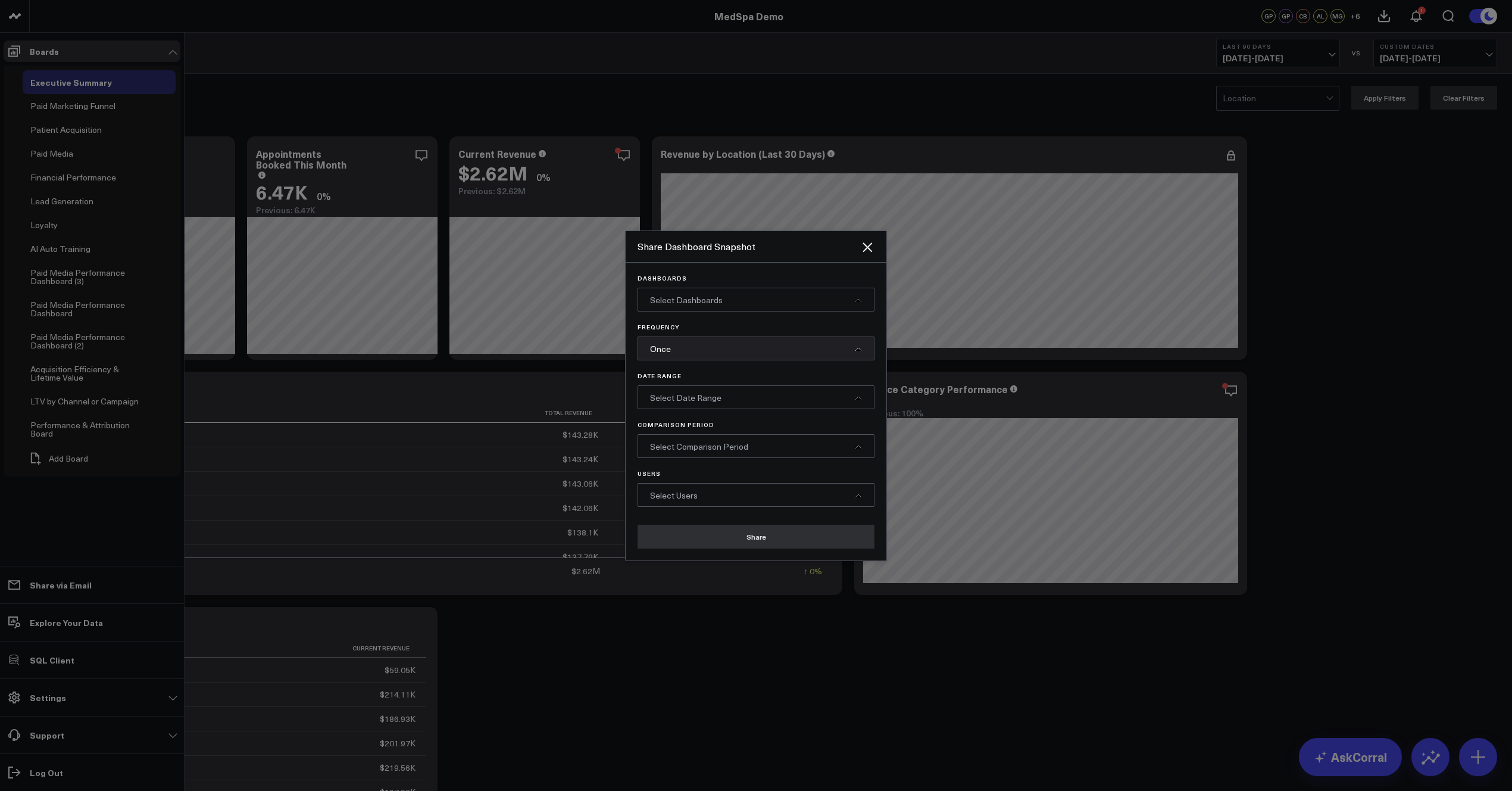
click at [691, 290] on div "Select Dashboards" at bounding box center [756, 299] width 237 height 24
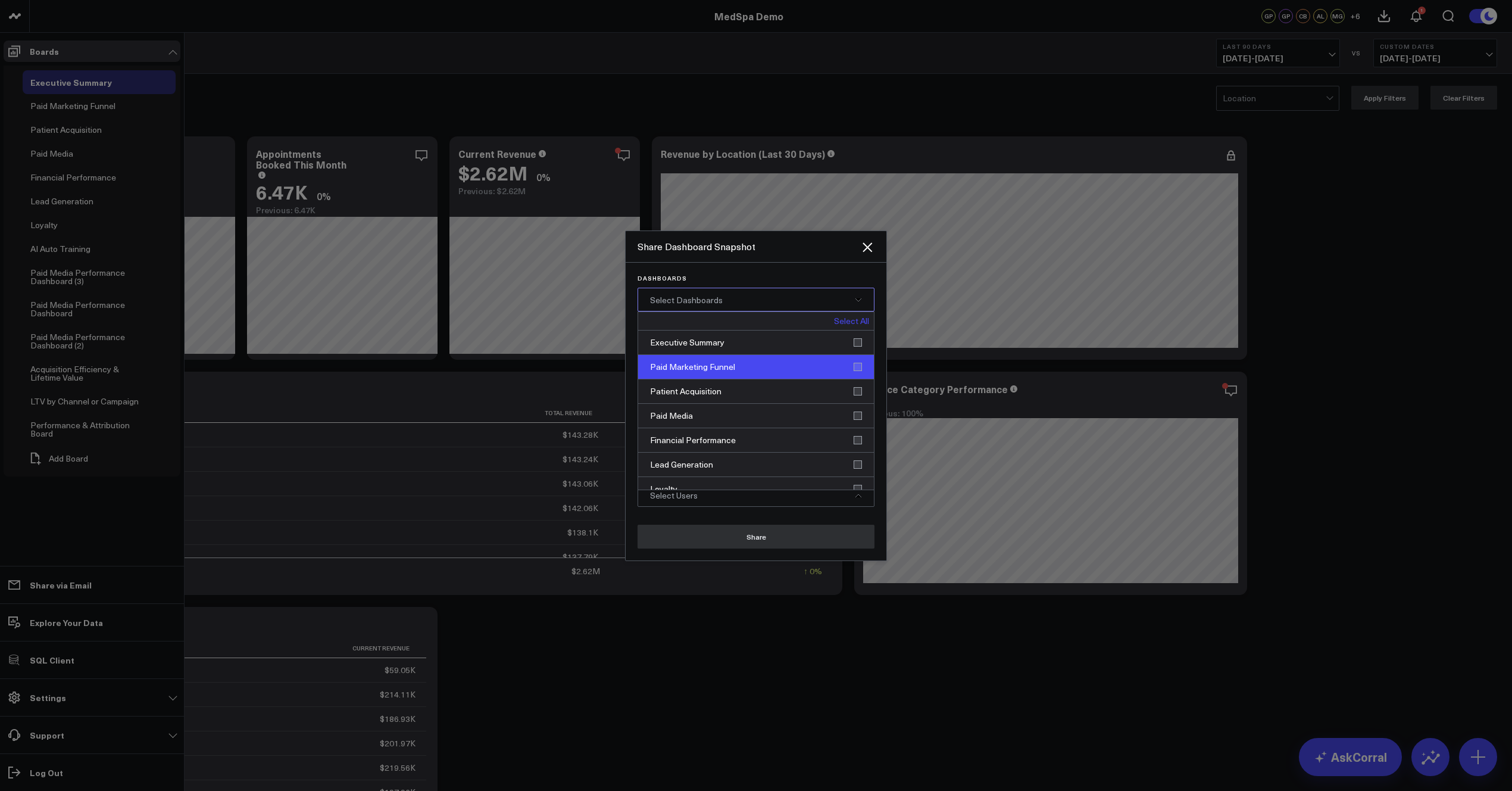
click at [689, 370] on div "Paid Marketing Funnel" at bounding box center [756, 367] width 236 height 25
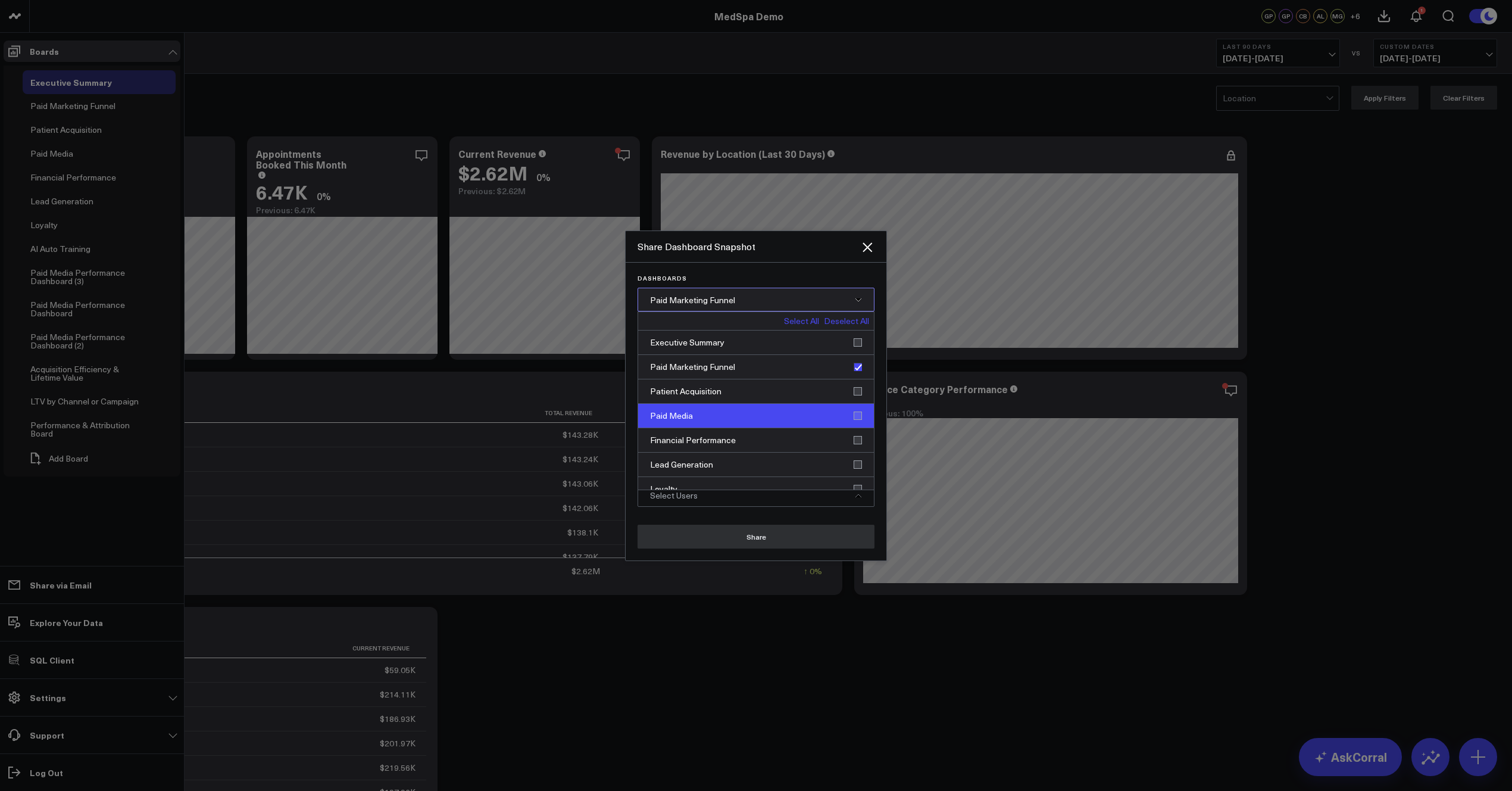
click at [691, 414] on div "Paid Media" at bounding box center [756, 416] width 236 height 25
click at [707, 440] on div "Financial Performance" at bounding box center [756, 440] width 236 height 25
click at [702, 302] on span "Paid Marketing Funnel, Paid Media, Financial [...]" at bounding box center [741, 300] width 181 height 11
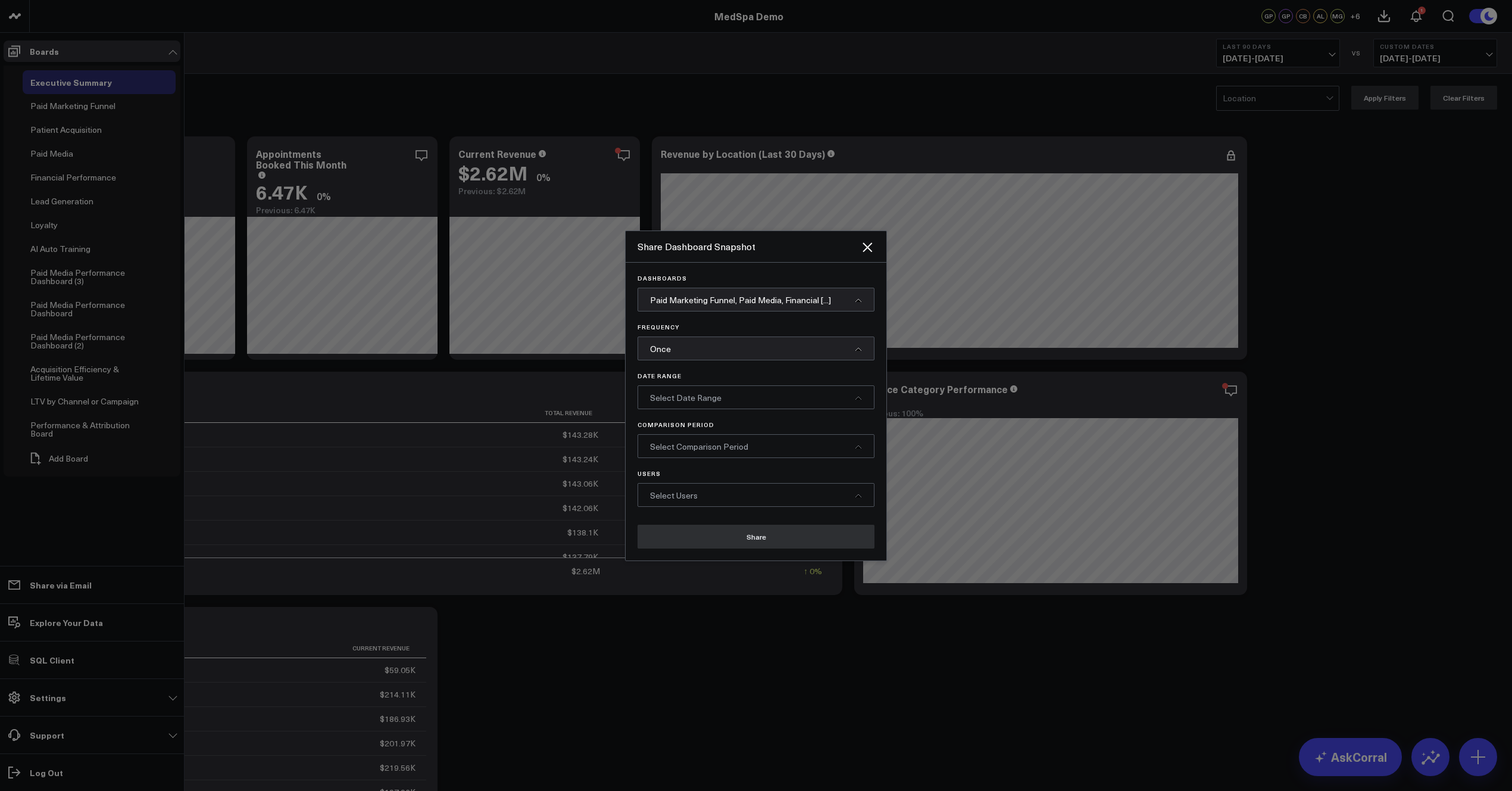
click at [709, 355] on div "Once" at bounding box center [756, 348] width 237 height 24
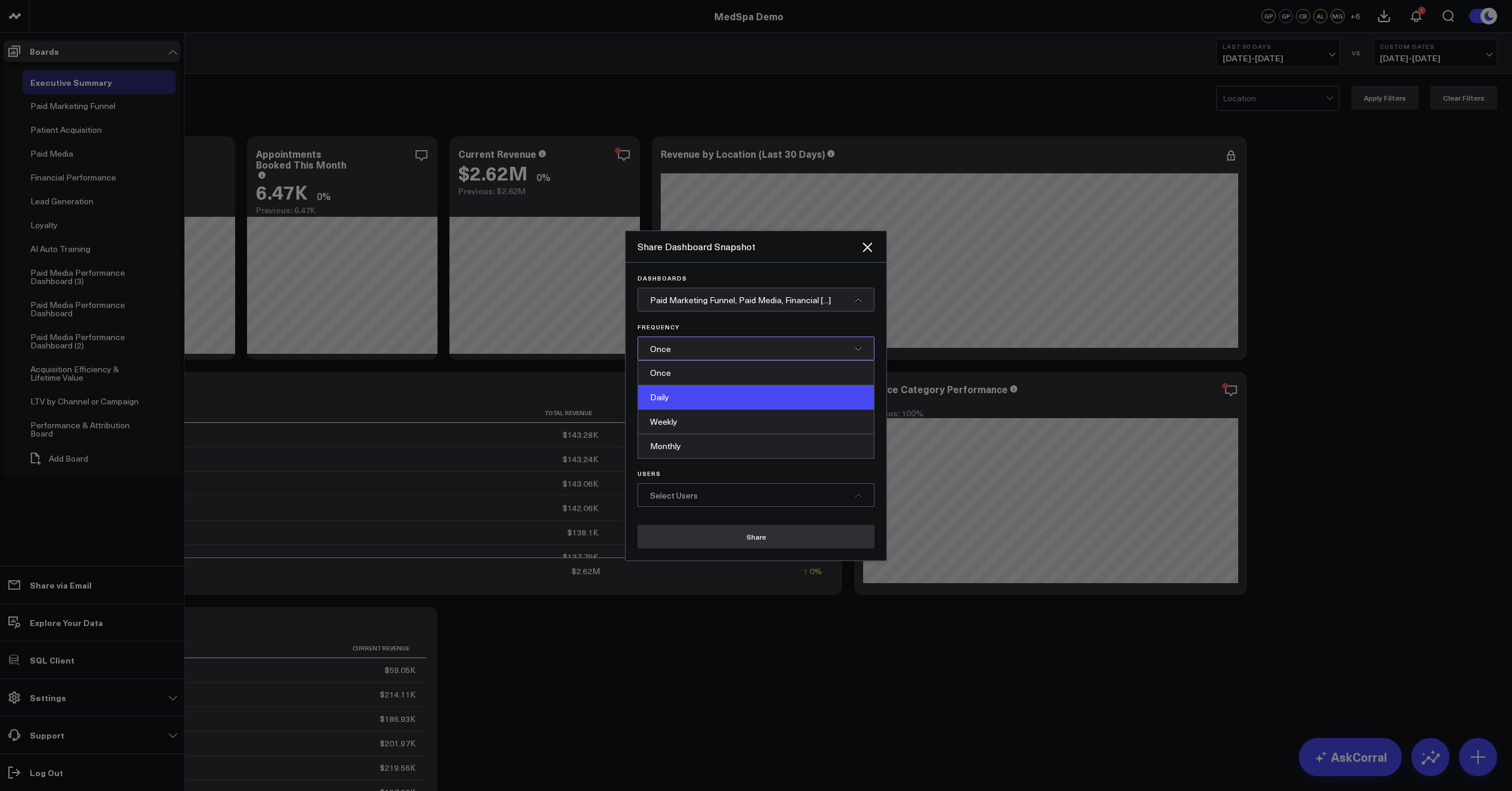
click at [683, 399] on div "Daily" at bounding box center [756, 398] width 236 height 25
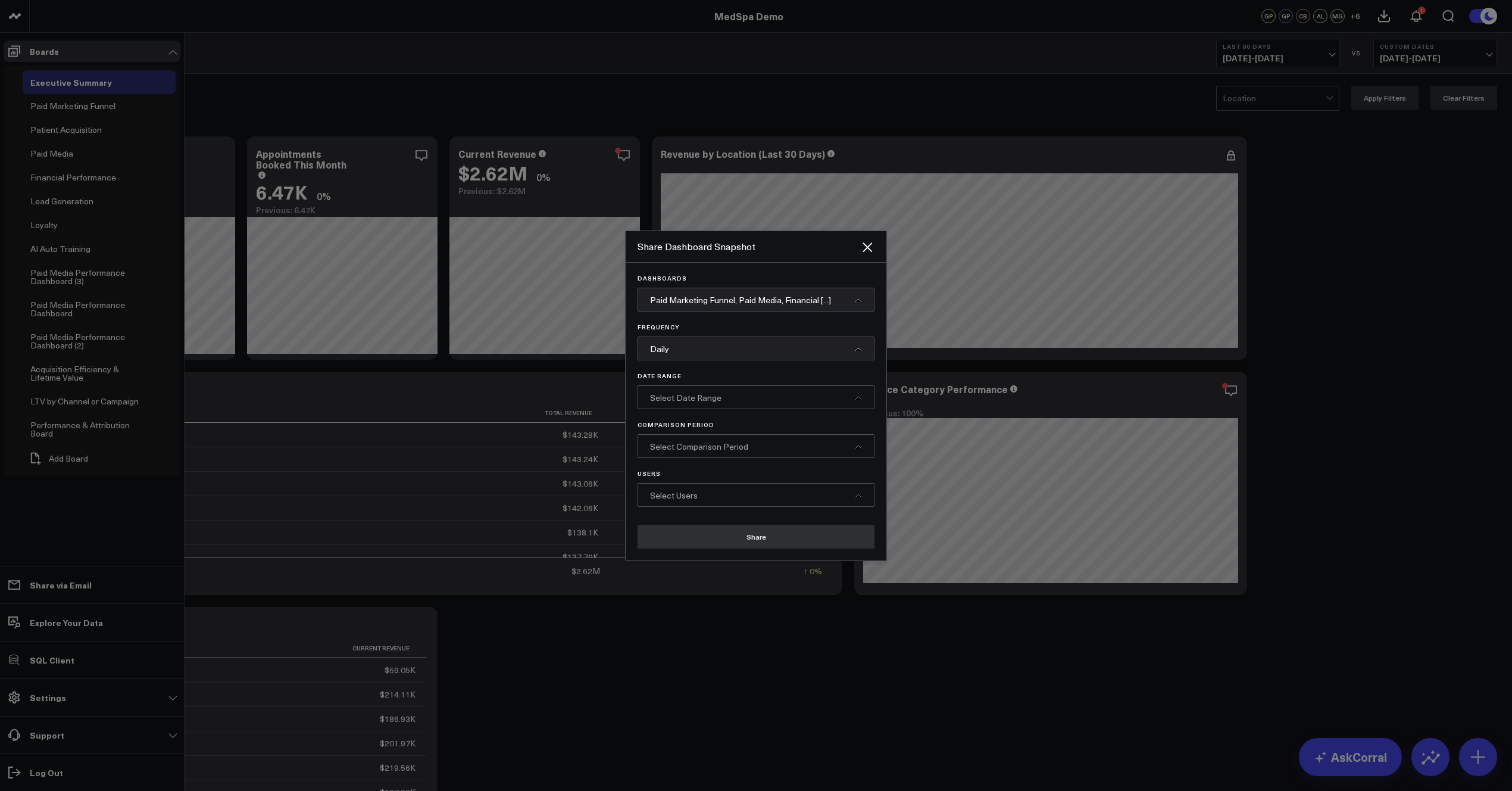
click at [718, 396] on span "Select Date Range" at bounding box center [685, 398] width 71 height 11
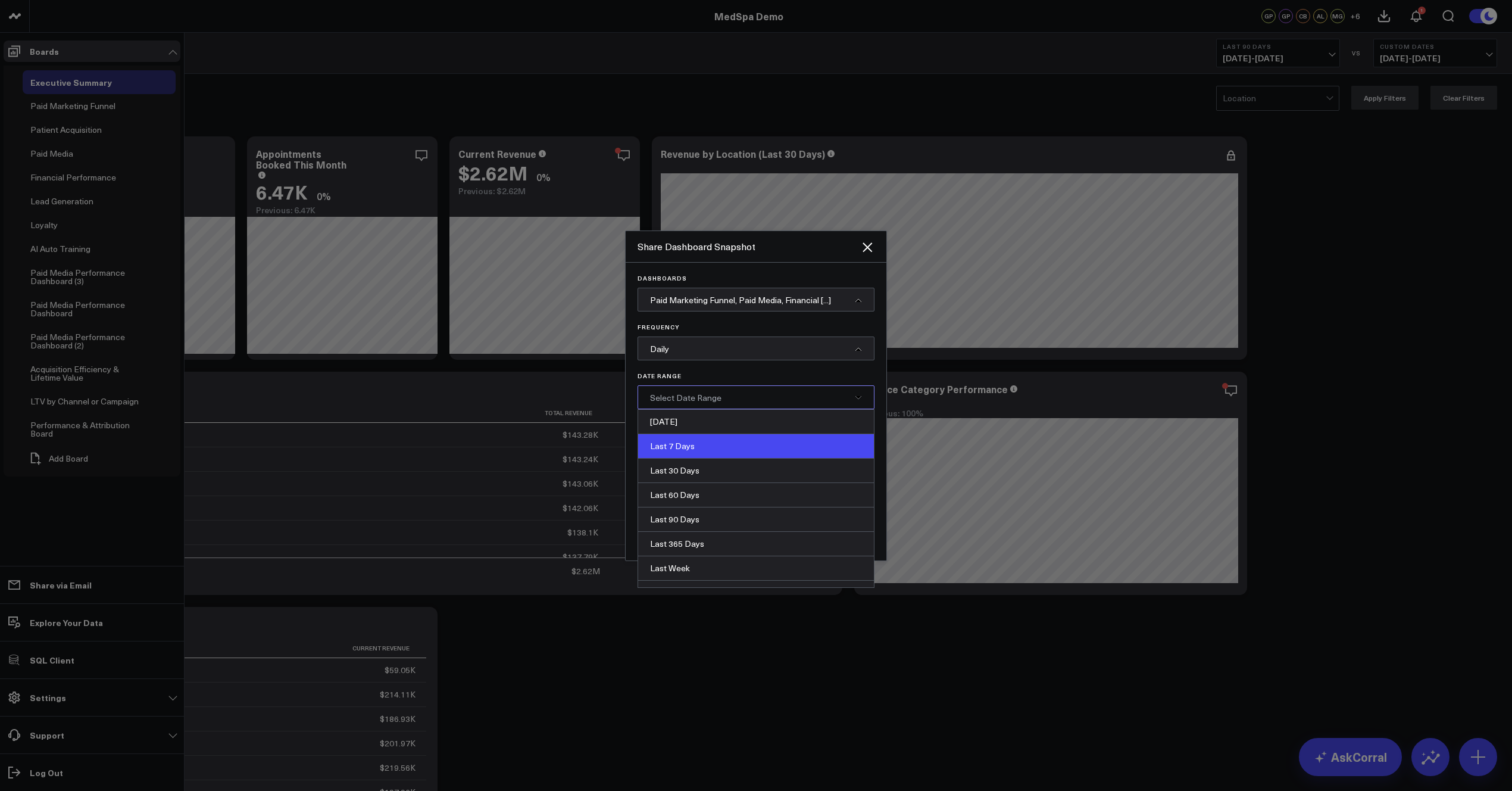
click at [690, 445] on div "Last 7 Days" at bounding box center [756, 446] width 236 height 25
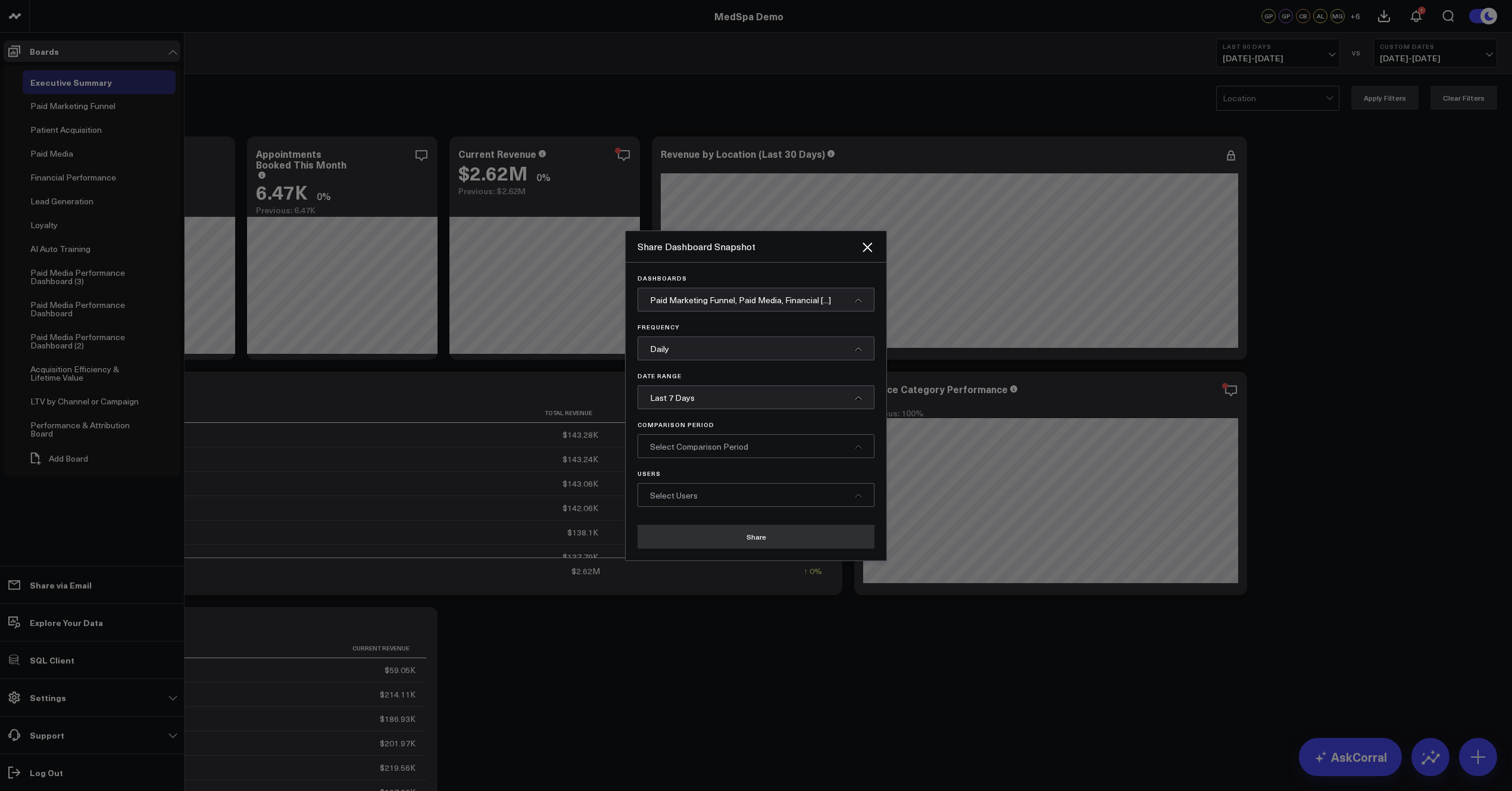
click at [685, 396] on span "Last 7 Days" at bounding box center [672, 398] width 45 height 11
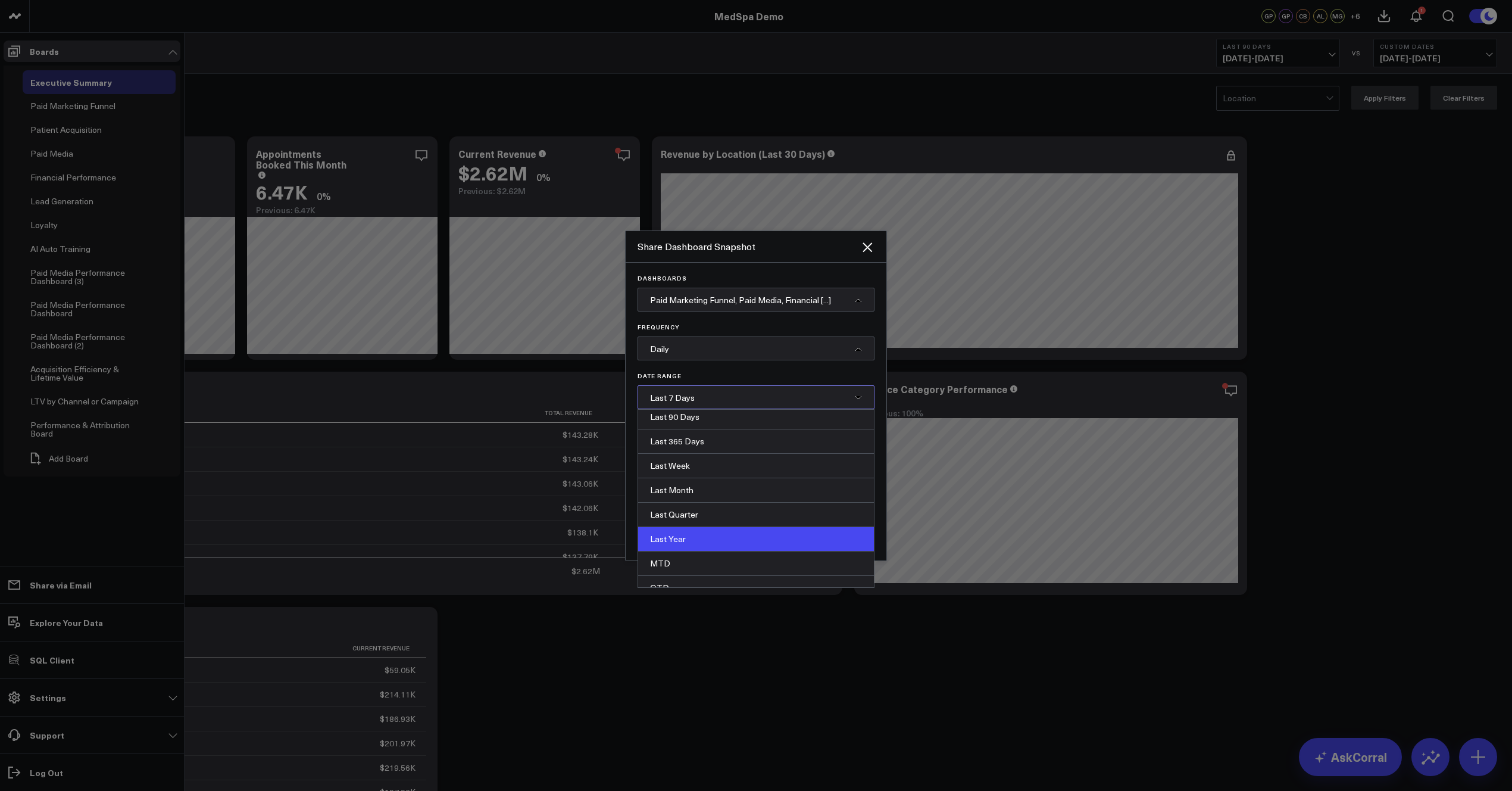
scroll to position [140, 0]
click at [662, 523] on div "MTD" at bounding box center [756, 527] width 236 height 25
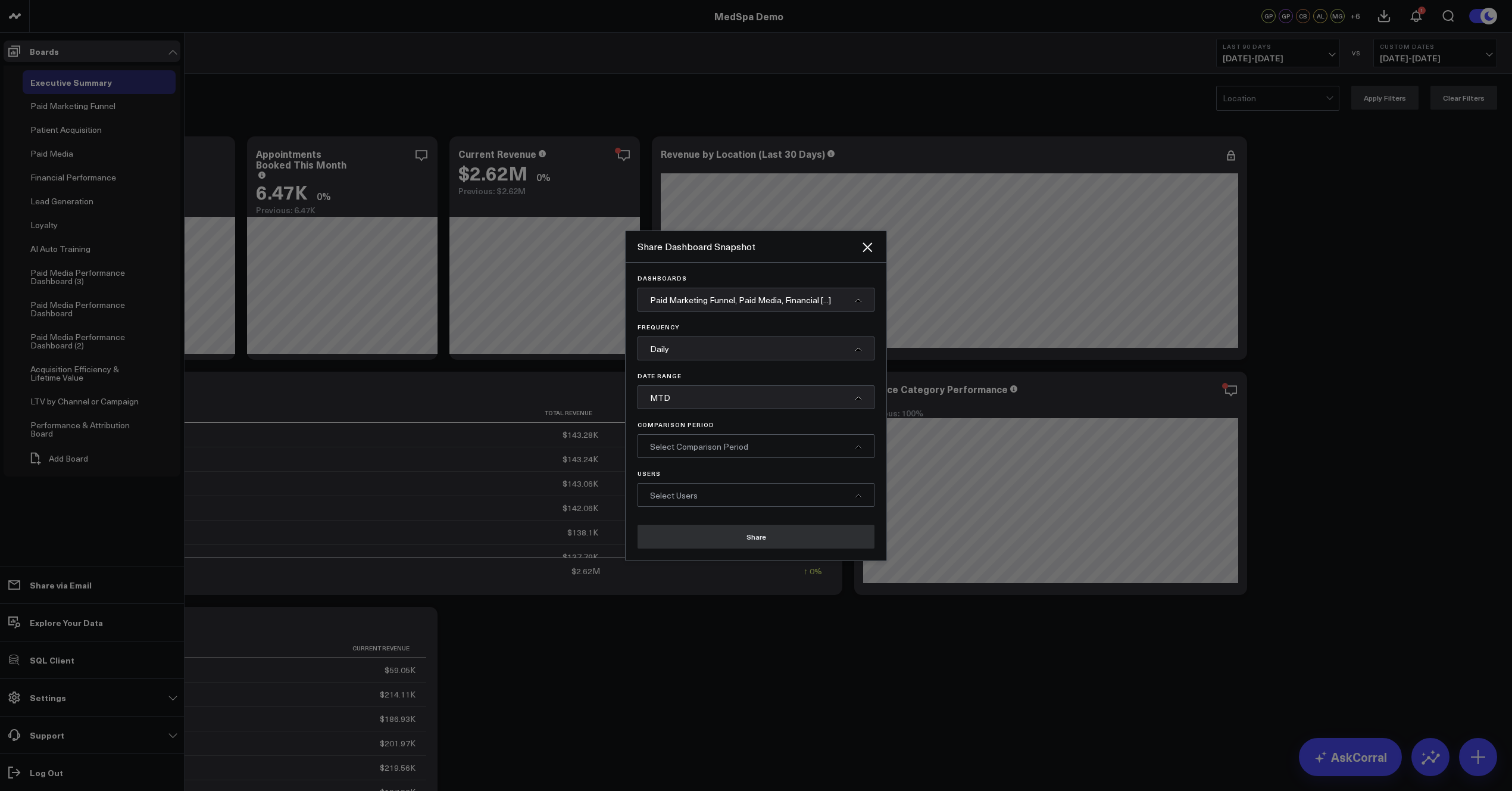
drag, startPoint x: 685, startPoint y: 445, endPoint x: 672, endPoint y: 443, distance: 13.2
click at [686, 445] on span "Select Comparison Period" at bounding box center [699, 446] width 98 height 11
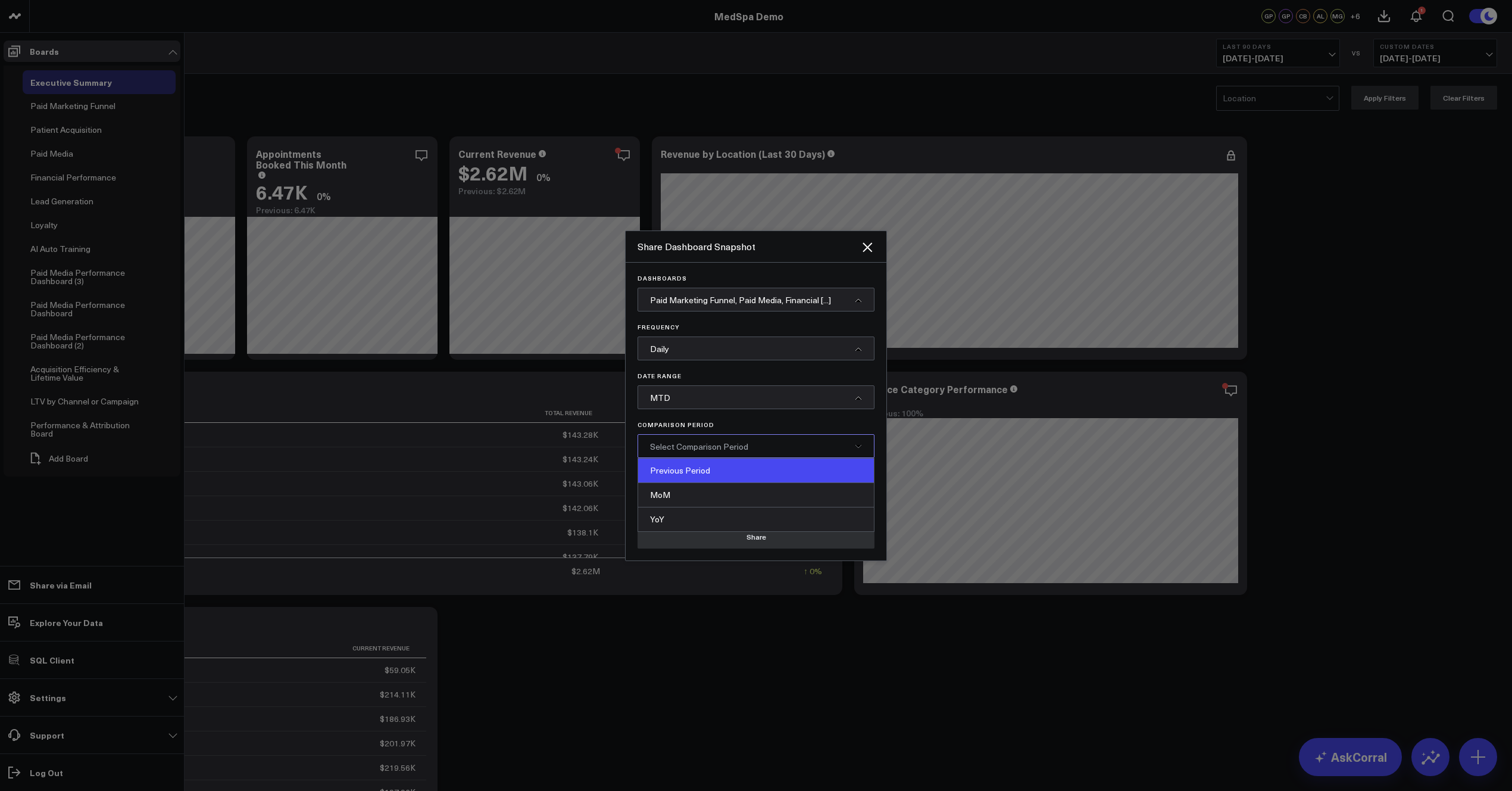
click at [688, 477] on div "Previous Period" at bounding box center [756, 471] width 236 height 25
